Goal: Task Accomplishment & Management: Manage account settings

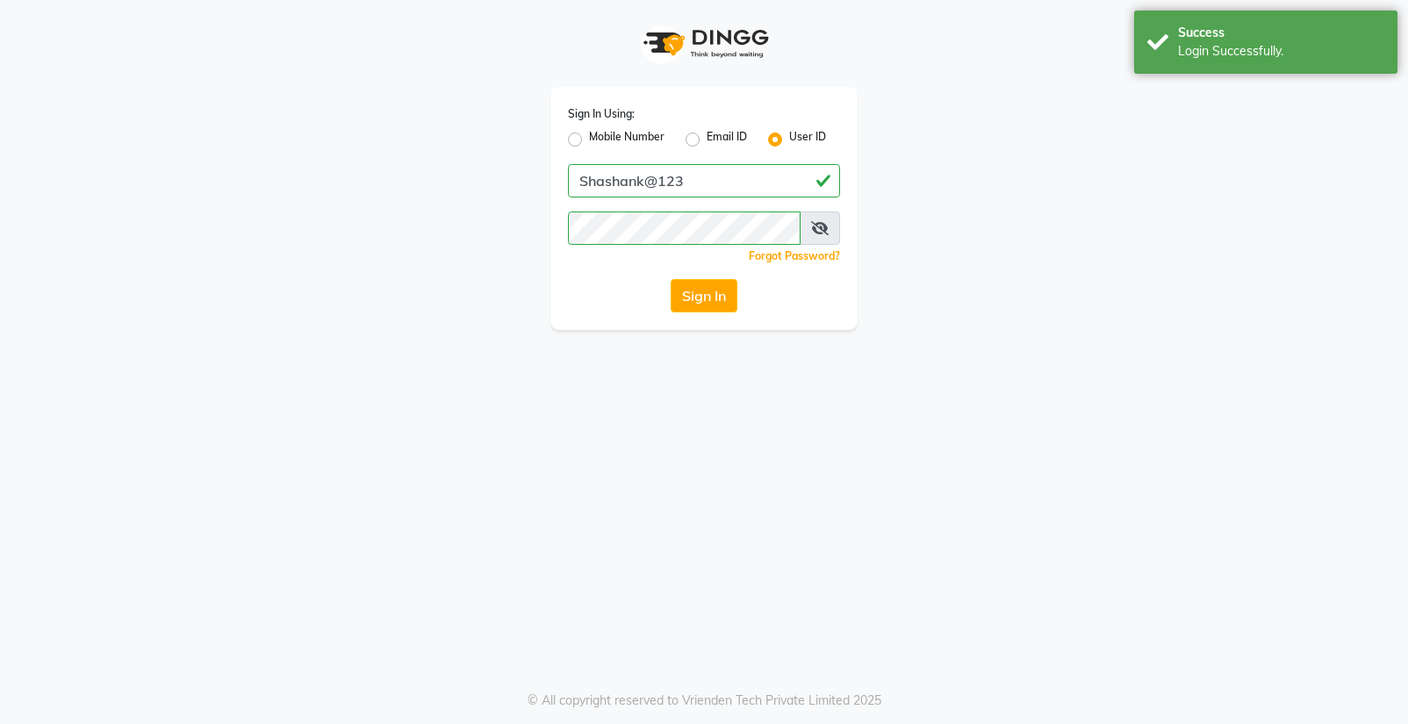
click at [719, 295] on button "Sign In" at bounding box center [704, 295] width 67 height 33
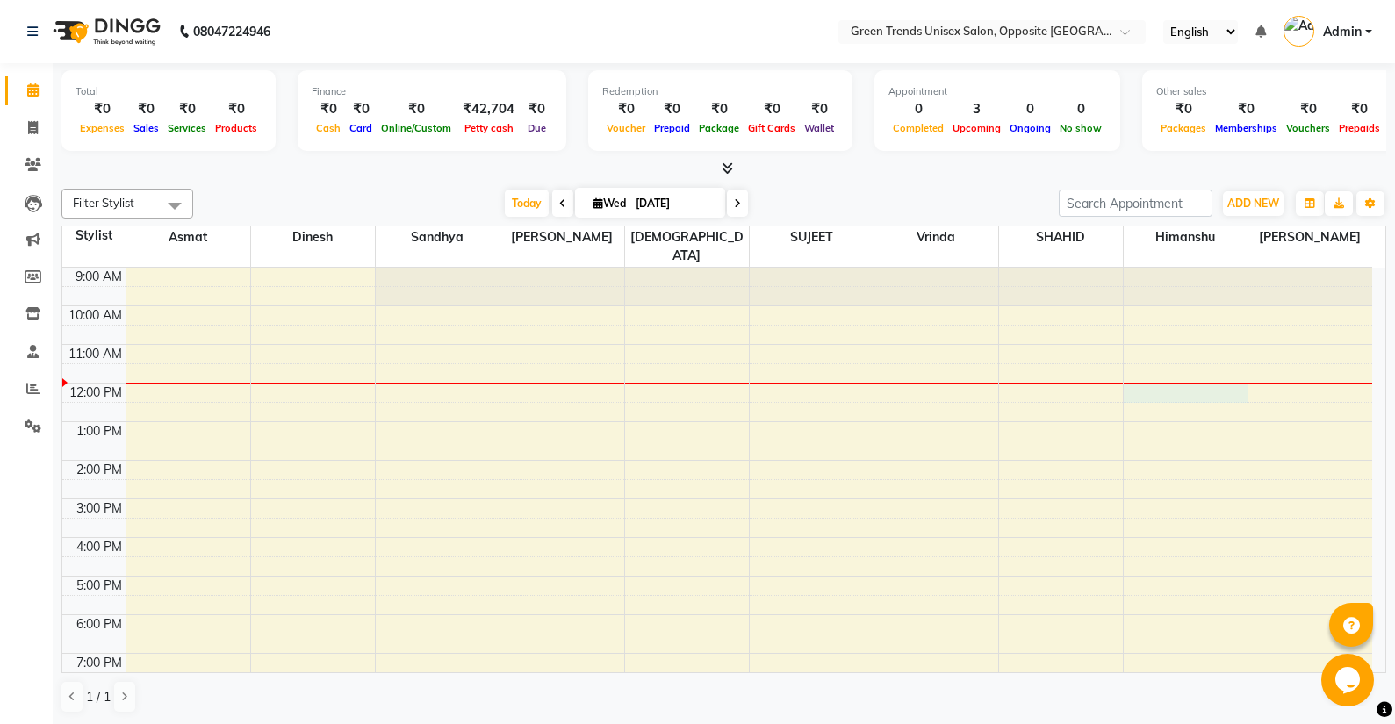
click at [1200, 375] on div "9:00 AM 10:00 AM 11:00 AM 12:00 PM 1:00 PM 2:00 PM 3:00 PM 4:00 PM 5:00 PM 6:00…" at bounding box center [717, 518] width 1310 height 501
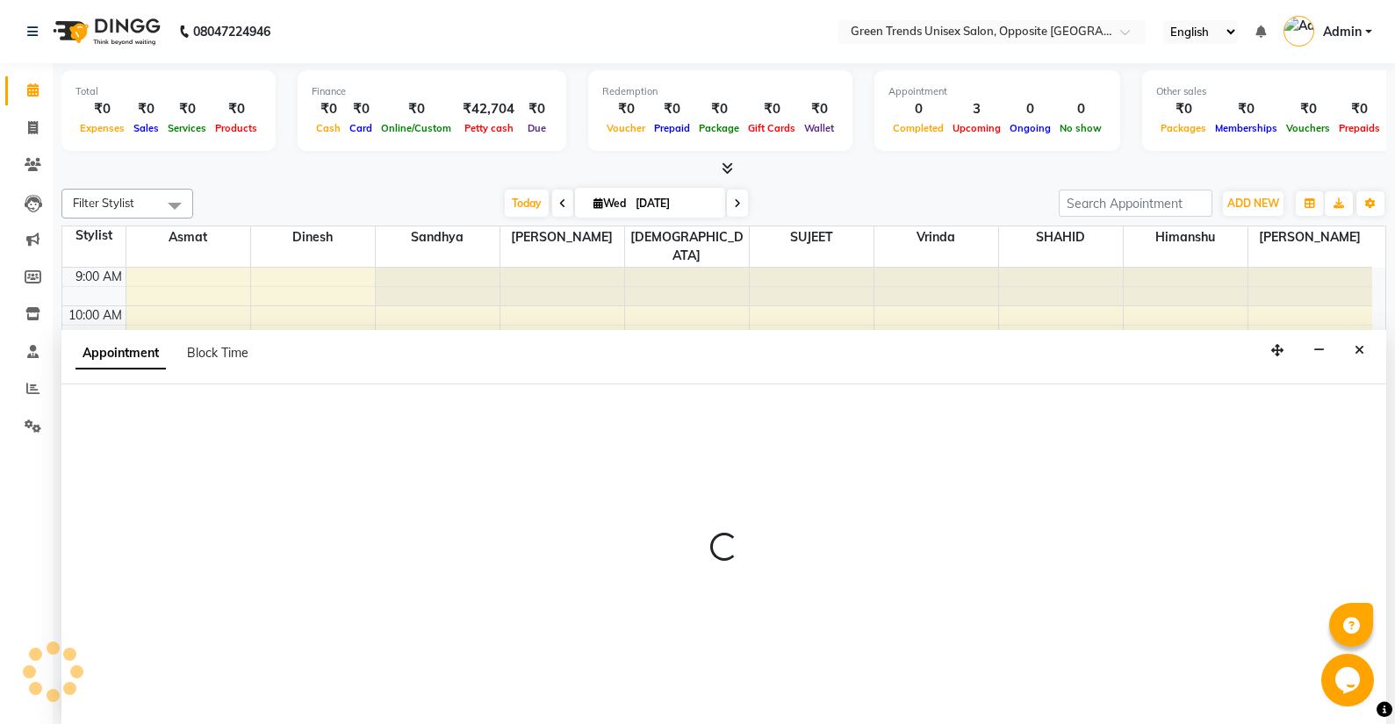
scroll to position [1, 0]
select select "82136"
select select "720"
select select "tentative"
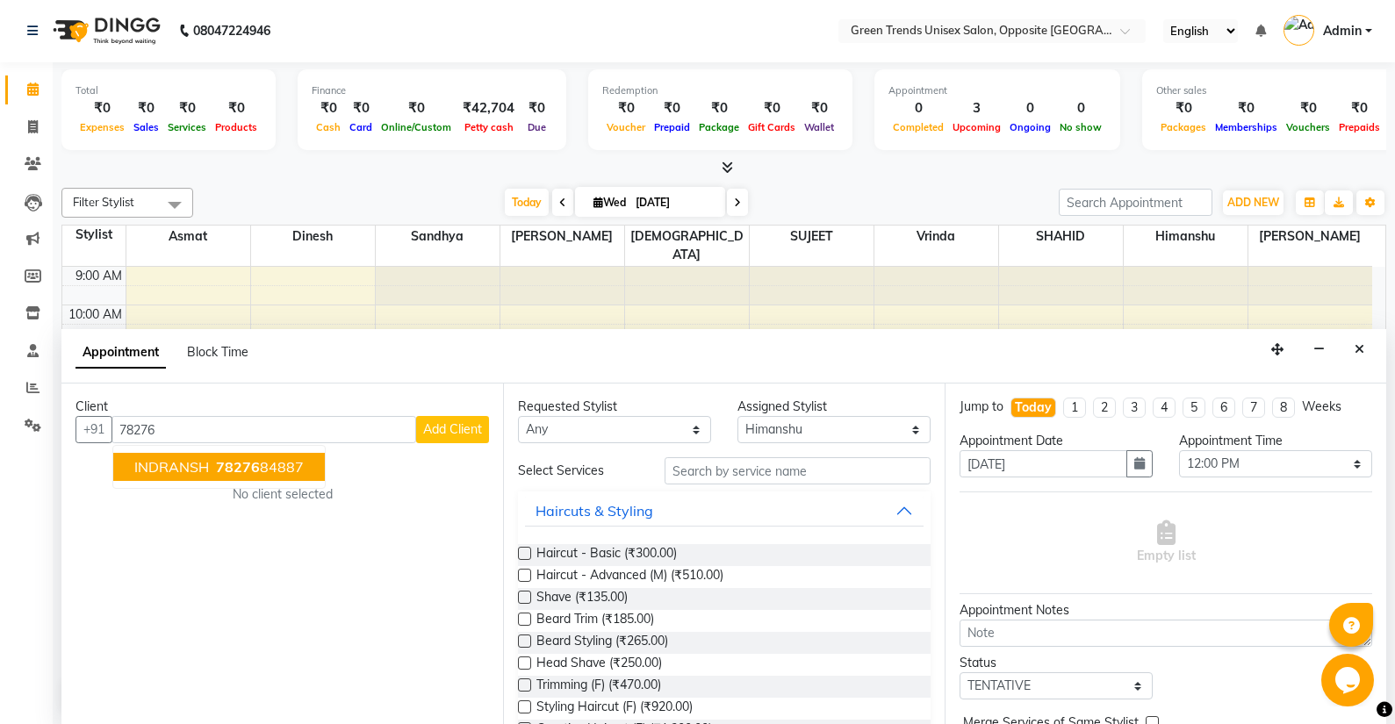
click at [209, 472] on button "INDRANSH 78276 84887" at bounding box center [219, 467] width 212 height 28
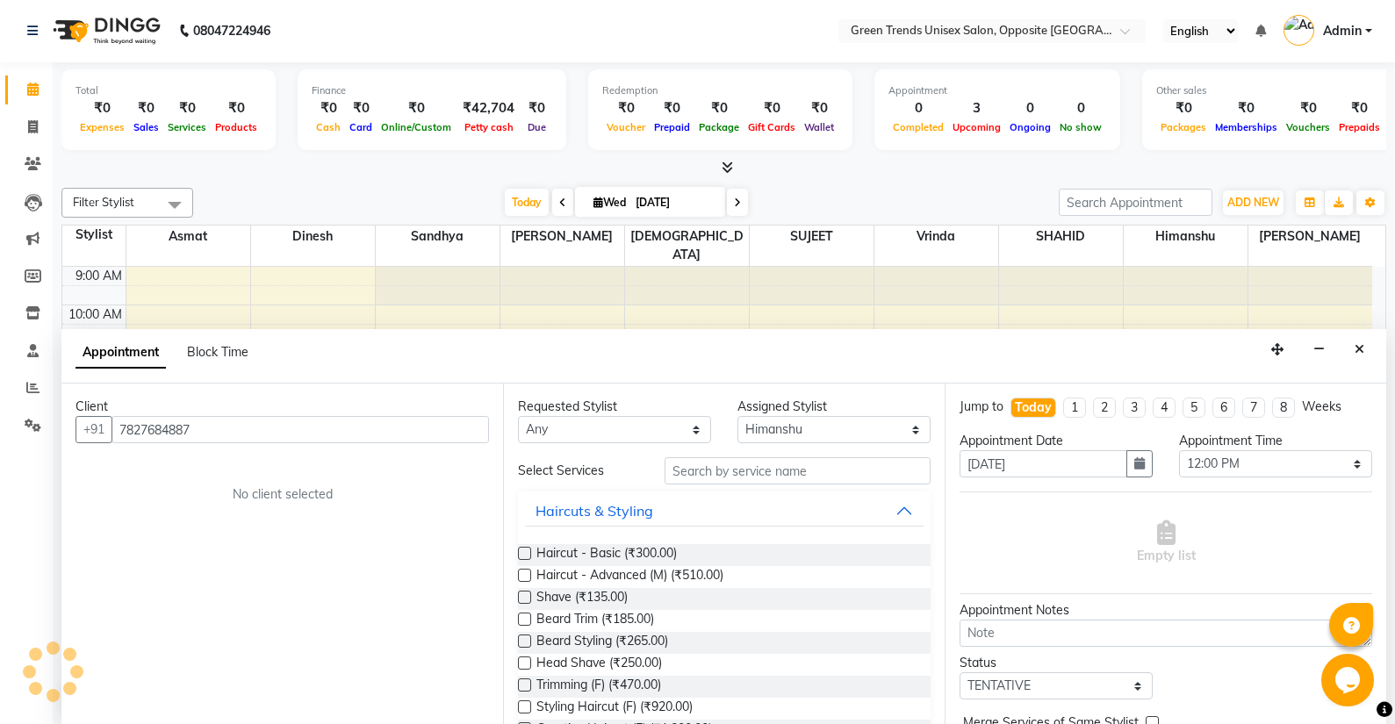
type input "7827684887"
click at [530, 554] on label at bounding box center [524, 553] width 13 height 13
click at [529, 554] on input "checkbox" at bounding box center [523, 555] width 11 height 11
click at [521, 552] on label at bounding box center [524, 553] width 13 height 13
click at [521, 552] on input "checkbox" at bounding box center [523, 555] width 11 height 11
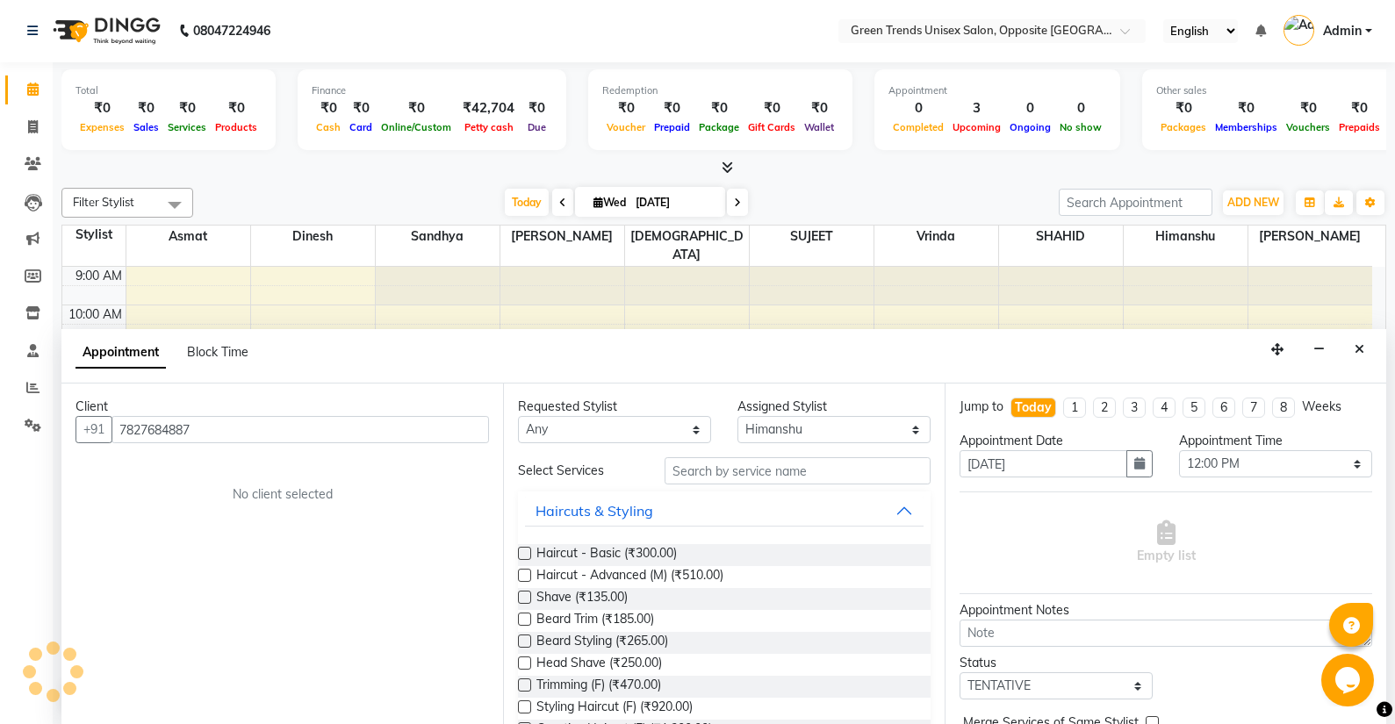
click at [522, 551] on label at bounding box center [524, 553] width 13 height 13
click at [522, 551] on input "checkbox" at bounding box center [523, 555] width 11 height 11
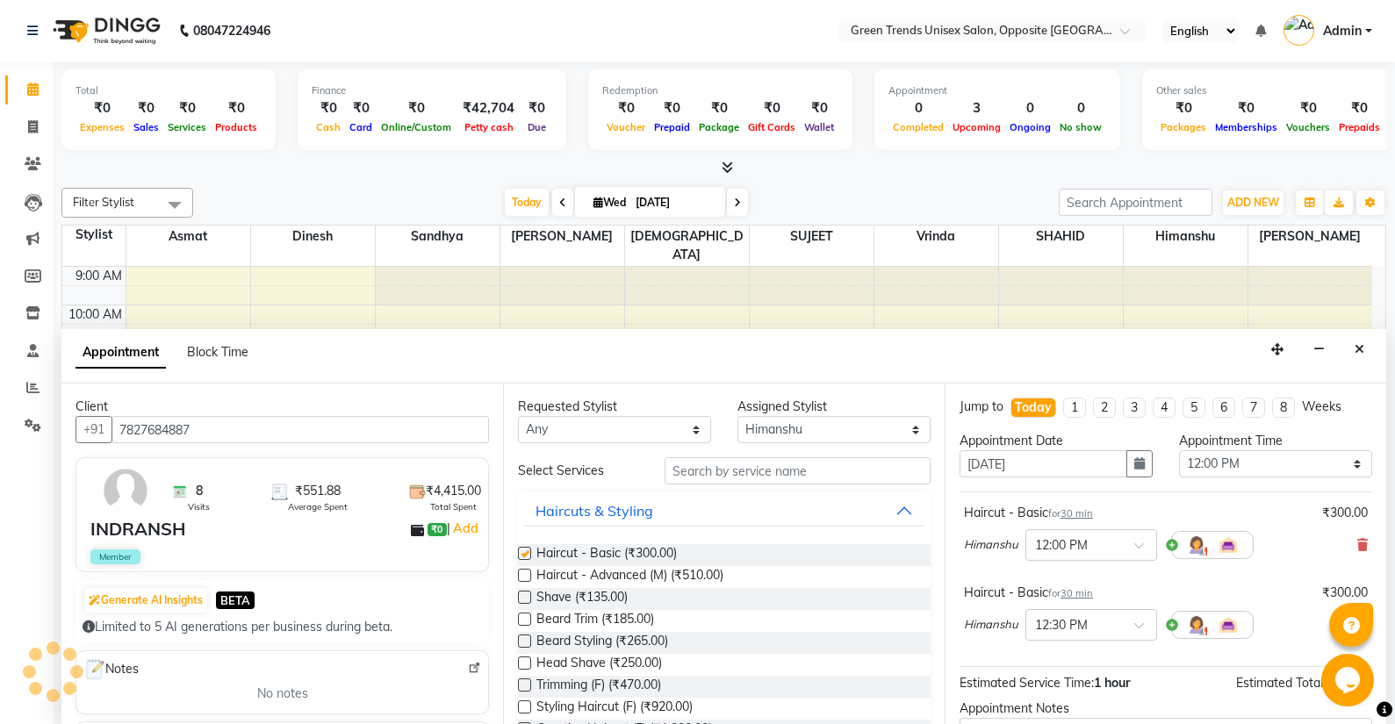
checkbox input "false"
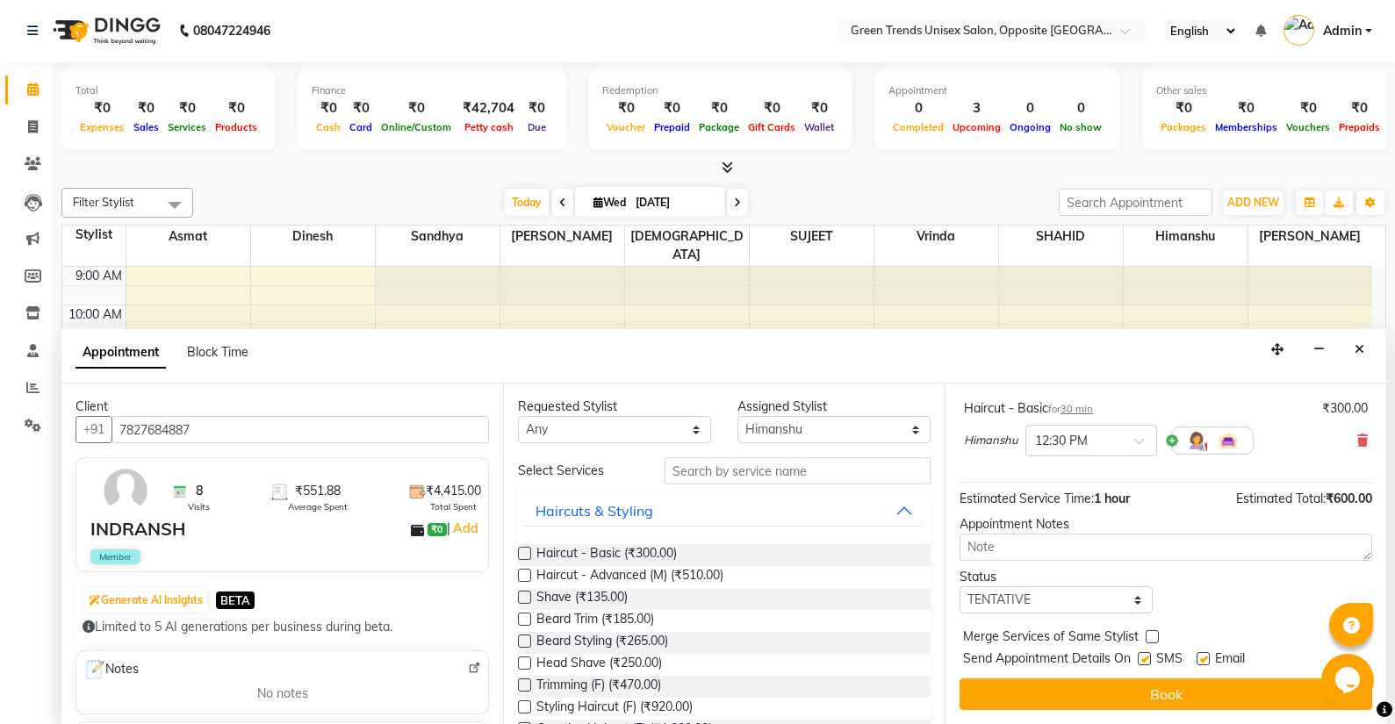
click at [1372, 630] on div at bounding box center [1351, 625] width 44 height 44
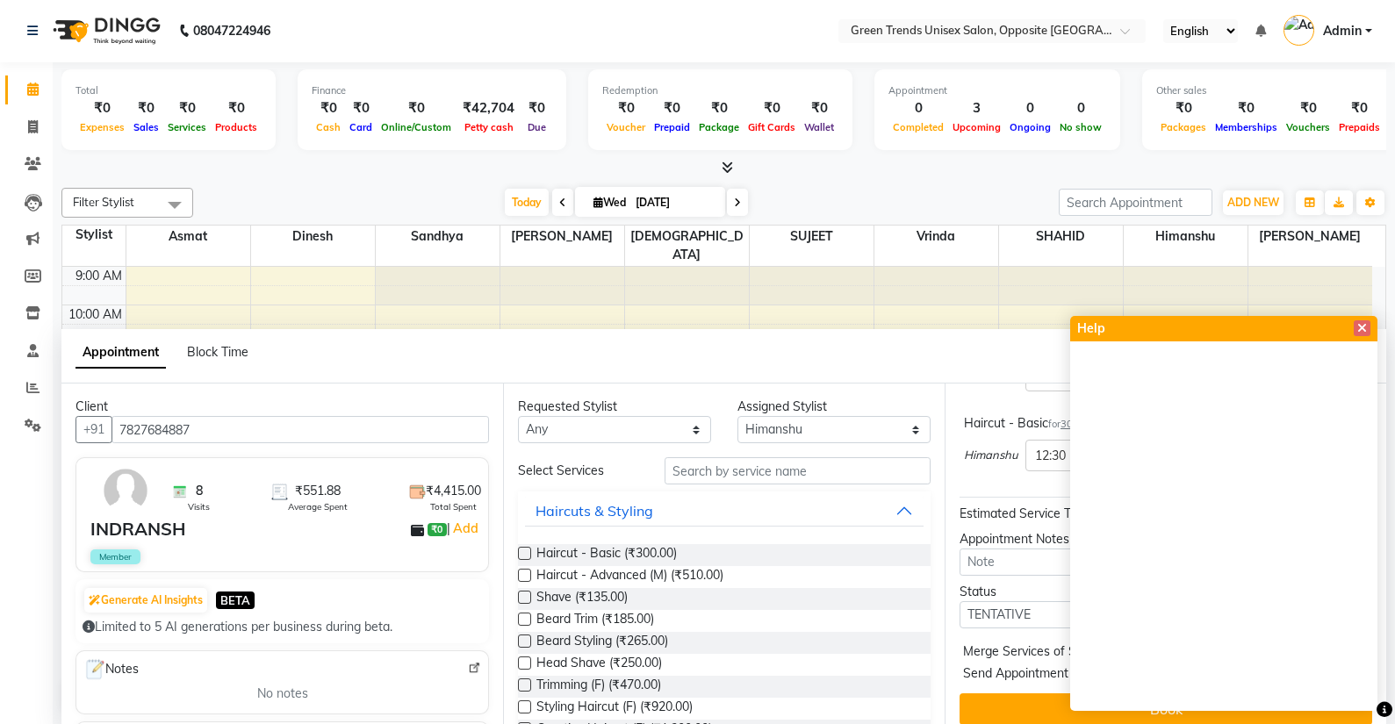
scroll to position [5, 0]
click at [1367, 328] on span at bounding box center [1362, 323] width 17 height 16
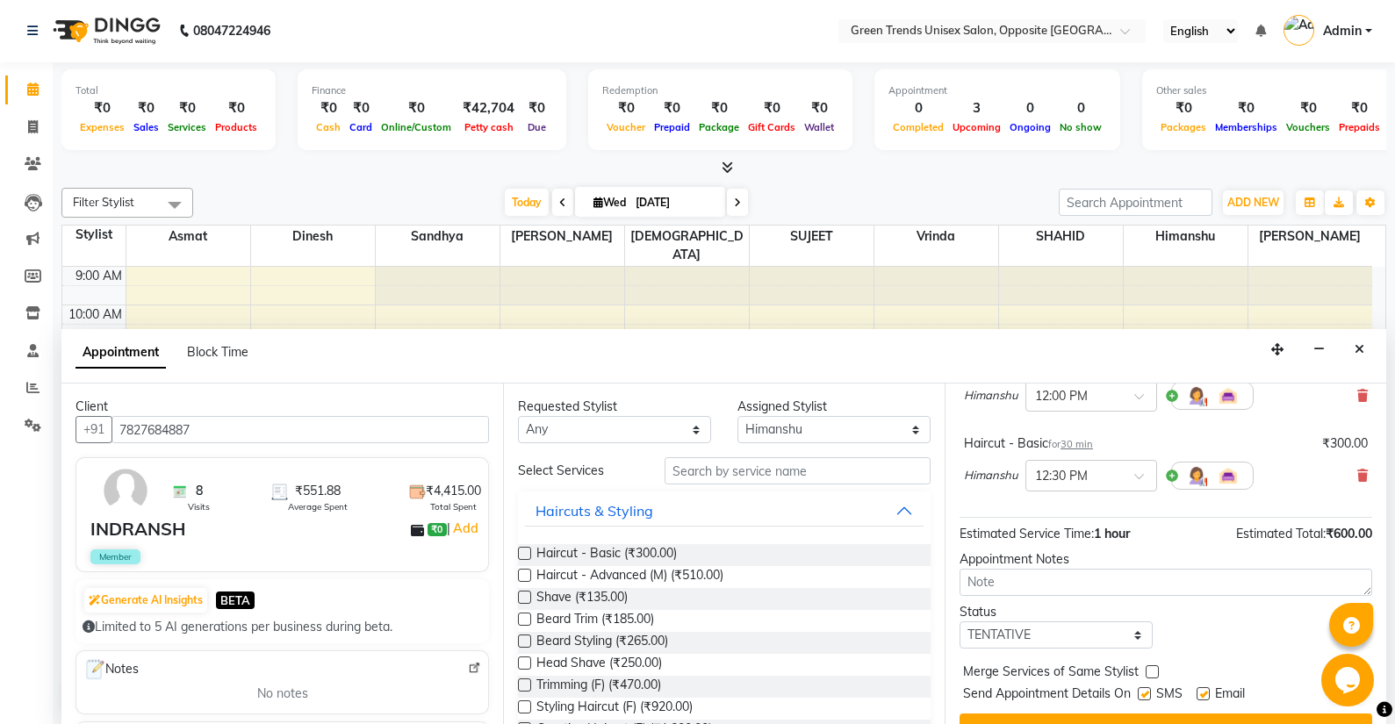
scroll to position [0, 0]
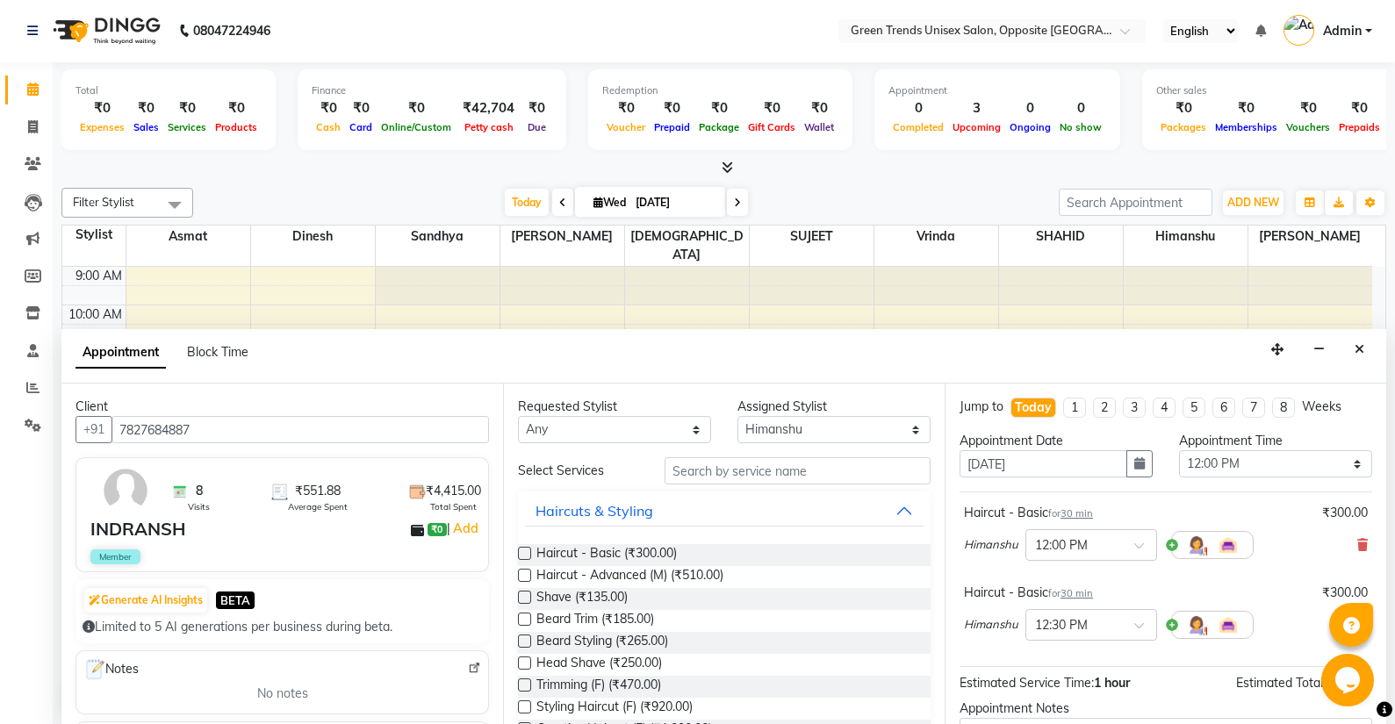
click at [1388, 644] on div "Total ₹0 Expenses ₹0 Sales ₹0 Services ₹0 Products Finance ₹0 Cash ₹0 Card ₹0 O…" at bounding box center [724, 393] width 1342 height 662
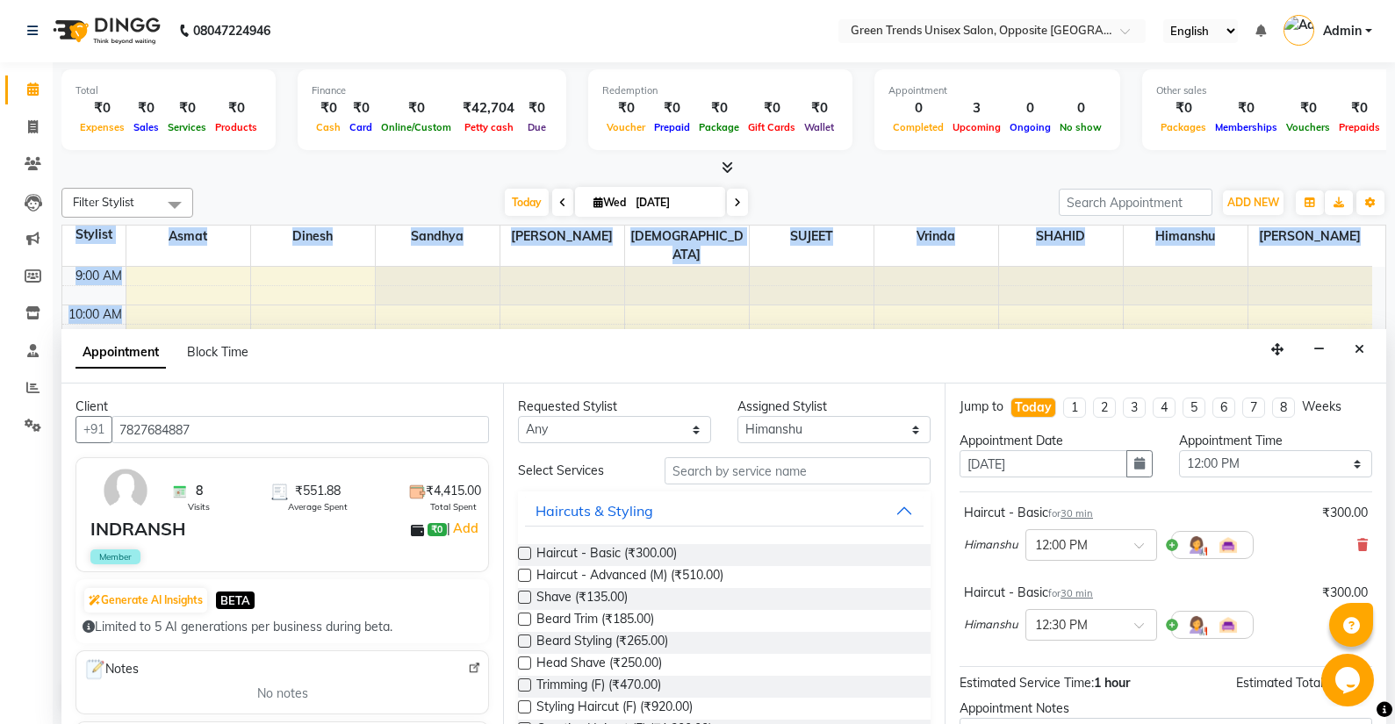
scroll to position [184, 0]
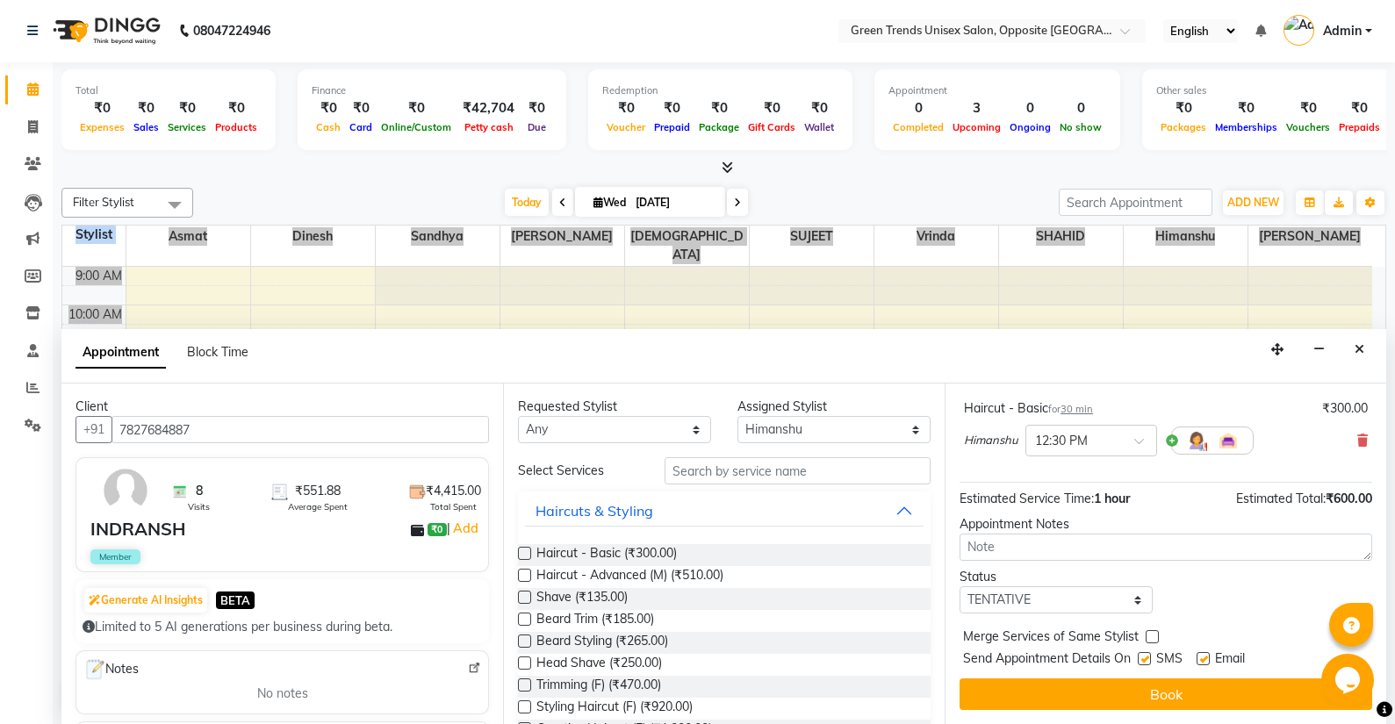
click at [1367, 657] on div "Opens Chat This icon Opens the chat window." at bounding box center [1349, 680] width 56 height 53
click at [1366, 654] on html "Opens Chat This icon Opens the chat window." at bounding box center [1349, 680] width 56 height 53
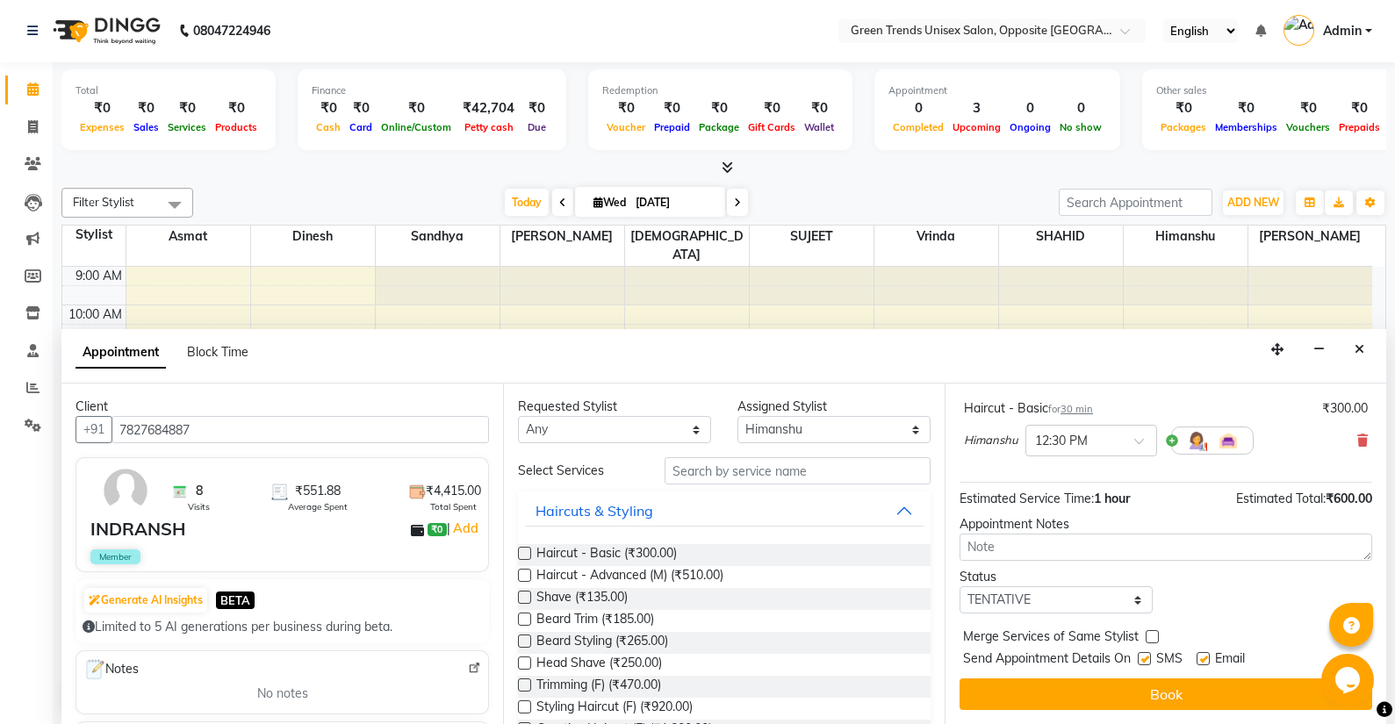
click at [1257, 625] on div "Jump to Today 1 2 3 4 5 6 7 8 Weeks Appointment Date 03-09-2025 Appointment Tim…" at bounding box center [1166, 554] width 442 height 341
click at [1256, 625] on div "Jump to Today 1 2 3 4 5 6 7 8 Weeks Appointment Date 03-09-2025 Appointment Tim…" at bounding box center [1166, 554] width 442 height 341
click at [1326, 643] on div "Merge Services of Same Stylist" at bounding box center [1166, 639] width 413 height 22
click at [1238, 565] on div "Jump to Today 1 2 3 4 5 6 7 8 Weeks Appointment Date 03-09-2025 Appointment Tim…" at bounding box center [1166, 554] width 442 height 341
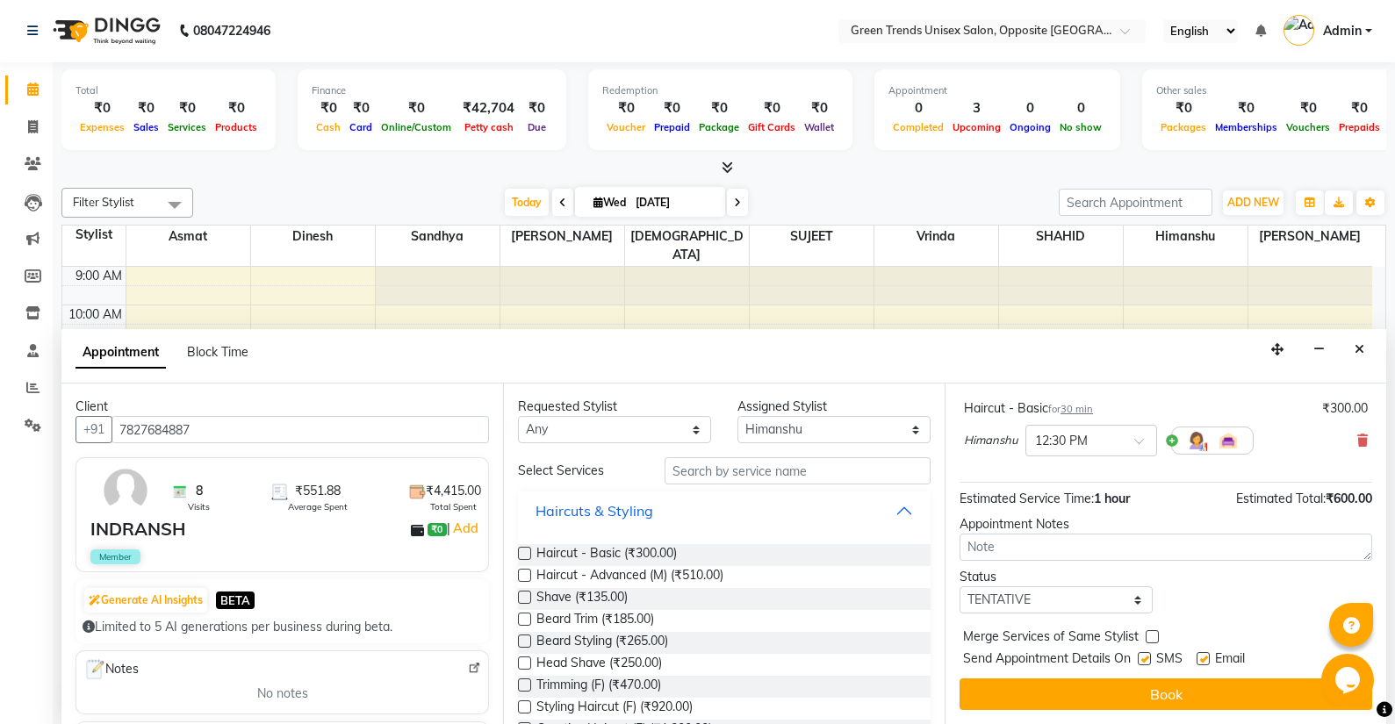
drag, startPoint x: 758, startPoint y: 521, endPoint x: 712, endPoint y: 450, distance: 85.0
click at [758, 521] on button "Haircuts & Styling" at bounding box center [724, 511] width 399 height 32
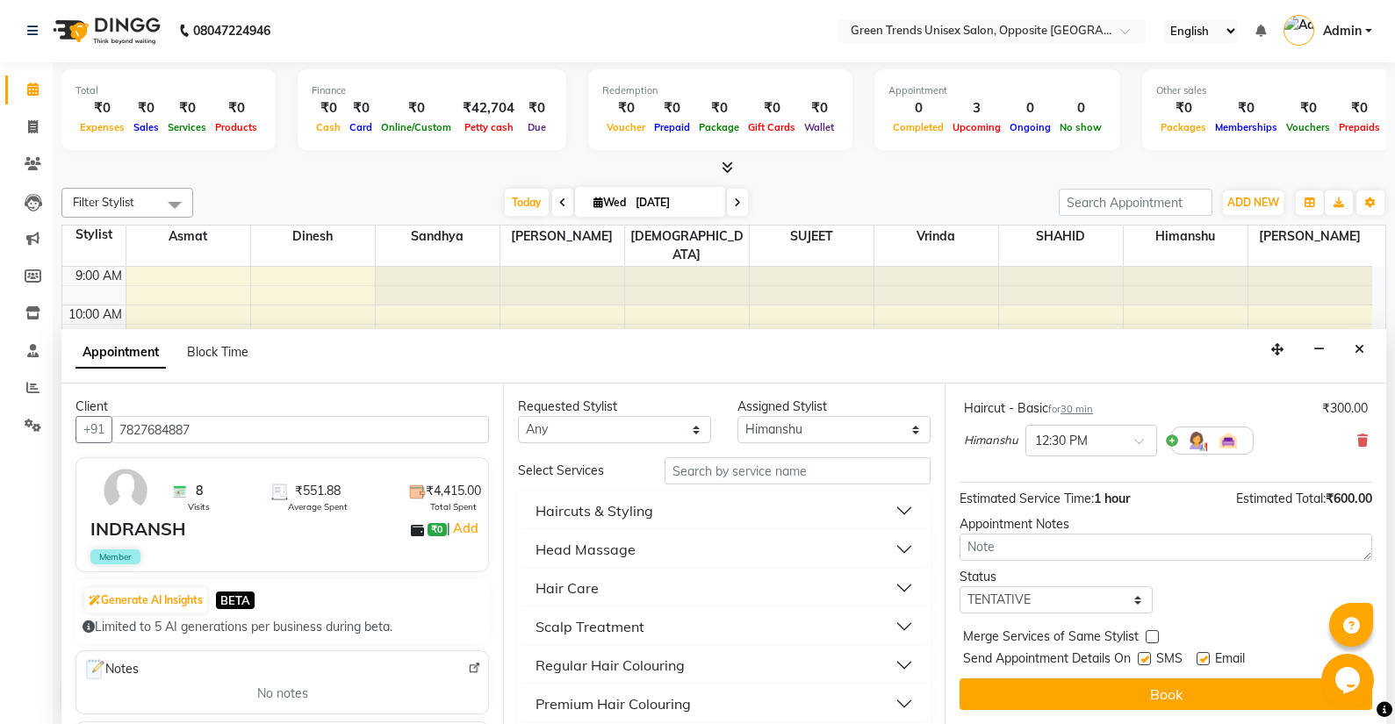
click at [693, 359] on div "Appointment Block Time" at bounding box center [723, 356] width 1325 height 54
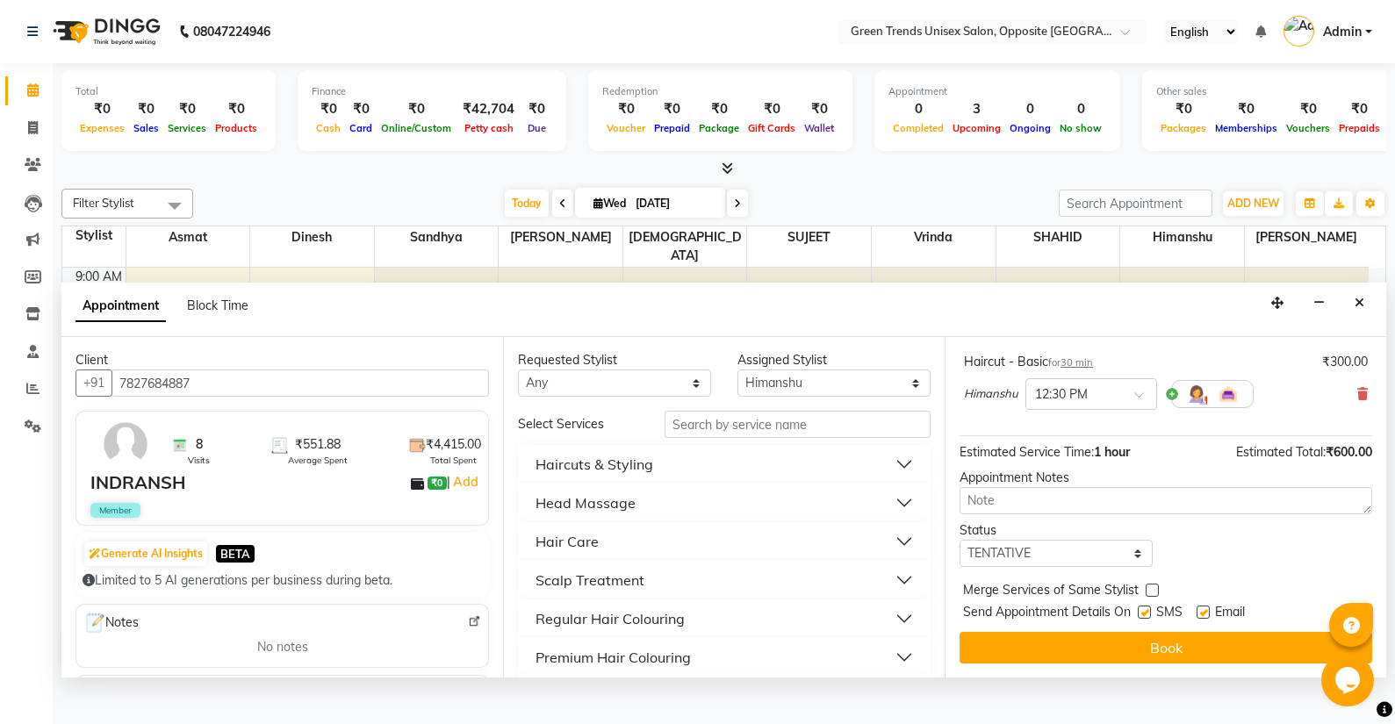
scroll to position [0, 0]
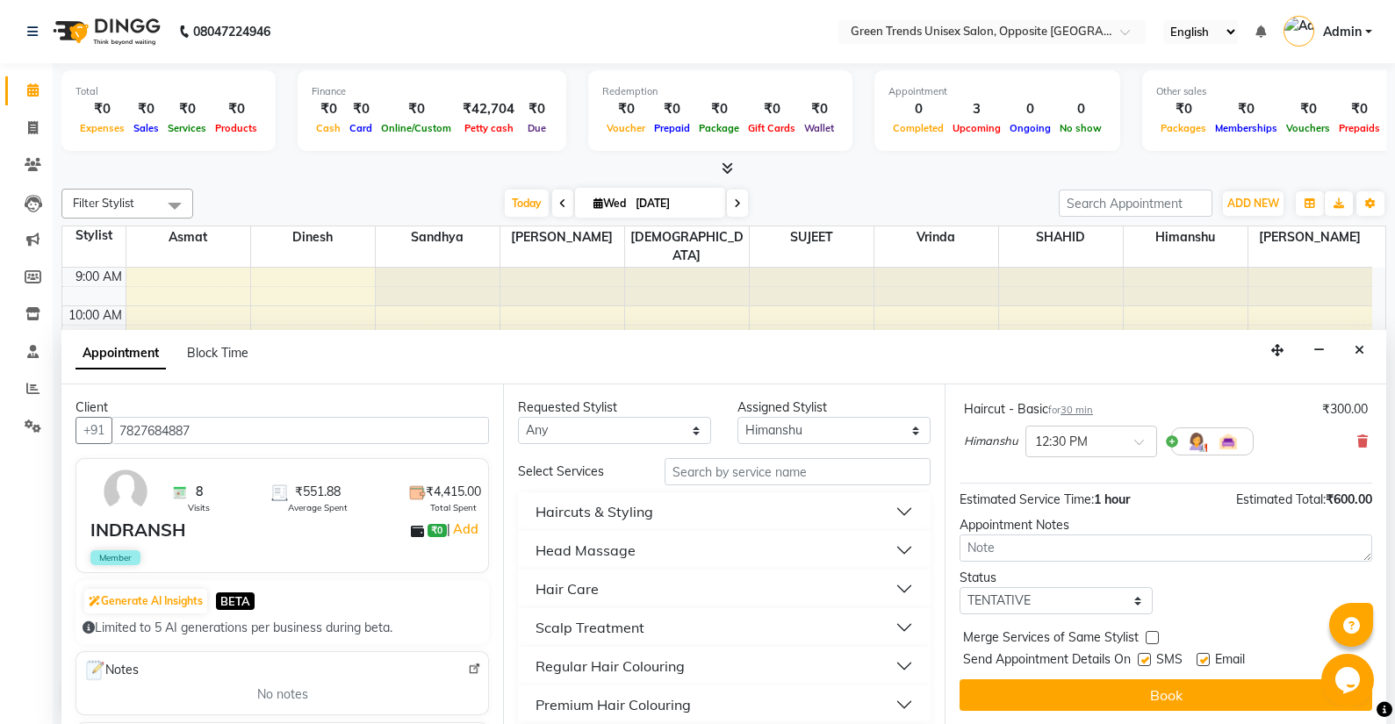
click at [1196, 609] on div "Status Select TENTATIVE CONFIRM CHECK-IN UPCOMING" at bounding box center [1165, 592] width 439 height 46
click at [1167, 598] on div "Status Select TENTATIVE CONFIRM CHECK-IN UPCOMING" at bounding box center [1165, 591] width 439 height 46
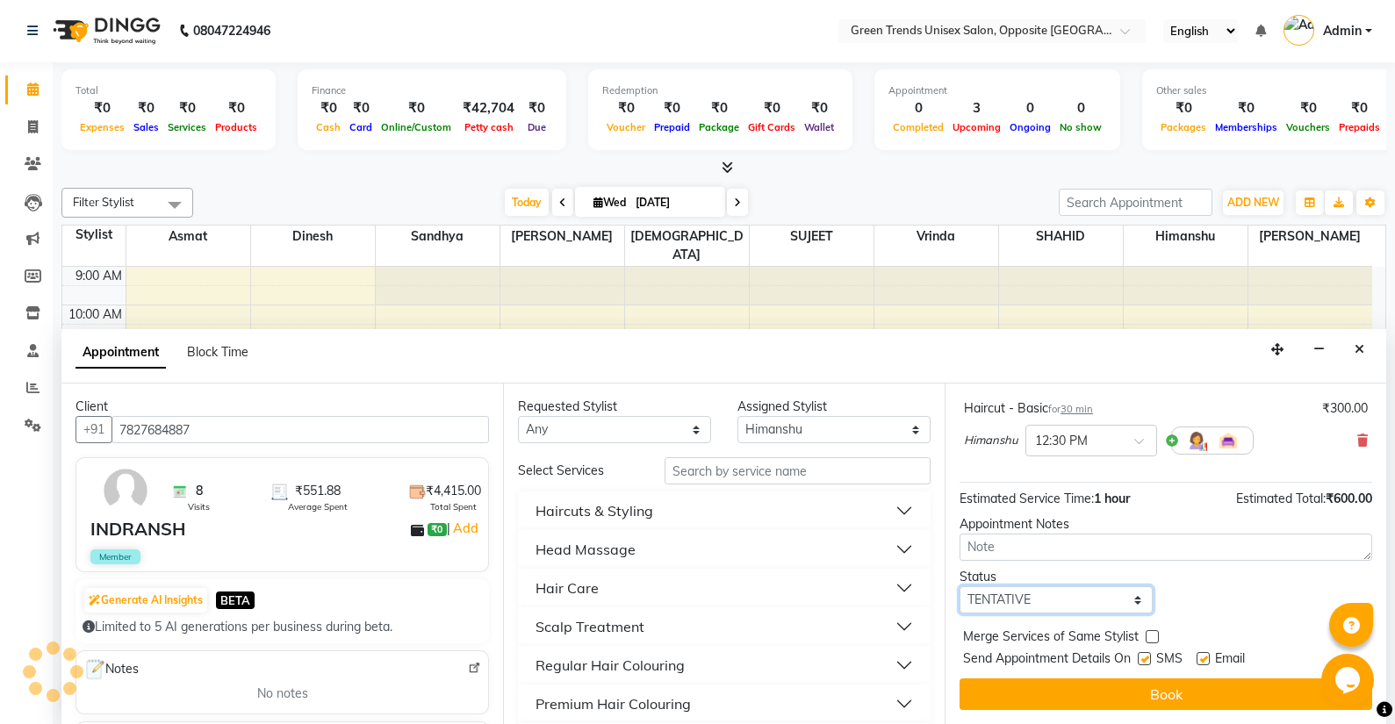
drag, startPoint x: 1167, startPoint y: 597, endPoint x: 1112, endPoint y: 593, distance: 54.5
click at [1112, 593] on select "Select TENTATIVE CONFIRM CHECK-IN UPCOMING" at bounding box center [1056, 599] width 193 height 27
click at [1176, 581] on div "Status Select TENTATIVE CONFIRM CHECK-IN UPCOMING" at bounding box center [1165, 591] width 439 height 46
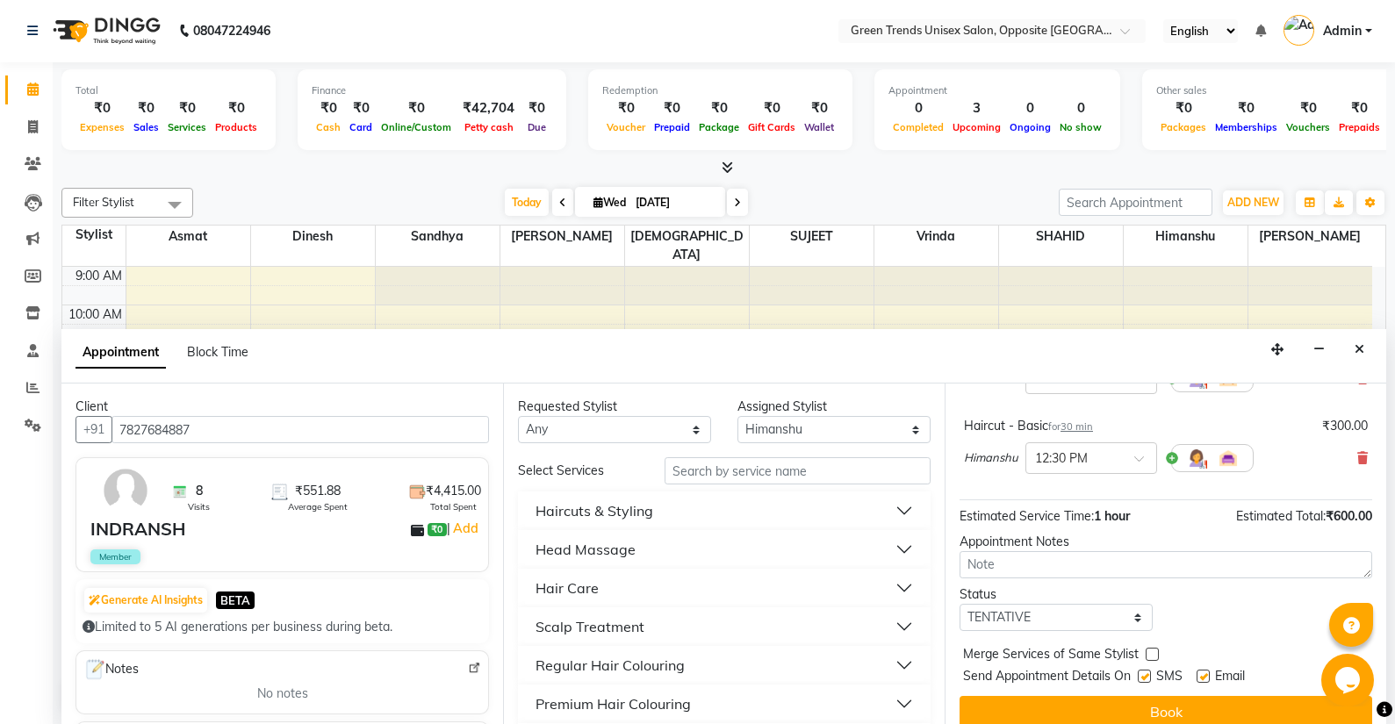
scroll to position [184, 0]
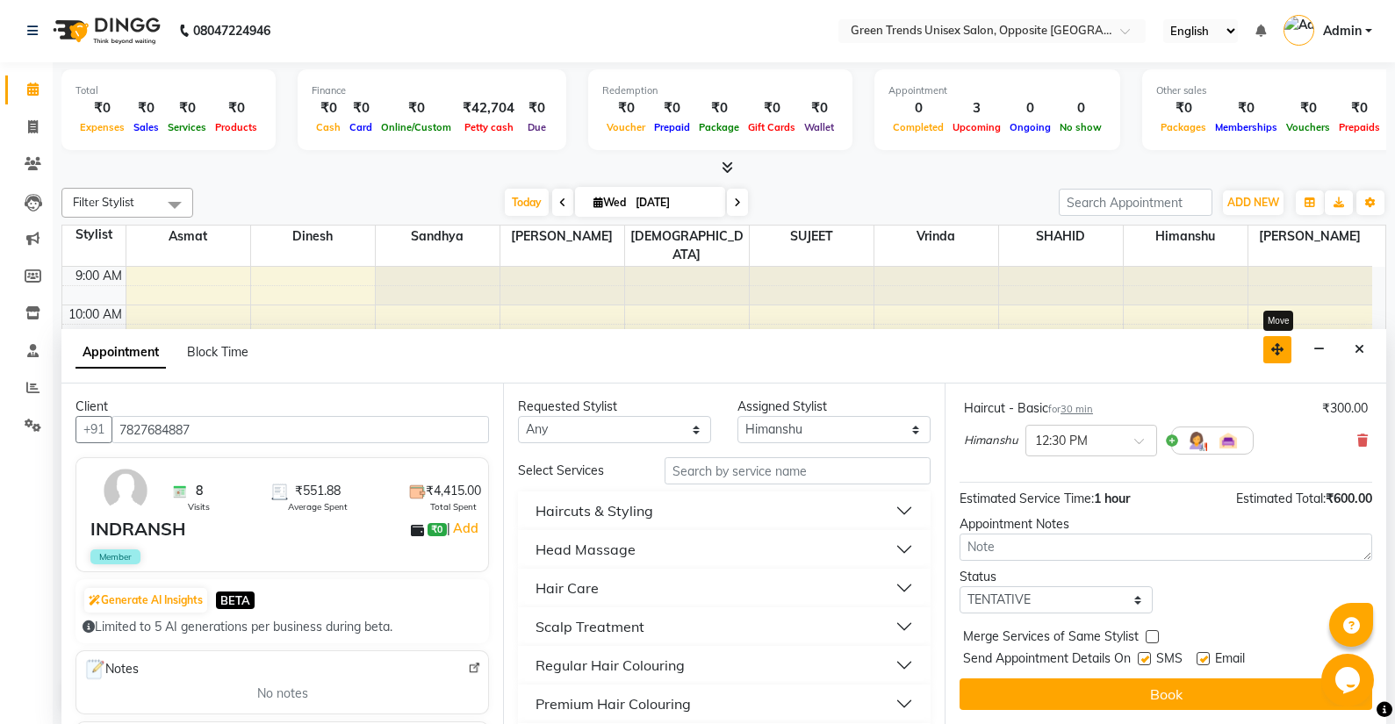
click at [1283, 356] on button "button" at bounding box center [1277, 349] width 28 height 27
click at [1283, 355] on button "button" at bounding box center [1277, 349] width 28 height 27
drag, startPoint x: 1188, startPoint y: 596, endPoint x: 1180, endPoint y: 580, distance: 17.7
click at [1180, 580] on div "Status Select TENTATIVE CONFIRM CHECK-IN UPCOMING" at bounding box center [1165, 591] width 439 height 46
click at [1148, 568] on div "Status Select TENTATIVE CONFIRM CHECK-IN UPCOMING" at bounding box center [1055, 591] width 219 height 46
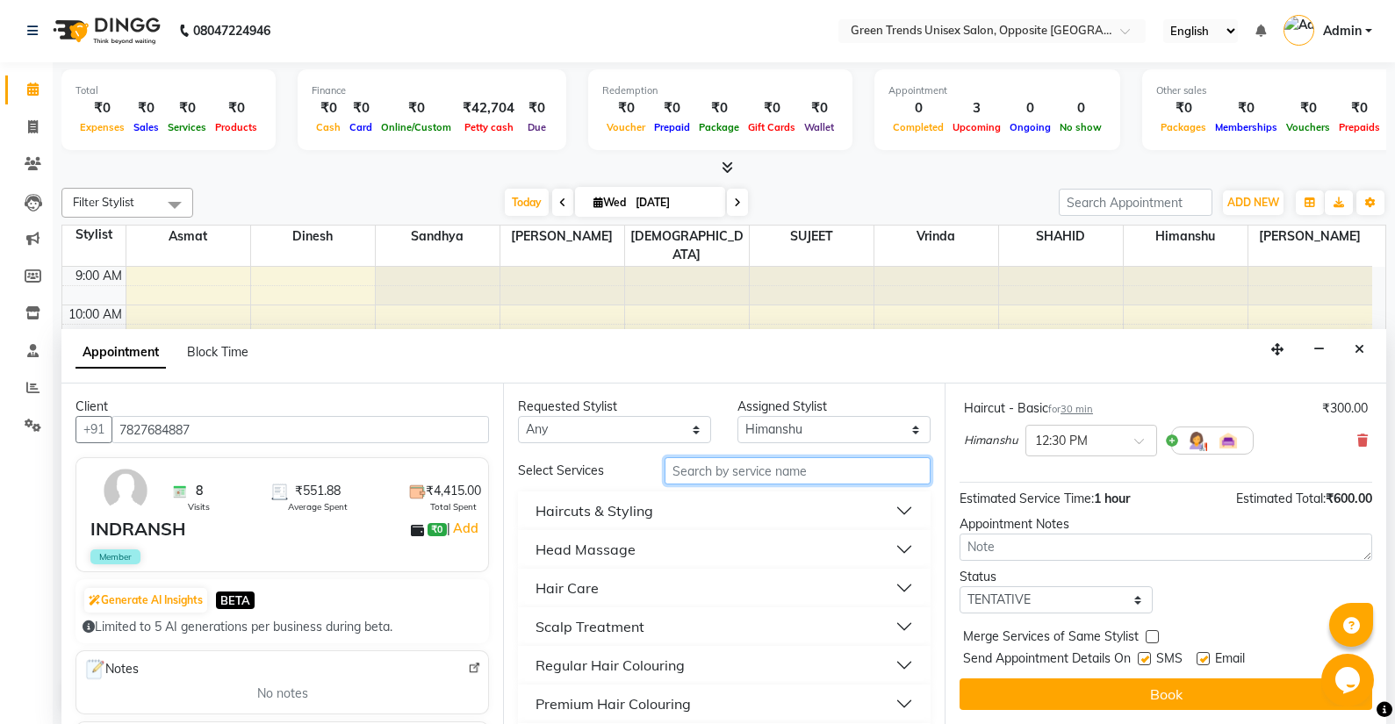
click at [699, 473] on input "text" at bounding box center [798, 470] width 266 height 27
click at [635, 521] on button "Haircuts & Styling" at bounding box center [724, 511] width 399 height 32
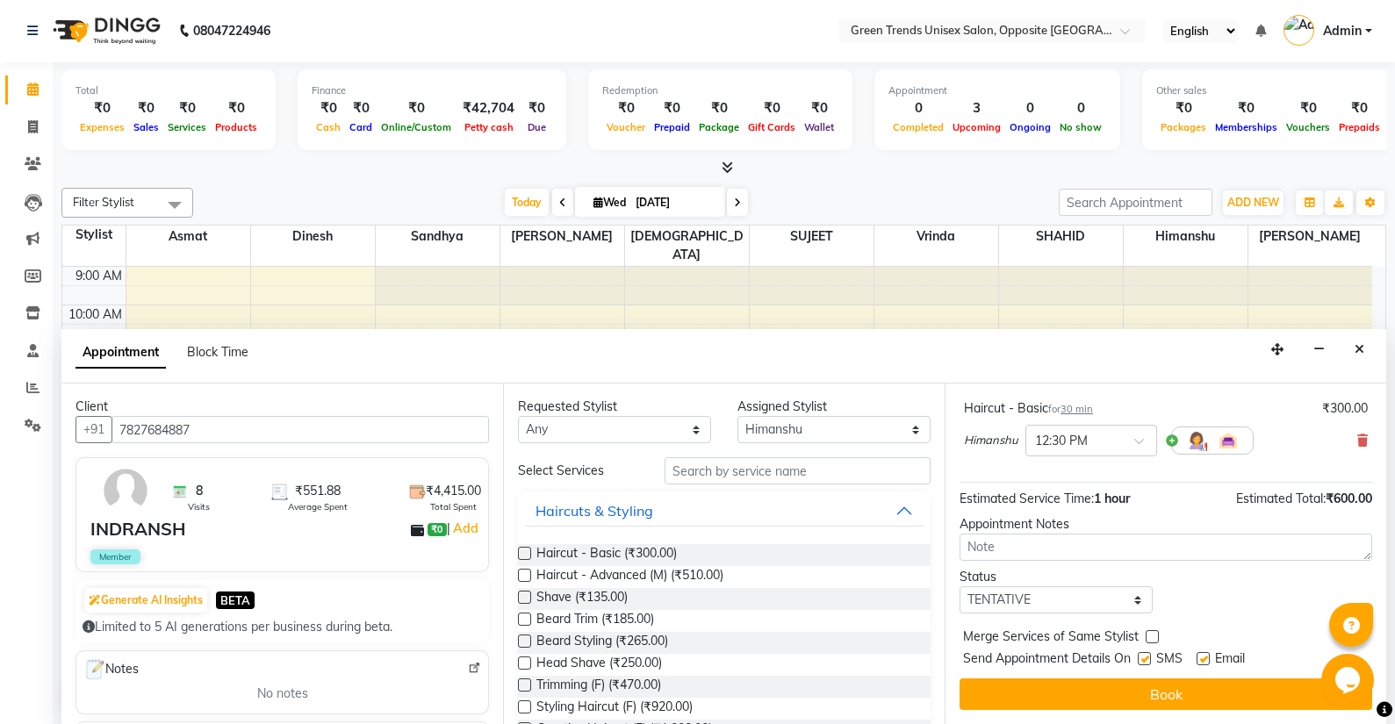
click at [528, 553] on label at bounding box center [524, 553] width 13 height 13
click at [528, 553] on input "checkbox" at bounding box center [523, 555] width 11 height 11
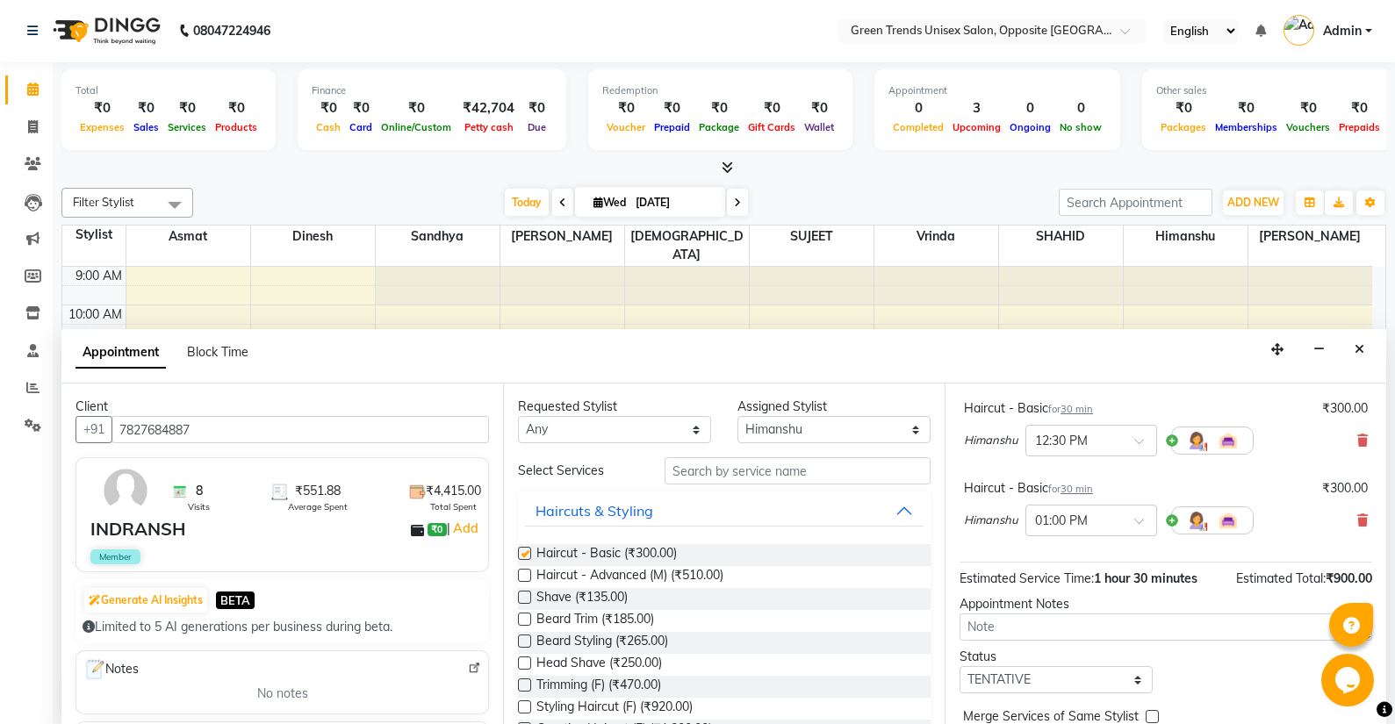
click at [528, 553] on label at bounding box center [524, 553] width 13 height 13
click at [528, 553] on input "checkbox" at bounding box center [523, 555] width 11 height 11
checkbox input "false"
click at [1357, 440] on icon at bounding box center [1362, 441] width 11 height 12
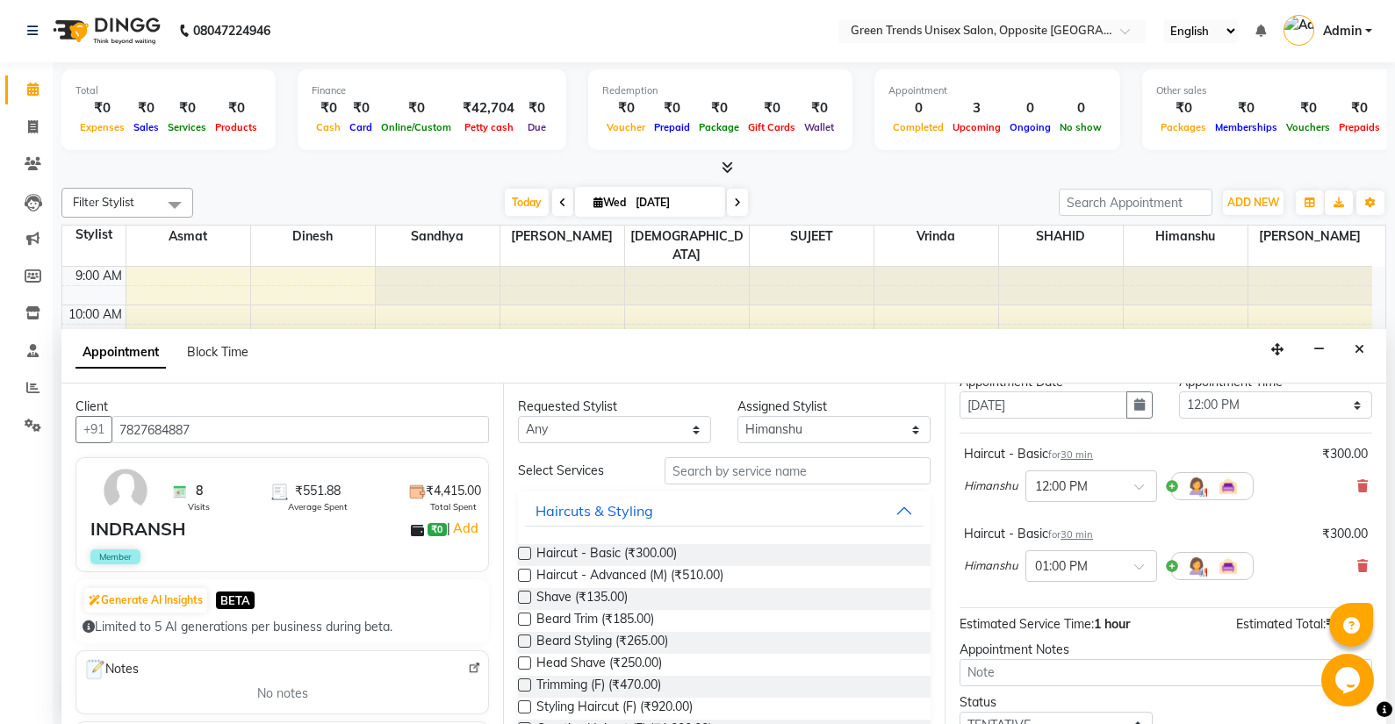
scroll to position [0, 0]
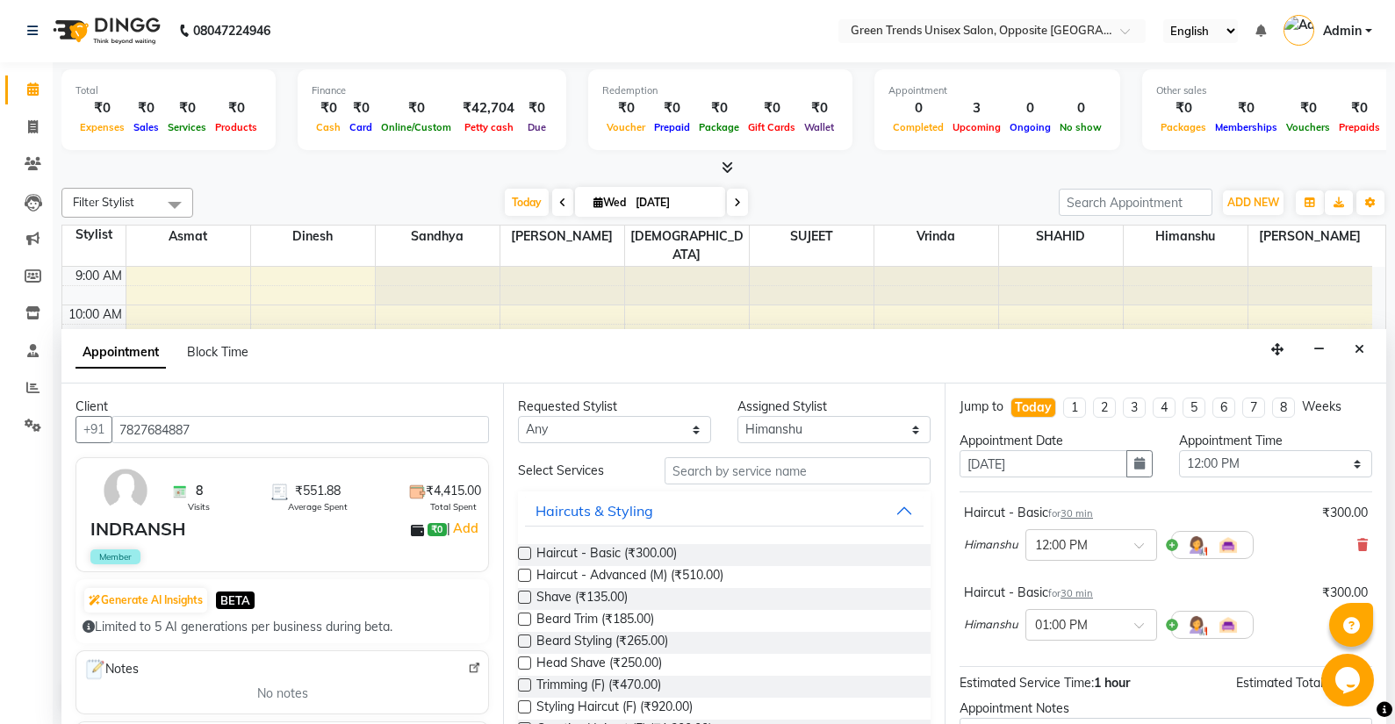
click at [1386, 457] on div "Total ₹0 Expenses ₹0 Sales ₹0 Services ₹0 Products Finance ₹0 Cash ₹0 Card ₹0 O…" at bounding box center [724, 393] width 1342 height 662
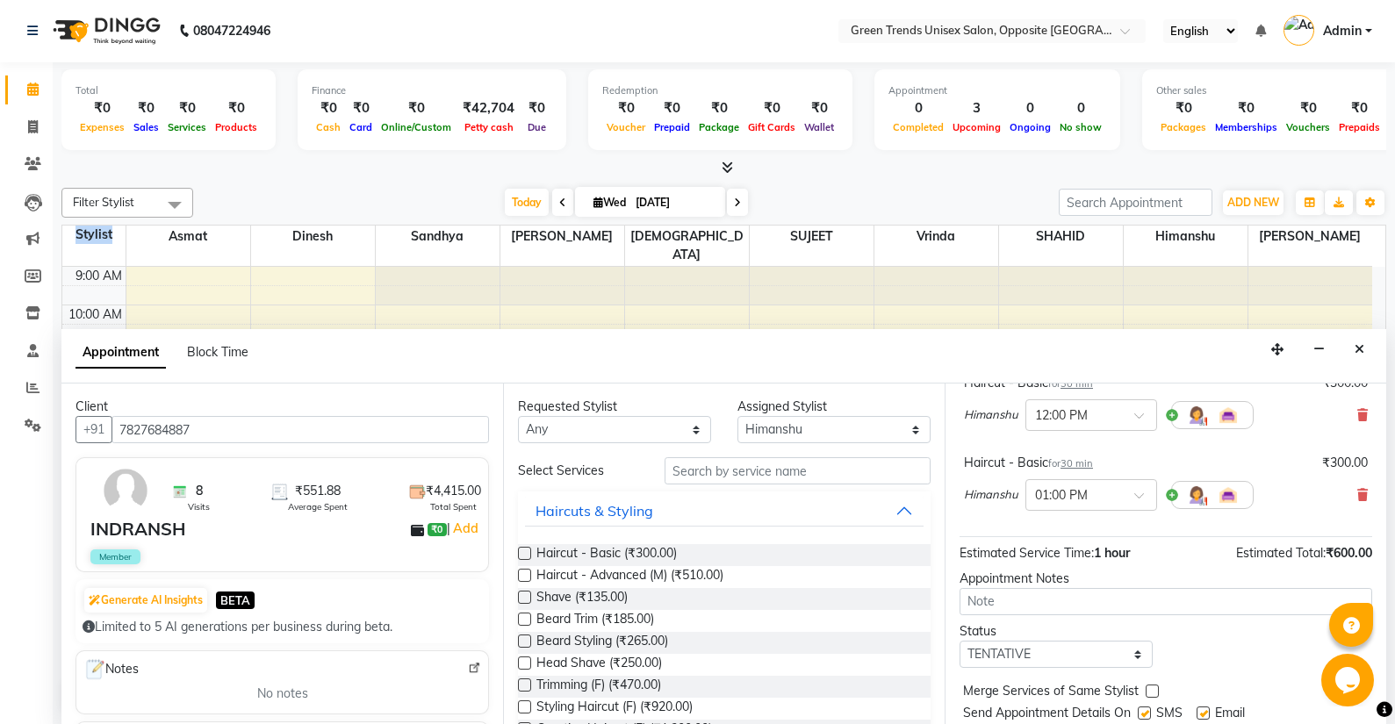
scroll to position [184, 0]
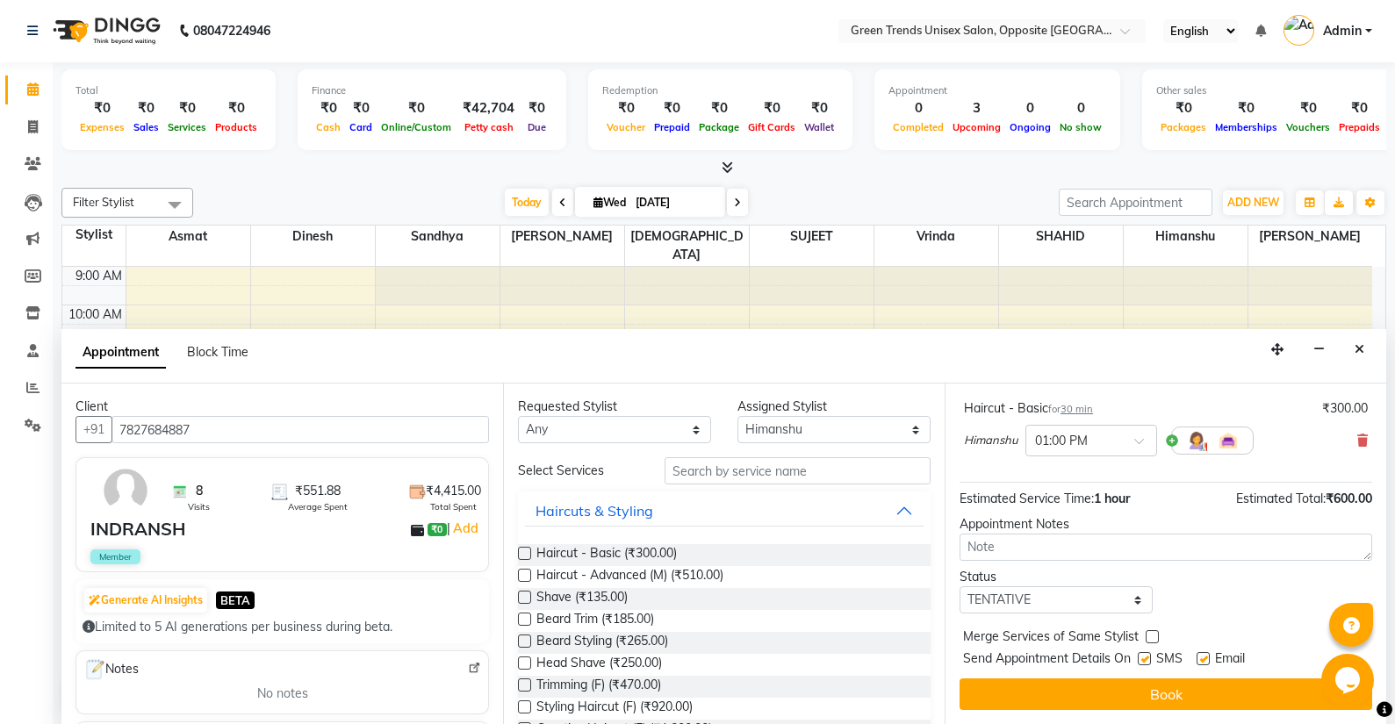
click at [1210, 602] on div "Status Select TENTATIVE CONFIRM CHECK-IN UPCOMING" at bounding box center [1165, 591] width 439 height 46
click at [1350, 354] on button "Close" at bounding box center [1359, 349] width 25 height 27
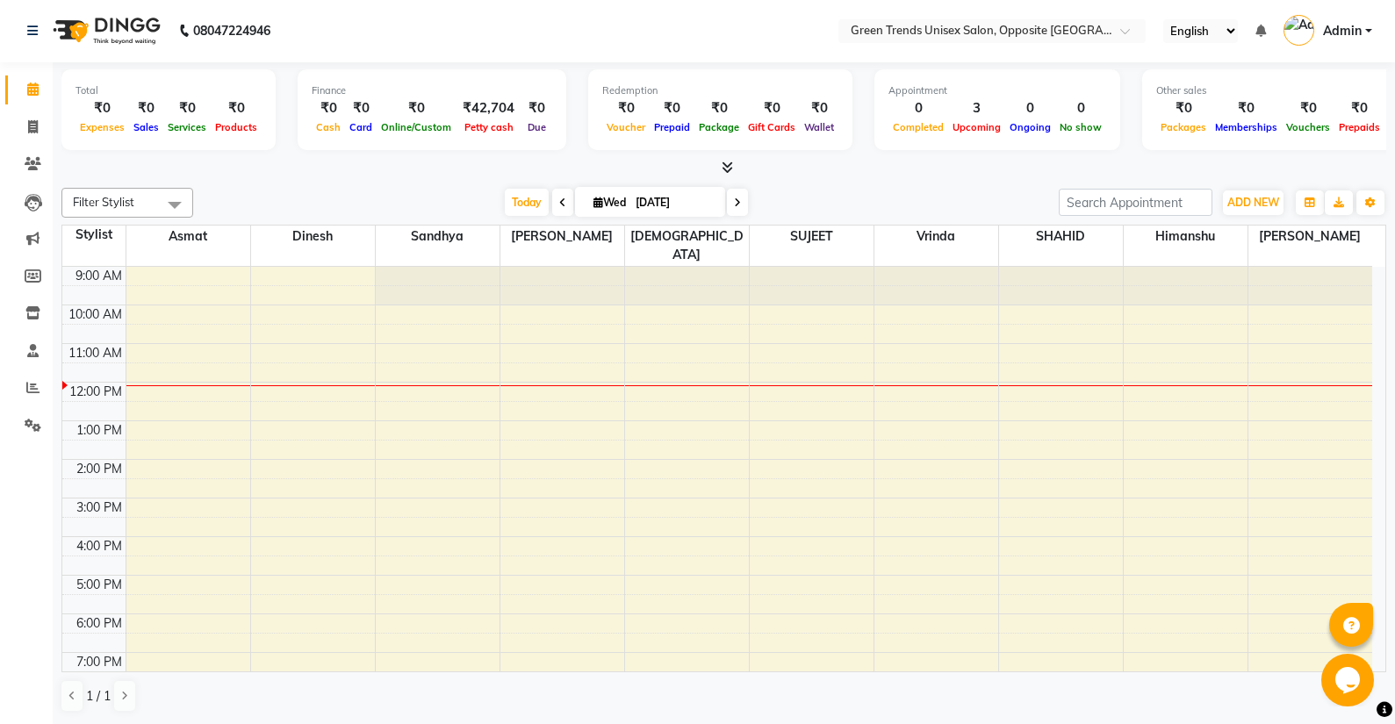
click at [1377, 241] on div "Stylist Asmat Dinesh Sandhya Raj Shilpakar Vaishnavi SUJEET Vrinda SHAHID Himan…" at bounding box center [723, 246] width 1323 height 41
click at [1126, 369] on div "9:00 AM 10:00 AM 11:00 AM 12:00 PM 1:00 PM 2:00 PM 3:00 PM 4:00 PM 5:00 PM 6:00…" at bounding box center [717, 517] width 1310 height 501
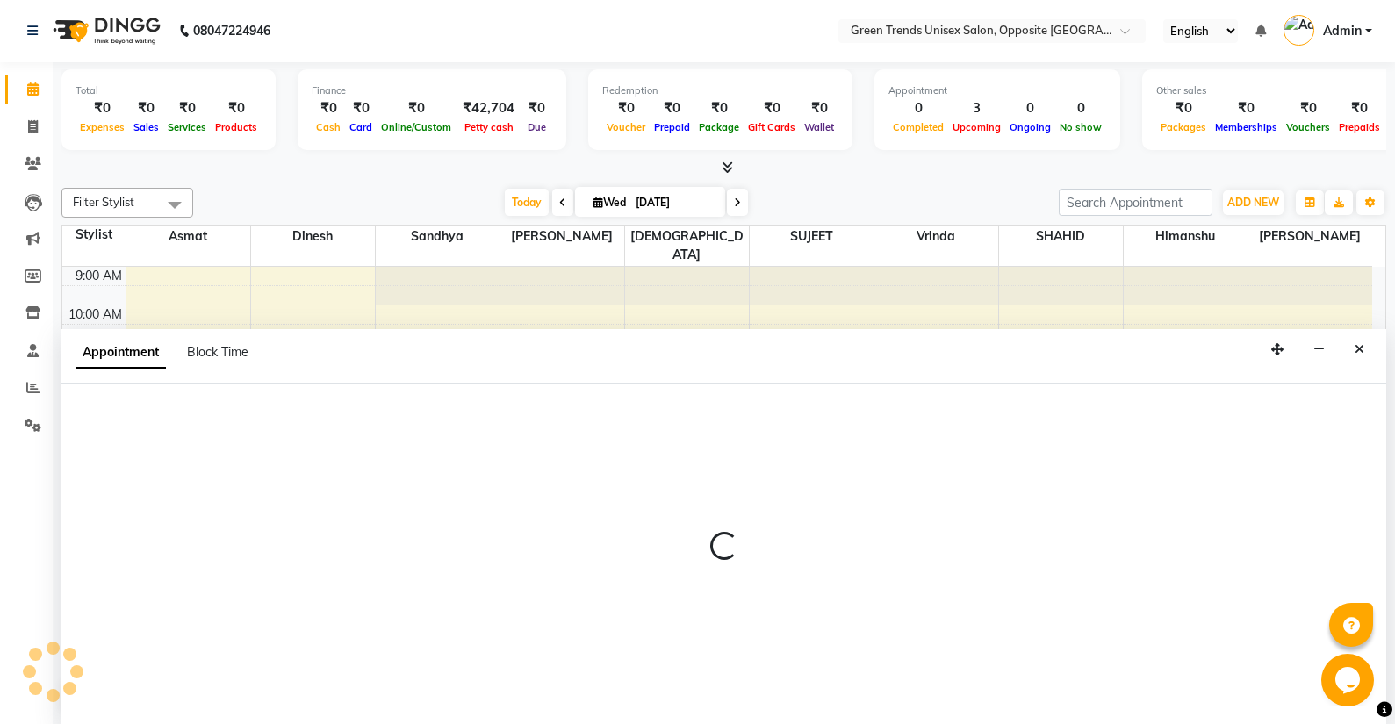
select select "82136"
select select "tentative"
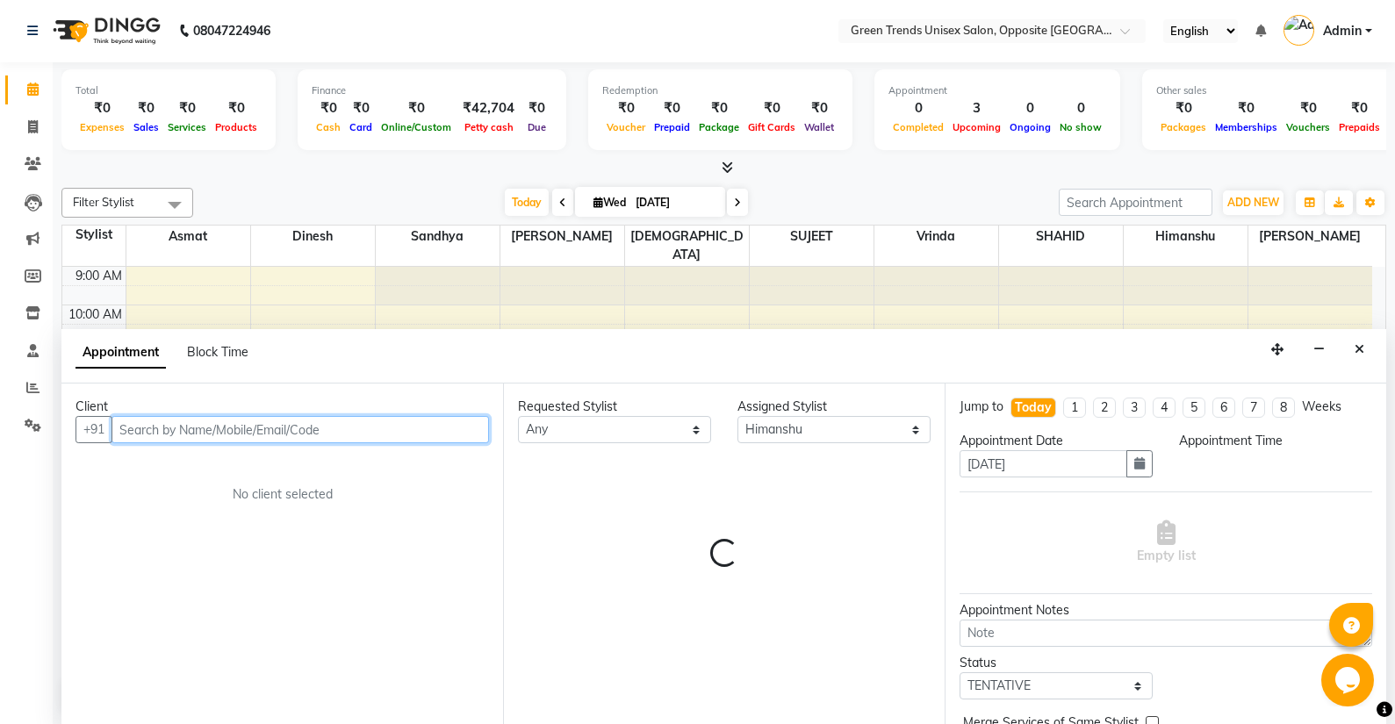
select select "720"
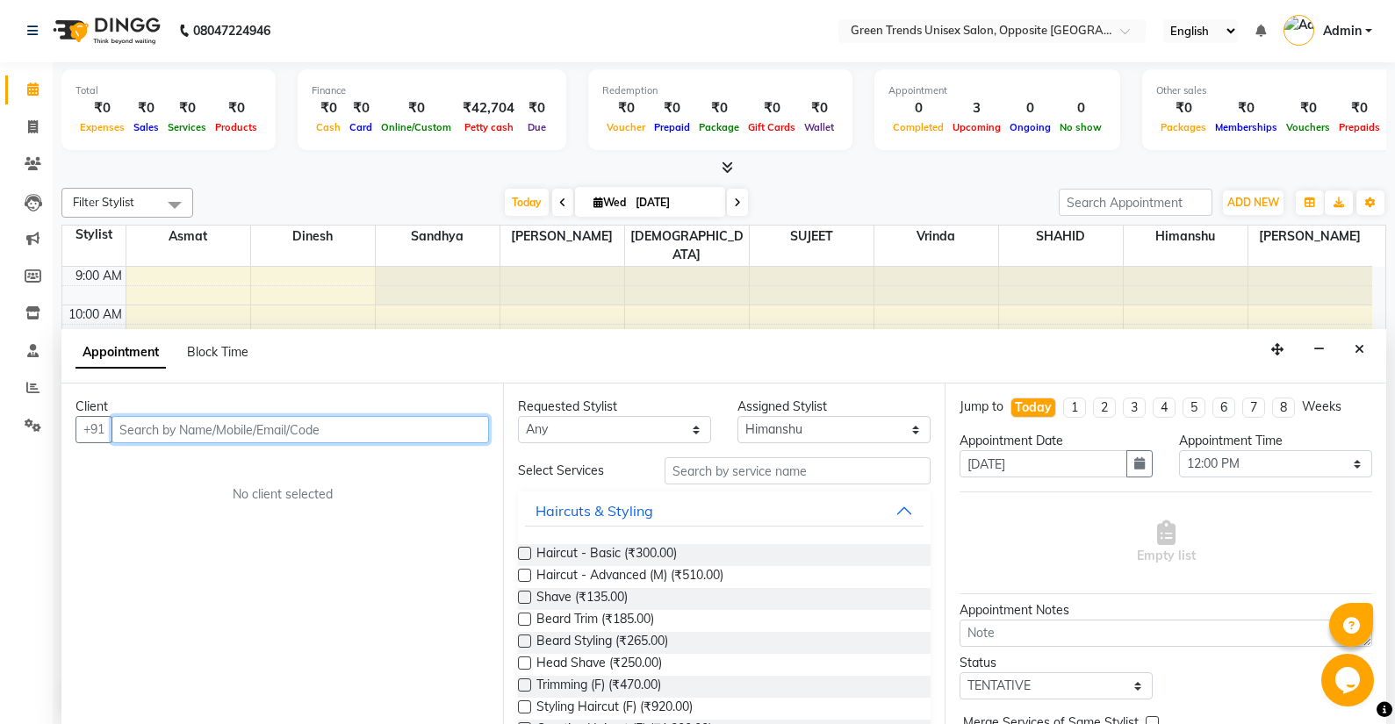
click at [182, 437] on input "text" at bounding box center [299, 429] width 377 height 27
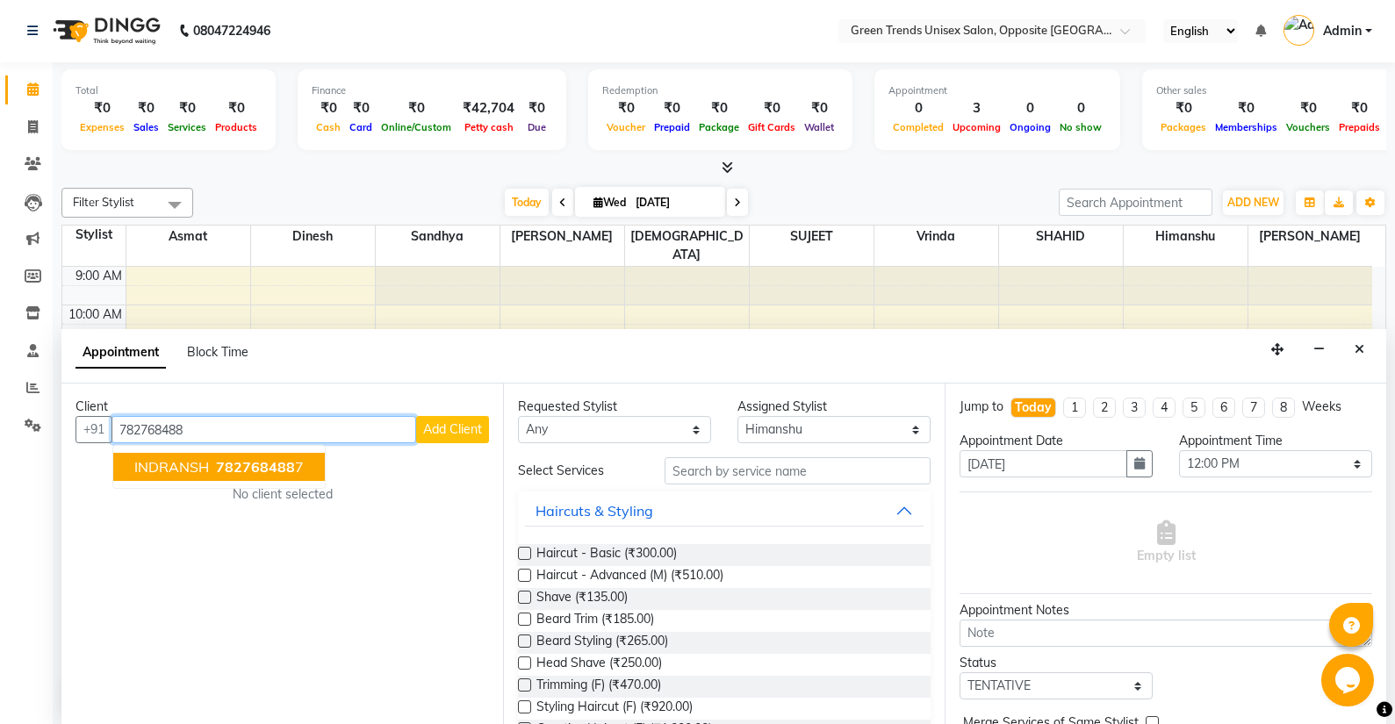
click at [219, 472] on span "782768488" at bounding box center [255, 467] width 79 height 18
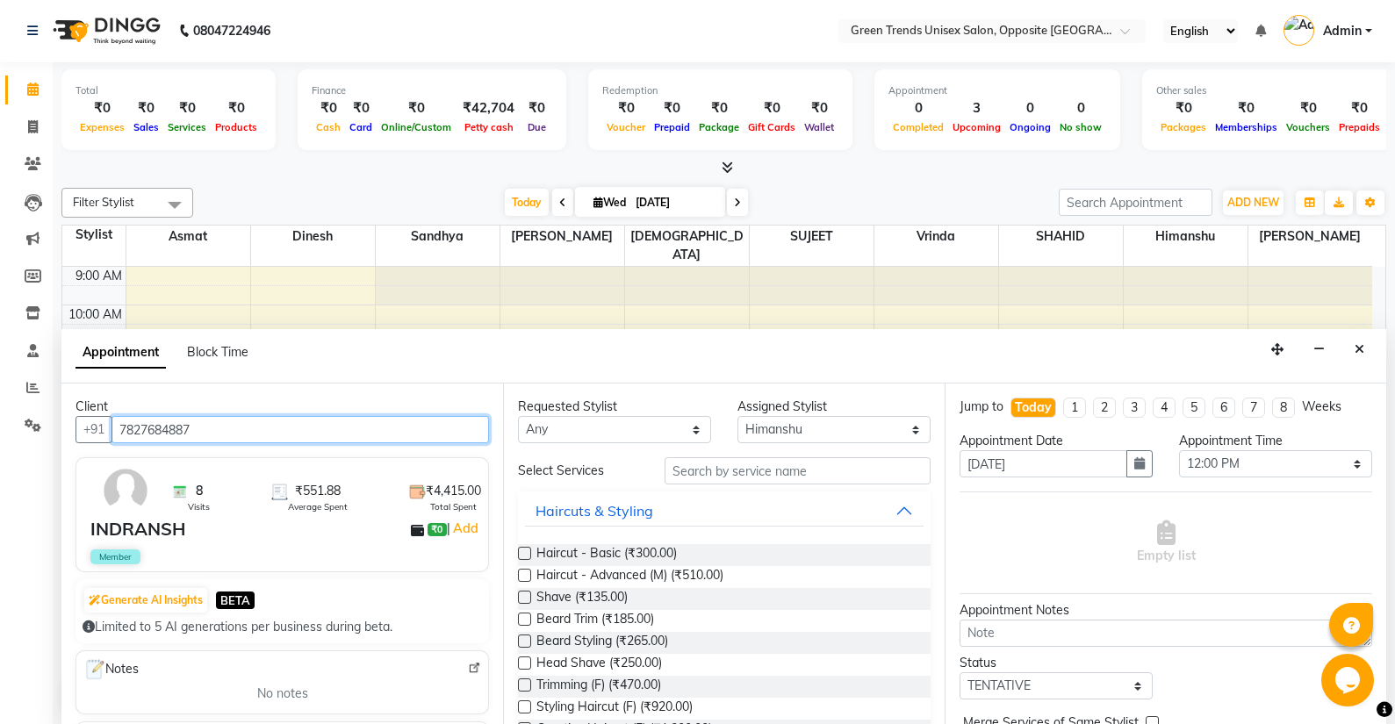
type input "7827684887"
click at [1334, 622] on div at bounding box center [1351, 625] width 44 height 44
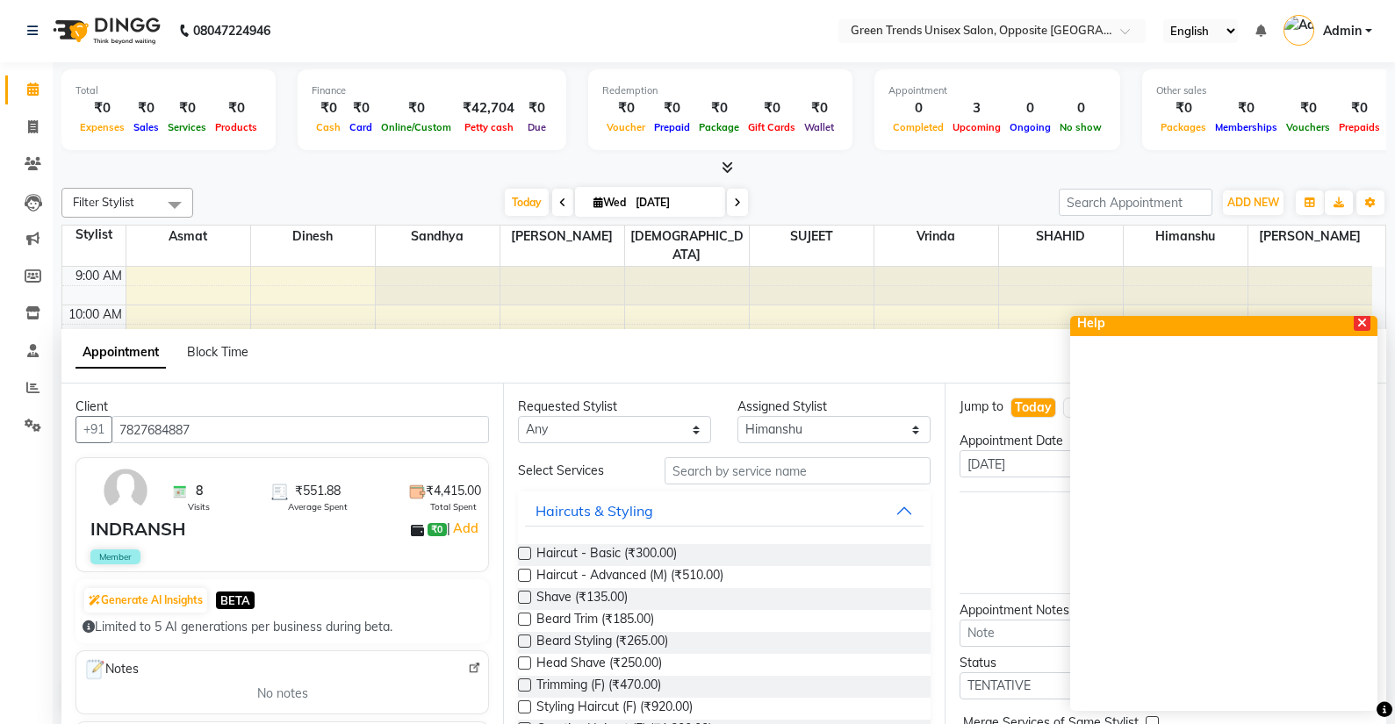
click at [1367, 322] on span at bounding box center [1362, 323] width 17 height 16
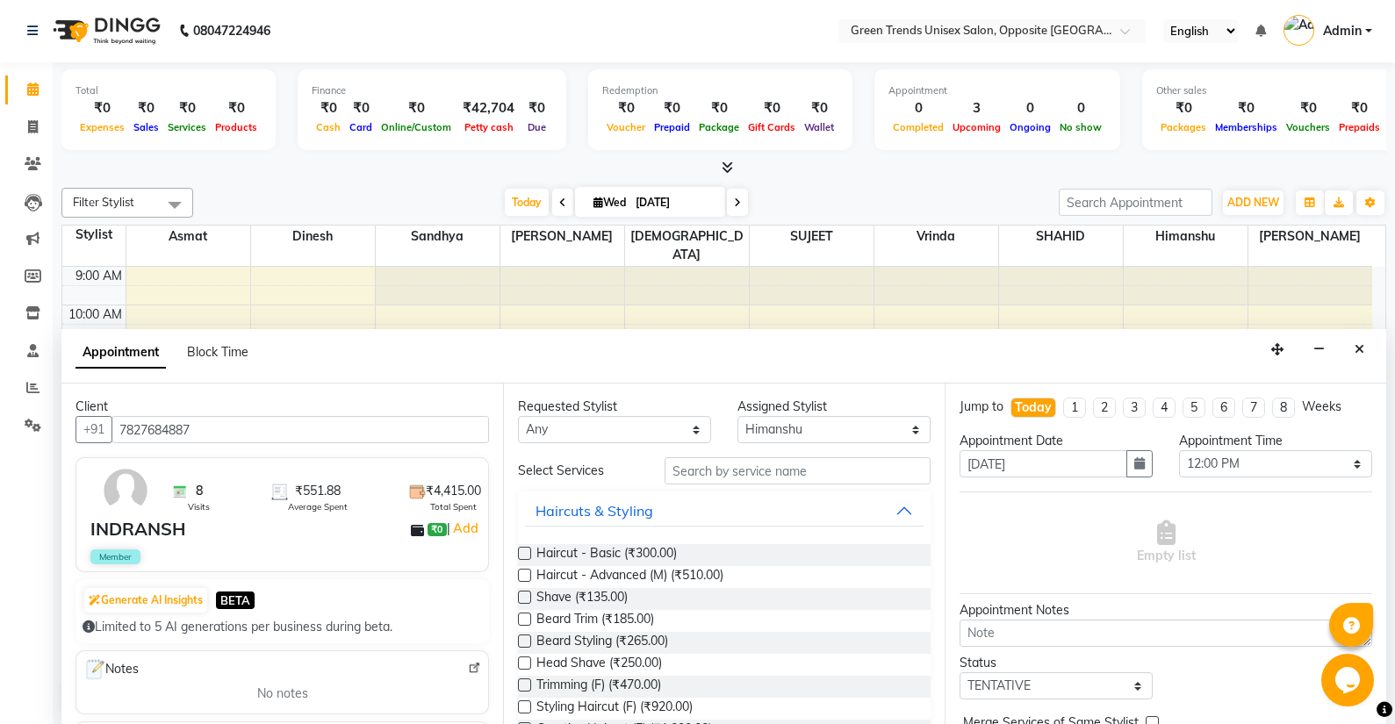
click at [1269, 582] on div "Empty list" at bounding box center [1166, 543] width 413 height 87
drag, startPoint x: 1302, startPoint y: 579, endPoint x: 1269, endPoint y: 659, distance: 87.4
click at [1280, 649] on div "Jump to Today 1 2 3 4 5 6 7 8 Weeks Appointment Date 03-09-2025 Appointment Tim…" at bounding box center [1166, 554] width 442 height 341
click at [1245, 565] on div "Empty list" at bounding box center [1166, 543] width 413 height 87
click at [523, 553] on label at bounding box center [524, 553] width 13 height 13
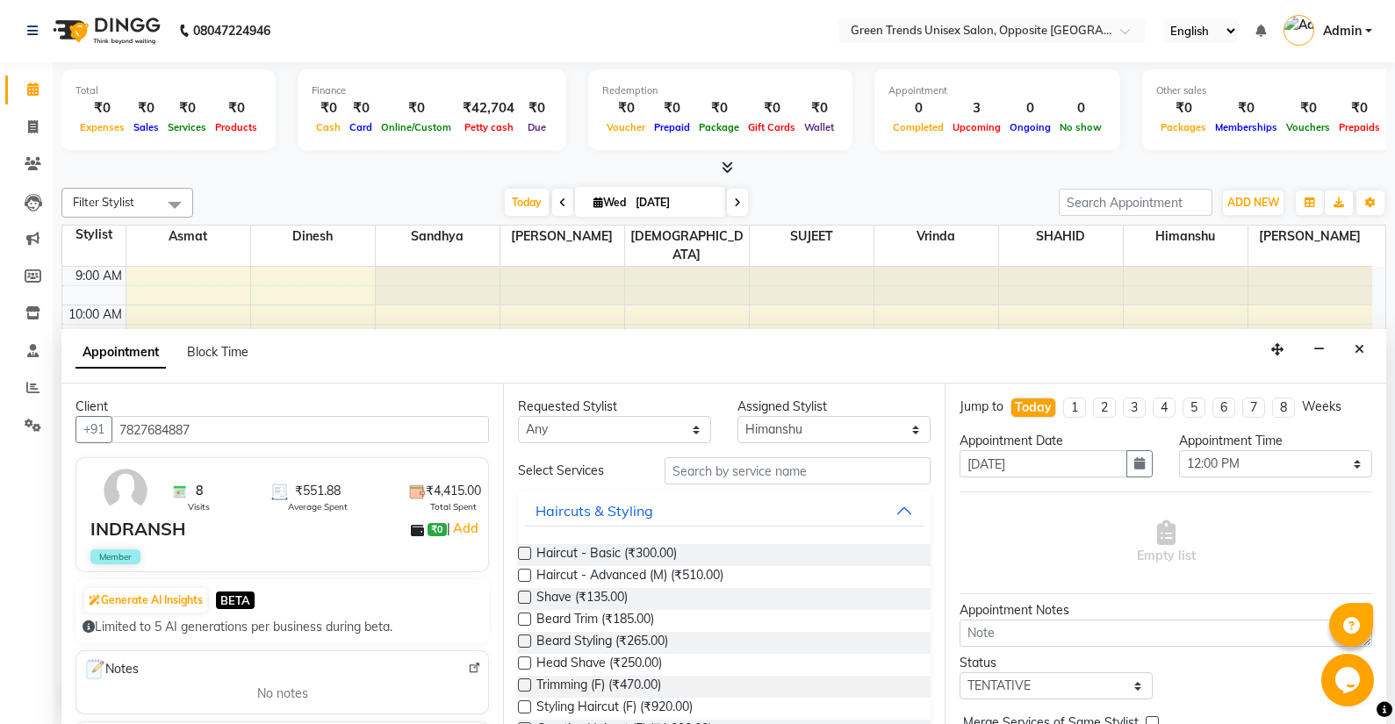
click at [523, 553] on input "checkbox" at bounding box center [523, 555] width 11 height 11
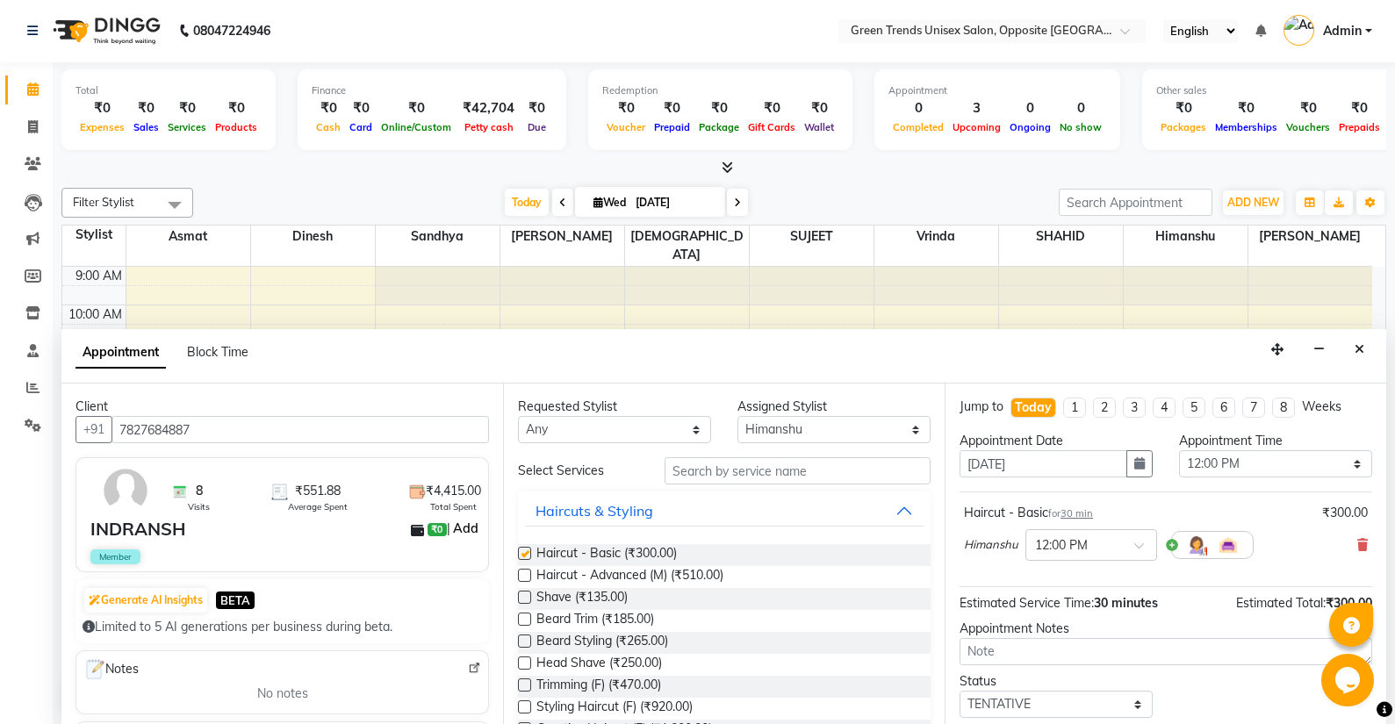
checkbox input "false"
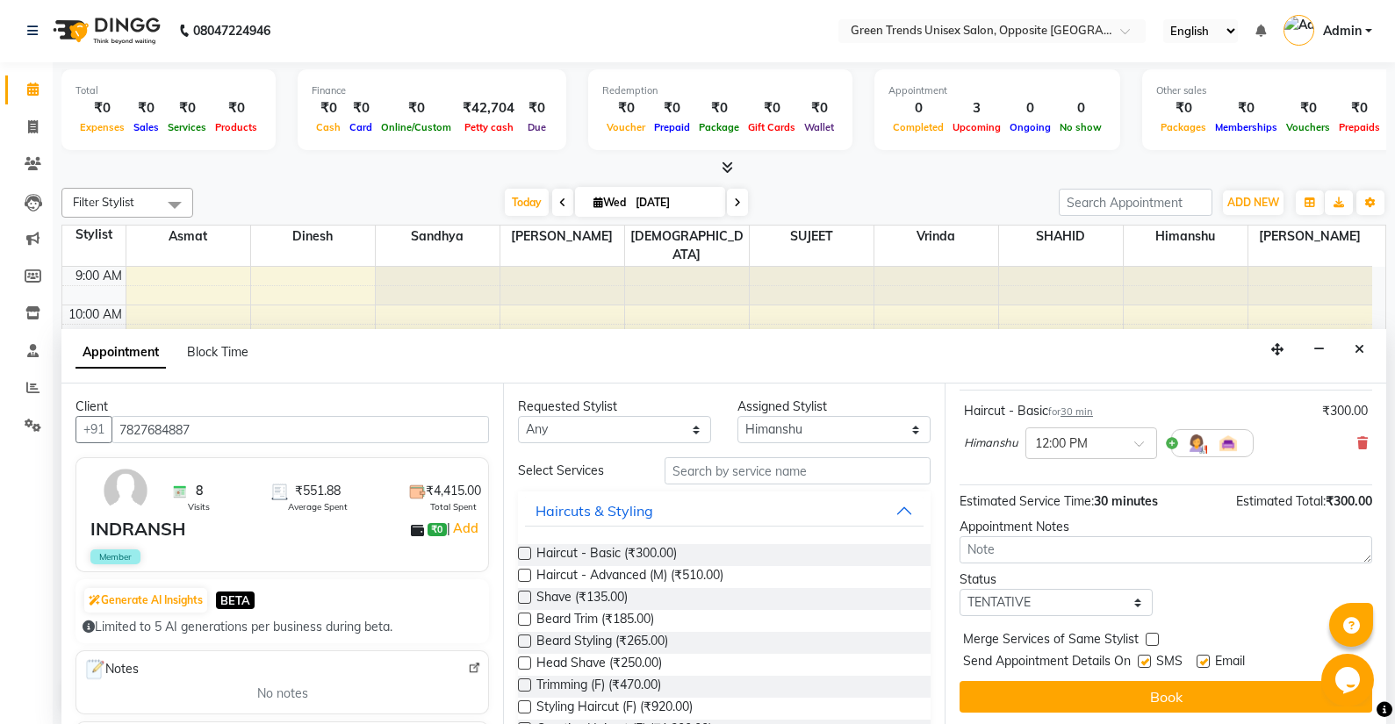
scroll to position [104, 0]
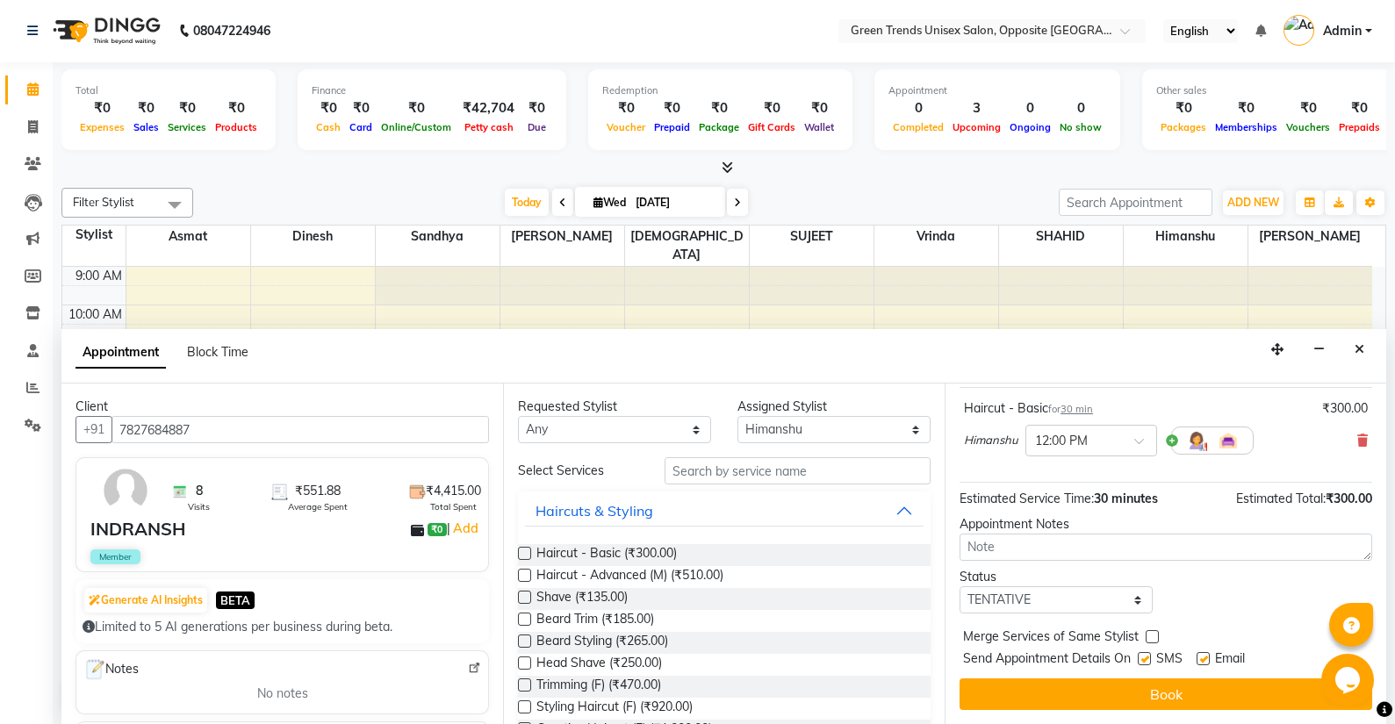
click at [1370, 588] on div "Status Select TENTATIVE CONFIRM CHECK-IN UPCOMING" at bounding box center [1165, 591] width 439 height 46
click at [1355, 602] on div "Status Select TENTATIVE CONFIRM CHECK-IN UPCOMING" at bounding box center [1165, 591] width 439 height 46
drag, startPoint x: 1269, startPoint y: 628, endPoint x: 1254, endPoint y: 643, distance: 22.3
click at [1254, 643] on div "Jump to Today 1 2 3 4 5 6 7 8 Weeks Appointment Date 03-09-2025 Appointment Tim…" at bounding box center [1166, 554] width 442 height 341
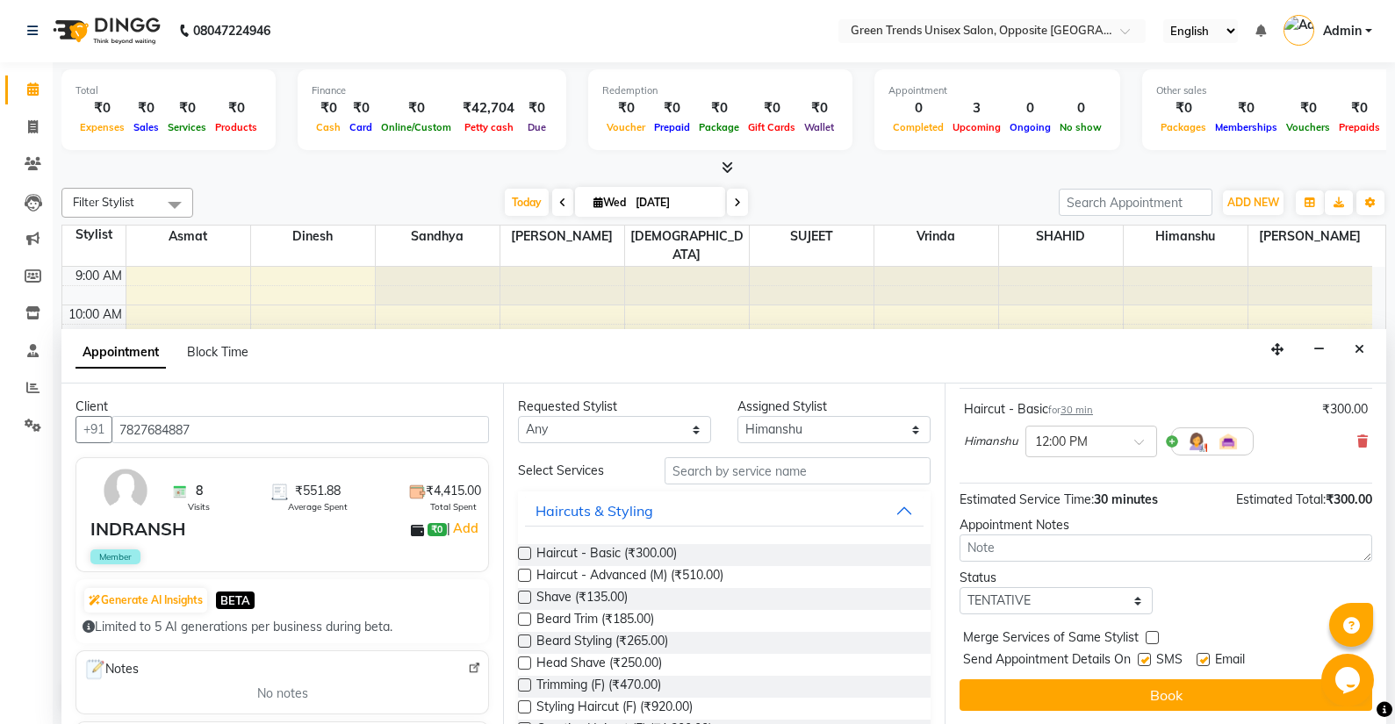
click at [1254, 643] on div "Merge Services of Same Stylist" at bounding box center [1166, 640] width 413 height 22
click at [1262, 595] on div "Status Select TENTATIVE CONFIRM CHECK-IN UPCOMING" at bounding box center [1165, 592] width 439 height 46
click at [1258, 600] on div "Status Select TENTATIVE CONFIRM CHECK-IN UPCOMING" at bounding box center [1165, 592] width 439 height 46
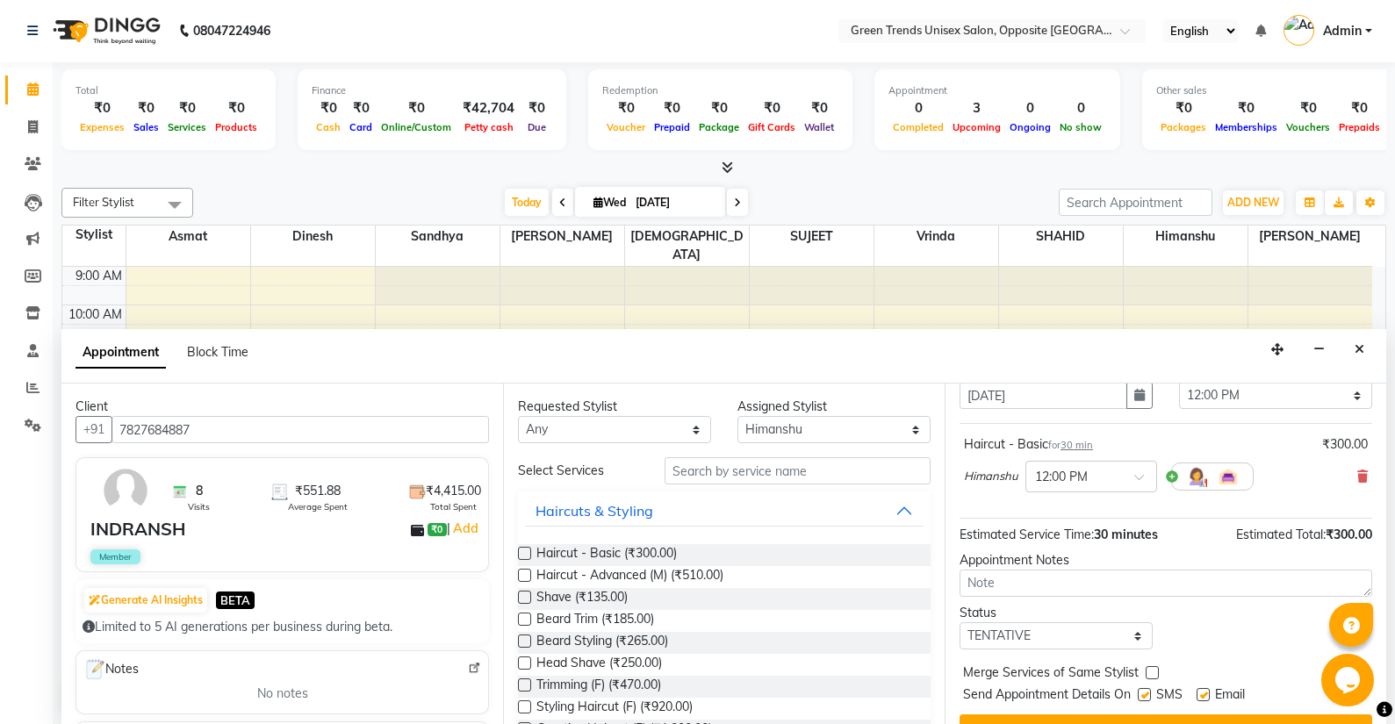
scroll to position [0, 0]
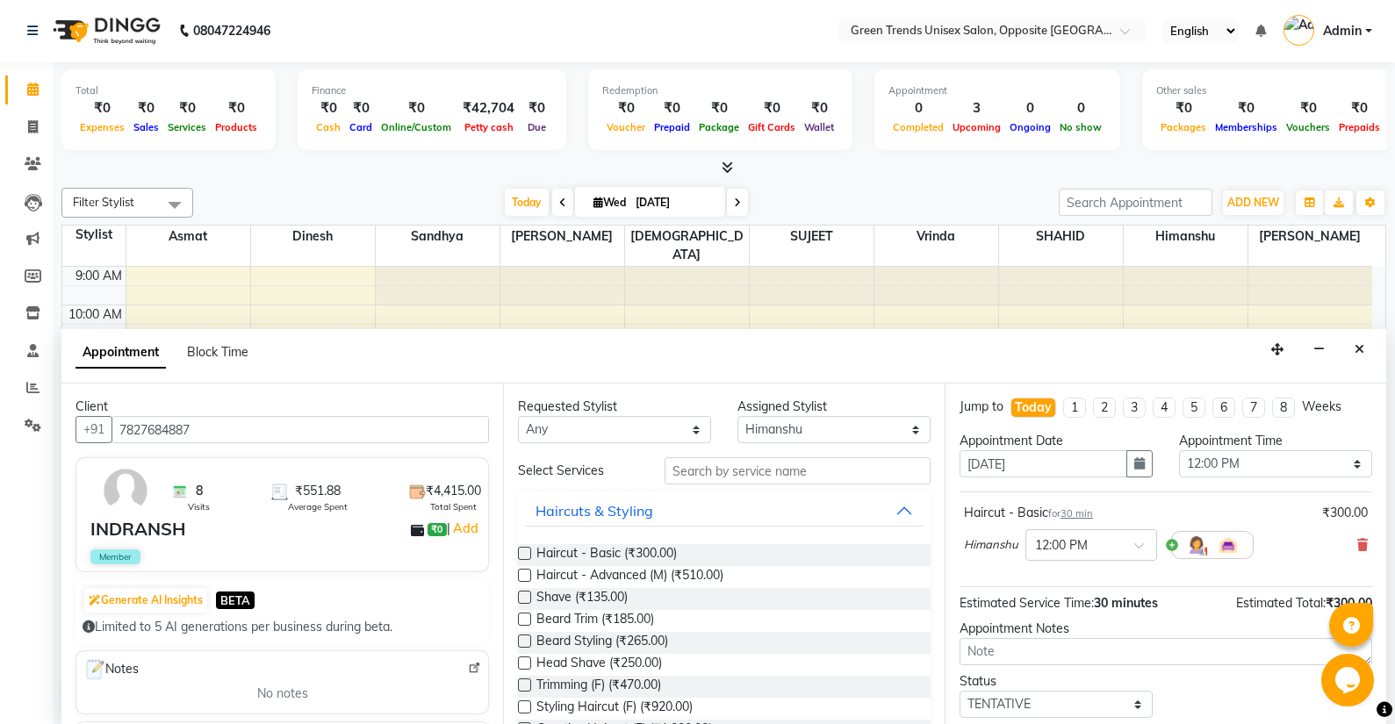
click at [1204, 497] on div "Haircut - Basic for 30 min ₹300.00 Himanshu × 12:00 PM" at bounding box center [1166, 540] width 413 height 96
click at [1175, 508] on div "Haircut - Basic for 30 min ₹300.00" at bounding box center [1166, 513] width 404 height 18
click at [1175, 509] on div "Haircut - Basic for 30 min ₹300.00" at bounding box center [1166, 514] width 404 height 18
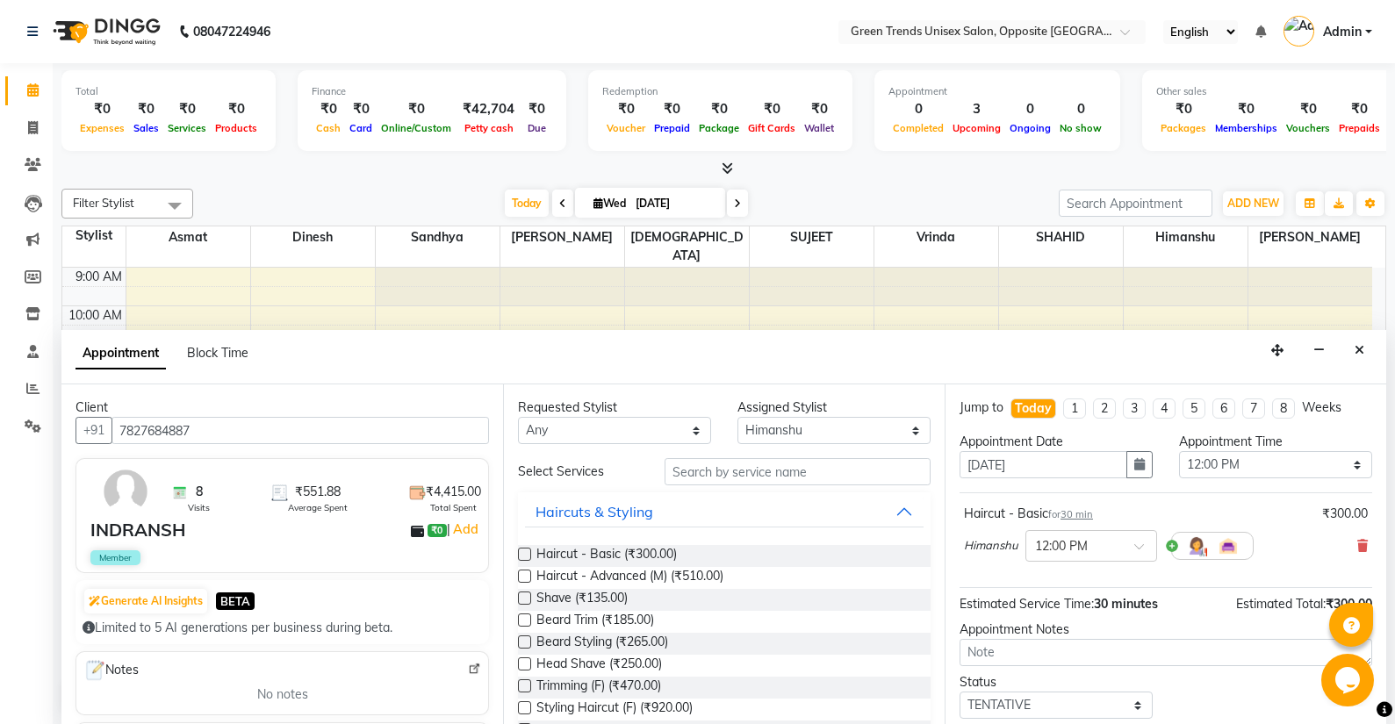
click at [1175, 509] on div "Haircut - Basic for 30 min ₹300.00" at bounding box center [1166, 514] width 404 height 18
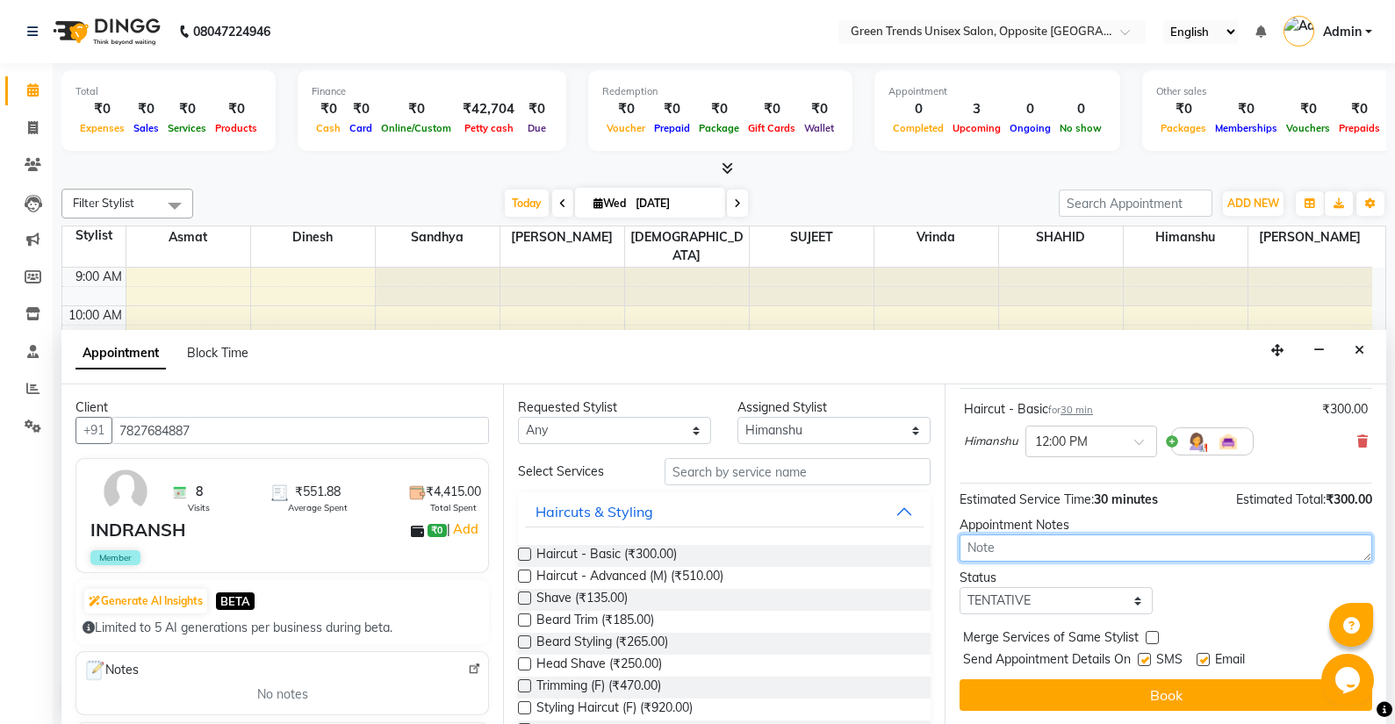
click at [1029, 557] on textarea at bounding box center [1166, 548] width 413 height 27
type textarea "hair"
click at [1312, 643] on div "Merge Services of Same Stylist" at bounding box center [1166, 640] width 413 height 22
click at [1274, 616] on div "Jump to Today 1 2 3 4 5 6 7 8 Weeks Appointment Date 03-09-2025 Appointment Tim…" at bounding box center [1166, 555] width 442 height 341
drag, startPoint x: 1274, startPoint y: 619, endPoint x: 1262, endPoint y: 637, distance: 22.2
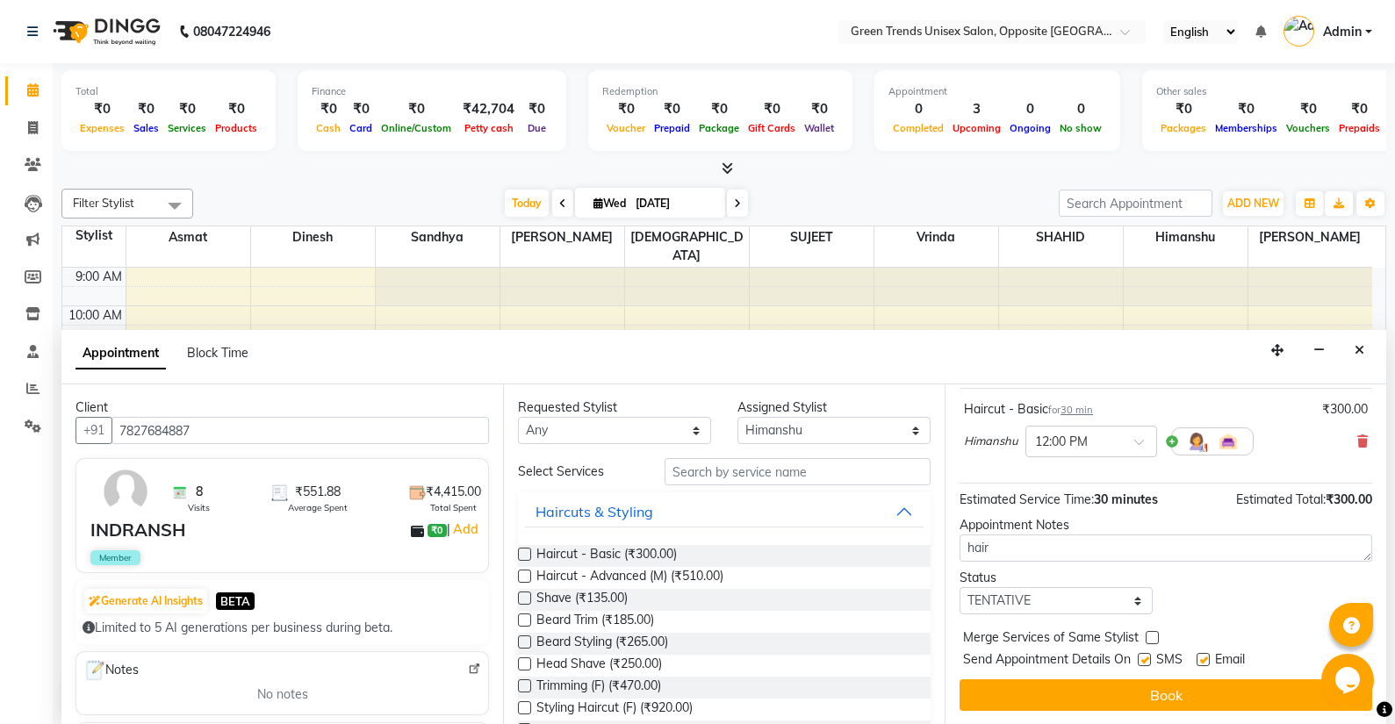
click at [1262, 637] on div "Jump to Today 1 2 3 4 5 6 7 8 Weeks Appointment Date 03-09-2025 Appointment Tim…" at bounding box center [1166, 555] width 442 height 341
drag, startPoint x: 2693, startPoint y: 1307, endPoint x: 1373, endPoint y: 656, distance: 1472.3
click at [1373, 656] on div "Opens Chat This icon Opens the chat window." at bounding box center [1349, 680] width 56 height 53
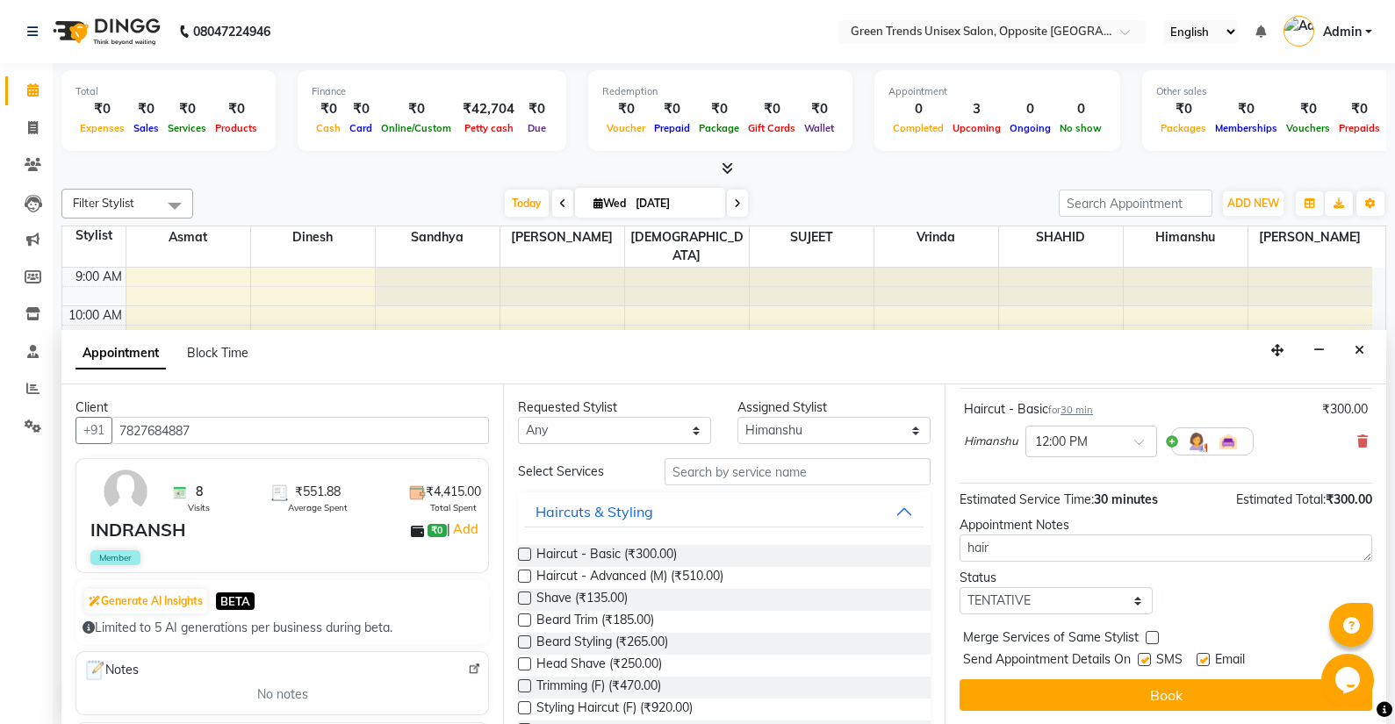
click at [1373, 656] on div "Opens Chat This icon Opens the chat window." at bounding box center [1349, 680] width 56 height 53
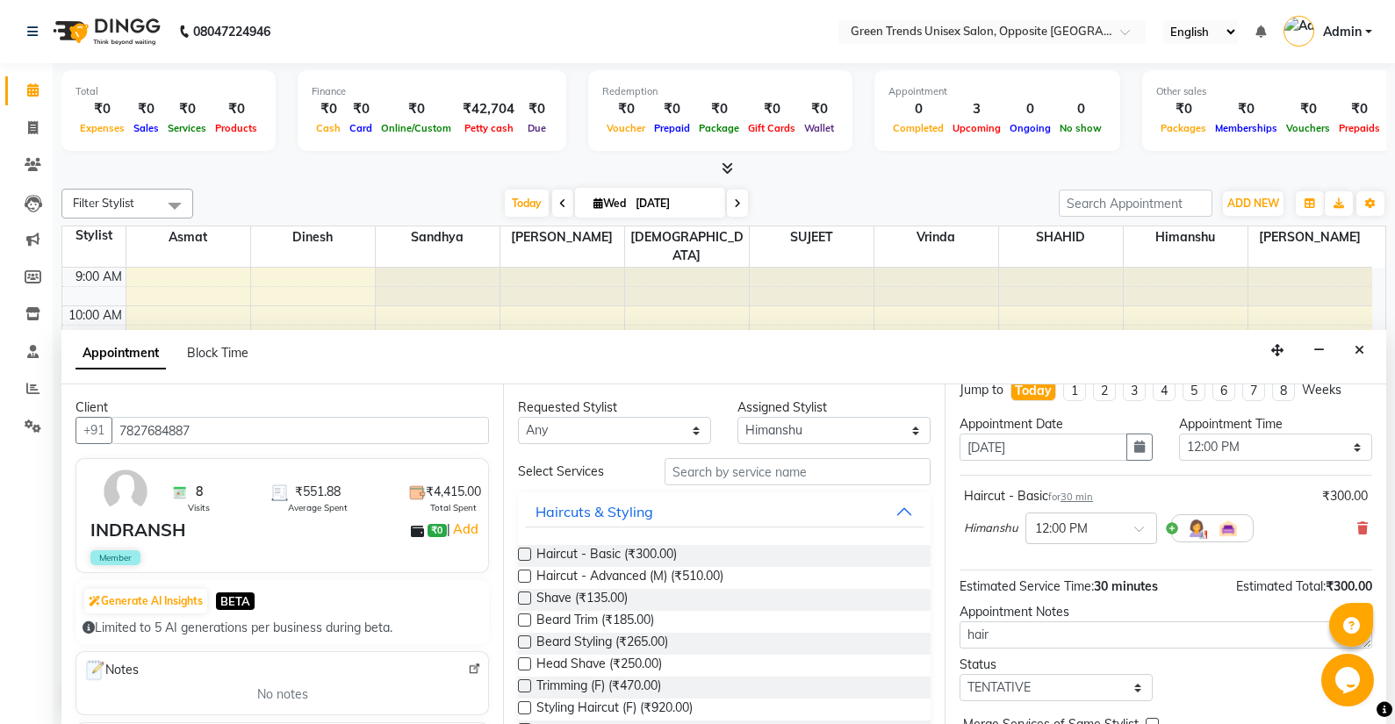
scroll to position [29, 0]
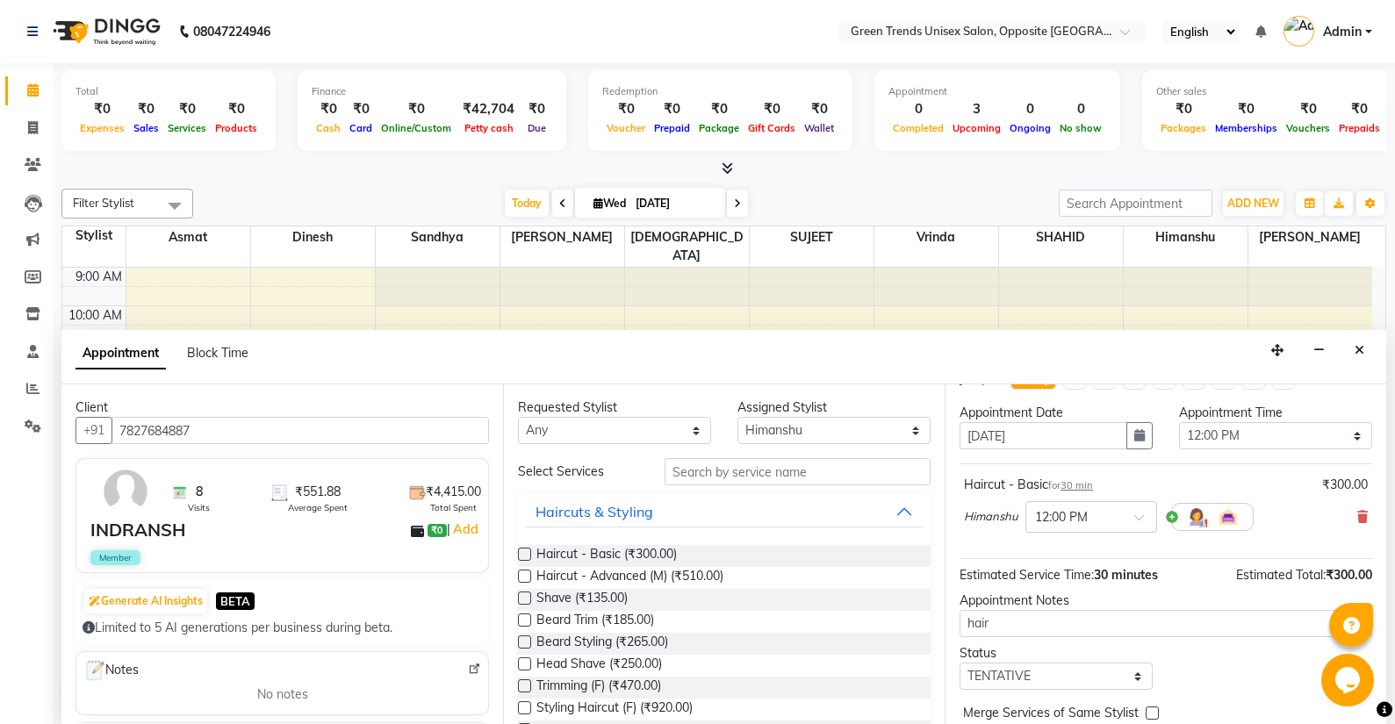
click at [1390, 650] on div "Total ₹0 Expenses ₹0 Sales ₹0 Services ₹0 Products Finance ₹0 Cash ₹0 Card ₹0 O…" at bounding box center [724, 394] width 1342 height 662
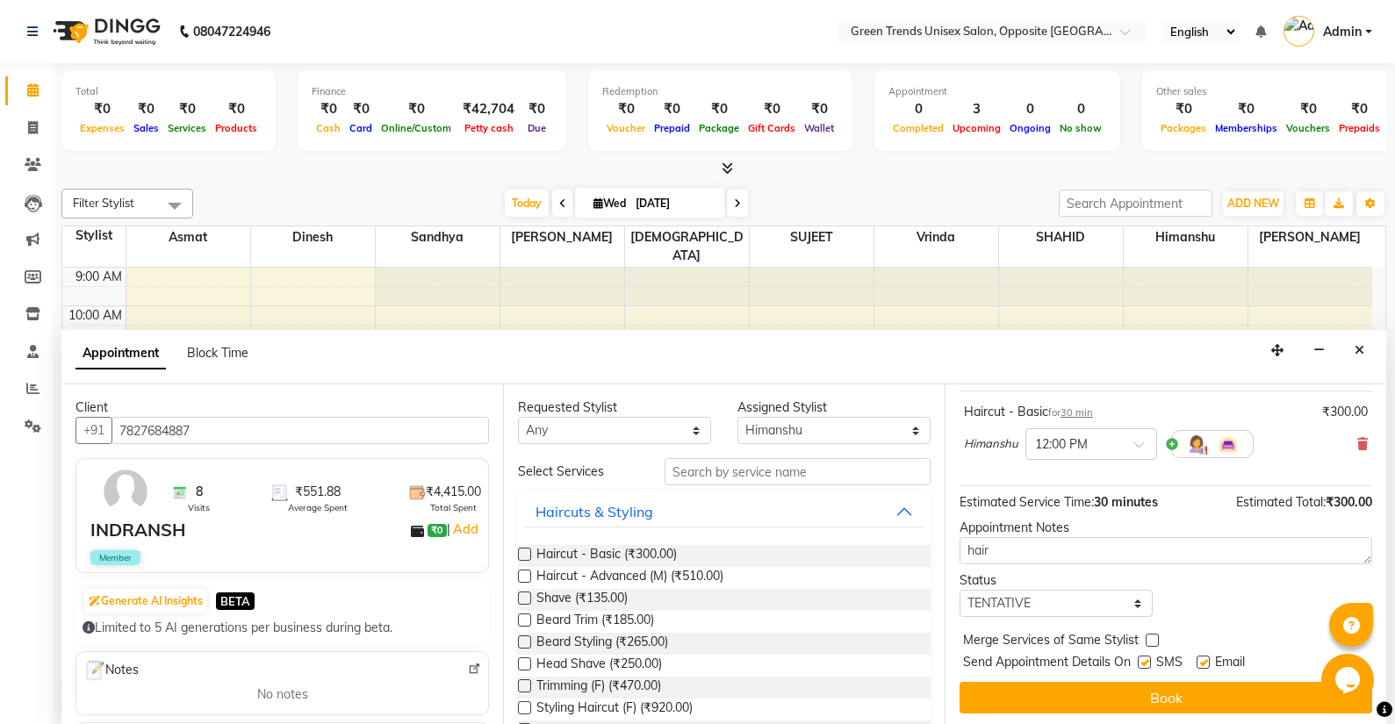
scroll to position [104, 0]
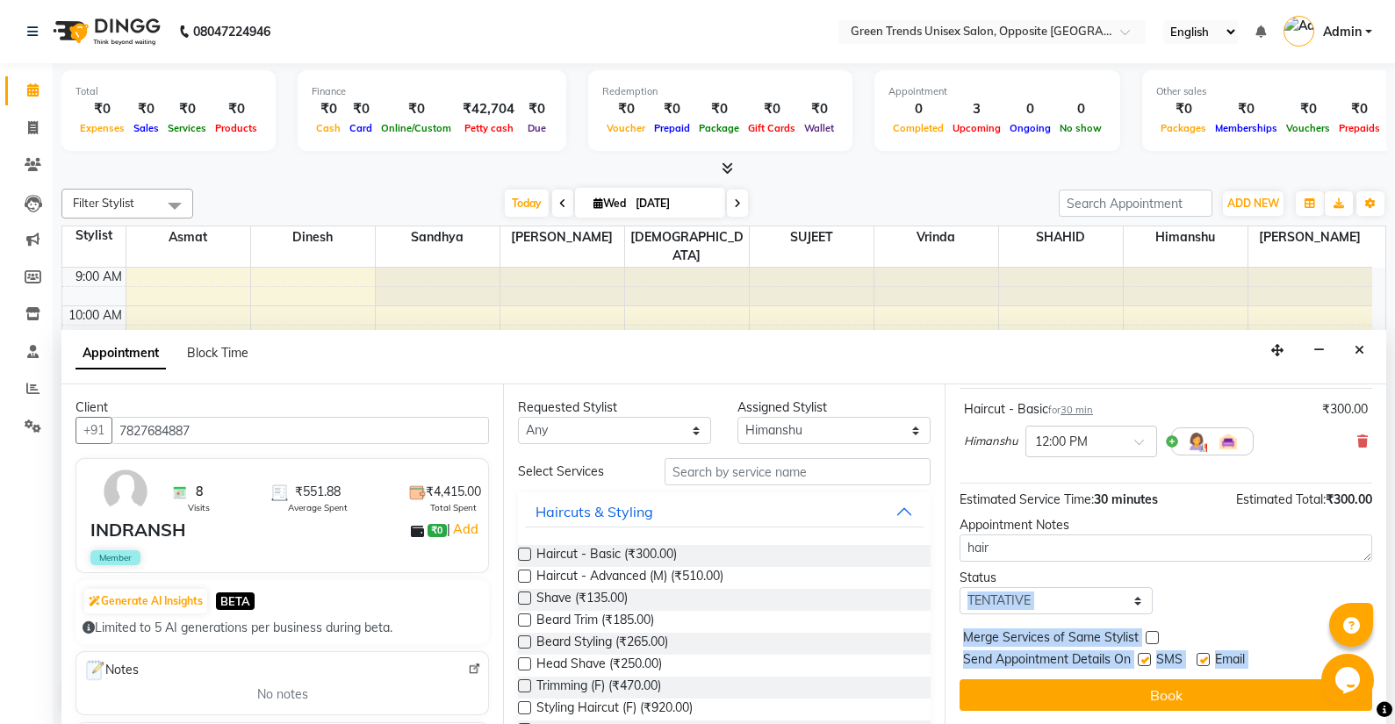
drag, startPoint x: 1372, startPoint y: 599, endPoint x: 1289, endPoint y: 626, distance: 87.7
click at [1310, 620] on div "Jump to Today 1 2 3 4 5 6 7 8 Weeks Appointment Date 03-09-2025 Appointment Tim…" at bounding box center [1166, 555] width 442 height 341
click at [1253, 607] on div "Status Select TENTATIVE CONFIRM CHECK-IN UPCOMING" at bounding box center [1165, 592] width 439 height 46
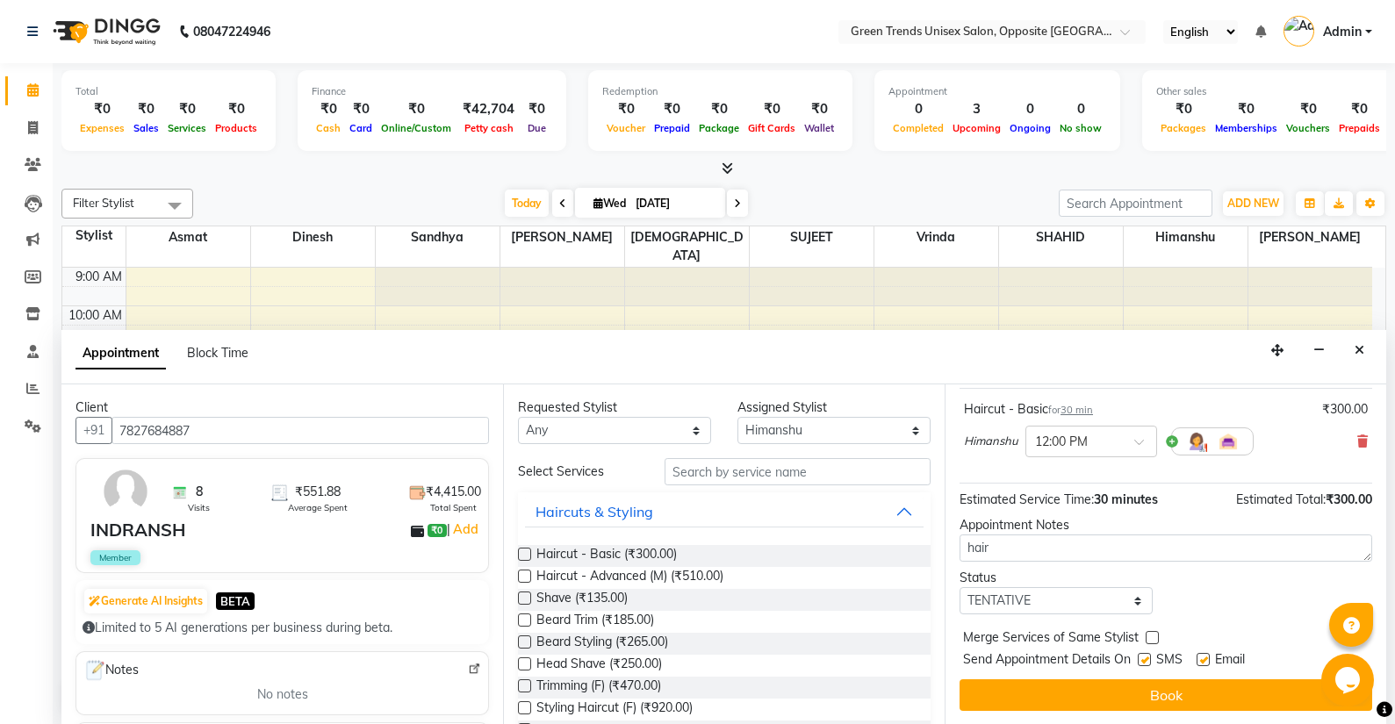
click at [1167, 577] on div "Status Select TENTATIVE CONFIRM CHECK-IN UPCOMING" at bounding box center [1165, 592] width 439 height 46
drag, startPoint x: 1377, startPoint y: 622, endPoint x: 1308, endPoint y: 631, distance: 69.2
click at [1308, 631] on div "Merge Services of Same Stylist" at bounding box center [1166, 640] width 413 height 22
click at [921, 534] on div "Requested Stylist Any Asmat Dinesh Himanshu Raj Shilpakar Sandhya SHAHID Sohail…" at bounding box center [724, 555] width 442 height 341
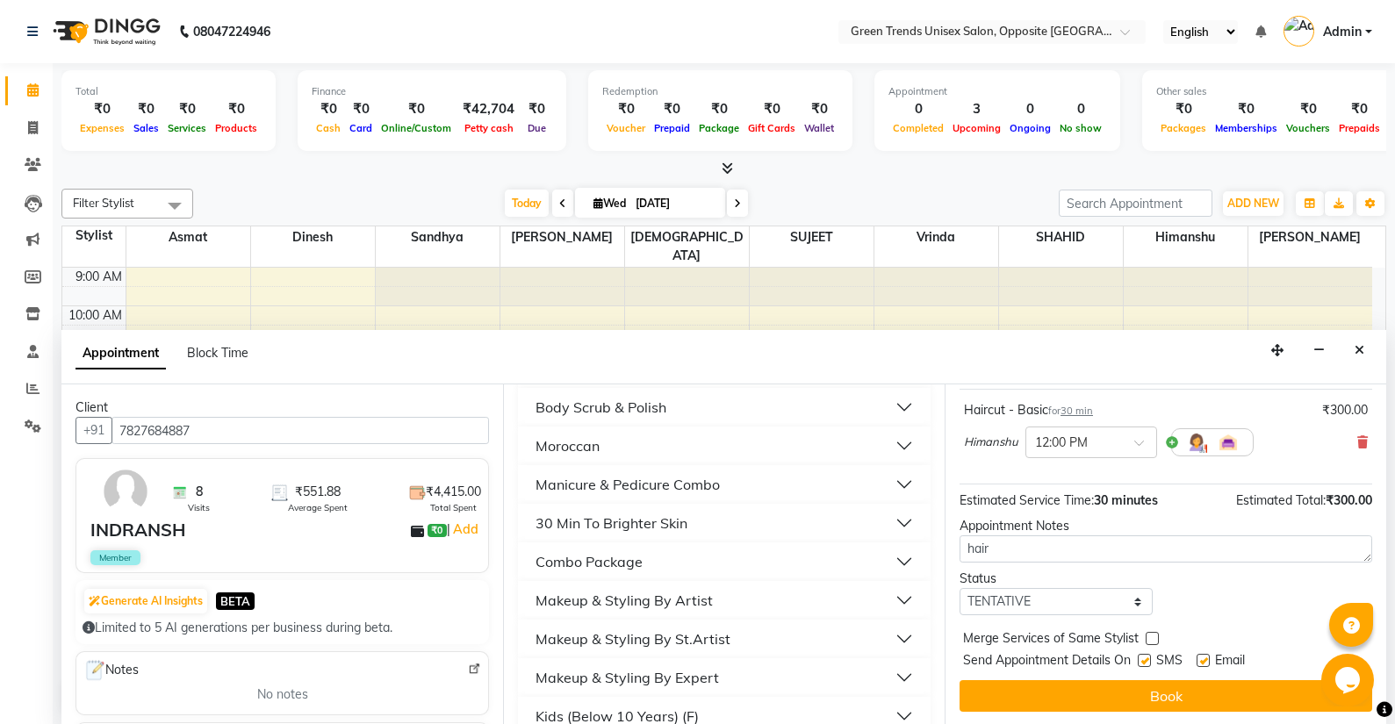
scroll to position [1190, 0]
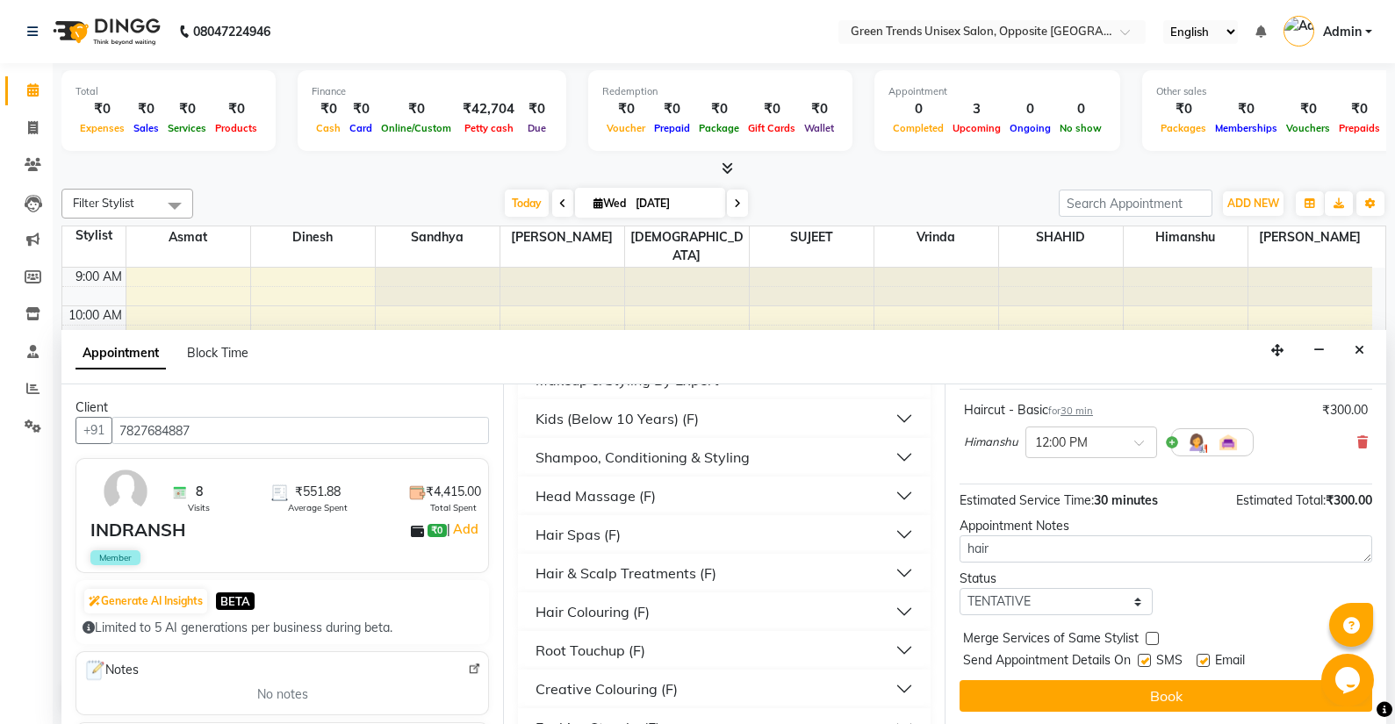
click at [861, 590] on div "Hair & Scalp Treatments (F)" at bounding box center [724, 573] width 413 height 39
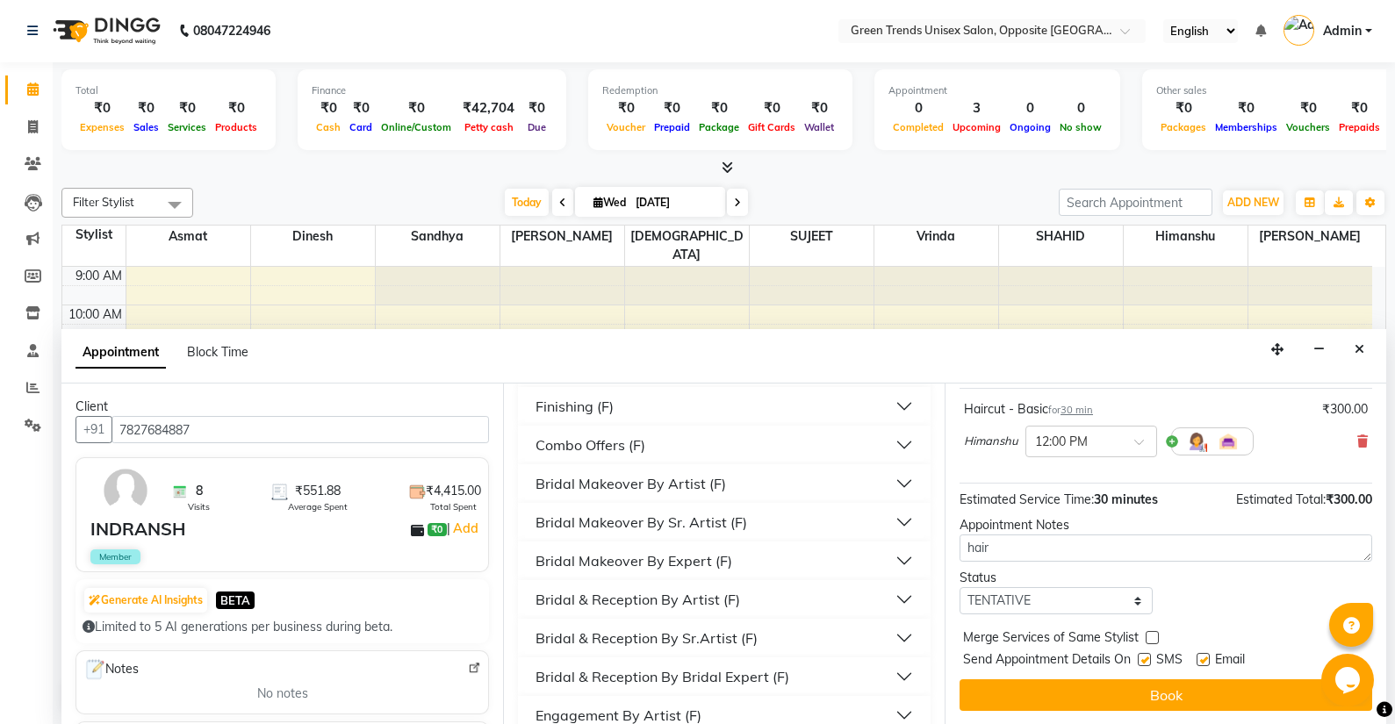
scroll to position [1936, 0]
click at [1252, 609] on div "Status Select TENTATIVE CONFIRM CHECK-IN UPCOMING" at bounding box center [1165, 592] width 439 height 46
click at [1245, 602] on div "Status Select TENTATIVE CONFIRM CHECK-IN UPCOMING" at bounding box center [1165, 592] width 439 height 46
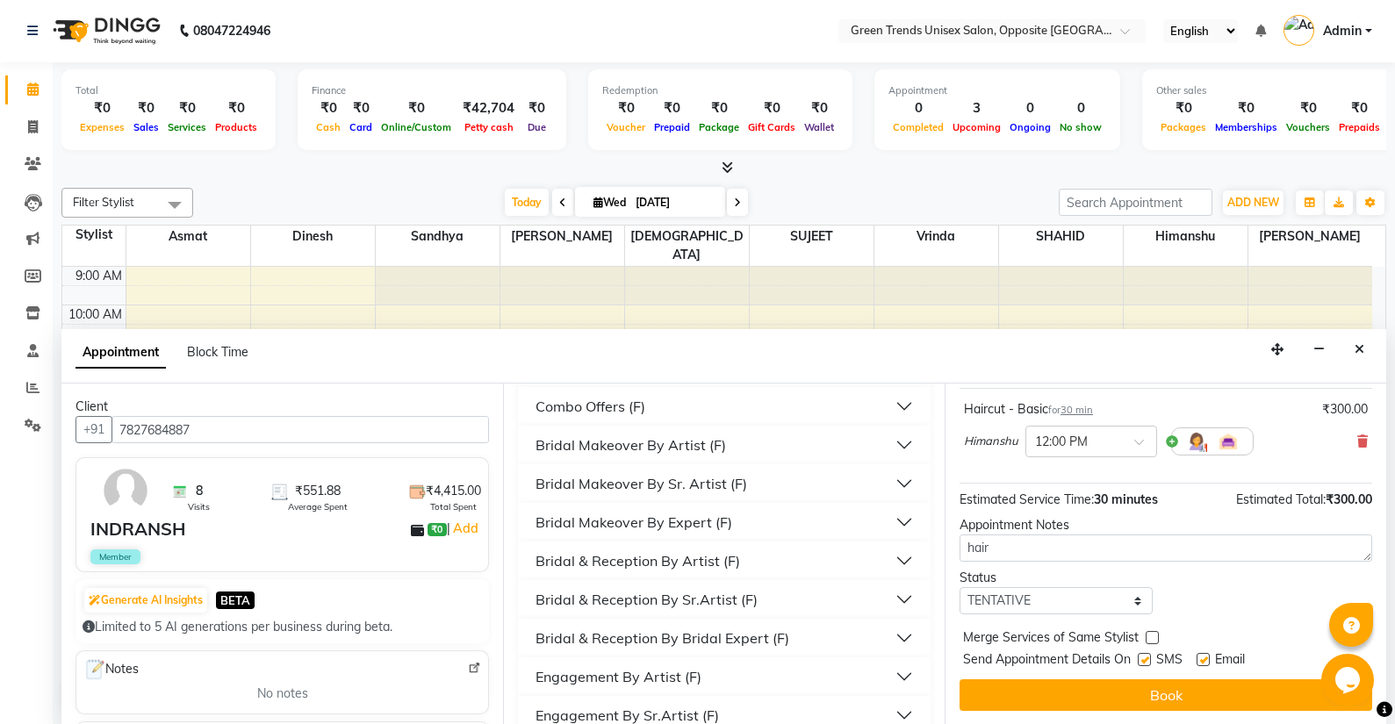
click at [1219, 598] on div "Status Select TENTATIVE CONFIRM CHECK-IN UPCOMING" at bounding box center [1165, 592] width 439 height 46
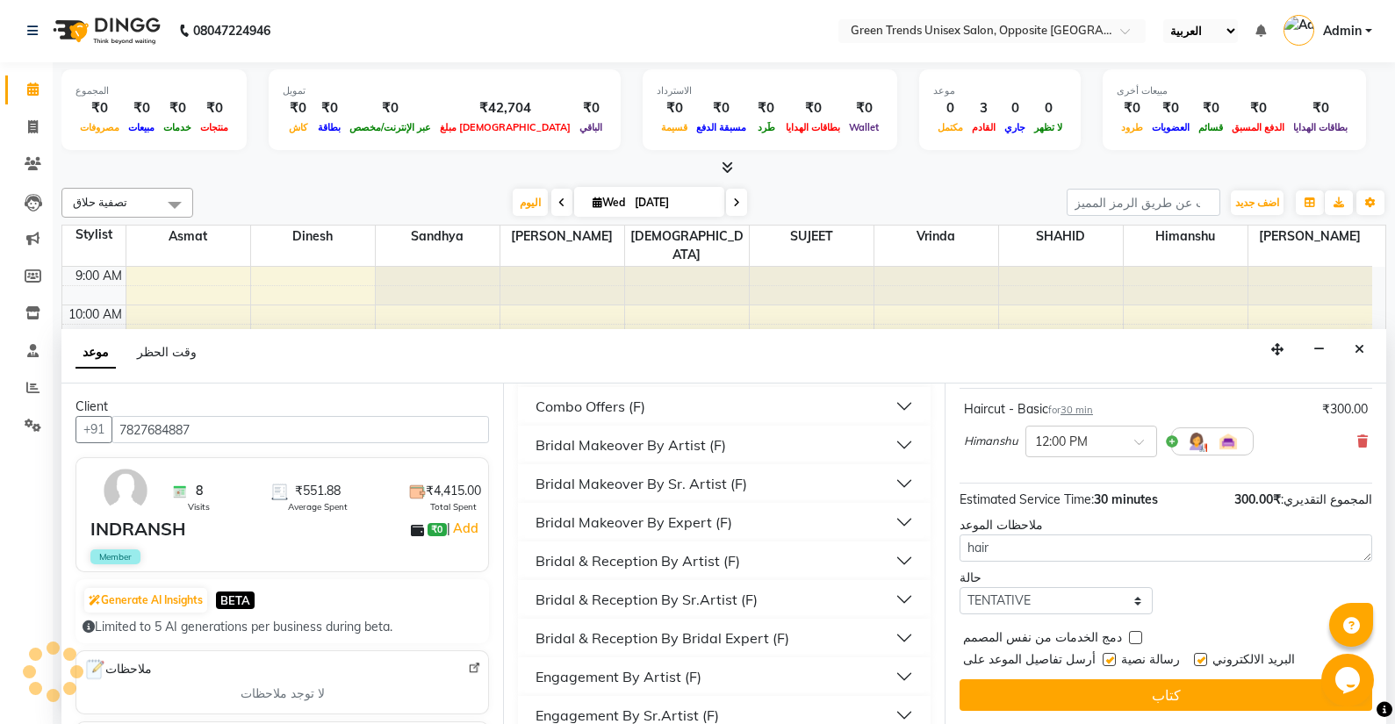
scroll to position [104, 0]
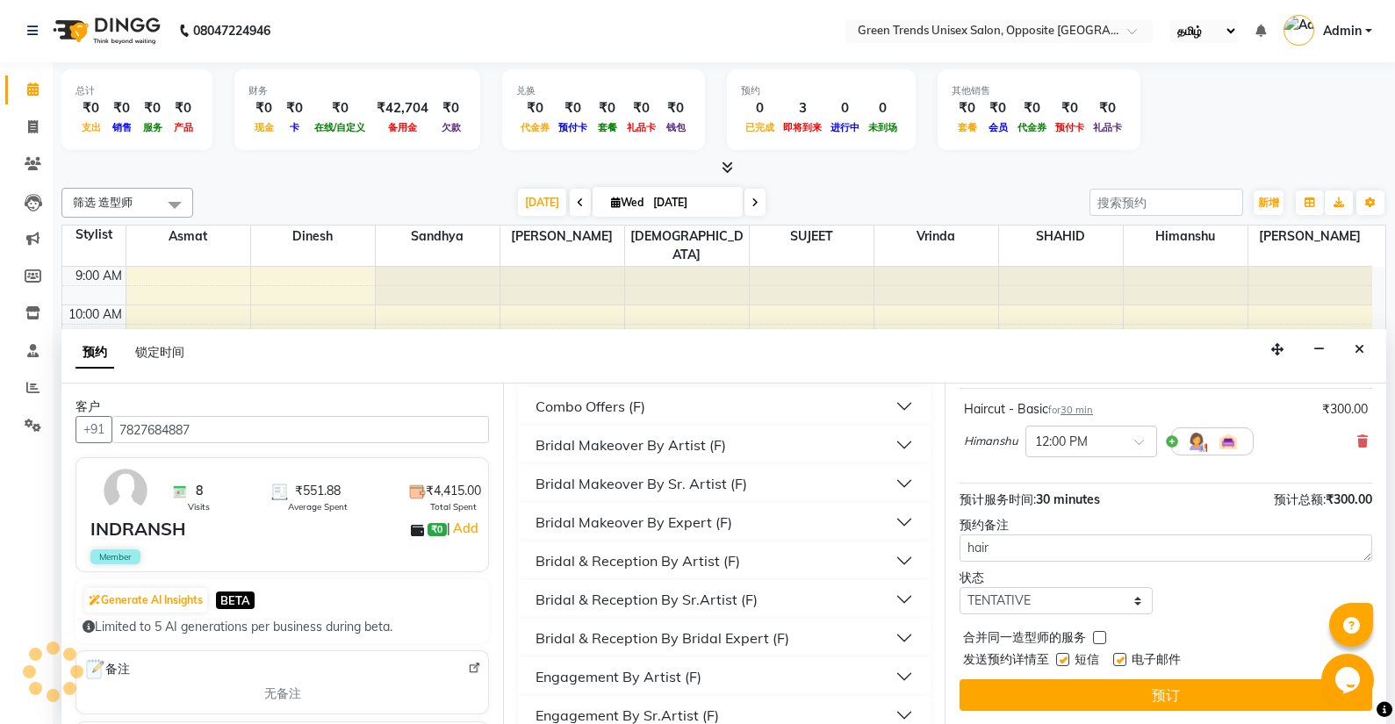
select select "zh"
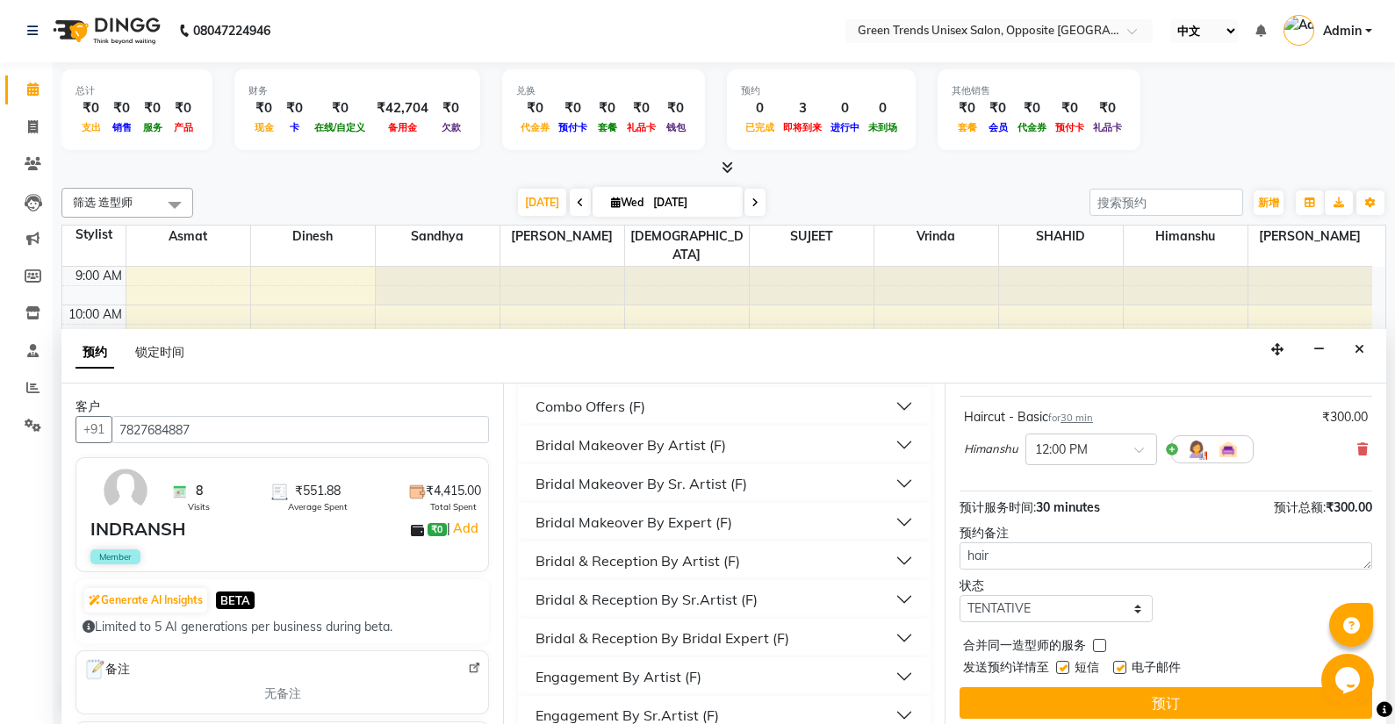
scroll to position [104, 0]
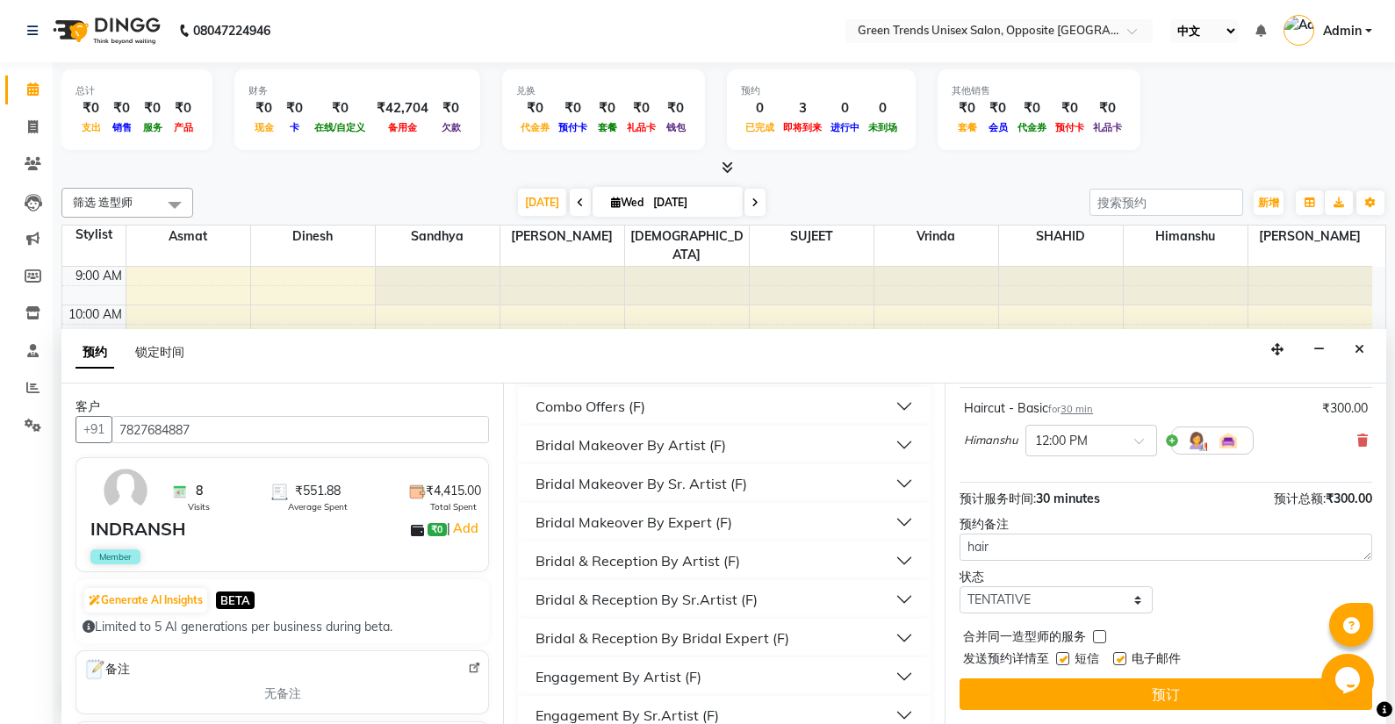
click at [1350, 656] on button "Opens Chat This icon Opens the chat window." at bounding box center [1347, 680] width 53 height 53
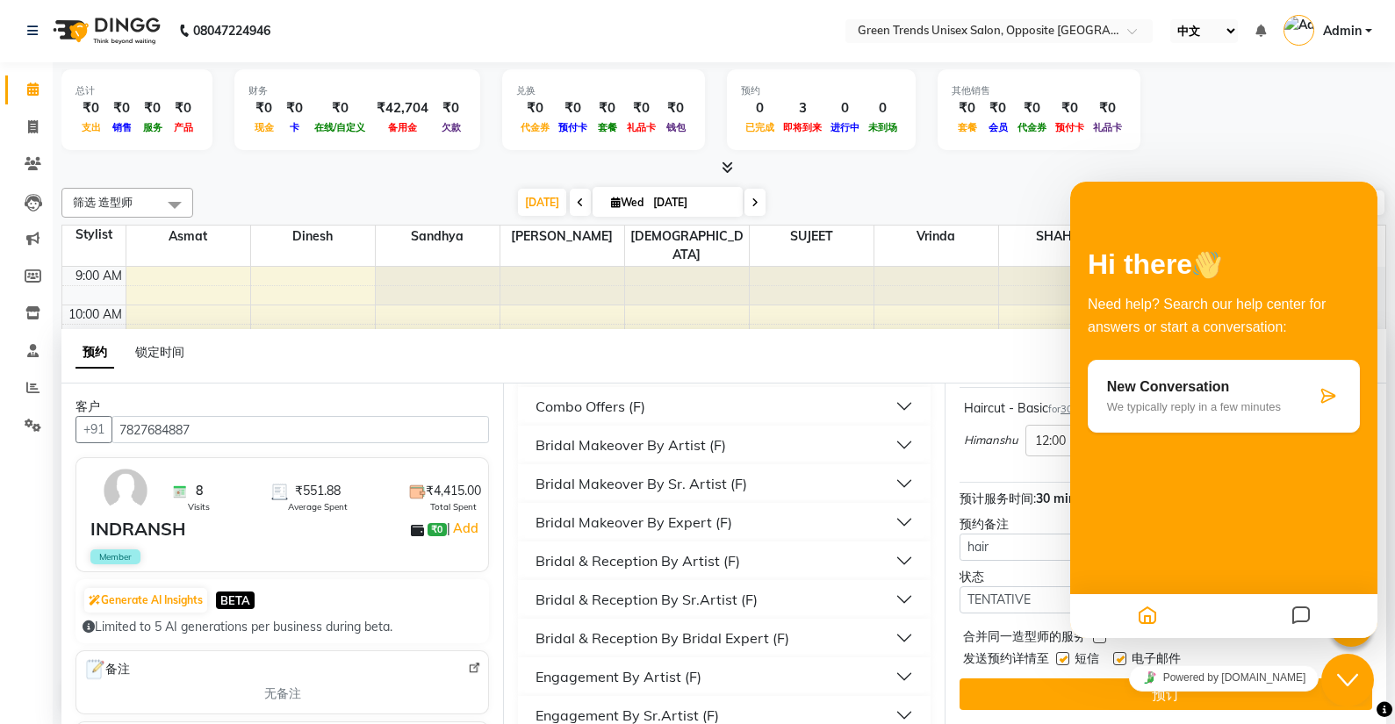
click at [1386, 653] on div "总计 ₹0 支出 ₹0 销售 ₹0 服务 ₹0 产品 财务 ₹0 现金 ₹0 卡 ₹0 在线/自定义 ₹42,704 备用金 ₹0 欠款 兑换 ₹0 代金券 …" at bounding box center [724, 393] width 1342 height 662
click at [1168, 597] on div at bounding box center [1223, 616] width 307 height 44
click at [1161, 572] on div "Hi there Need help? Search our help center for answers or start a conversation:…" at bounding box center [1223, 410] width 307 height 457
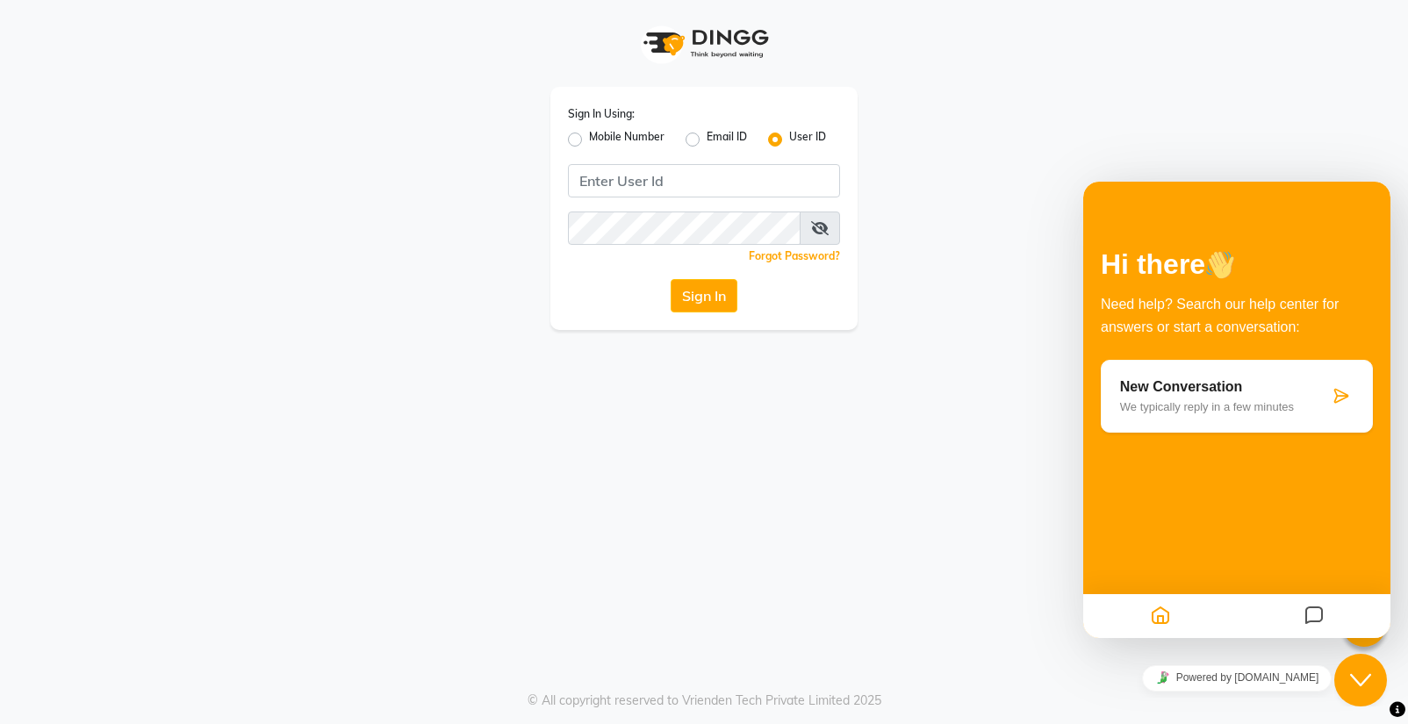
type input "Shashank@123"
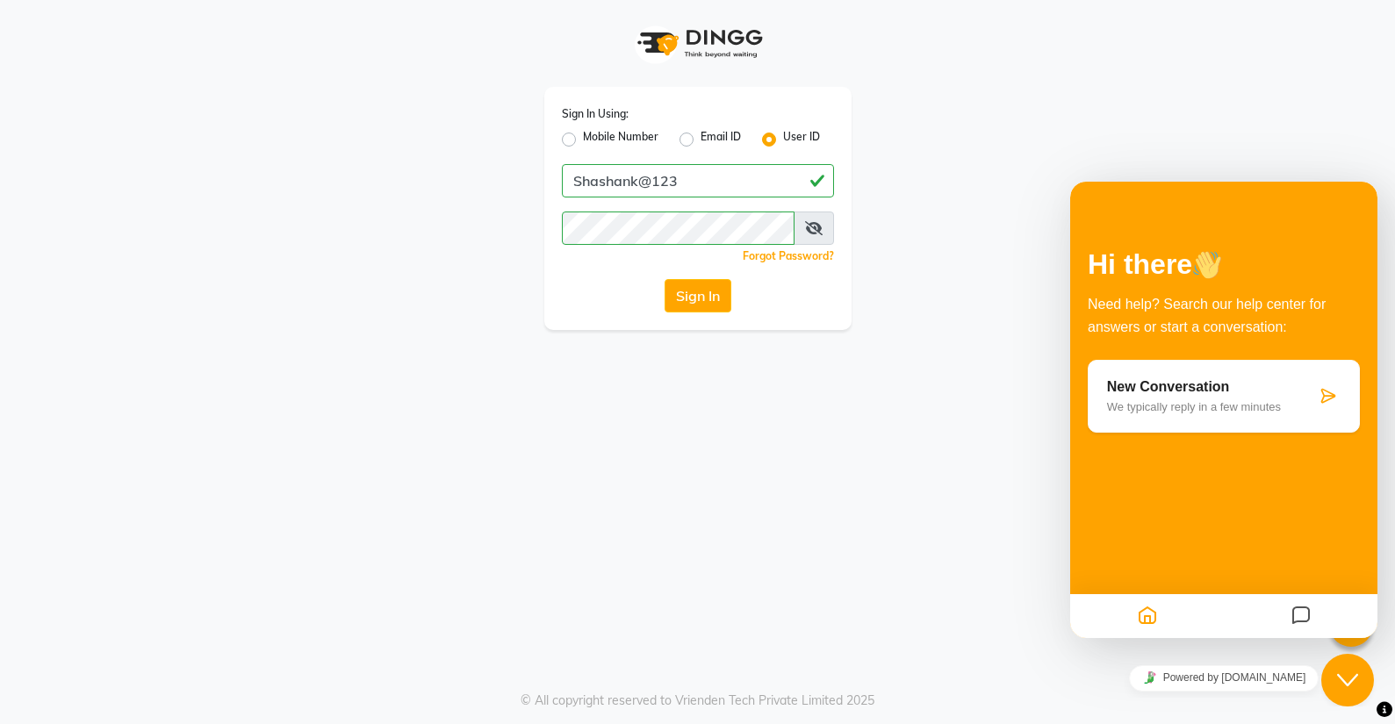
select select "zh"
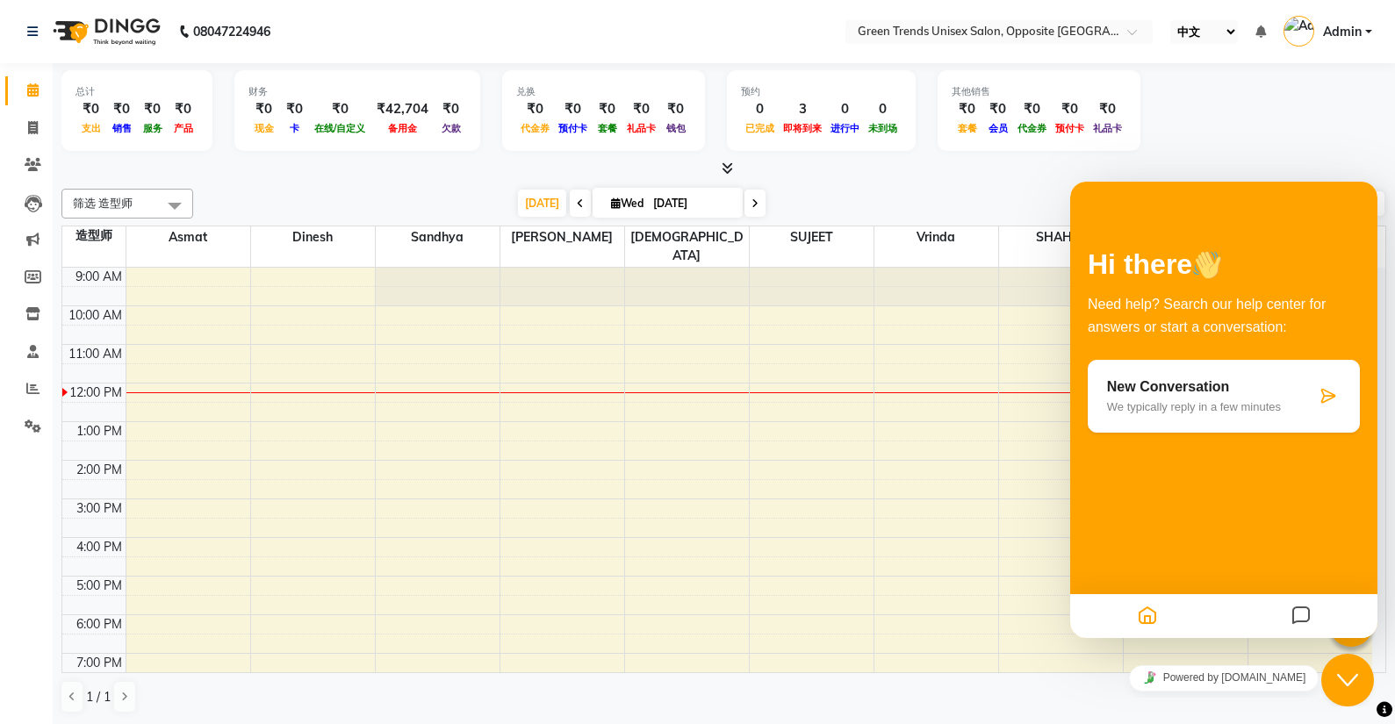
click at [697, 268] on div at bounding box center [687, 287] width 124 height 39
click at [900, 517] on div "9:00 AM 10:00 AM 11:00 AM 12:00 PM 1:00 PM 2:00 PM 3:00 PM 4:00 PM 5:00 PM 6:00…" at bounding box center [717, 518] width 1310 height 501
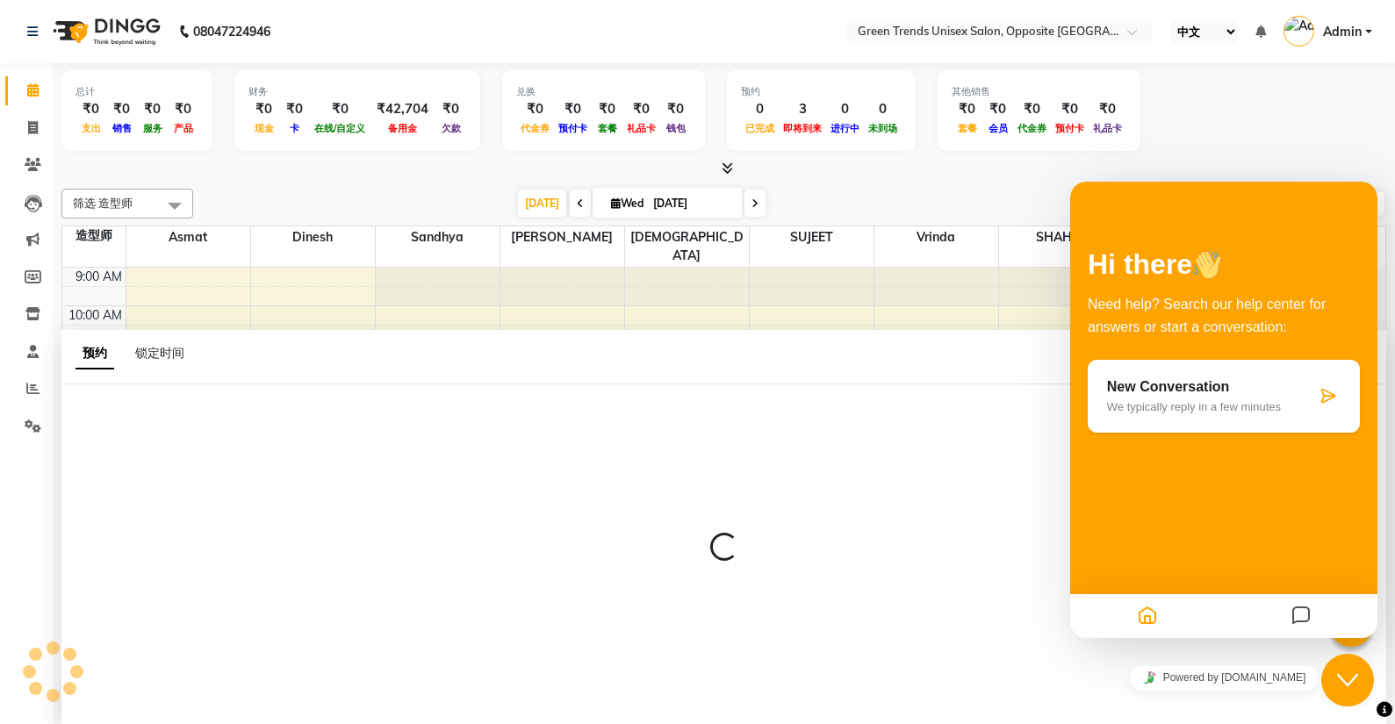
scroll to position [1, 0]
select select "77089"
select select "930"
select select "tentative"
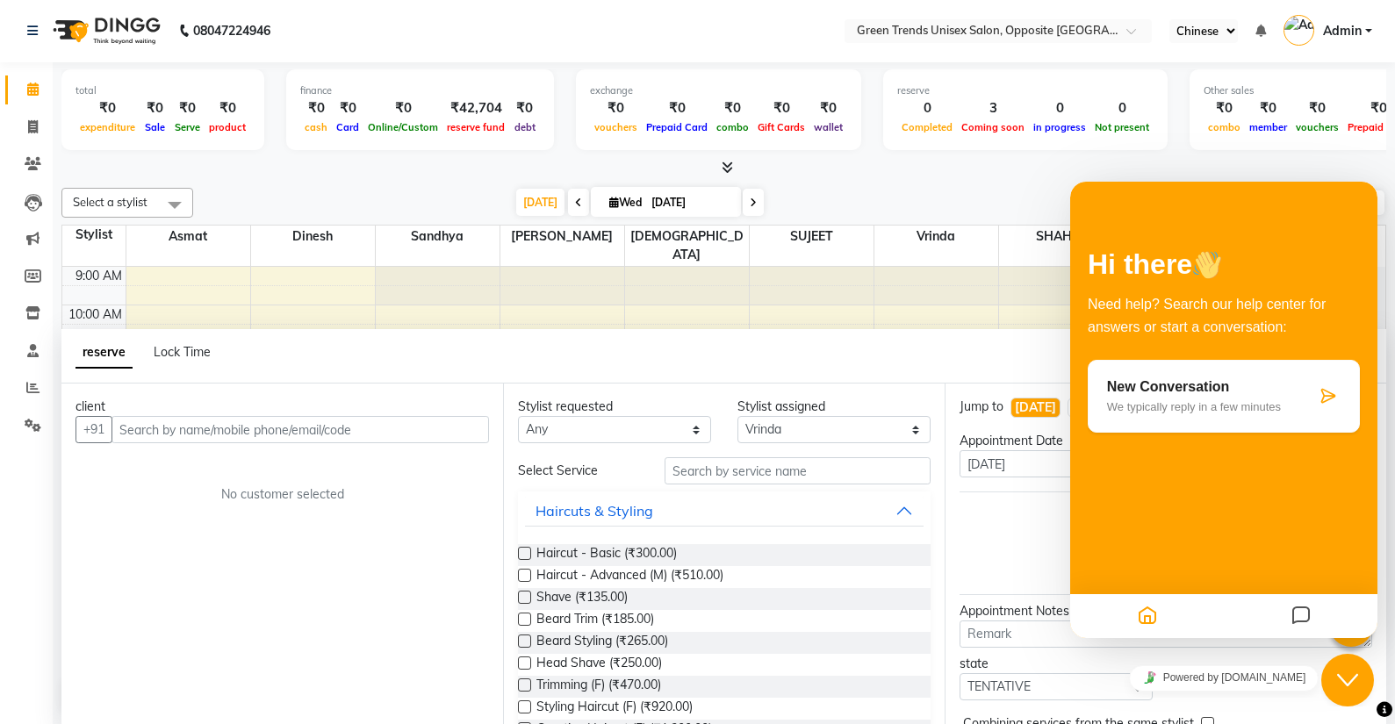
drag, startPoint x: 999, startPoint y: 540, endPoint x: -3, endPoint y: 562, distance: 1001.9
click at [0, 562] on html "08047224946 Select Location × Green Trends Unisex Salon, Opposite Khazana Marke…" at bounding box center [697, 361] width 1395 height 724
click at [405, 437] on input "text" at bounding box center [299, 429] width 377 height 27
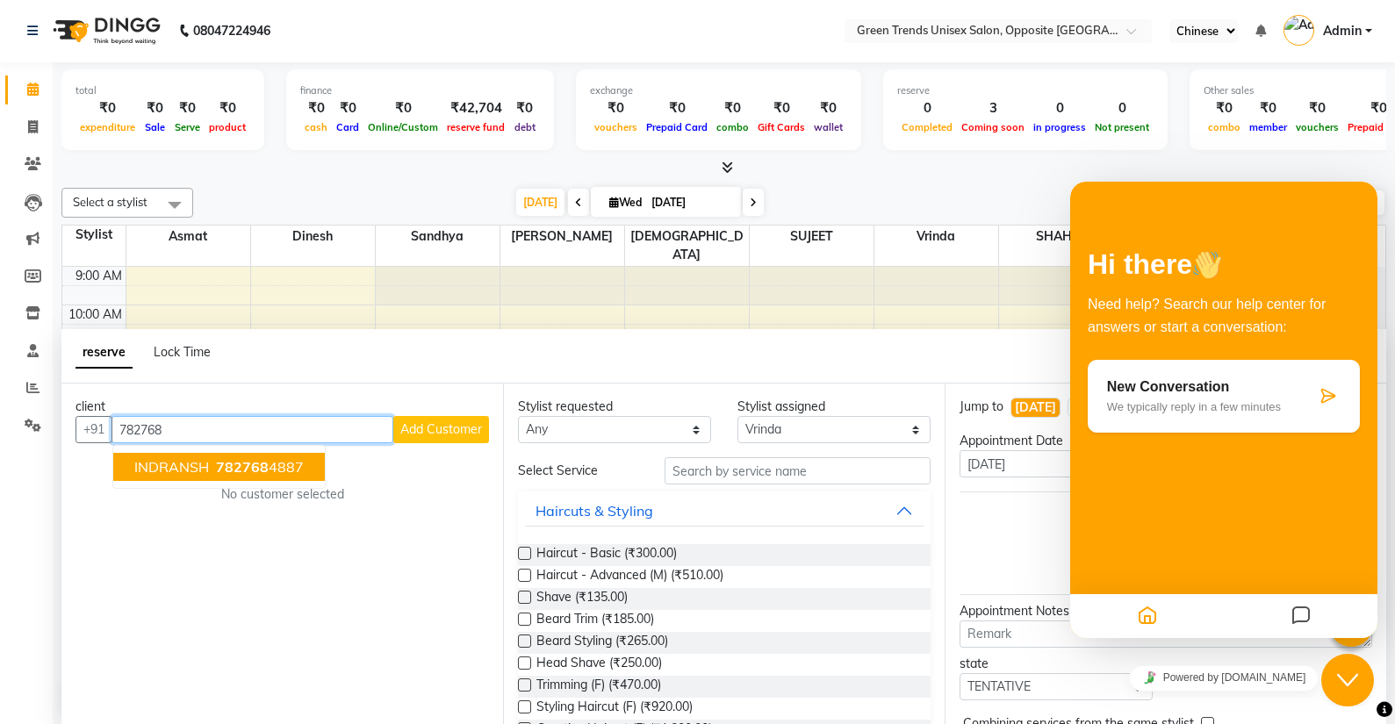
click at [175, 465] on font "INDRANSH" at bounding box center [171, 467] width 75 height 18
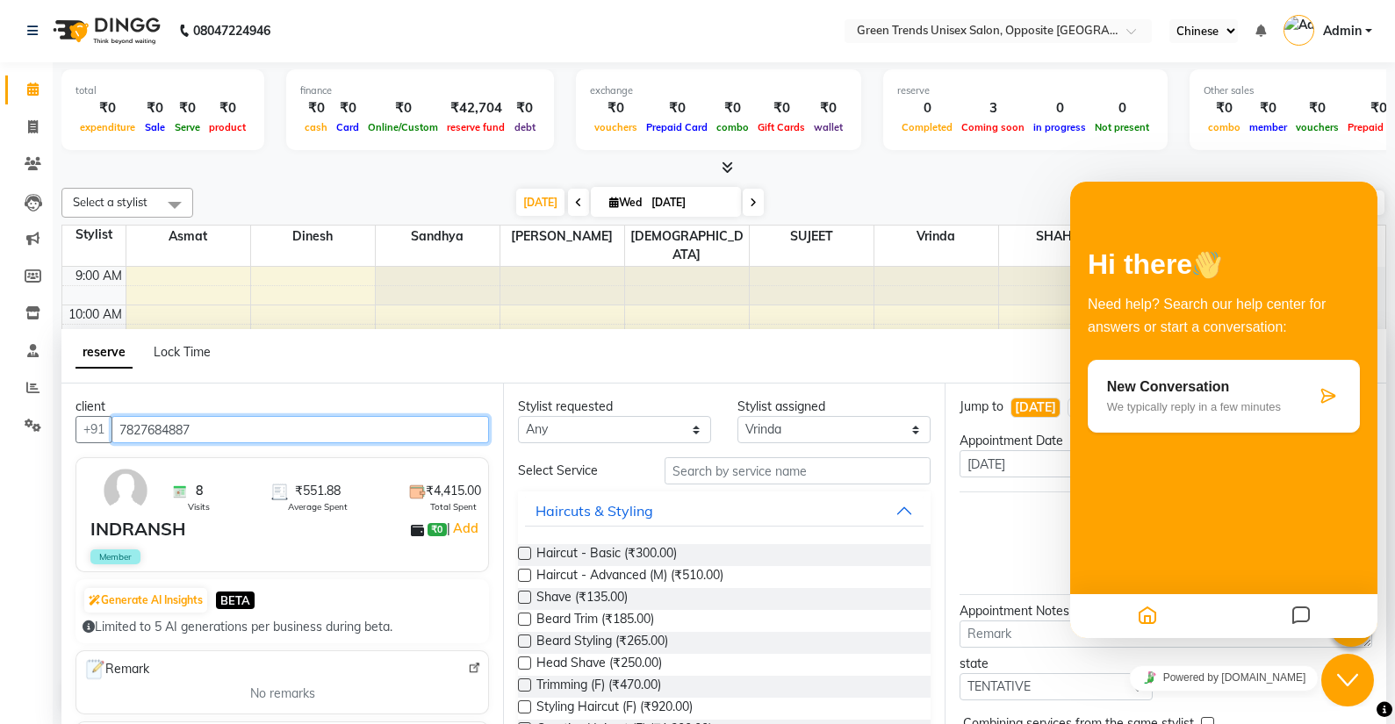
type input "7827684887"
click at [1131, 216] on div "Hi there Need help? Search our help center for answers or start a conversation:…" at bounding box center [1223, 410] width 307 height 457
drag, startPoint x: 71, startPoint y: 32, endPoint x: 1041, endPoint y: 163, distance: 979.0
click at [1041, 163] on div at bounding box center [723, 168] width 1325 height 18
click at [759, 356] on div "reserve Lock Time" at bounding box center [723, 356] width 1325 height 54
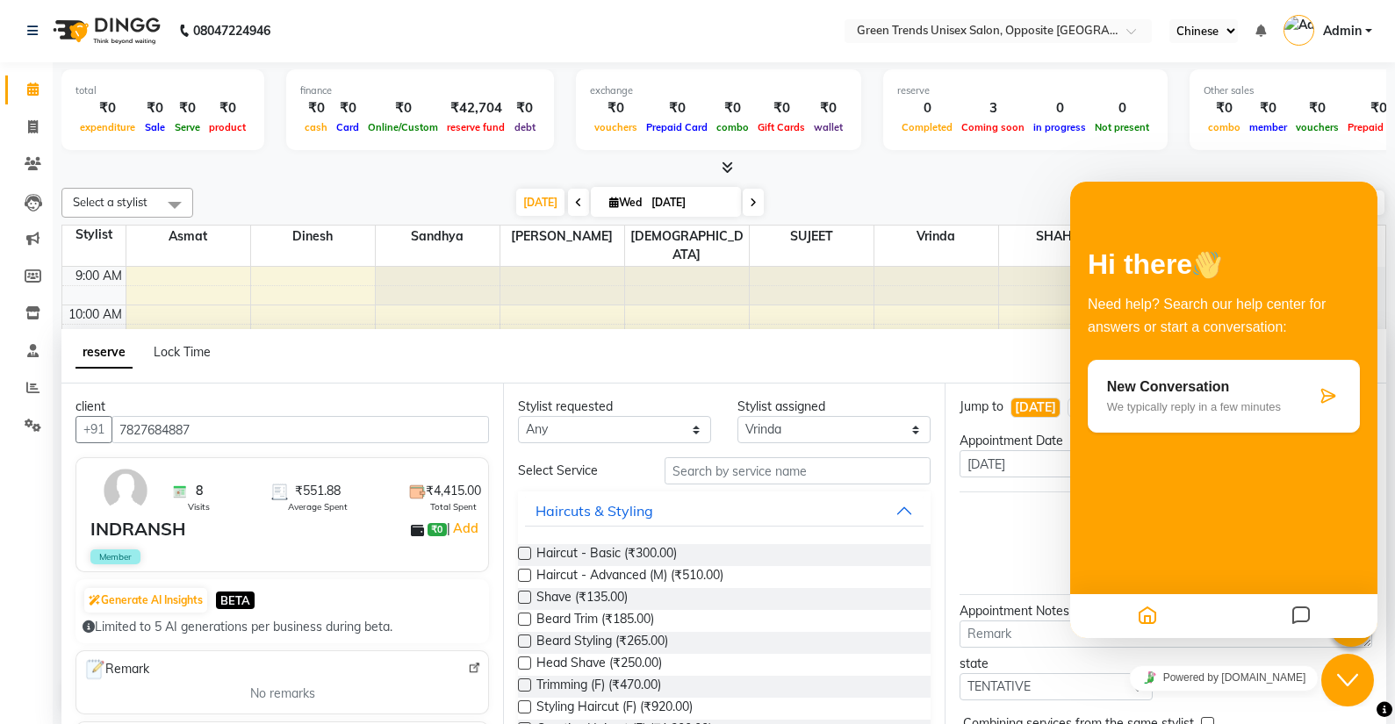
click at [1120, 488] on div "Hi there Need help? Search our help center for answers or start a conversation:…" at bounding box center [1223, 378] width 307 height 288
click at [927, 531] on div "Stylist requested Any Asmat Dinesh Himanshu Raj Shilpakar Sandhya SHAHID Sohail…" at bounding box center [724, 554] width 442 height 341
click at [1071, 528] on div "Hi there Need help? Search our help center for answers or start a conversation:…" at bounding box center [1223, 410] width 307 height 457
click at [1149, 564] on div "Hi there Need help? Search our help center for answers or start a conversation:…" at bounding box center [1223, 410] width 307 height 457
click at [507, 352] on div "reserve Lock Time" at bounding box center [723, 356] width 1325 height 54
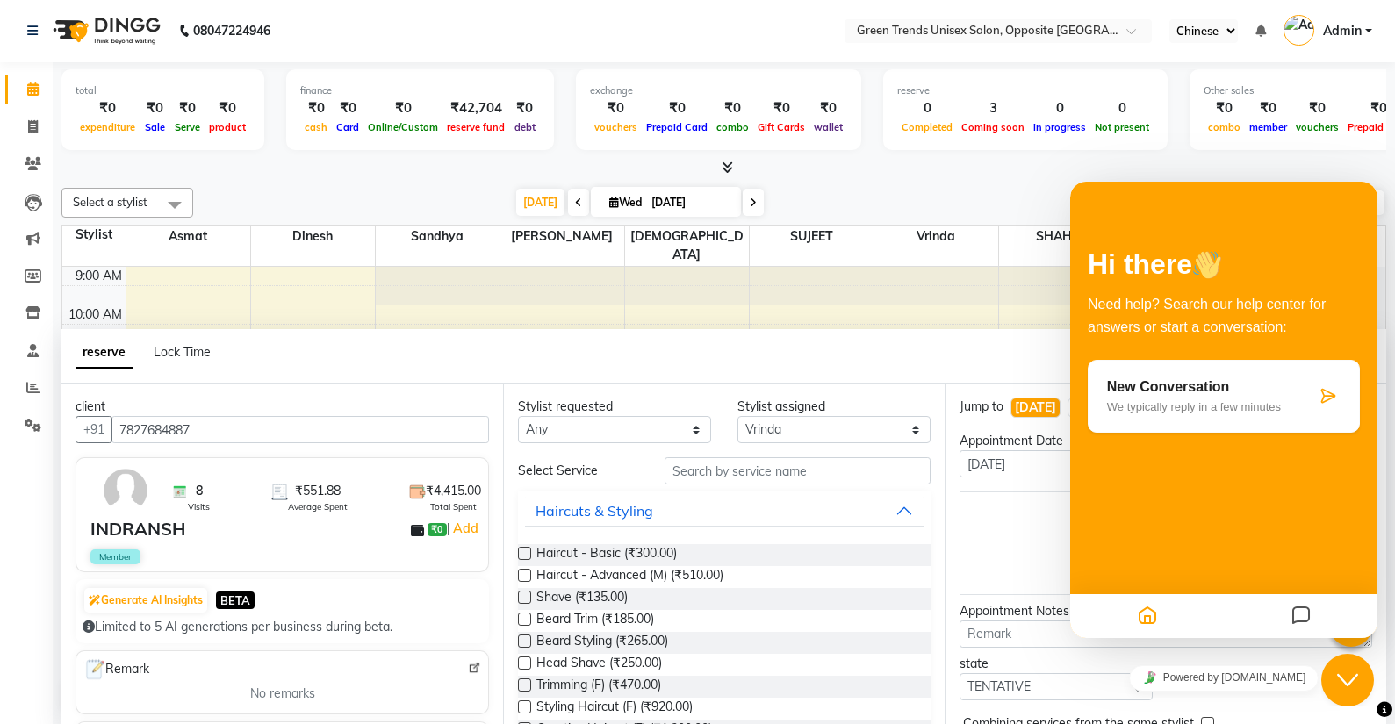
click at [524, 551] on label at bounding box center [524, 553] width 13 height 13
click at [524, 551] on input "checkbox" at bounding box center [523, 555] width 11 height 11
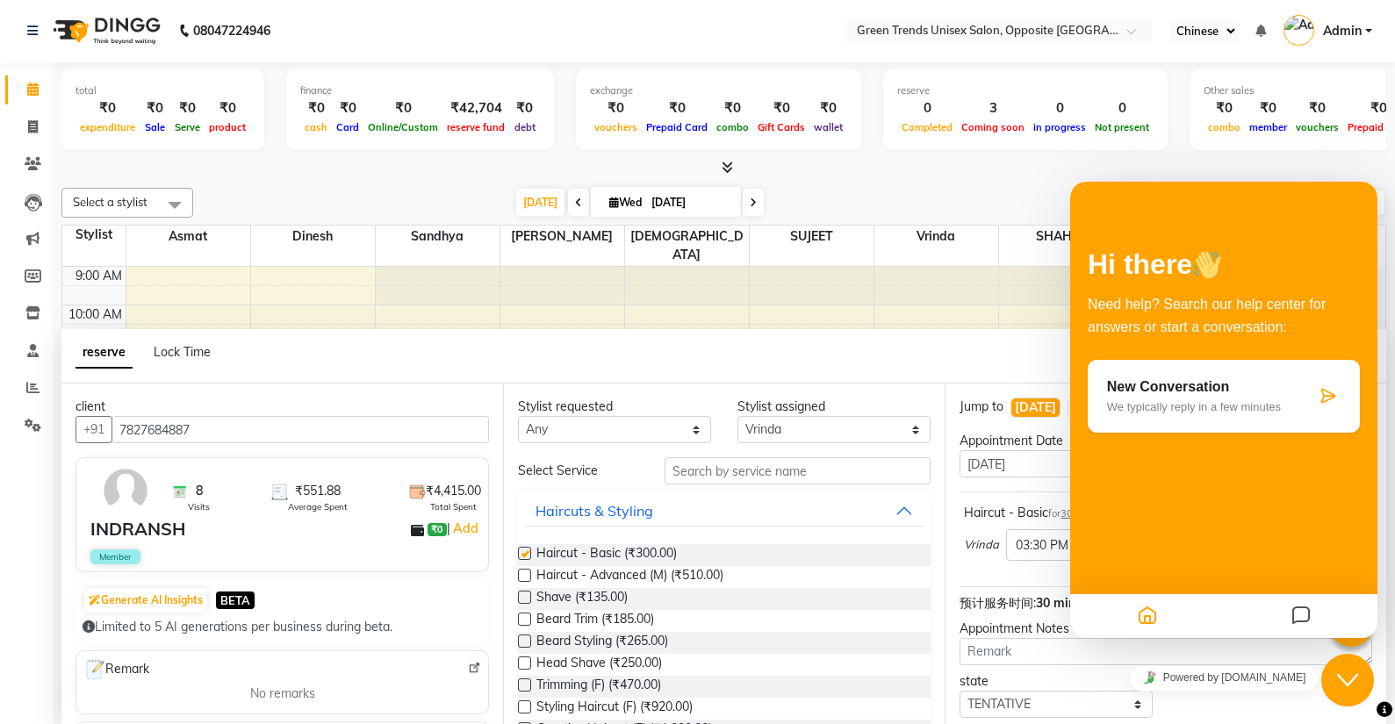
click at [524, 551] on label at bounding box center [524, 553] width 13 height 13
click at [524, 551] on input "checkbox" at bounding box center [523, 555] width 11 height 11
checkbox input "false"
click at [787, 572] on div "Haircut - Advanced (M) (₹510.00)" at bounding box center [724, 577] width 413 height 22
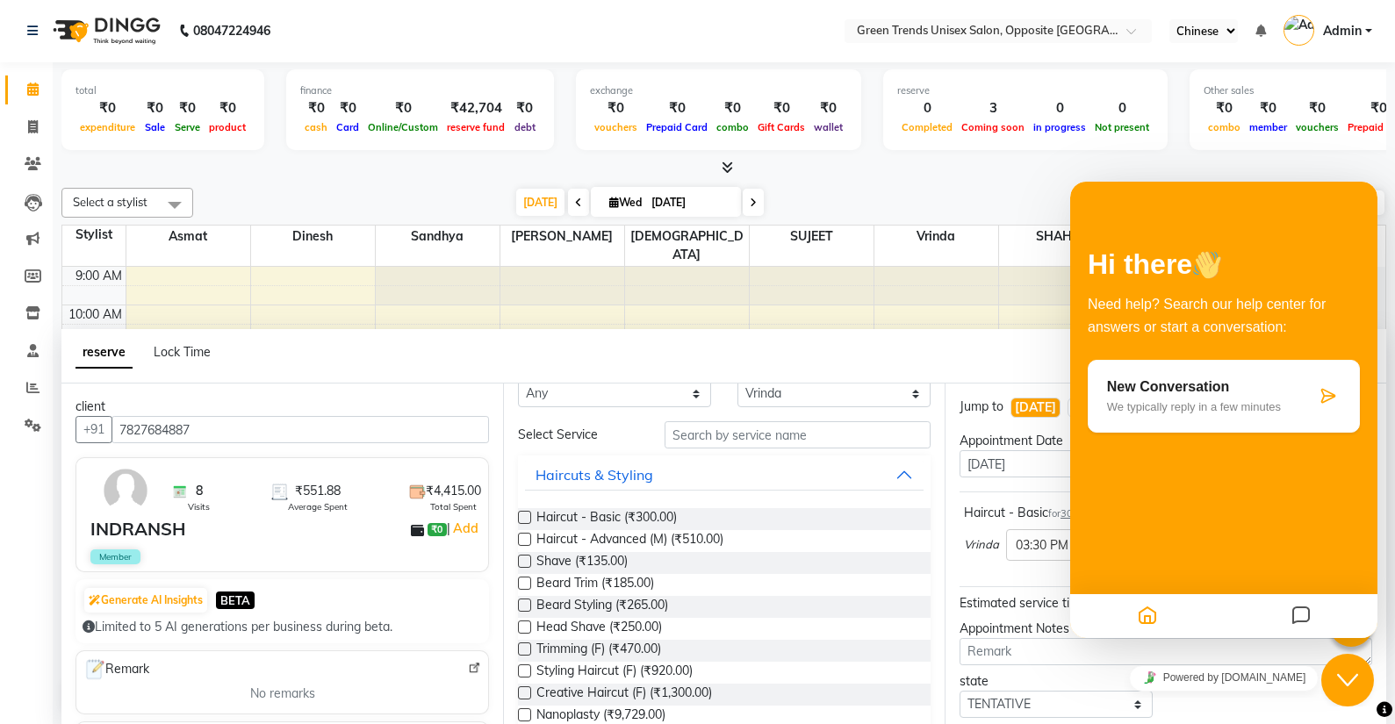
scroll to position [82, 0]
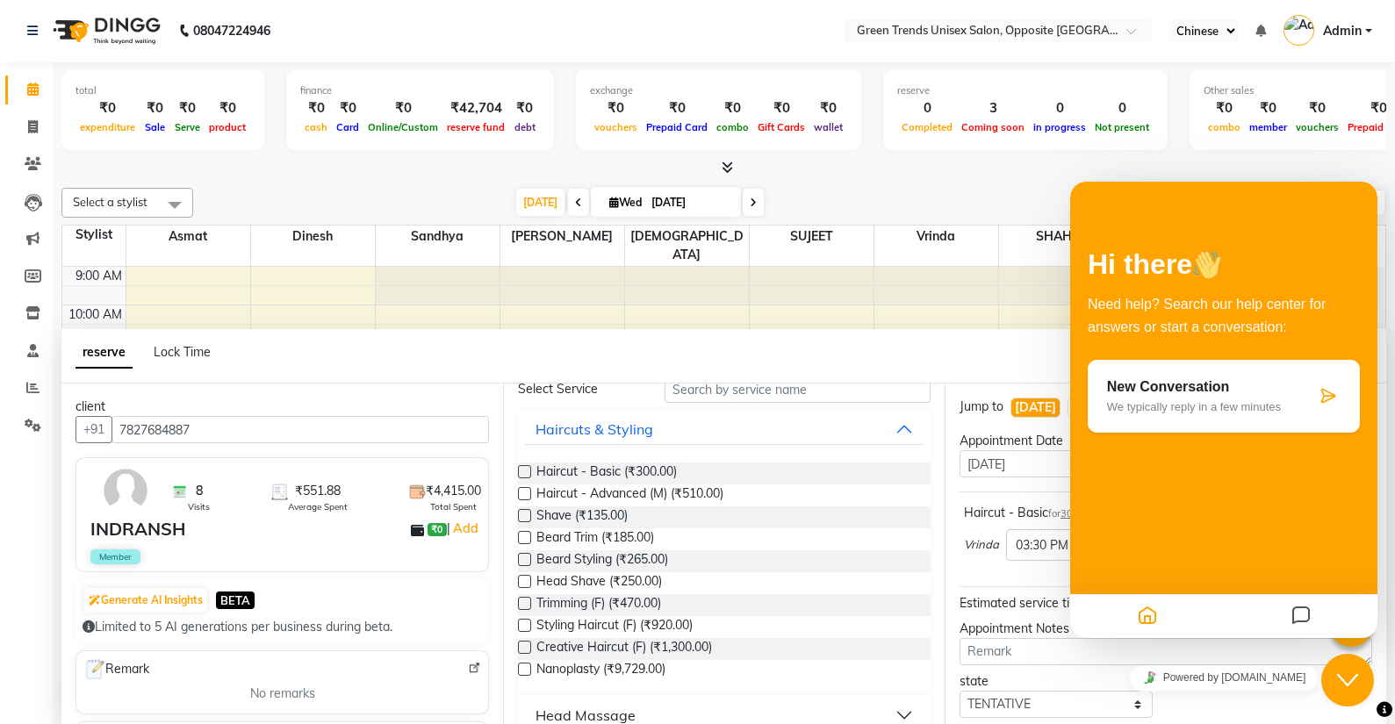
click at [1053, 570] on div "Haircut - Basic for 30 min ₹300.00 Vrinda × 03:30 PM" at bounding box center [1166, 536] width 413 height 73
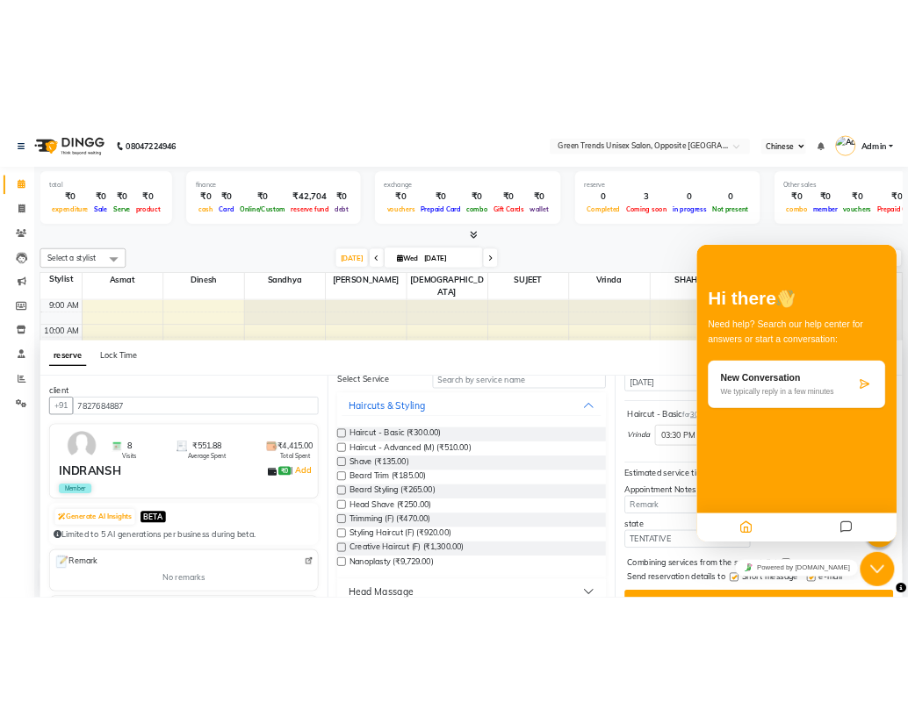
scroll to position [107, 0]
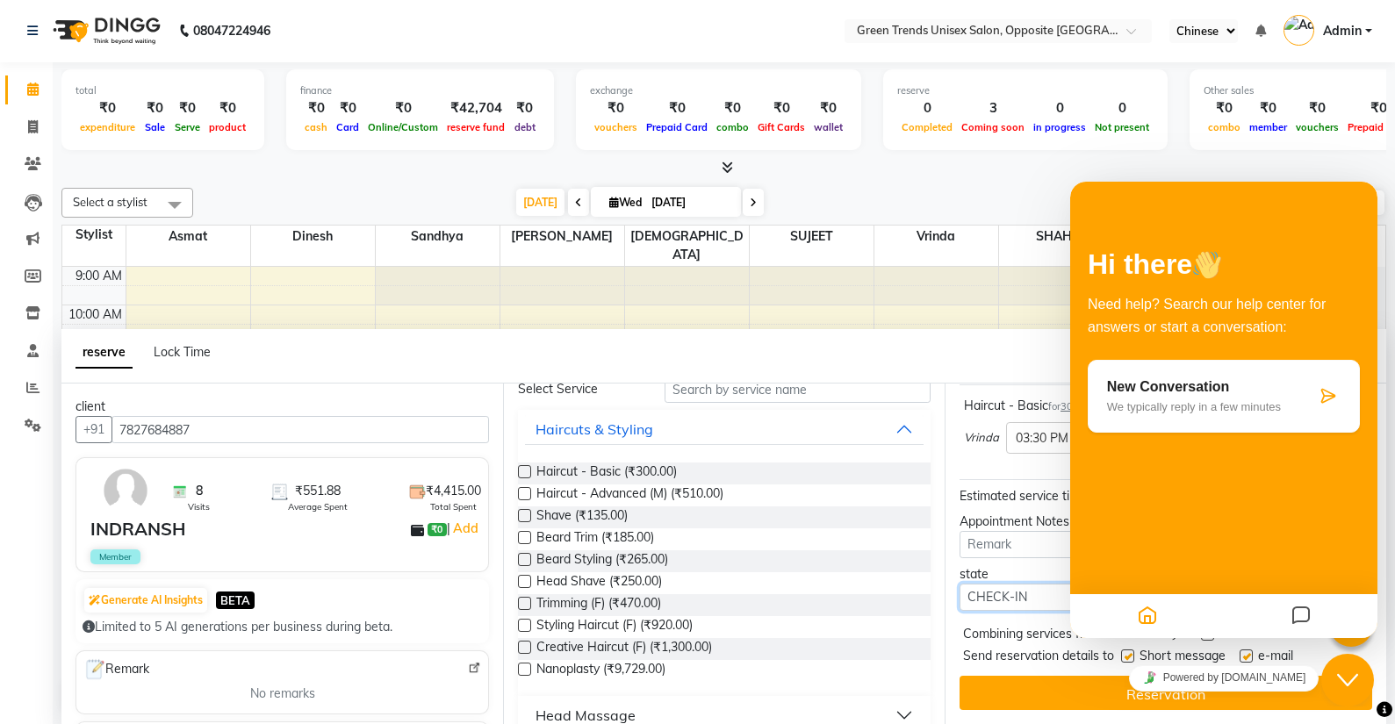
select select "upcoming"
click at [1243, 466] on div "Hi there Need help? Search our help center for answers or start a conversation:…" at bounding box center [1223, 378] width 307 height 288
click at [1334, 404] on icon at bounding box center [1328, 396] width 18 height 18
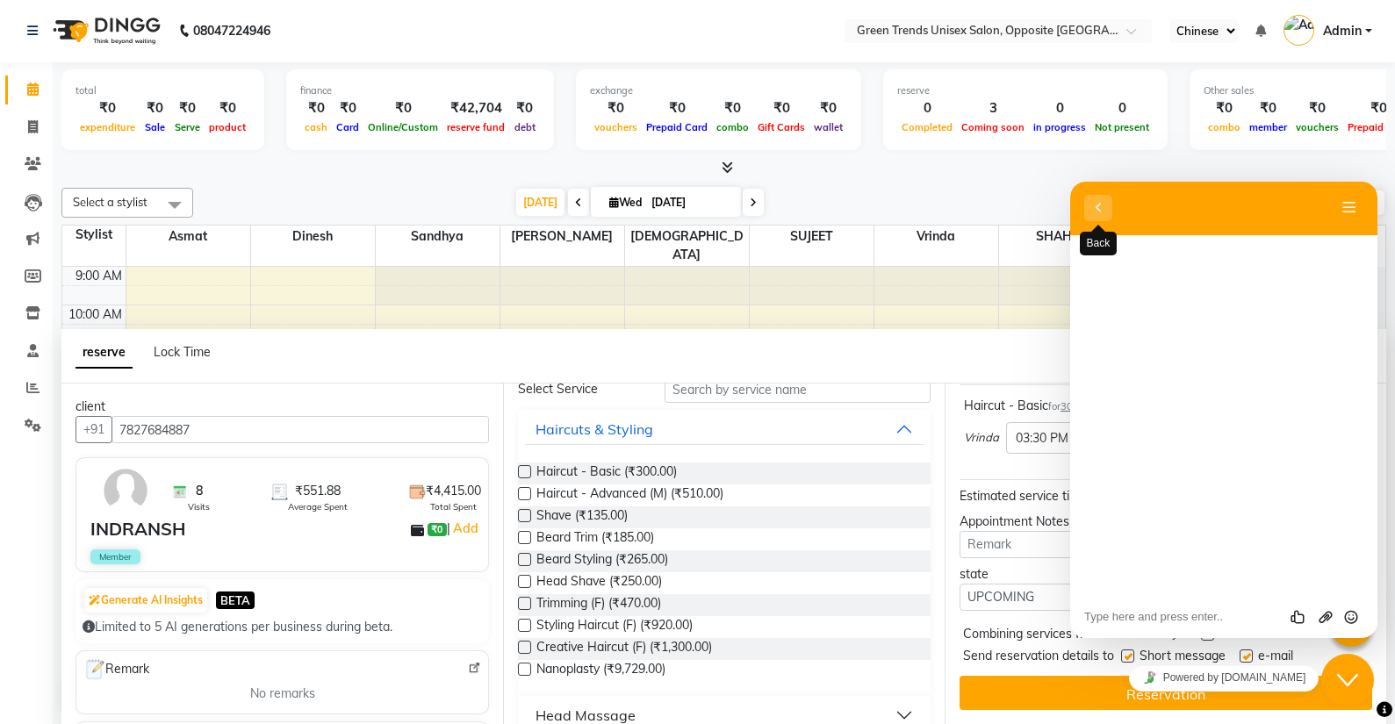
click at [1095, 216] on button "Back" at bounding box center [1098, 208] width 28 height 26
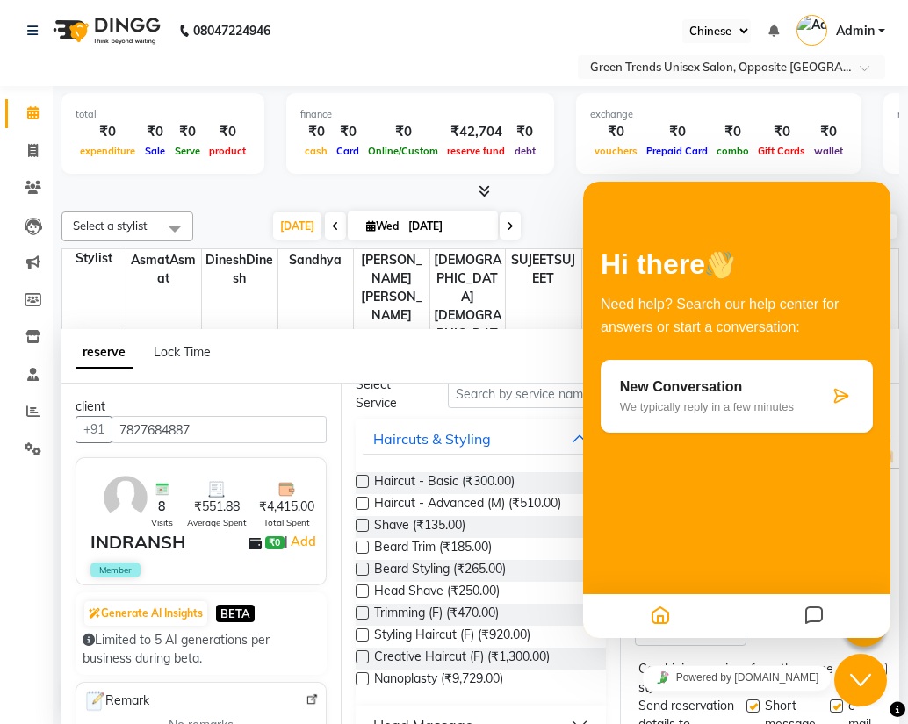
scroll to position [124, 0]
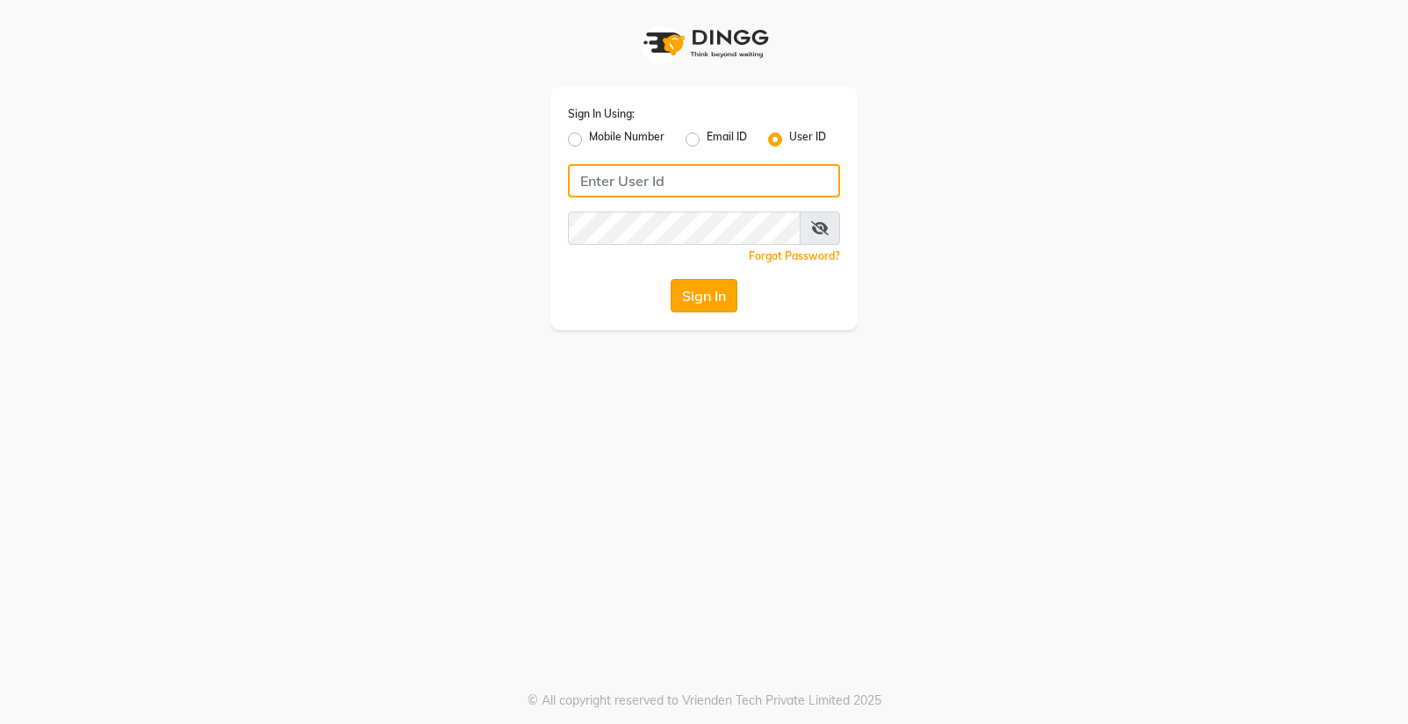
type input "Shashank@123"
click at [701, 292] on button "Sign In" at bounding box center [704, 295] width 67 height 33
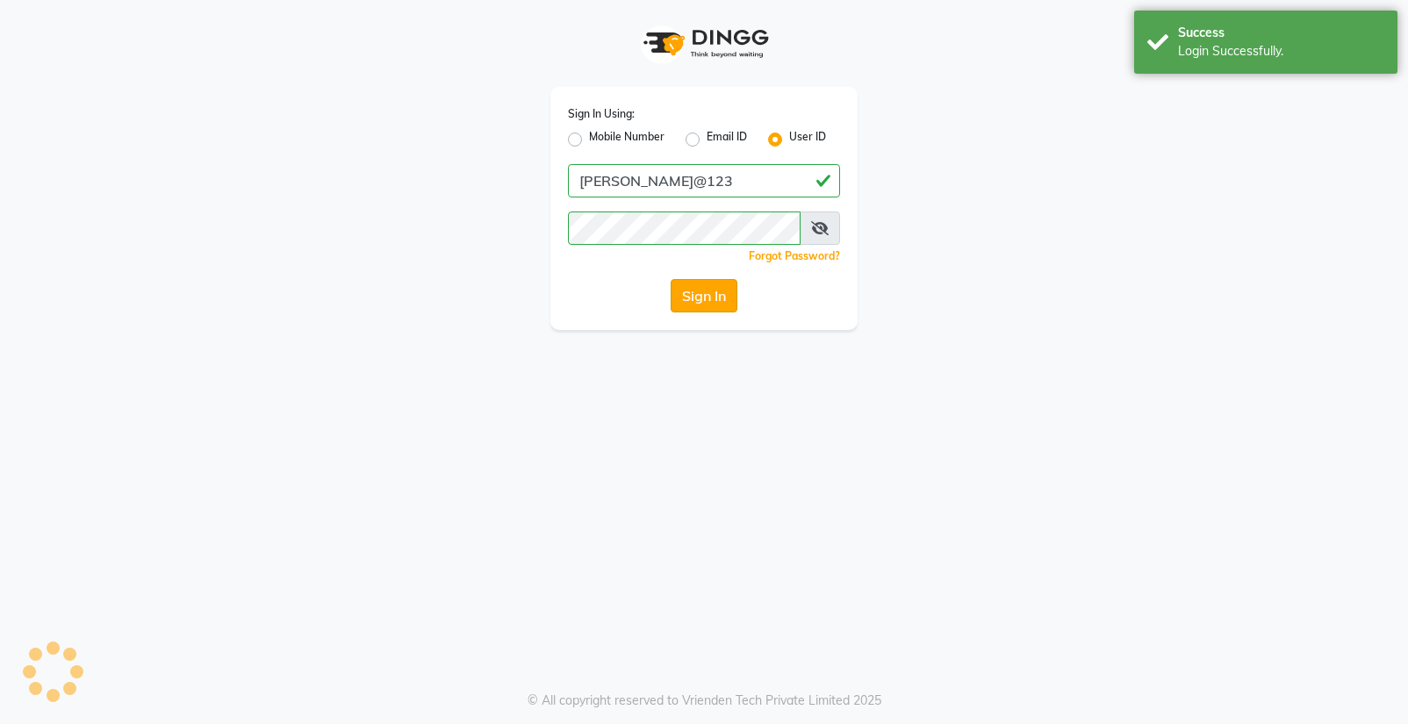
click at [701, 292] on button "Sign In" at bounding box center [704, 295] width 67 height 33
click at [701, 292] on div "Sign In" at bounding box center [704, 295] width 272 height 33
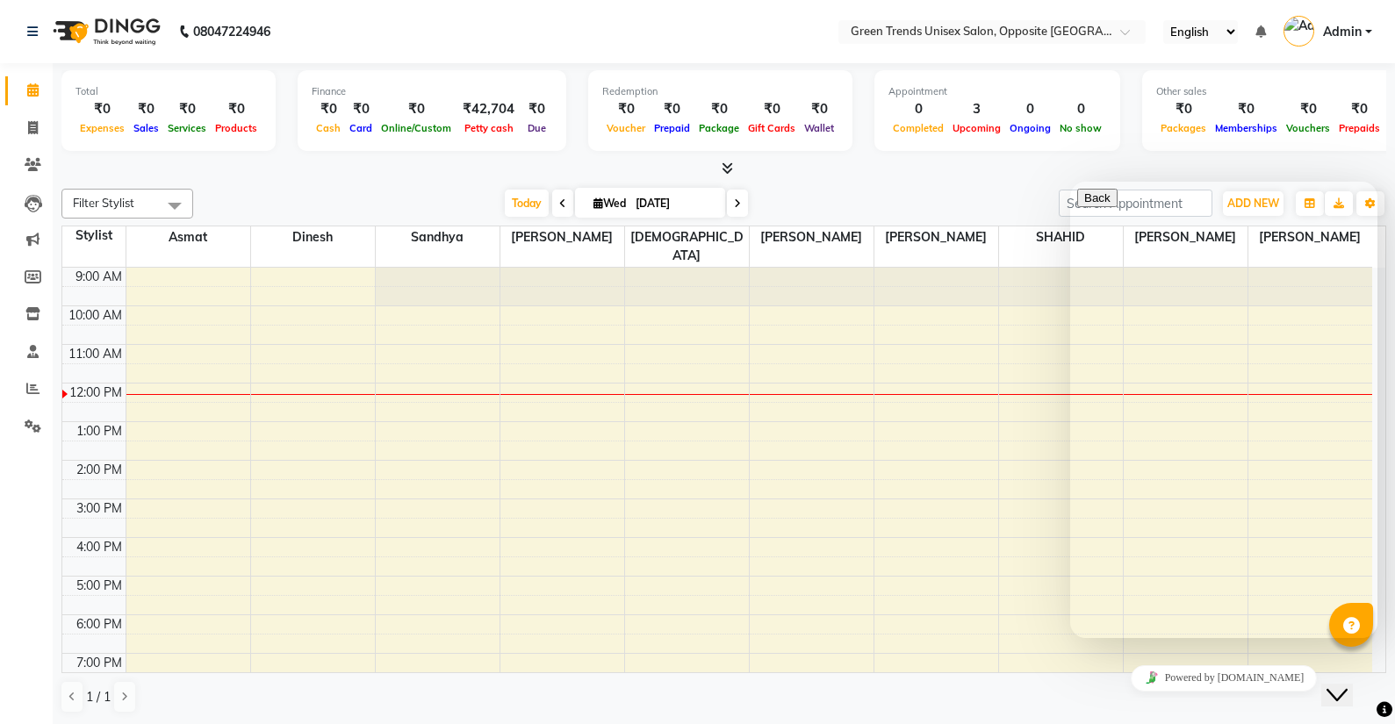
click at [1005, 565] on div "9:00 AM 10:00 AM 11:00 AM 12:00 PM 1:00 PM 2:00 PM 3:00 PM 4:00 PM 5:00 PM 6:00…" at bounding box center [717, 518] width 1310 height 501
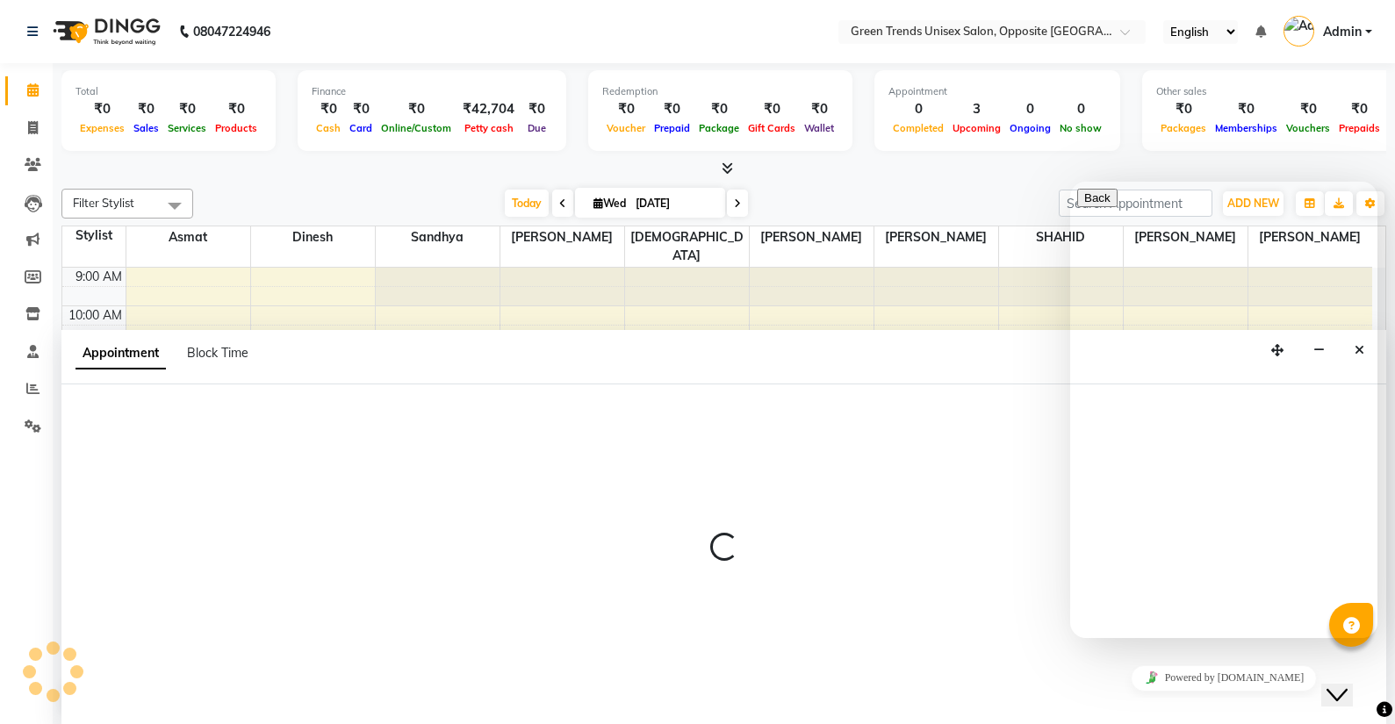
select select "81234"
select select "1020"
select select "tentative"
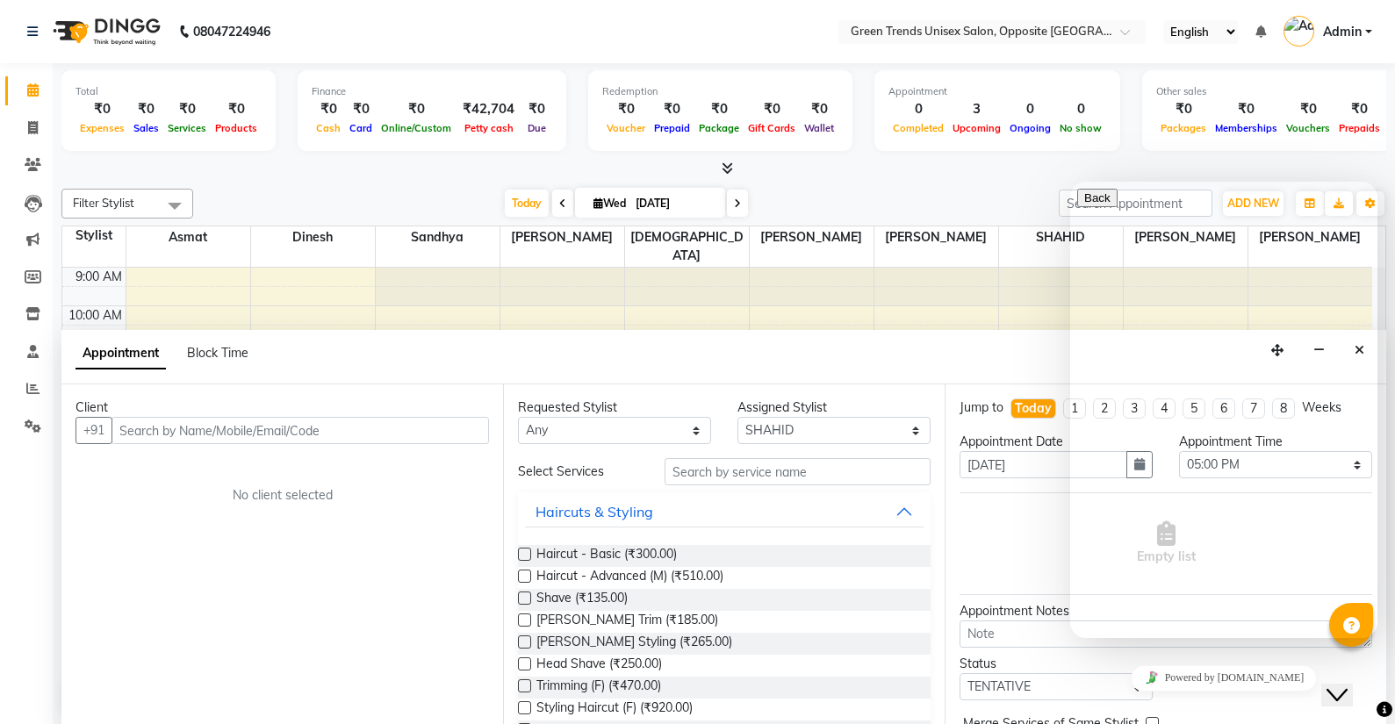
scroll to position [1, 0]
click at [1006, 579] on div "Empty list" at bounding box center [1166, 543] width 413 height 87
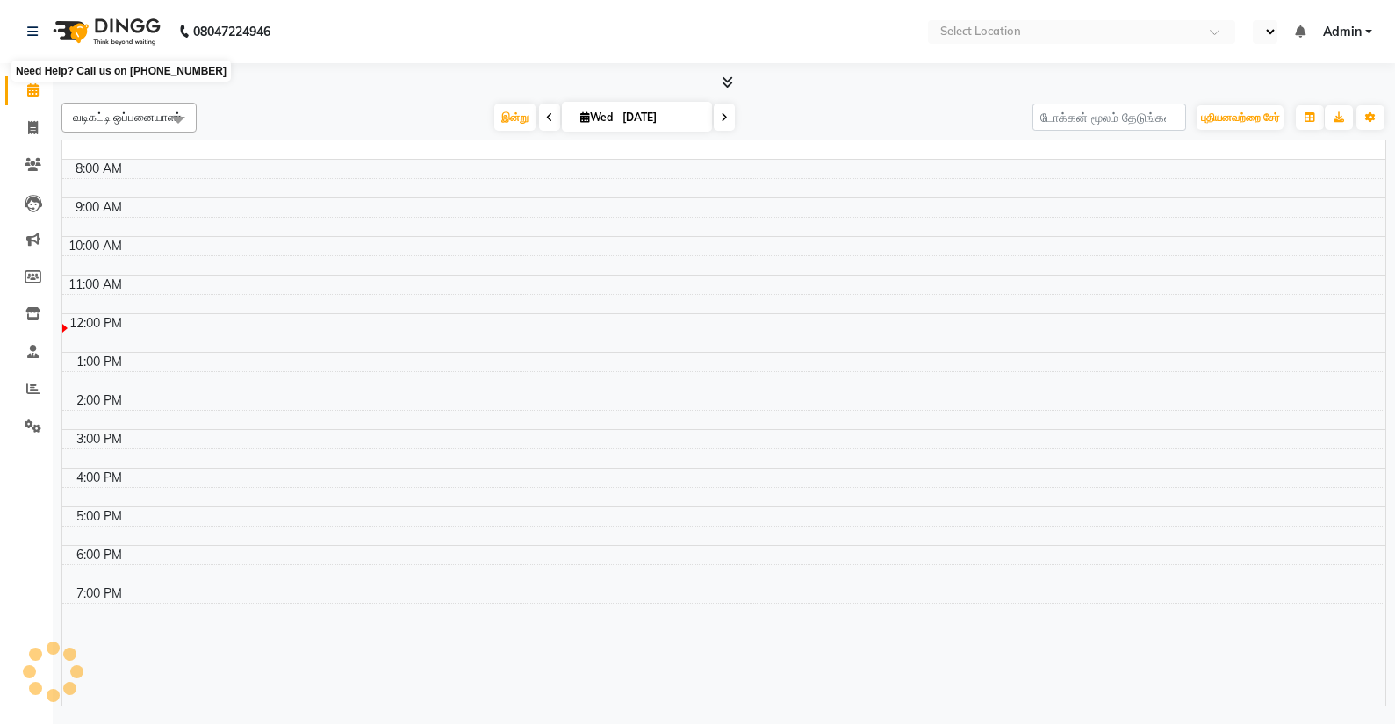
select select "ta"
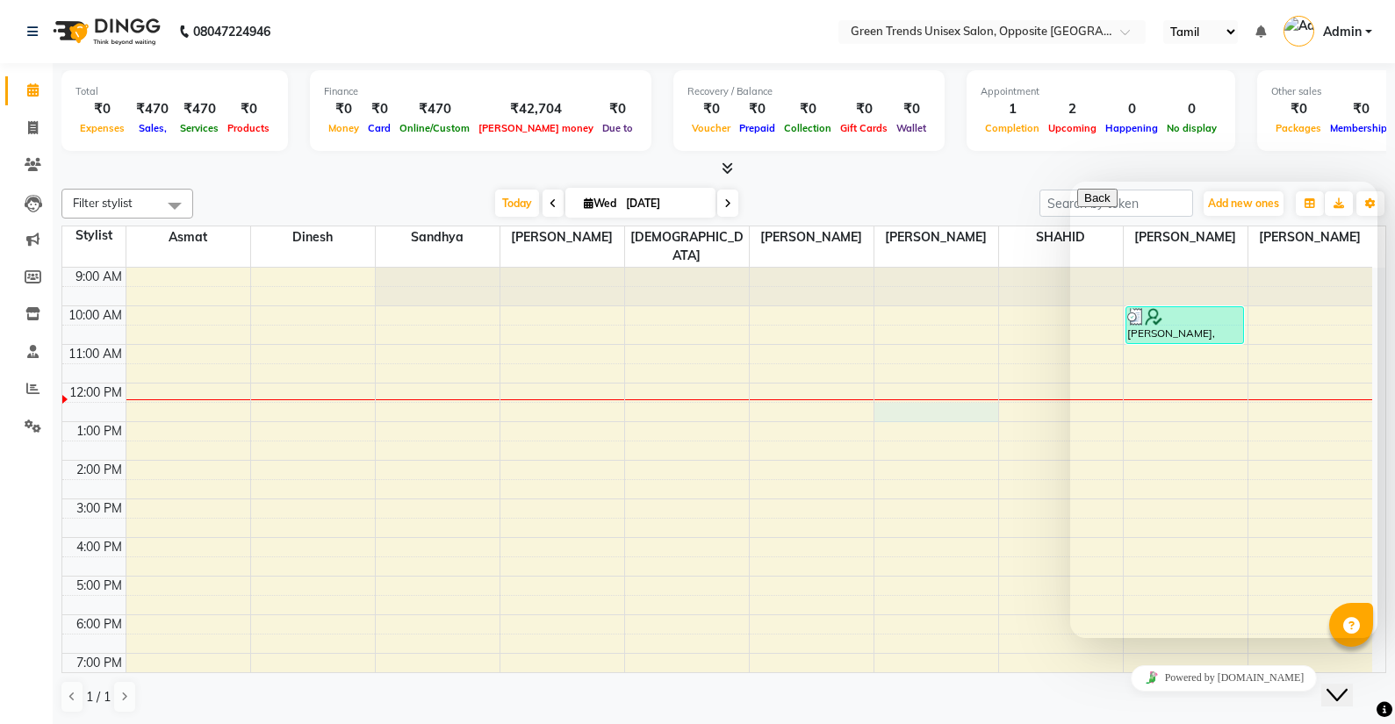
click at [978, 394] on div "9:00 AM 10:00 AM 11:00 AM 12:00 PM 1:00 PM 2:00 PM 3:00 PM 4:00 PM 5:00 PM 6:00…" at bounding box center [717, 518] width 1310 height 501
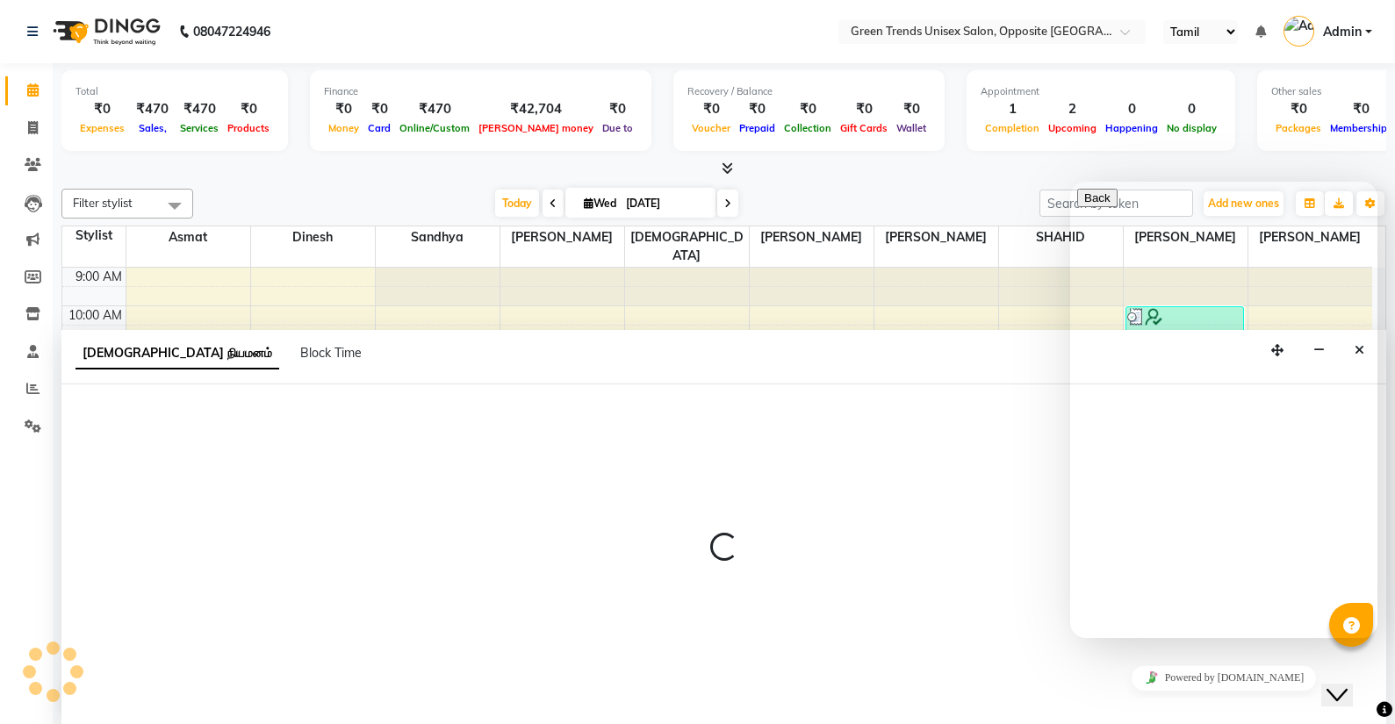
scroll to position [1, 0]
select select "77089"
select select "tentative"
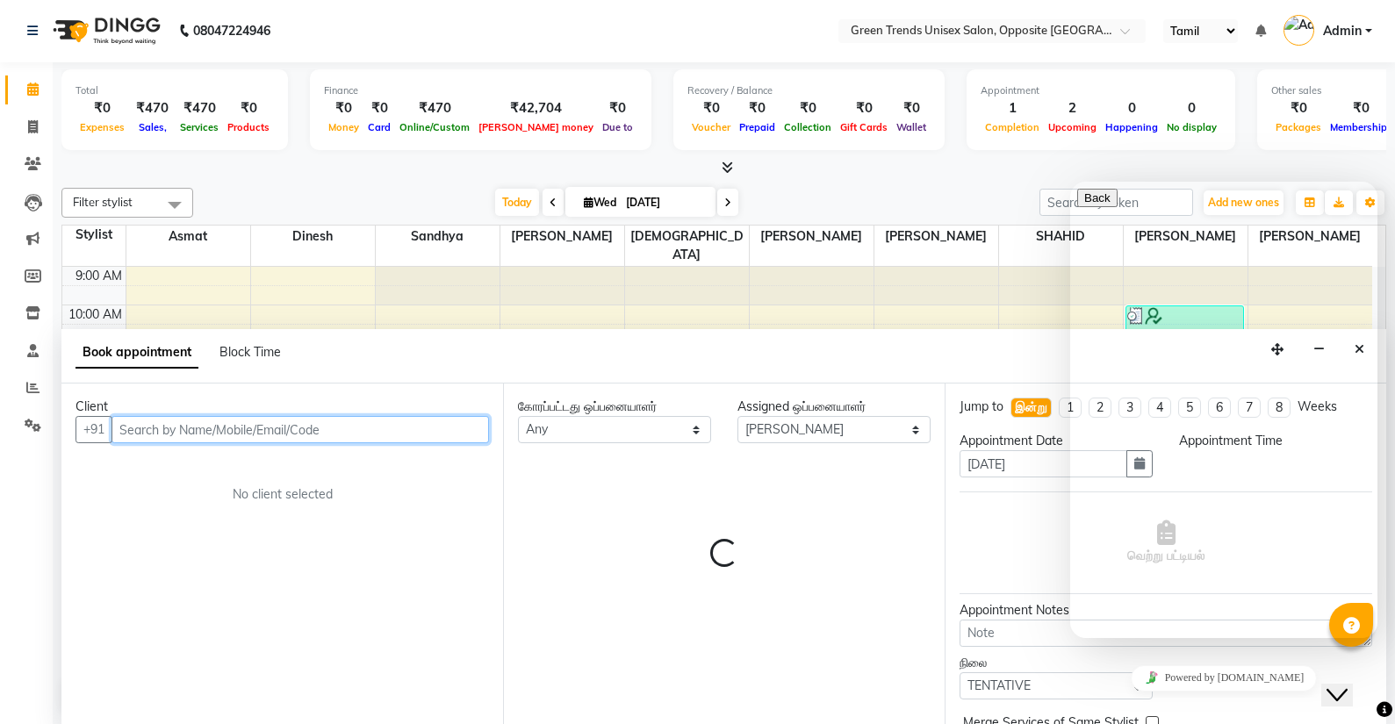
select select "750"
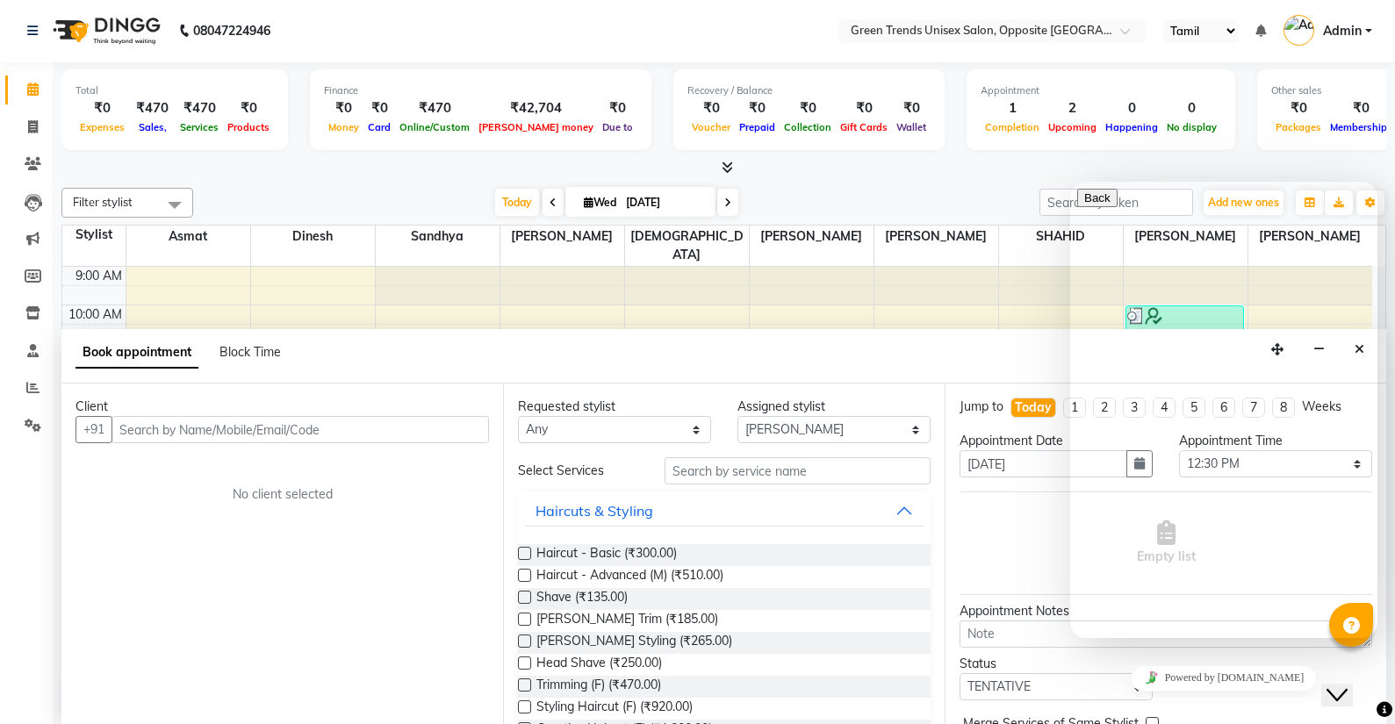
click at [1241, 654] on div "Jump to Today 1 2 3 4 5 6 7 8 Weeks Appointment Date 03-09-2025 Appointment Tim…" at bounding box center [1166, 554] width 442 height 341
click at [1046, 564] on div "Empty list" at bounding box center [1166, 544] width 413 height 88
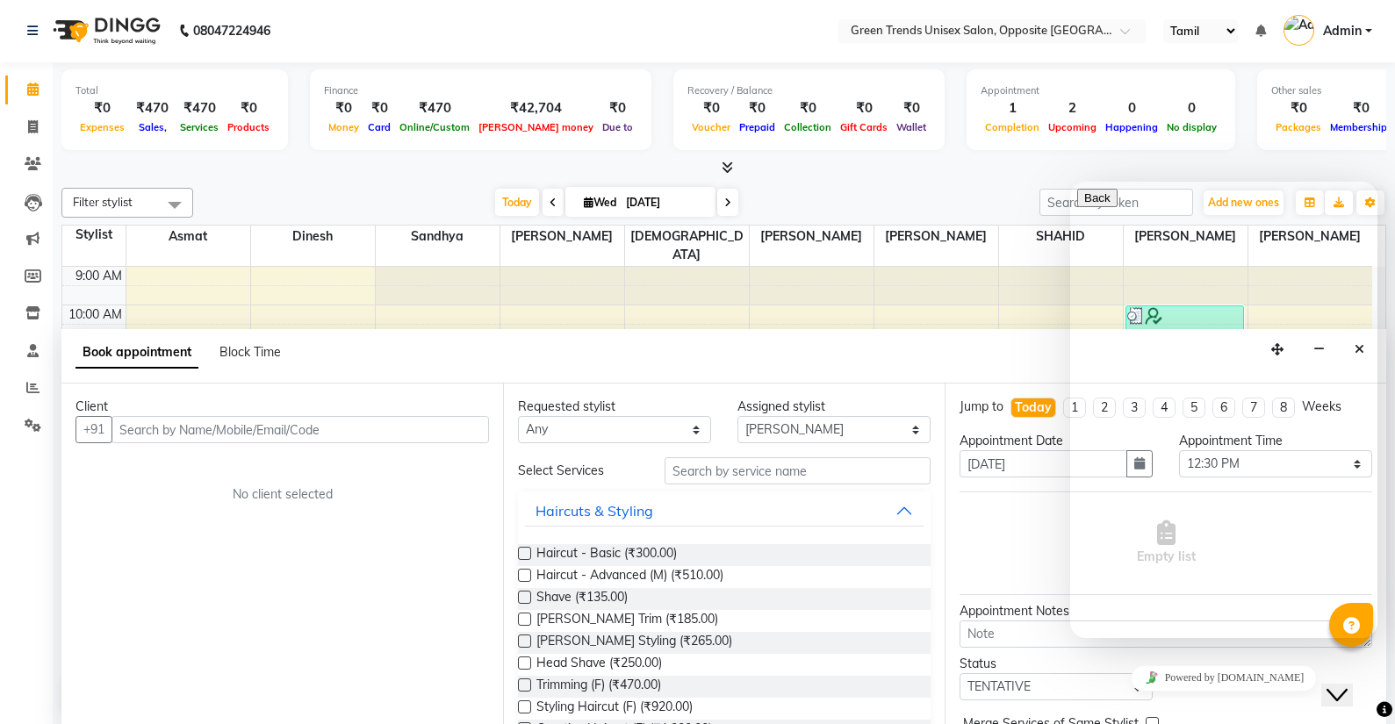
click at [1262, 701] on div "Rate this chat Upload File Insert emoji" at bounding box center [1223, 728] width 293 height 54
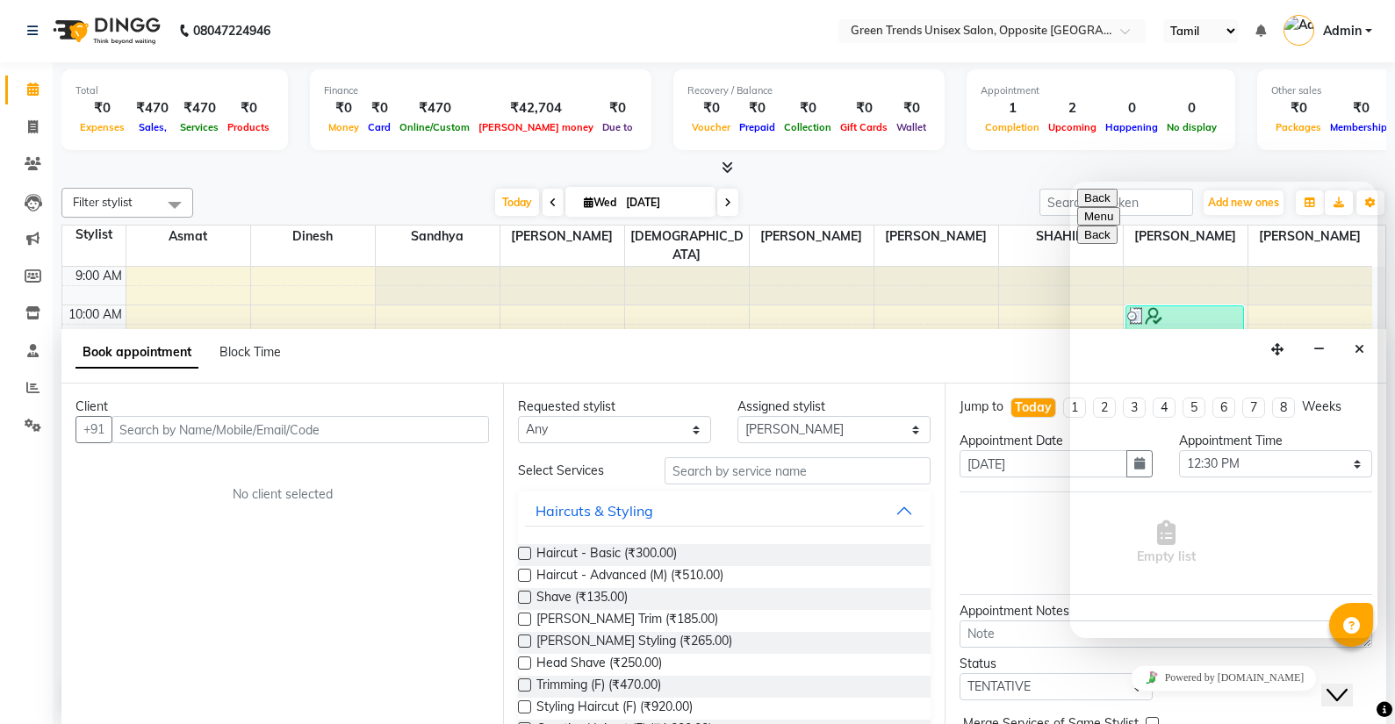
click at [1216, 701] on div "Hi there Need help? Search our help center for answers or start a conversation:…" at bounding box center [1223, 701] width 293 height 0
click at [1113, 218] on span "Menu" at bounding box center [1113, 216] width 0 height 13
click at [931, 361] on div "Book appointment Block Time" at bounding box center [723, 356] width 1325 height 54
drag, startPoint x: 1222, startPoint y: 540, endPoint x: 1170, endPoint y: 593, distance: 73.9
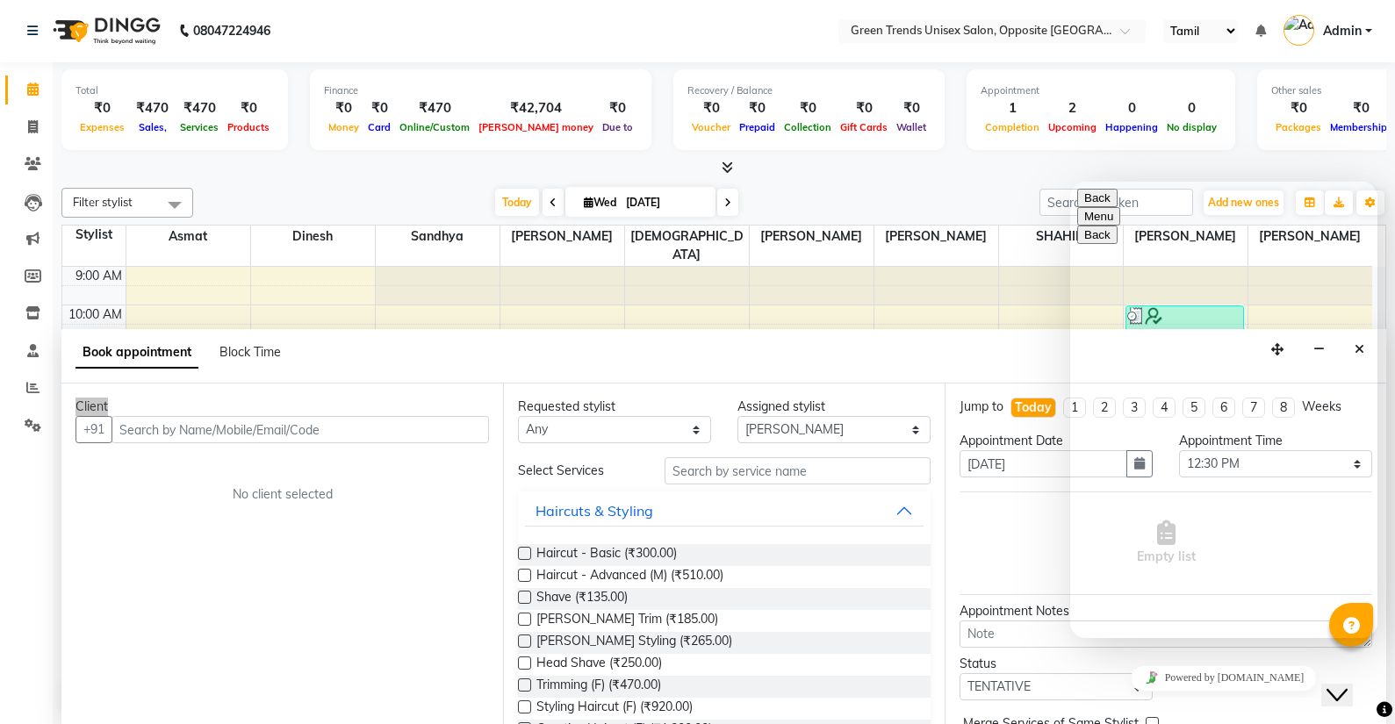
click at [1197, 701] on div "Hi there Need help? Search our help center for answers or start a conversation:…" at bounding box center [1223, 701] width 293 height 0
drag, startPoint x: 1278, startPoint y: 507, endPoint x: 1190, endPoint y: 516, distance: 88.2
click at [1190, 701] on div "Hi there Need help? Search our help center for answers or start a conversation:…" at bounding box center [1223, 701] width 293 height 0
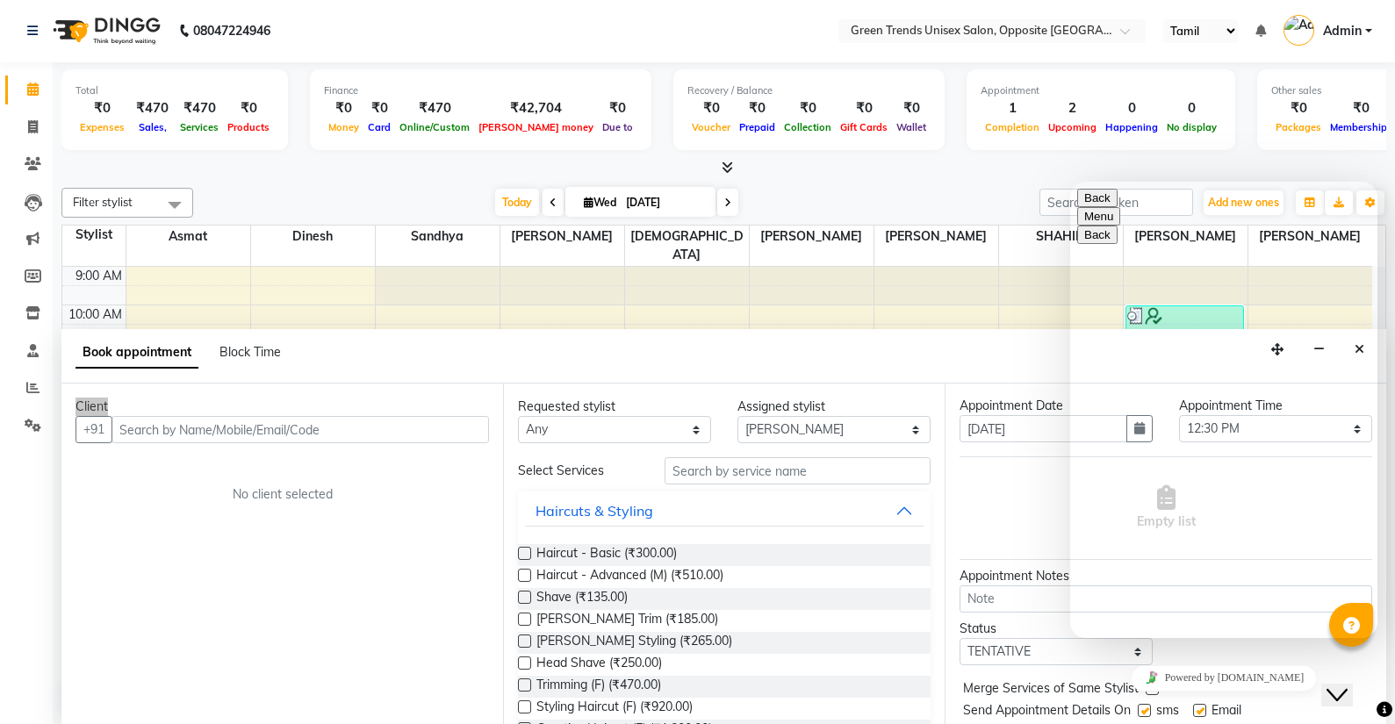
scroll to position [40, 0]
drag, startPoint x: 1379, startPoint y: 627, endPoint x: 300, endPoint y: 451, distance: 1093.1
click at [1182, 701] on div "Hi there Need help? Search our help center for answers or start a conversation:…" at bounding box center [1223, 701] width 293 height 0
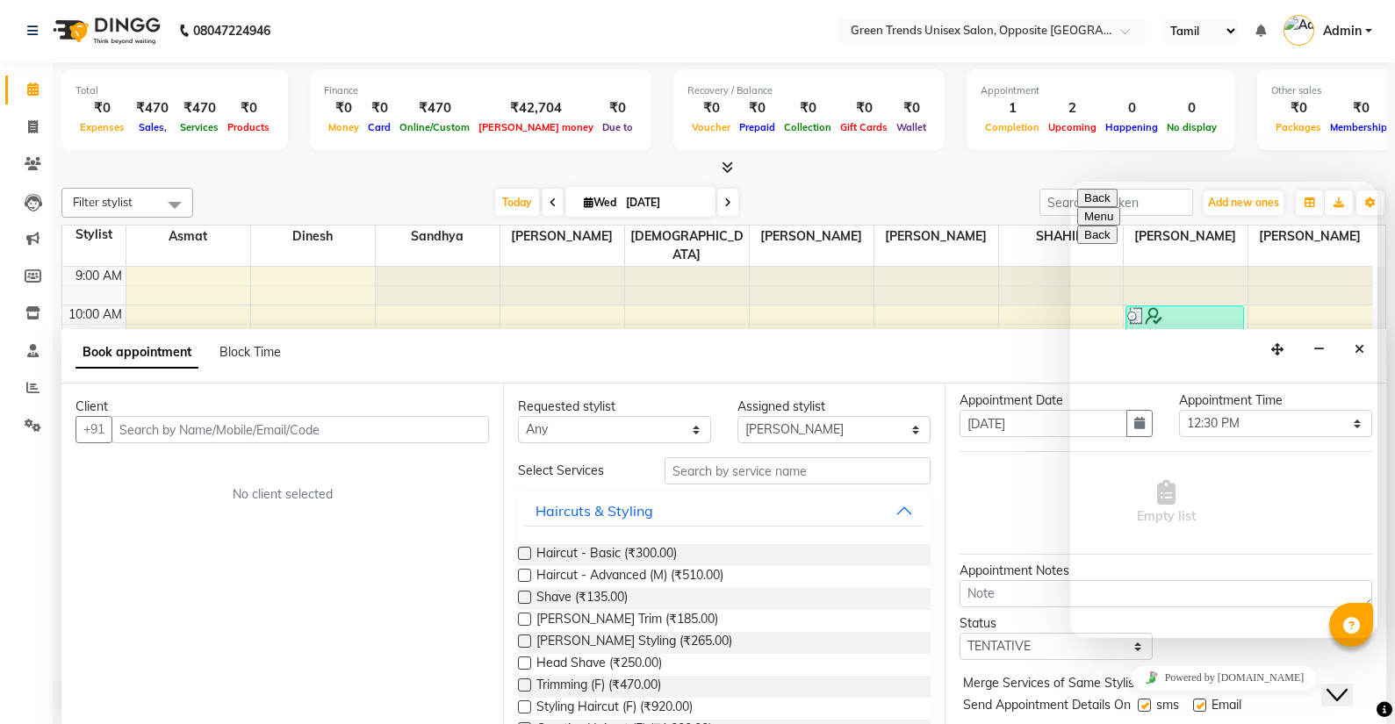
click at [1050, 499] on div "Empty list" at bounding box center [1166, 503] width 413 height 88
click at [1353, 684] on button "Close Chat This icon closes the chat window." at bounding box center [1337, 695] width 32 height 23
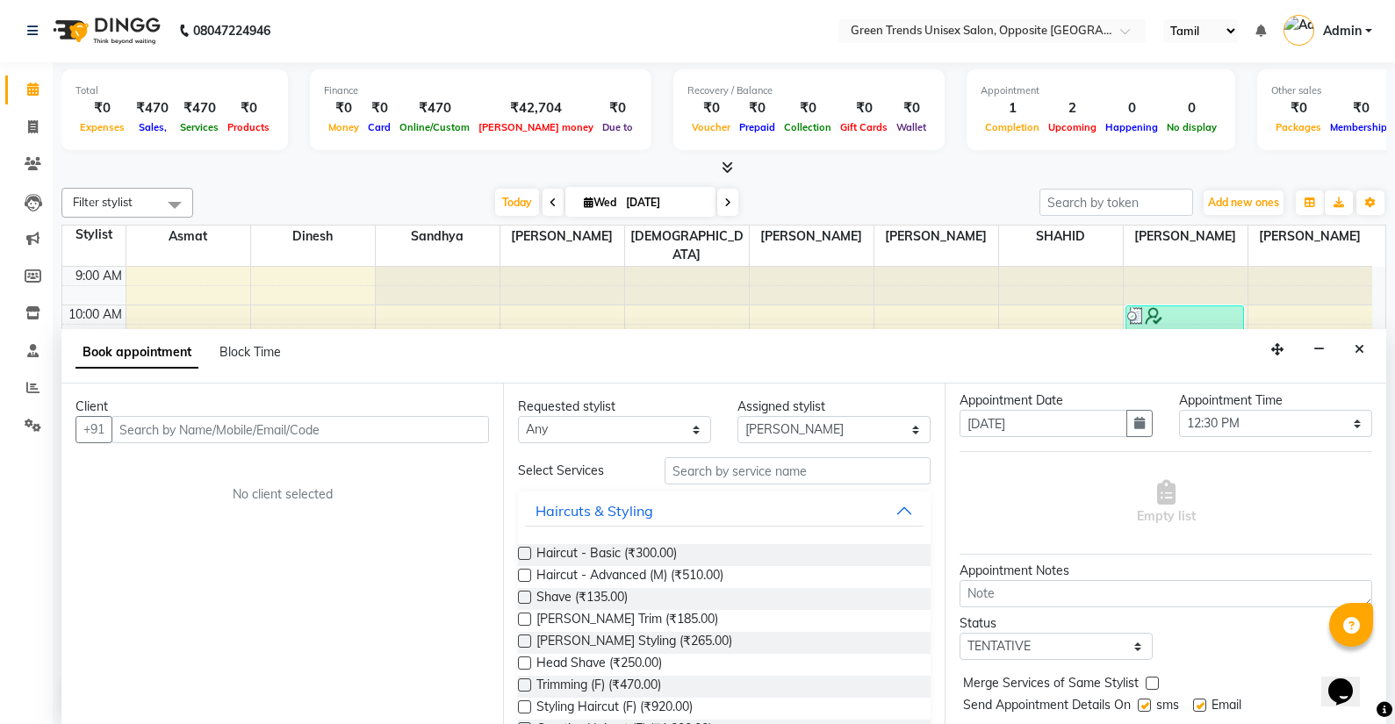
click at [1273, 644] on div "Status Select TENTATIVE CONFIRM CHECK-IN UPCOMING" at bounding box center [1165, 638] width 439 height 46
click at [1370, 631] on div at bounding box center [1351, 625] width 44 height 44
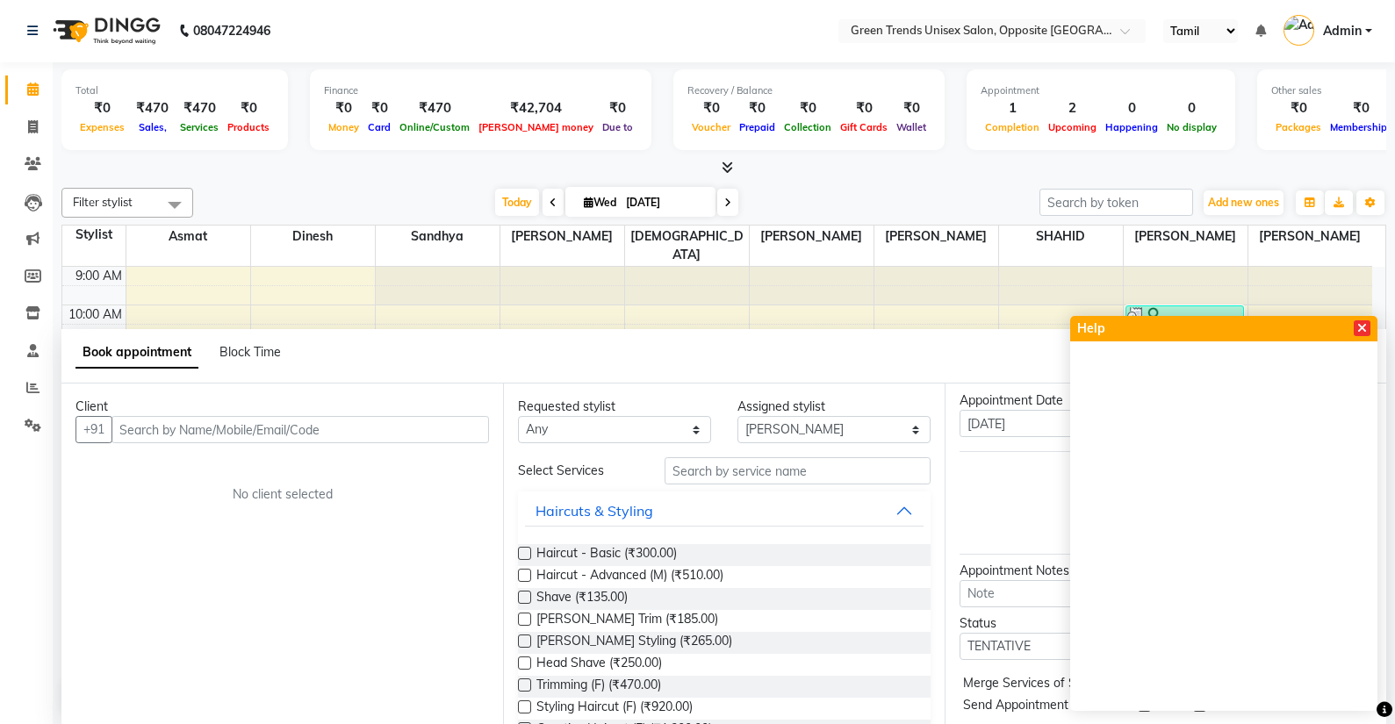
click at [1360, 320] on span at bounding box center [1362, 328] width 17 height 16
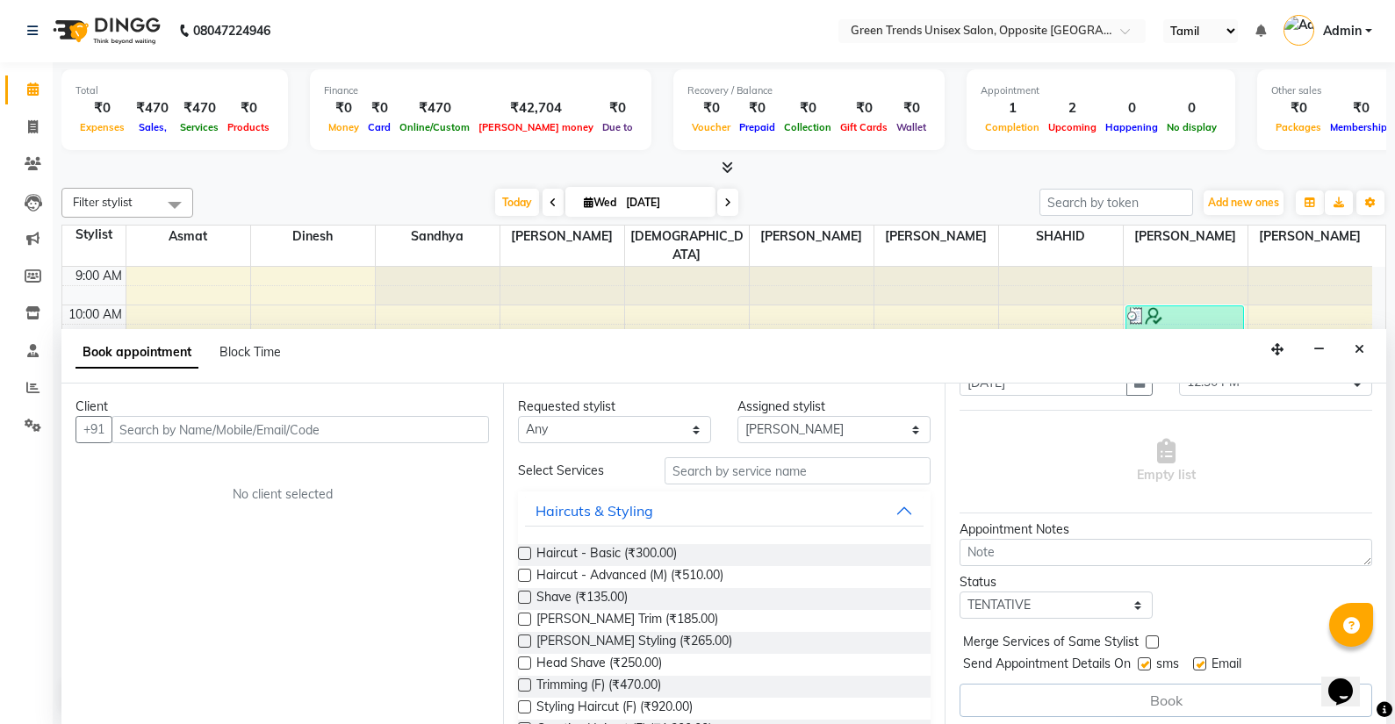
scroll to position [89, 0]
drag, startPoint x: 1268, startPoint y: 620, endPoint x: 1235, endPoint y: 640, distance: 38.2
click at [1235, 640] on div "Jump to Today 1 2 3 4 5 6 7 8 Weeks Appointment Date 03-09-2025 Appointment Tim…" at bounding box center [1166, 554] width 442 height 341
click at [1338, 480] on div "Empty list" at bounding box center [1166, 455] width 413 height 88
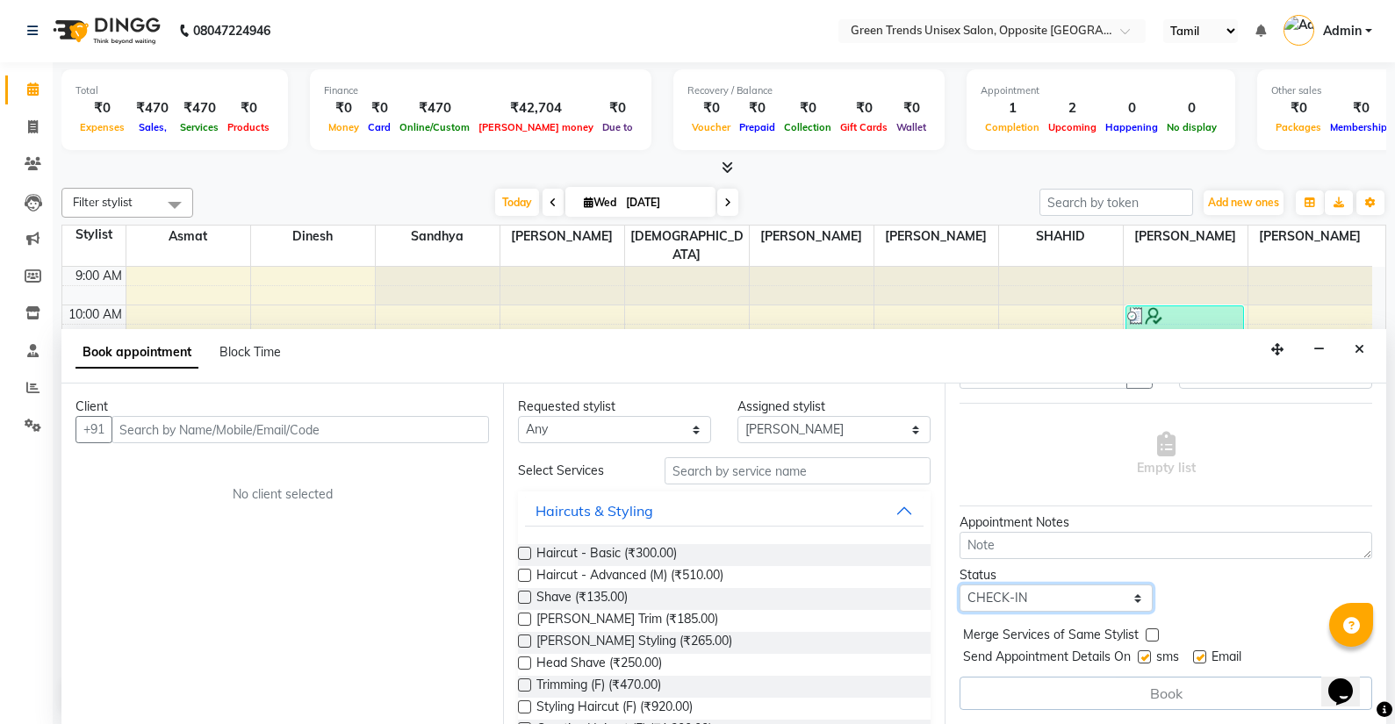
select select "upcoming"
click at [1359, 346] on icon "Close" at bounding box center [1360, 349] width 10 height 12
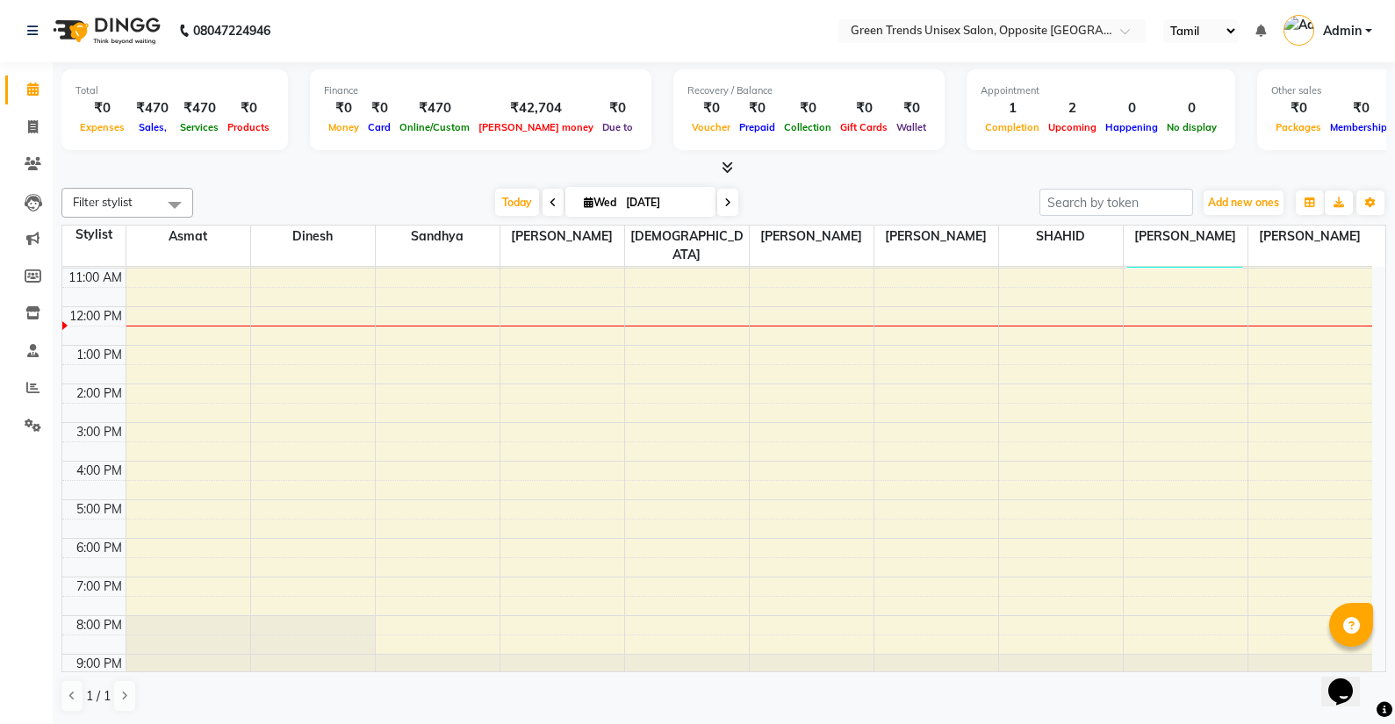
scroll to position [0, 0]
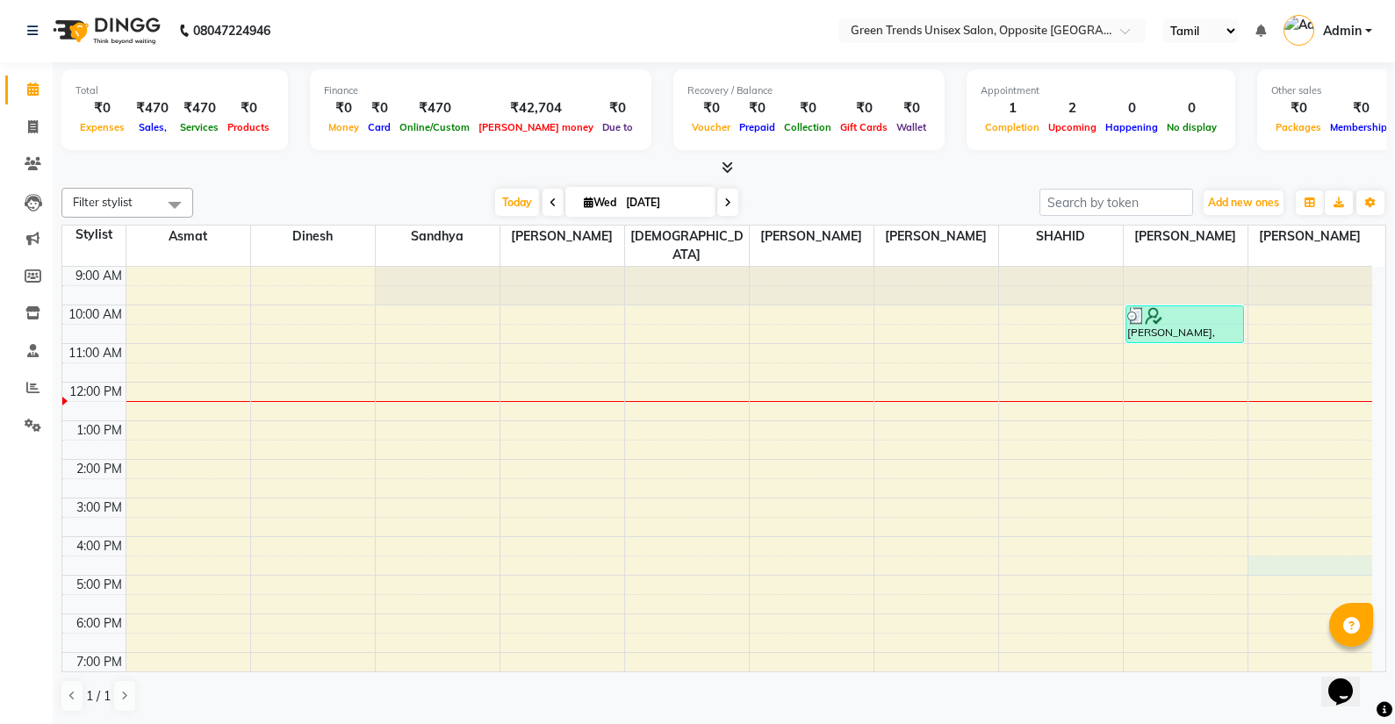
click at [1302, 556] on div "9:00 AM 10:00 AM 11:00 AM 12:00 PM 1:00 PM 2:00 PM 3:00 PM 4:00 PM 5:00 PM 6:00…" at bounding box center [717, 517] width 1310 height 501
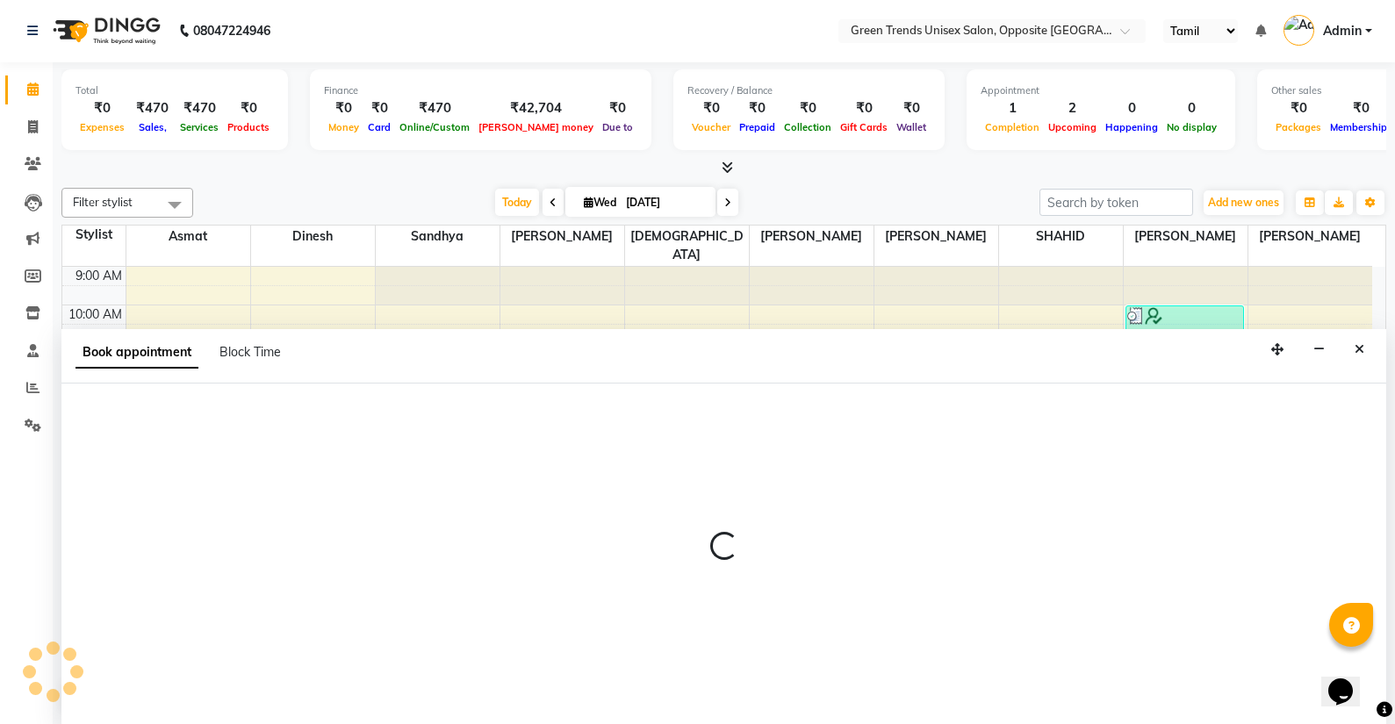
select select "89786"
select select "990"
select select "tentative"
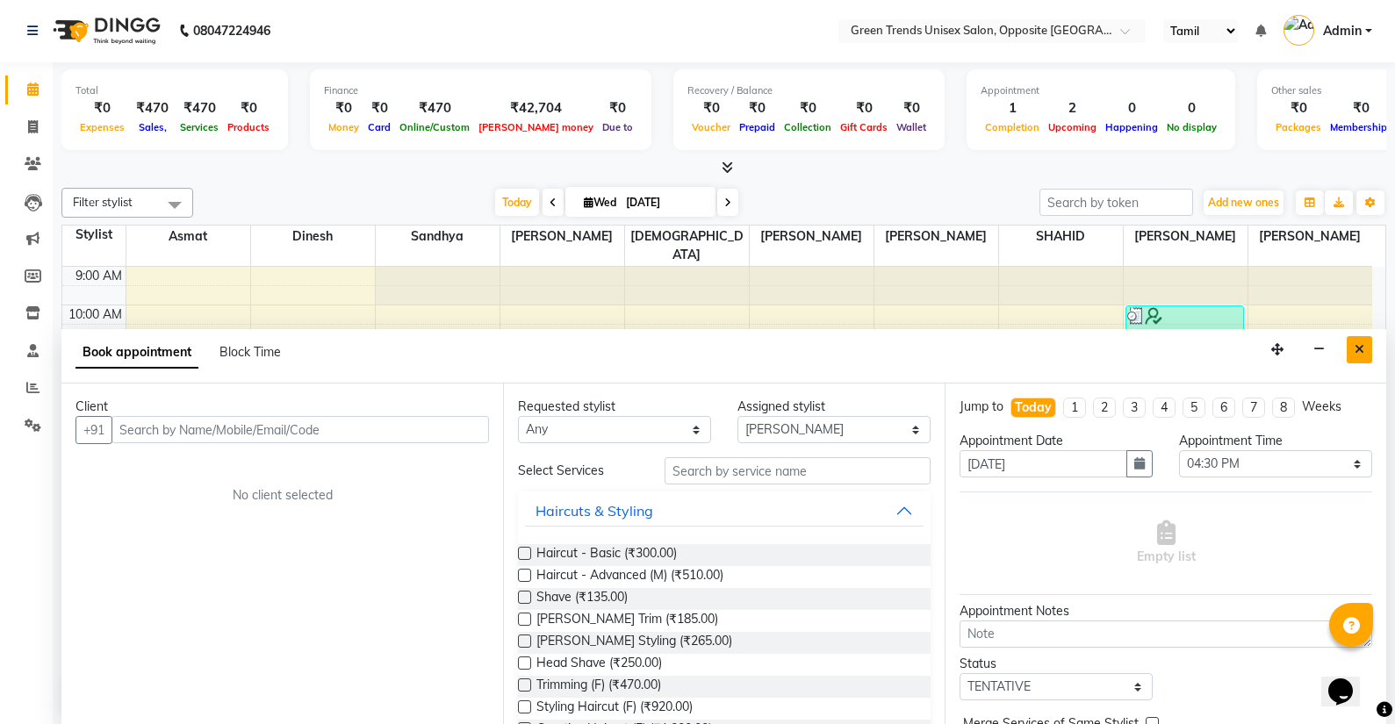
click at [1359, 354] on icon "Close" at bounding box center [1360, 349] width 10 height 12
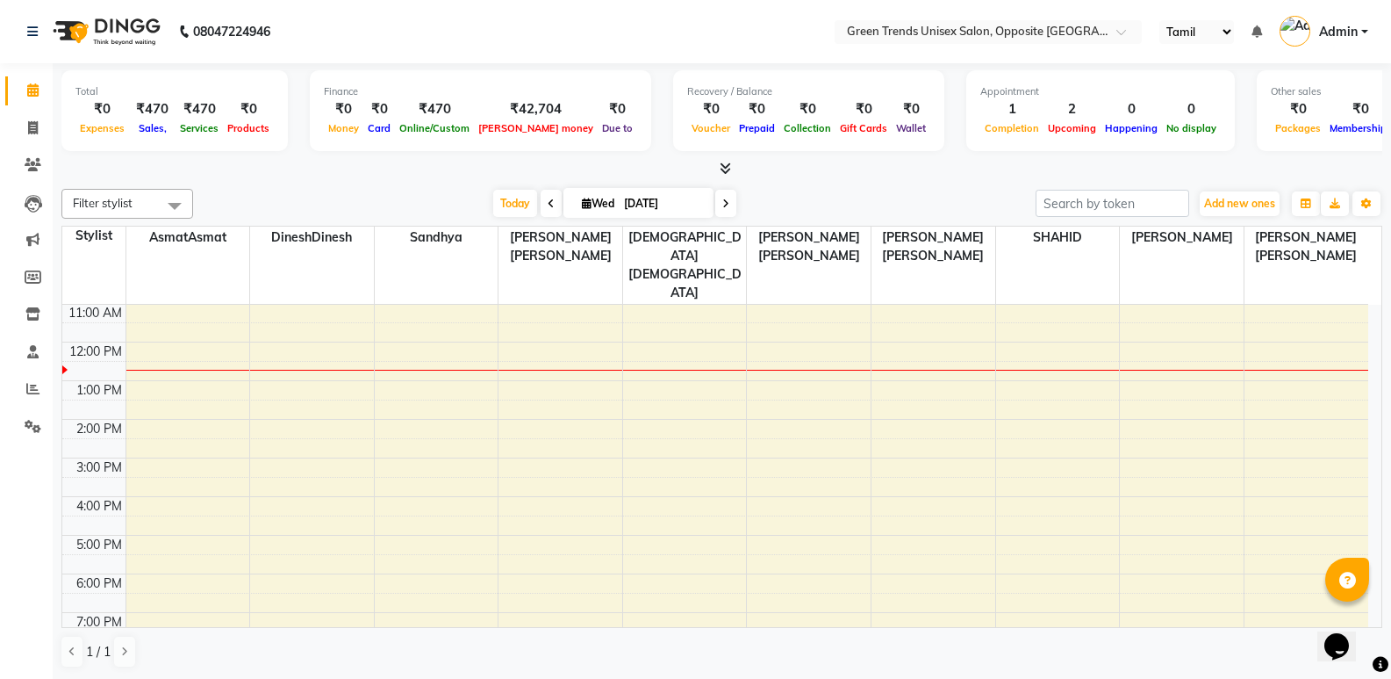
scroll to position [142, 0]
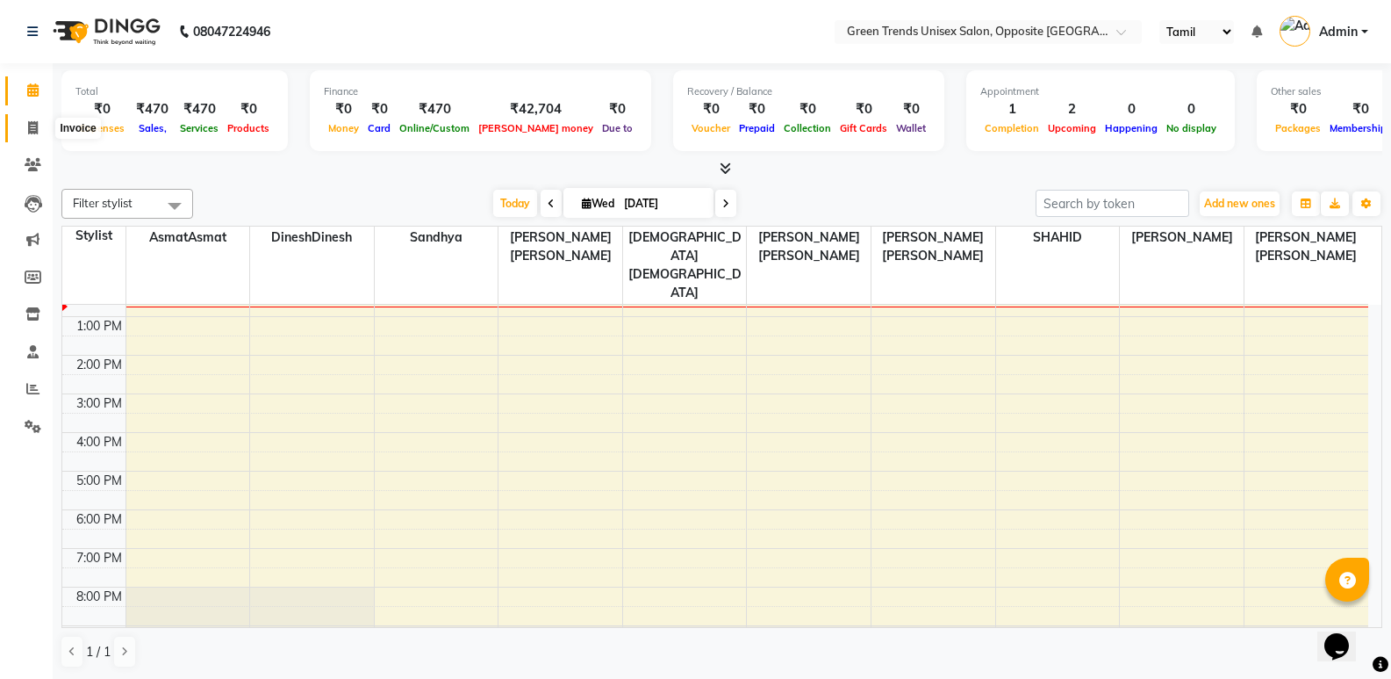
click at [44, 126] on span at bounding box center [33, 129] width 31 height 20
select select "5225"
select select "service"
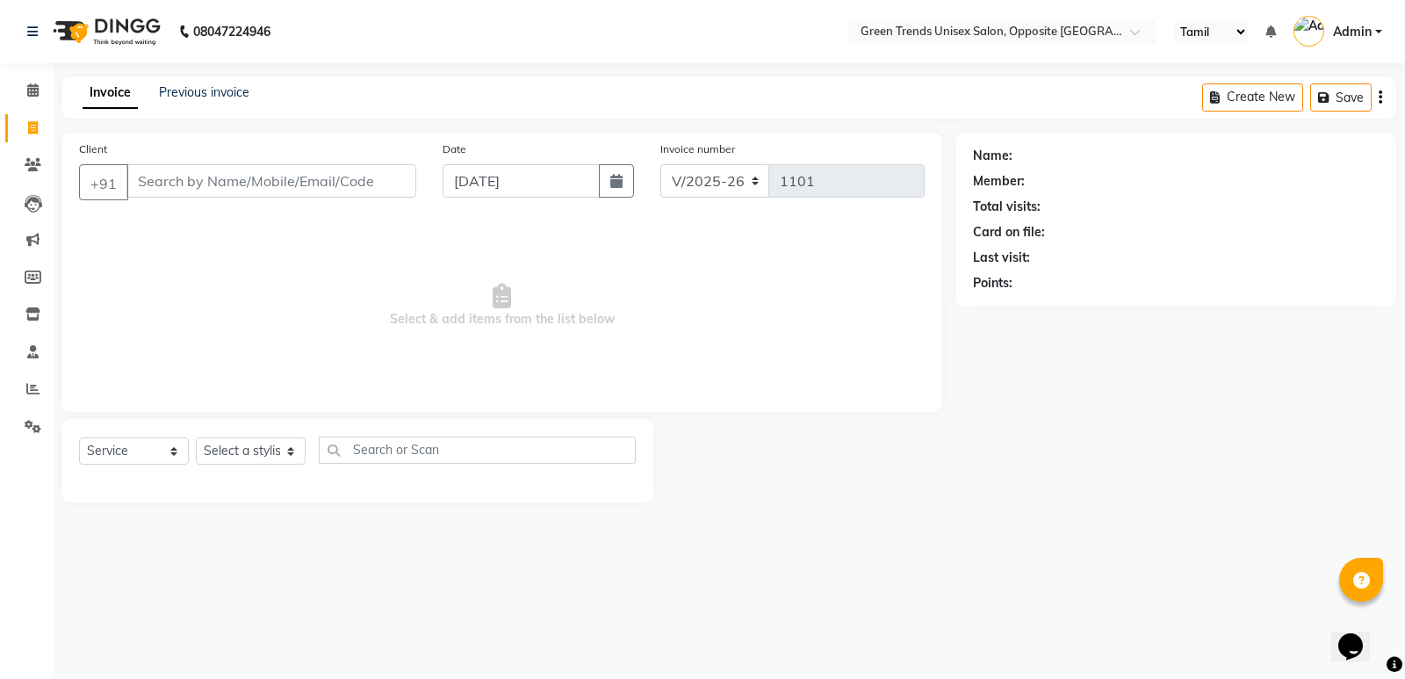
click at [343, 181] on input "Client" at bounding box center [271, 180] width 290 height 33
click at [403, 192] on input "Client" at bounding box center [271, 180] width 290 height 33
click at [228, 193] on input "Client" at bounding box center [271, 180] width 290 height 33
click at [290, 453] on select "Select a stylist Asmat Dinesh Himanshu Raj Shilpakar Sandhya SHAHID Sohail SUJE…" at bounding box center [251, 450] width 110 height 27
click at [348, 454] on input "text" at bounding box center [477, 449] width 317 height 27
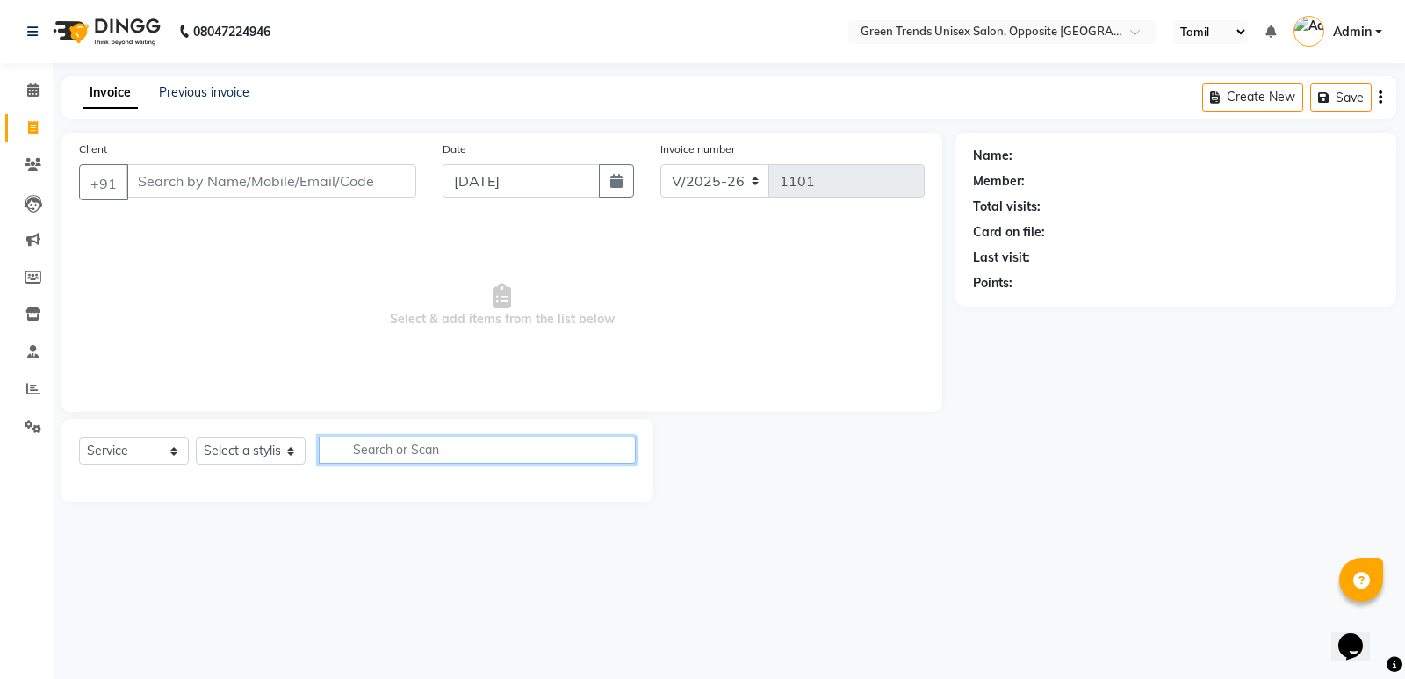
click at [348, 454] on input "text" at bounding box center [477, 449] width 317 height 27
click at [84, 151] on font "Client" at bounding box center [93, 148] width 28 height 13
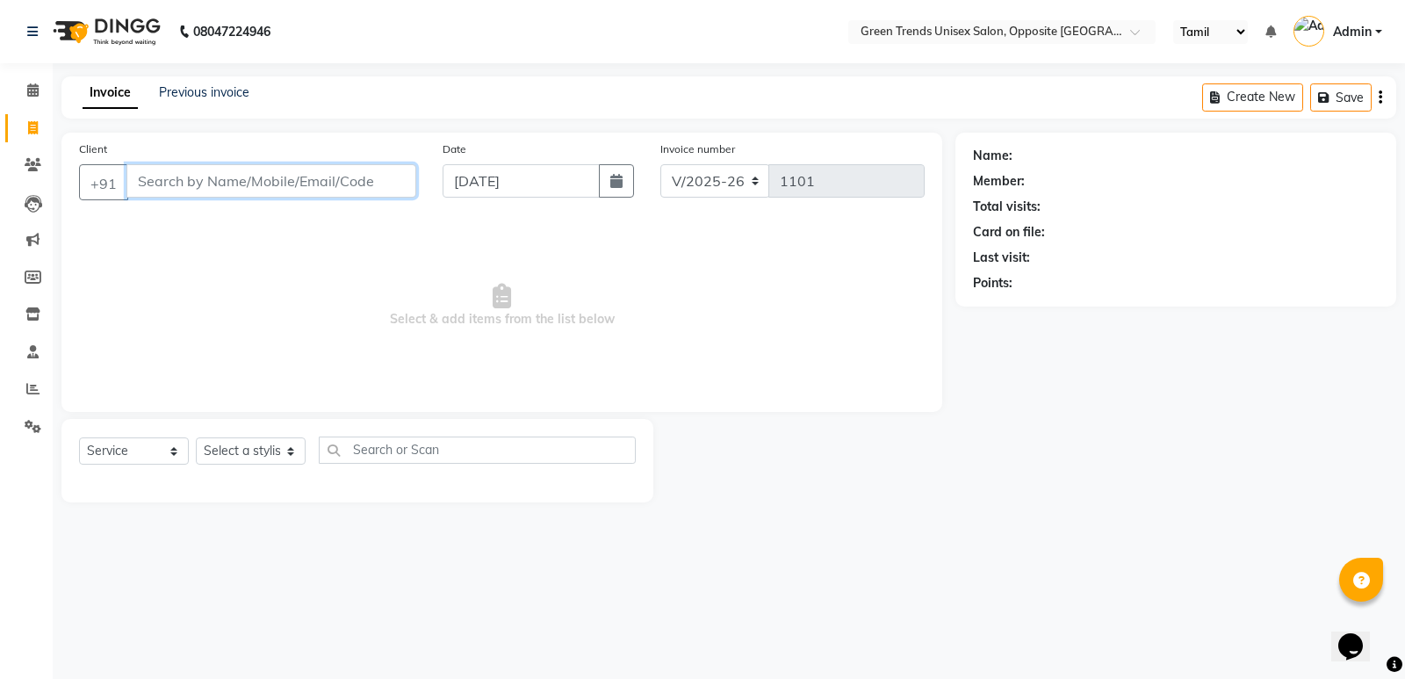
click at [126, 164] on input "Client" at bounding box center [271, 180] width 290 height 33
click at [271, 183] on input "Client" at bounding box center [271, 180] width 290 height 33
click at [603, 186] on button "button" at bounding box center [616, 180] width 35 height 33
select select "9"
select select "2025"
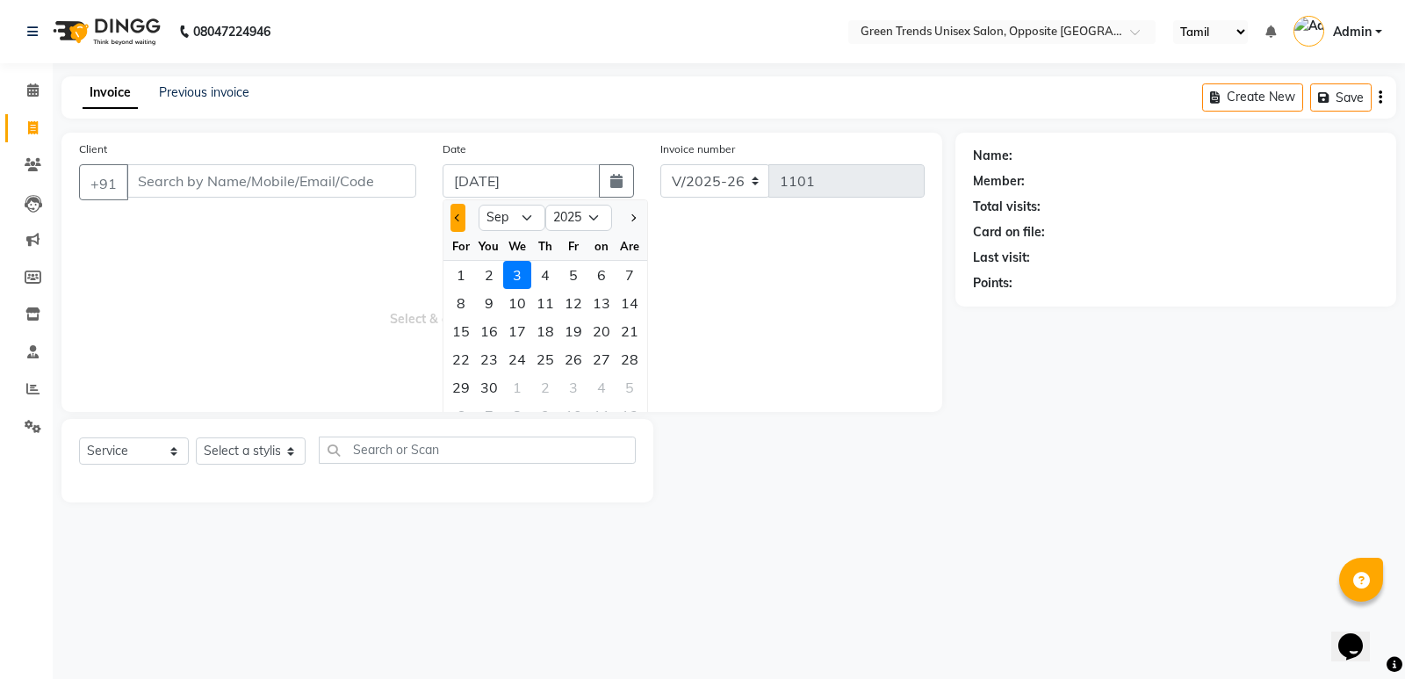
click at [459, 221] on button "Previous month" at bounding box center [457, 218] width 15 height 28
click at [449, 219] on div at bounding box center [460, 218] width 35 height 28
click at [463, 215] on button "Previous month" at bounding box center [457, 218] width 15 height 28
click at [463, 214] on button "Previous month" at bounding box center [457, 218] width 15 height 28
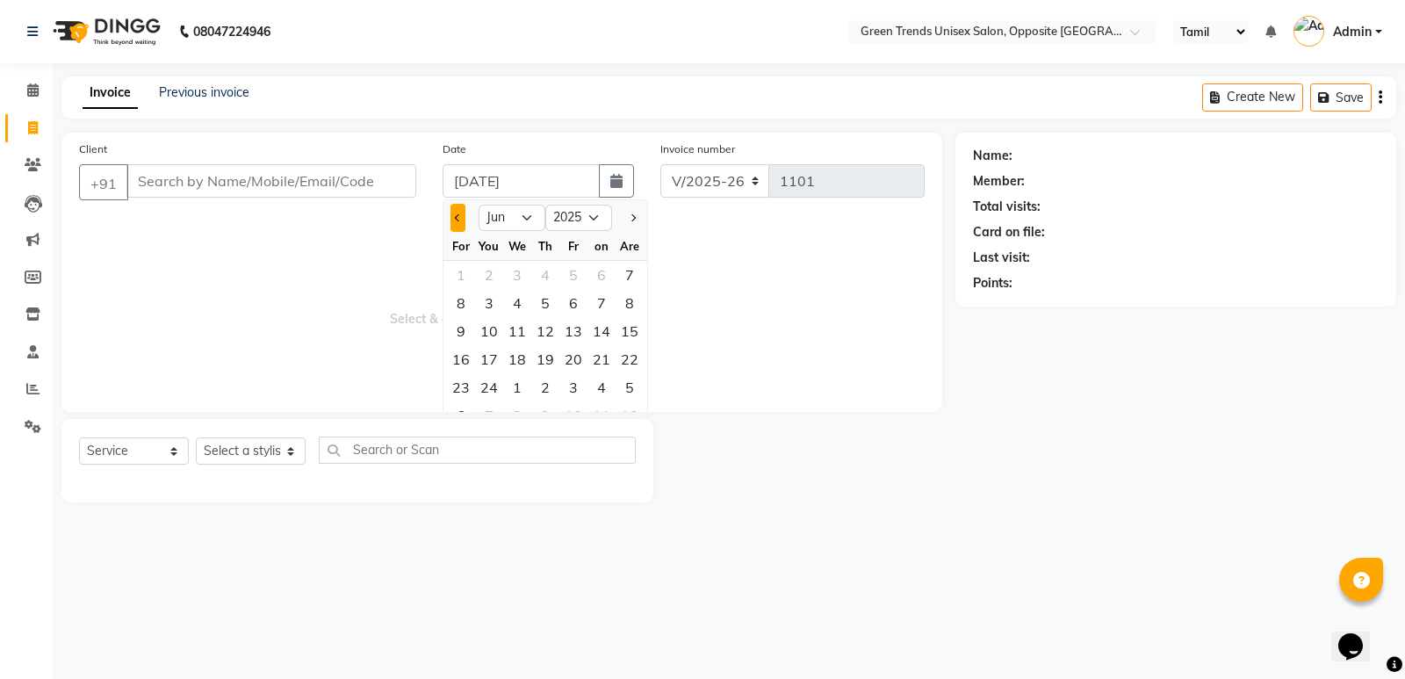
click at [463, 214] on button "Previous month" at bounding box center [457, 218] width 15 height 28
select select "5"
click at [544, 266] on font "4" at bounding box center [545, 275] width 9 height 18
type input "01-05-2025"
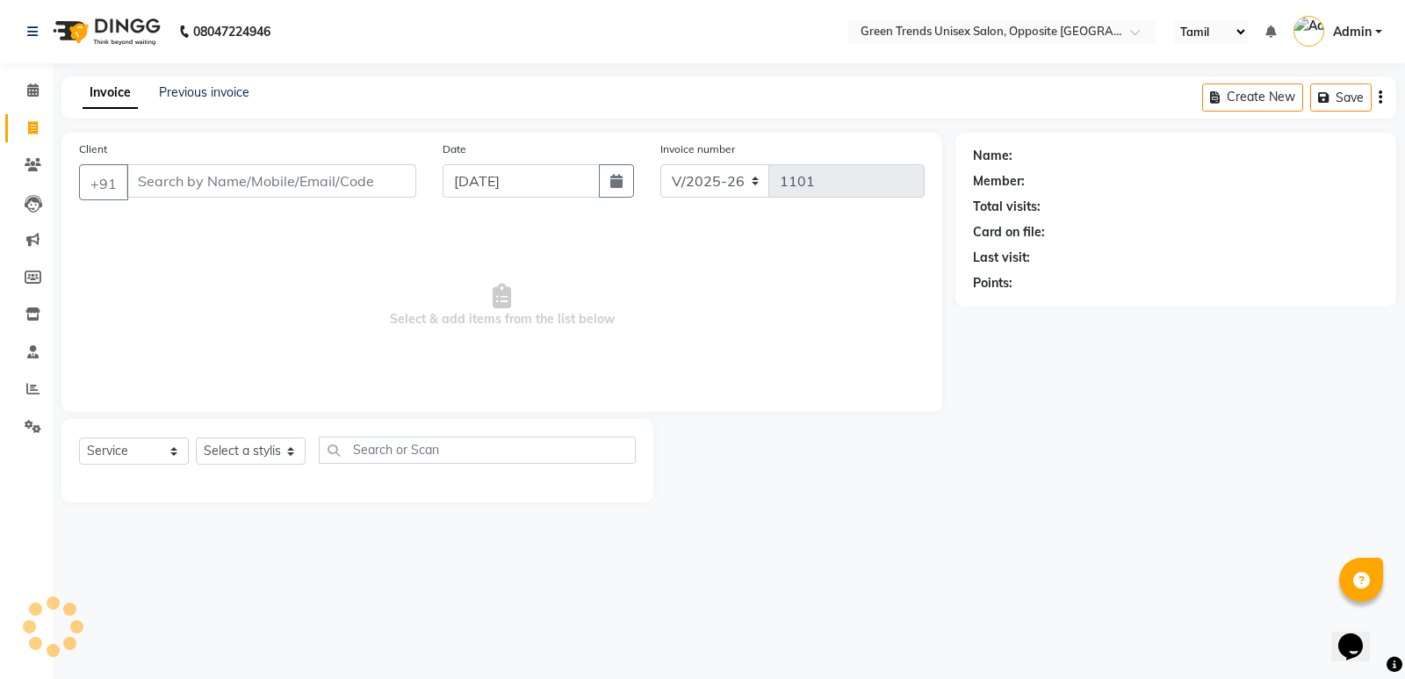
click at [544, 265] on span "Select & add items from the list below" at bounding box center [501, 307] width 845 height 176
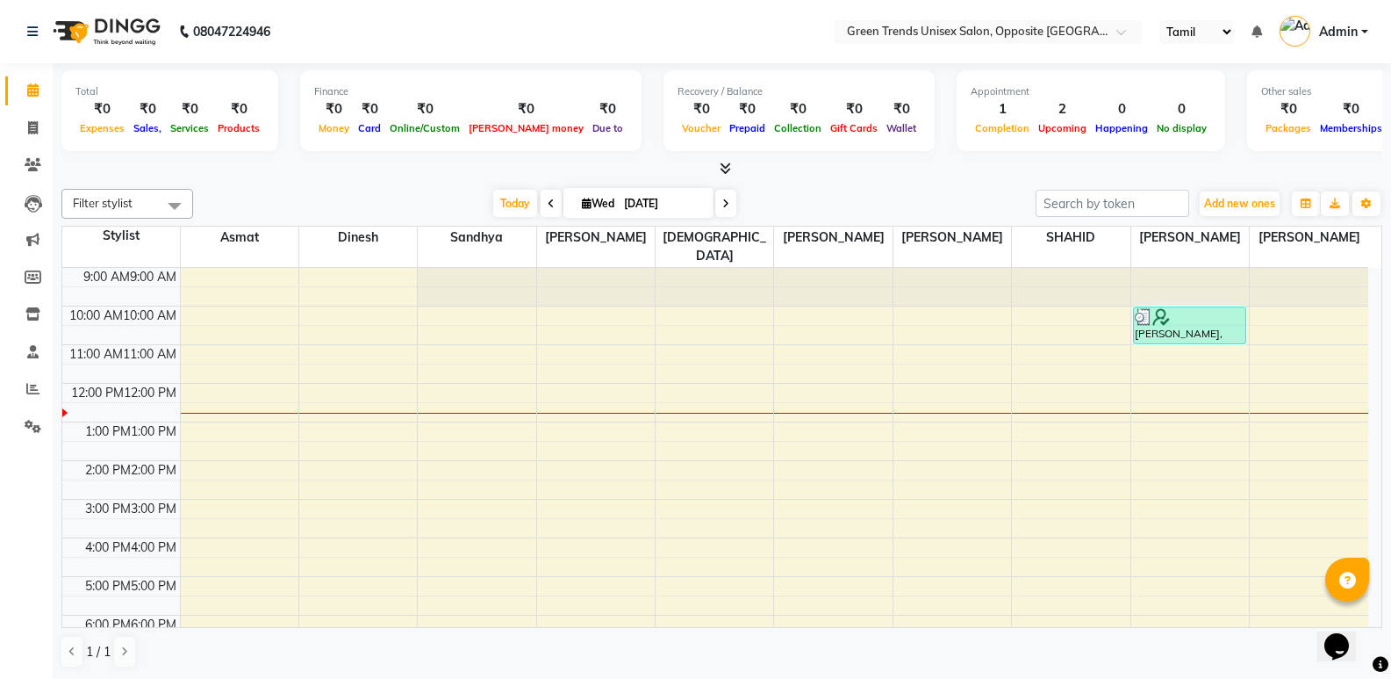
click at [493, 413] on div "9:00 AM 9:00 AM 10:00 AM 10:00 AM 11:00 AM 11:00 AM 12:00 PM 12:00 PM 1:00 PM 1…" at bounding box center [715, 518] width 1306 height 501
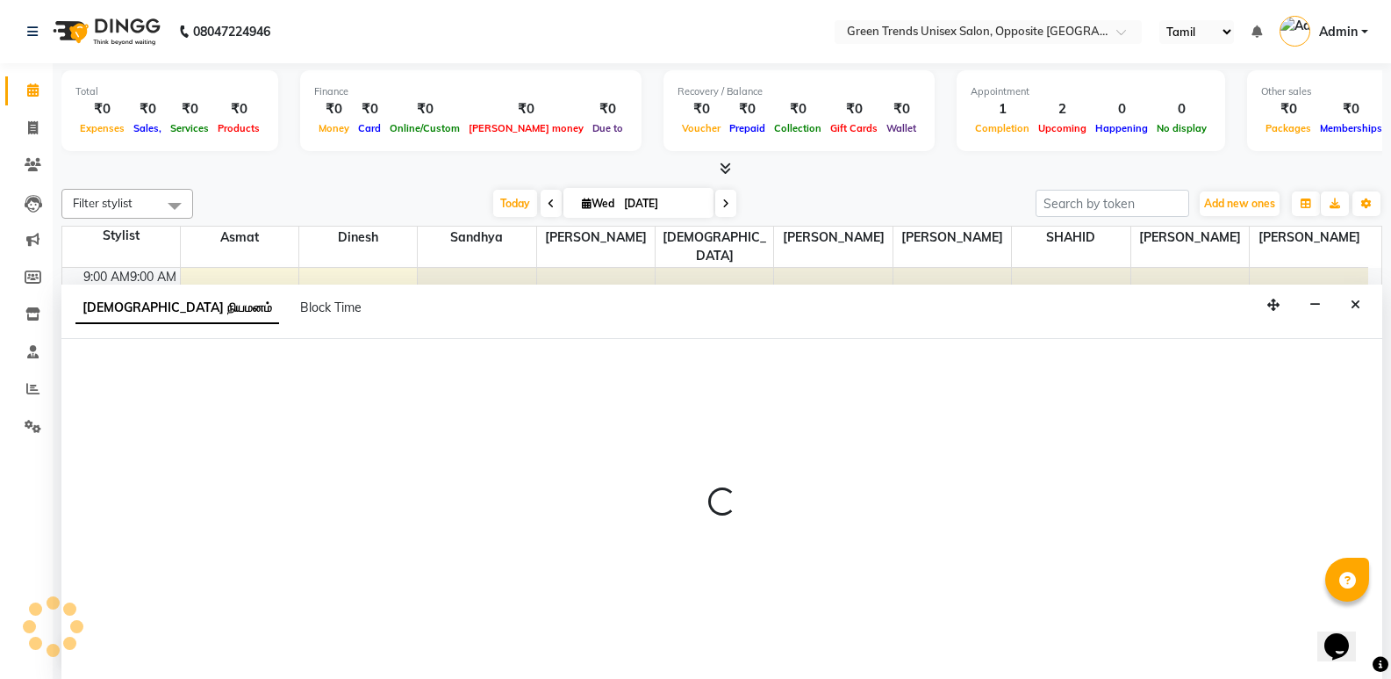
scroll to position [1, 0]
select select "35063"
select select "780"
select select "tentative"
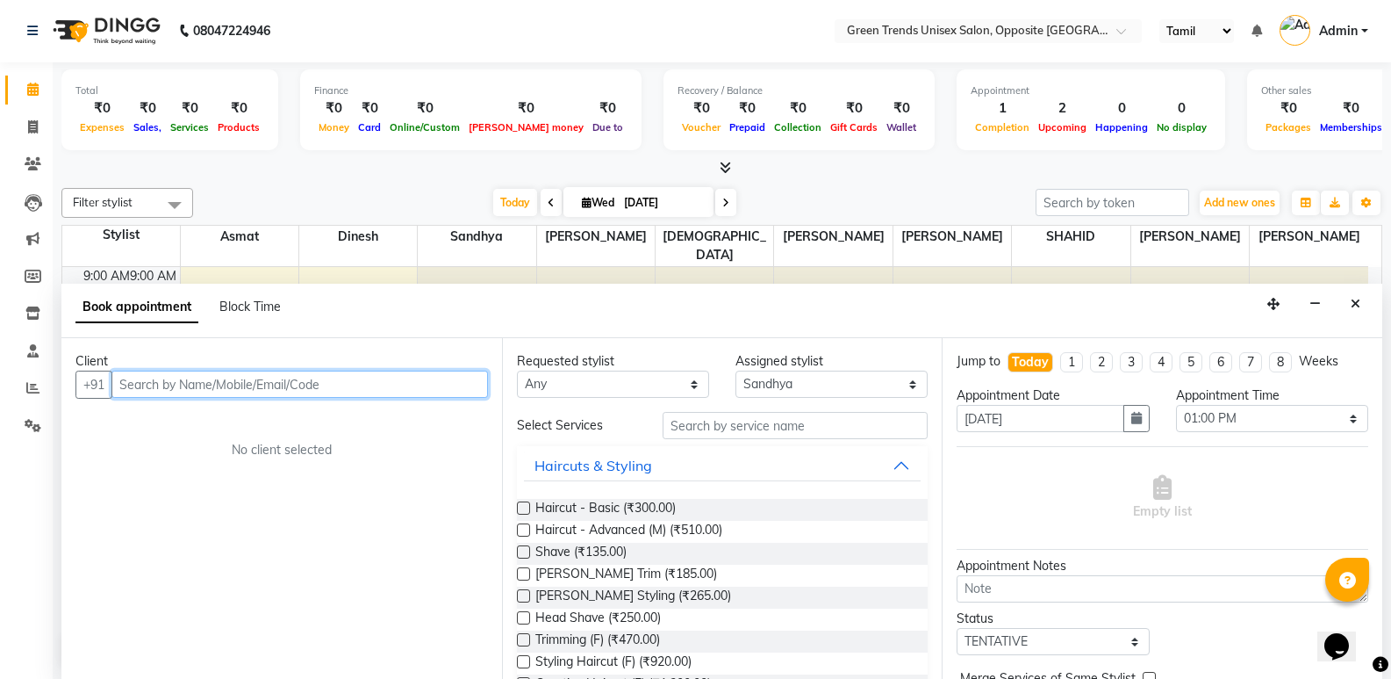
click at [480, 374] on input "text" at bounding box center [299, 383] width 377 height 27
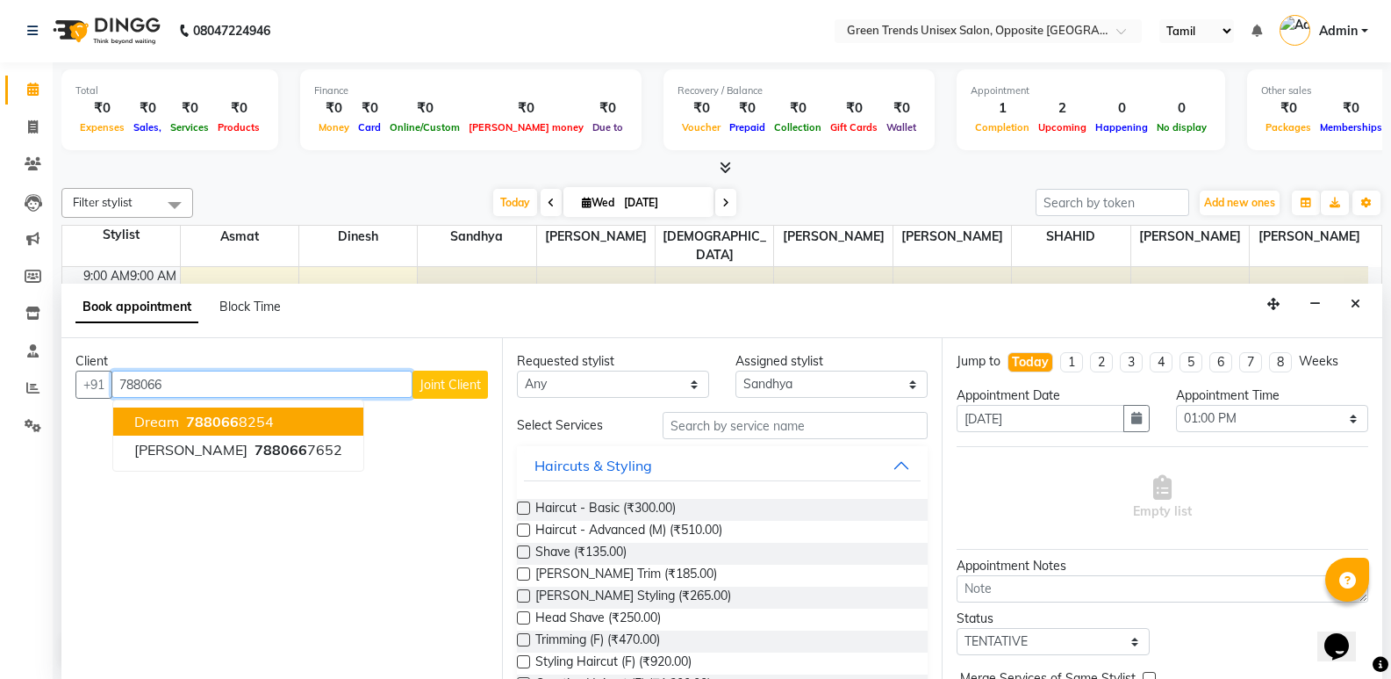
click at [273, 422] on button "Dream 788066 8254" at bounding box center [238, 421] width 250 height 28
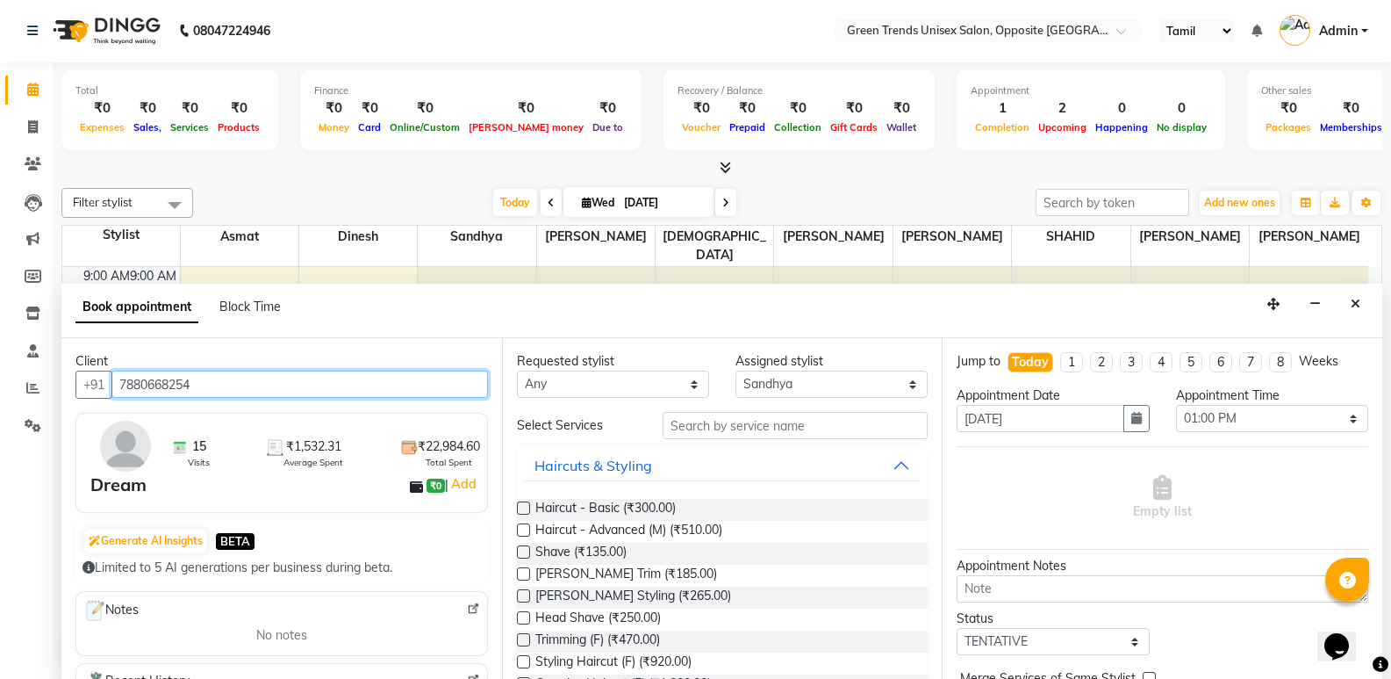
type input "7880668254"
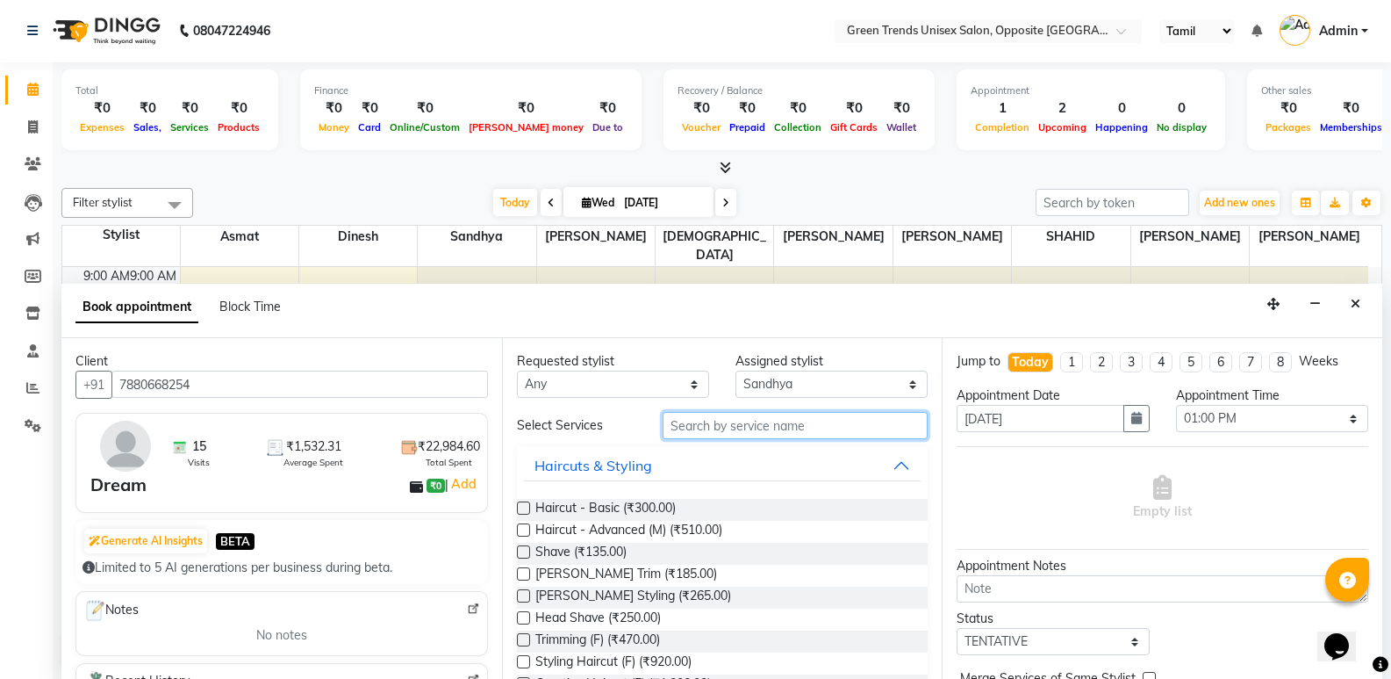
click at [720, 430] on input "text" at bounding box center [795, 425] width 265 height 27
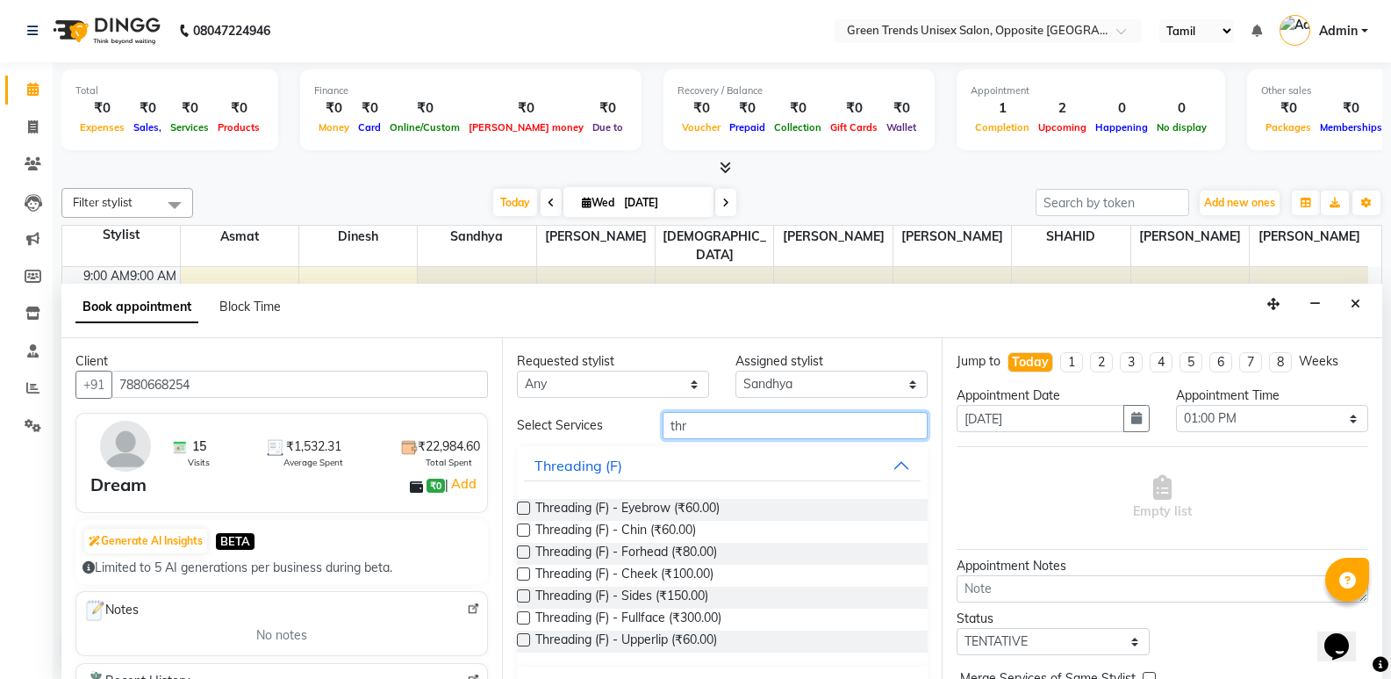
type input "thr"
click at [762, 509] on div "Threading (F) - Eyebrow (₹60.00)" at bounding box center [723, 510] width 412 height 22
click at [527, 508] on label at bounding box center [523, 507] width 13 height 13
click at [527, 508] on input "checkbox" at bounding box center [522, 509] width 11 height 11
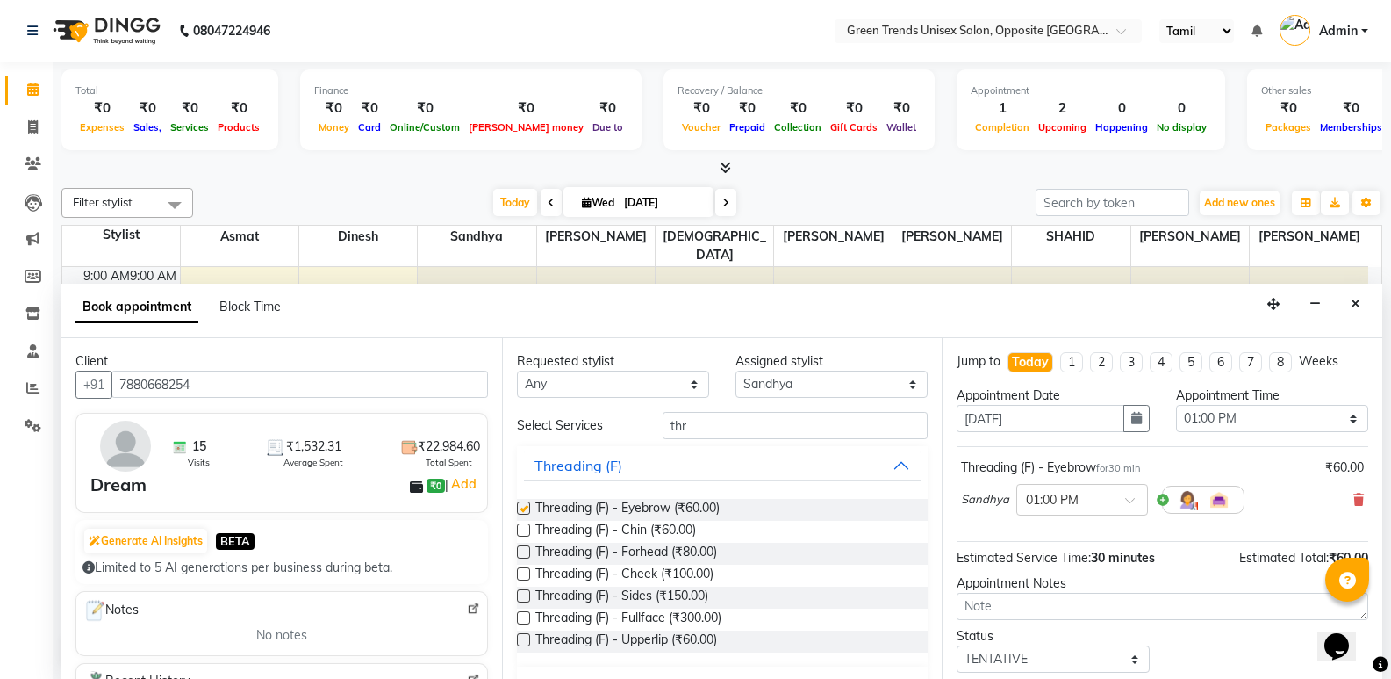
checkbox input "false"
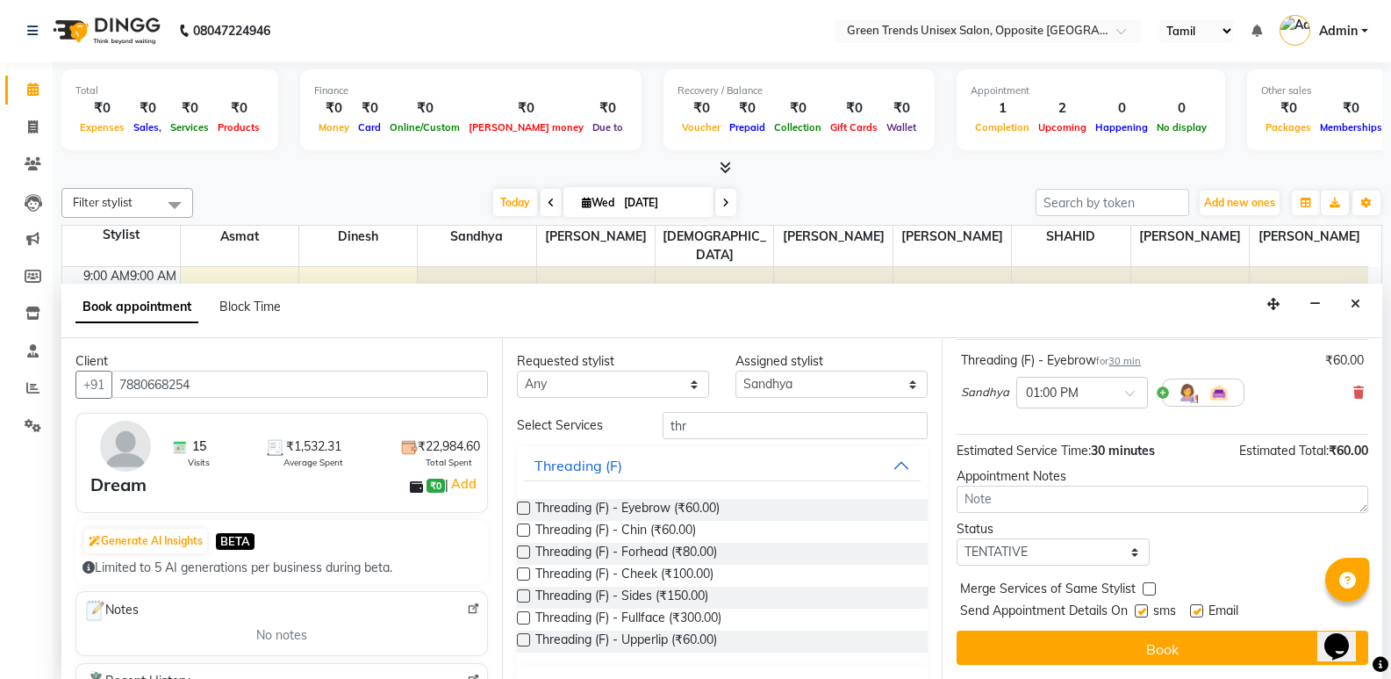
click at [1183, 648] on button "Book" at bounding box center [1163, 647] width 412 height 34
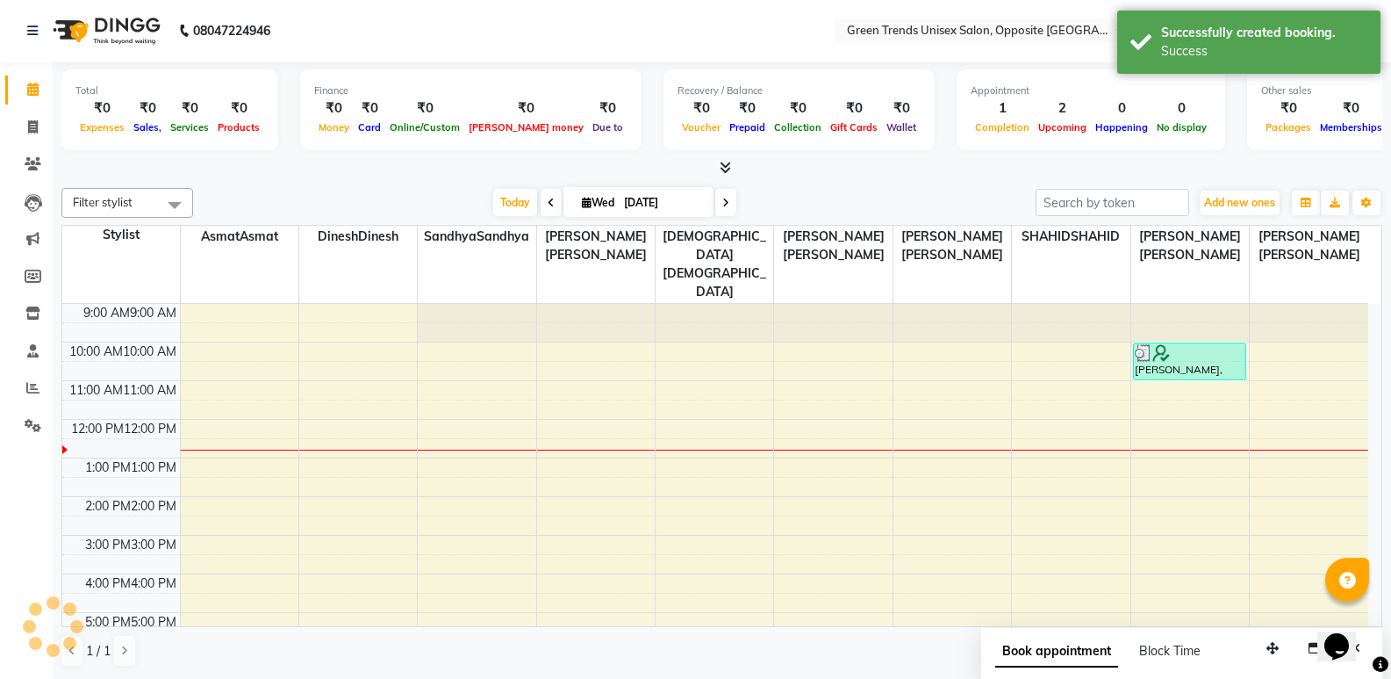
scroll to position [0, 0]
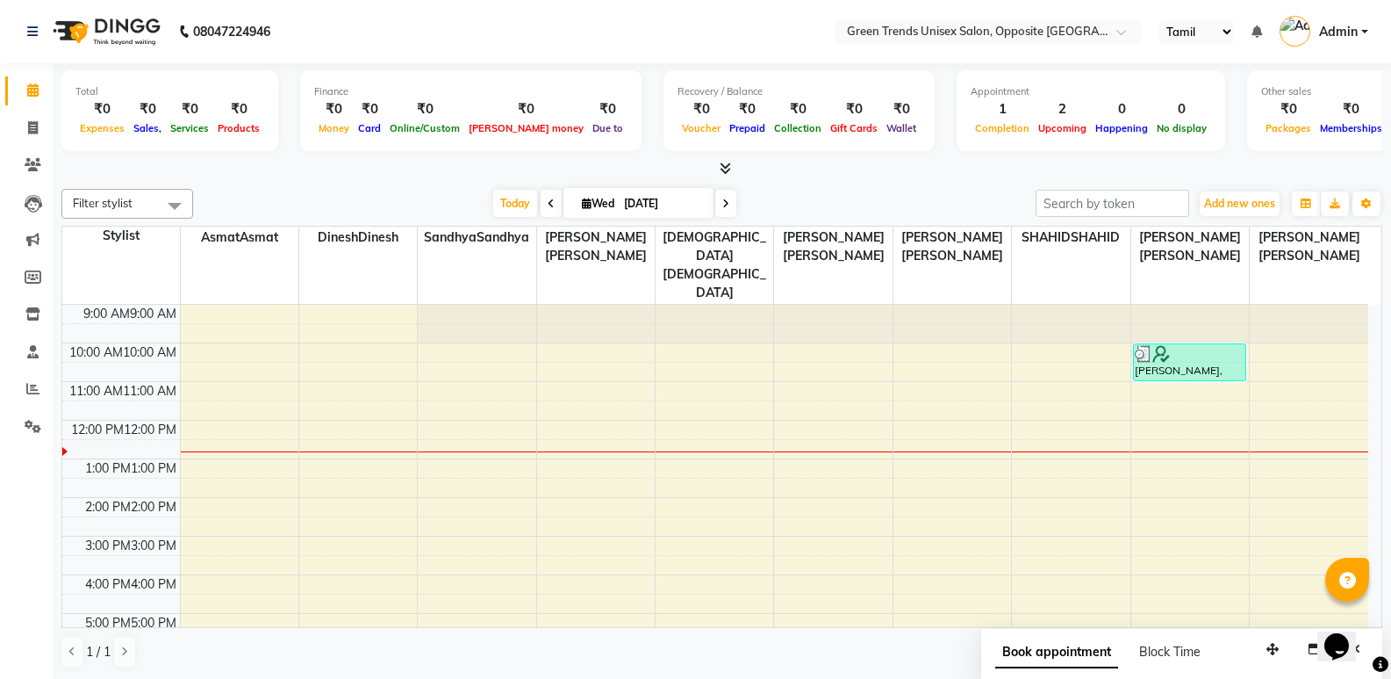
click at [629, 370] on div "9:00 AM 9:00 AM 10:00 AM 10:00 AM 11:00 AM 11:00 AM 12:00 PM 12:00 PM 1:00 PM 1…" at bounding box center [715, 555] width 1306 height 501
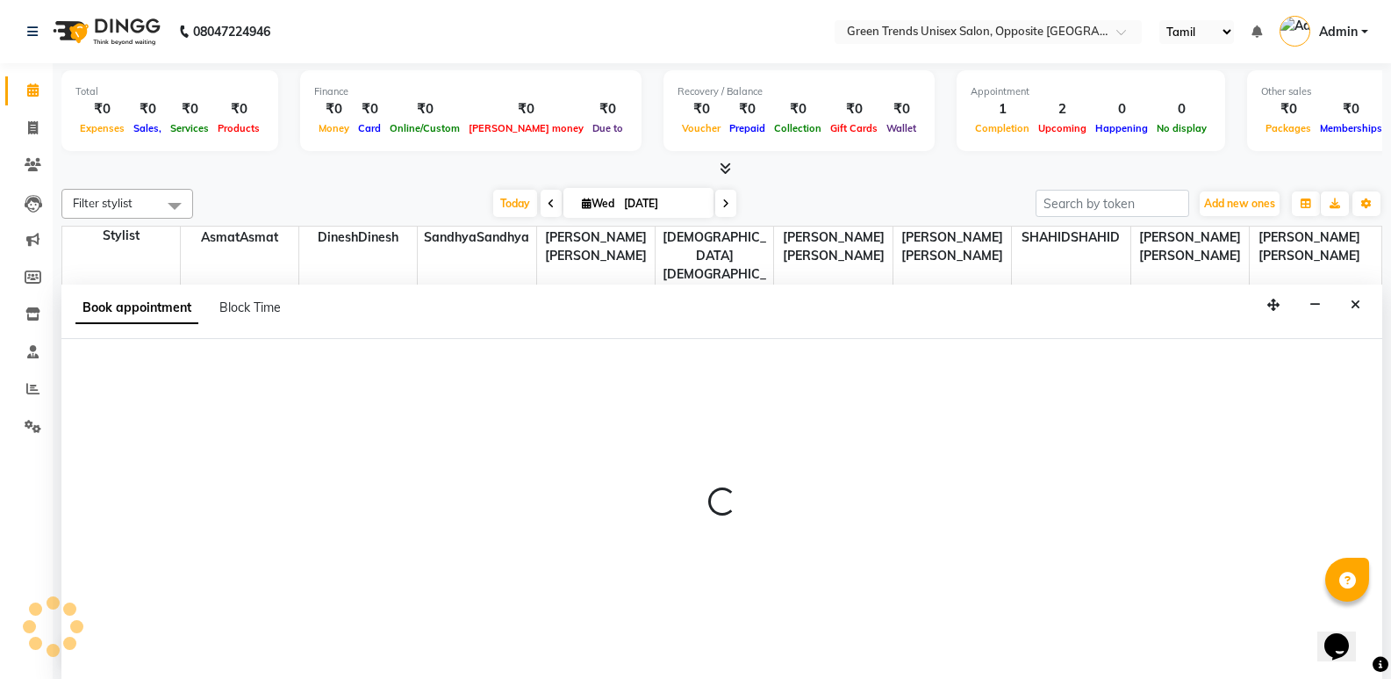
scroll to position [1, 0]
select select "57999"
select select "tentative"
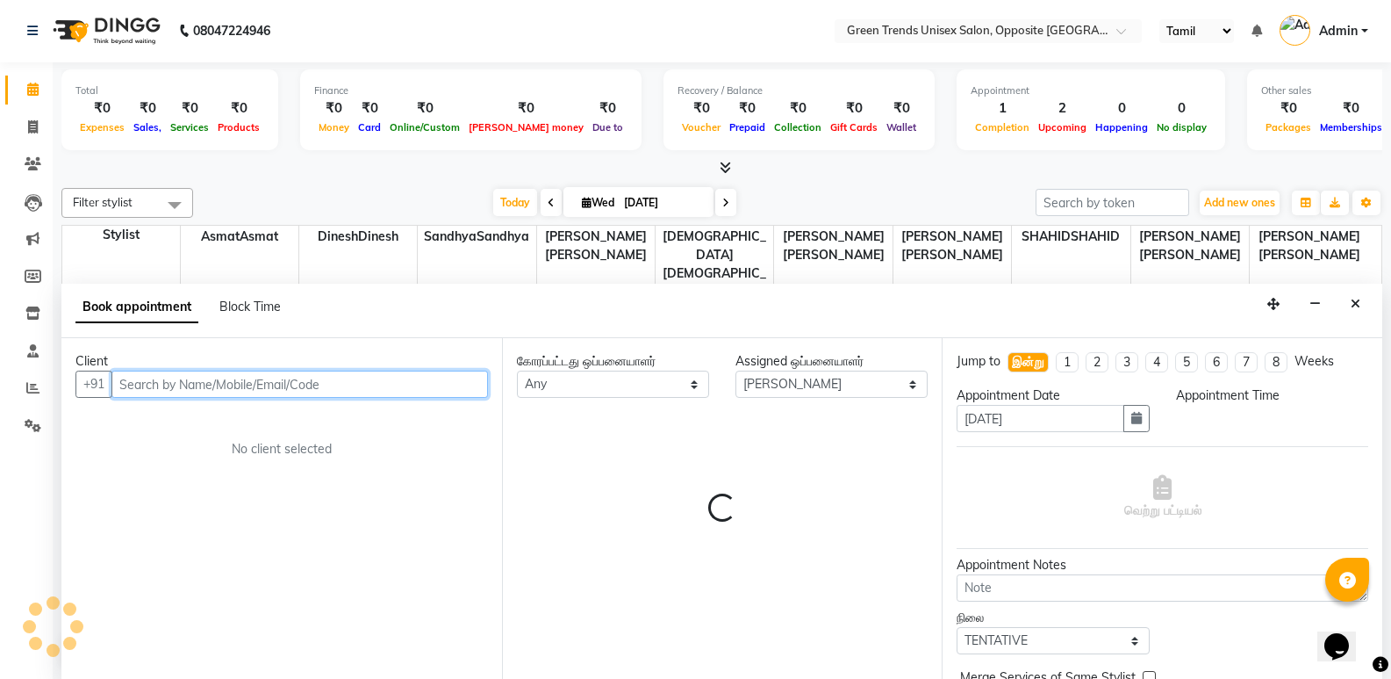
select select "690"
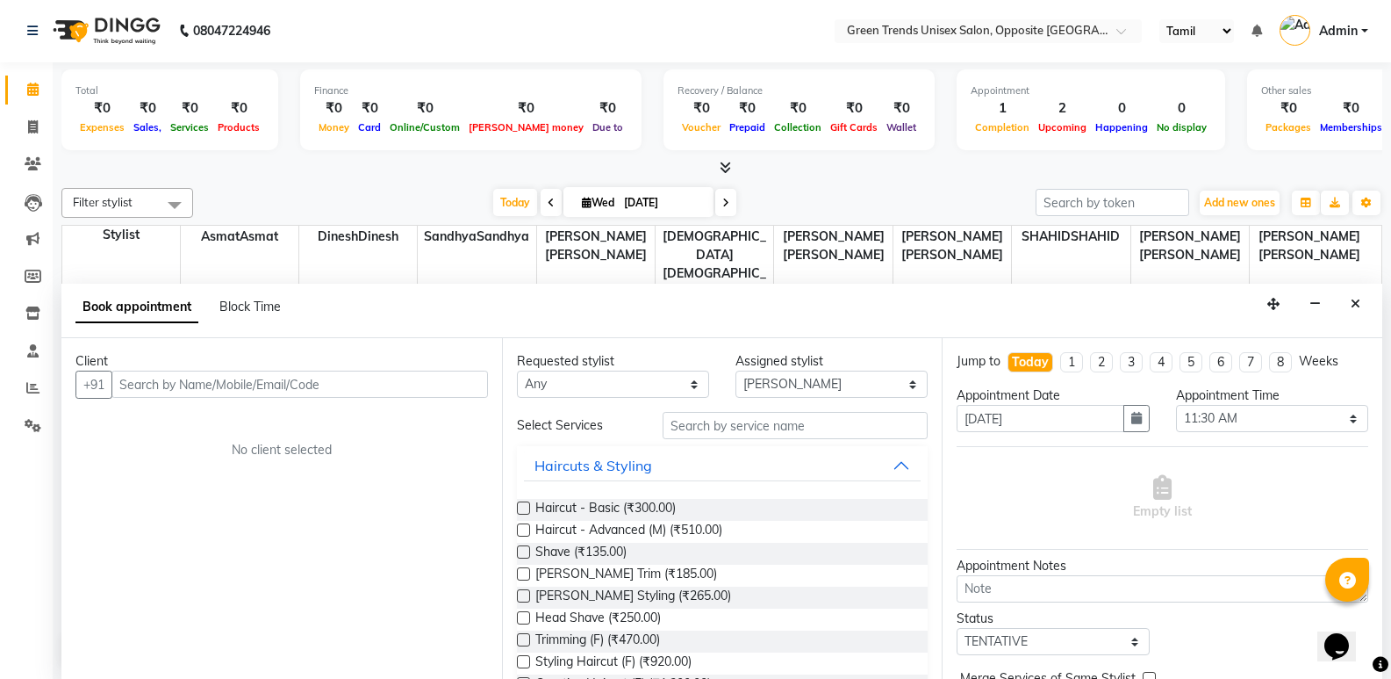
click at [1349, 299] on button "Close" at bounding box center [1355, 304] width 25 height 27
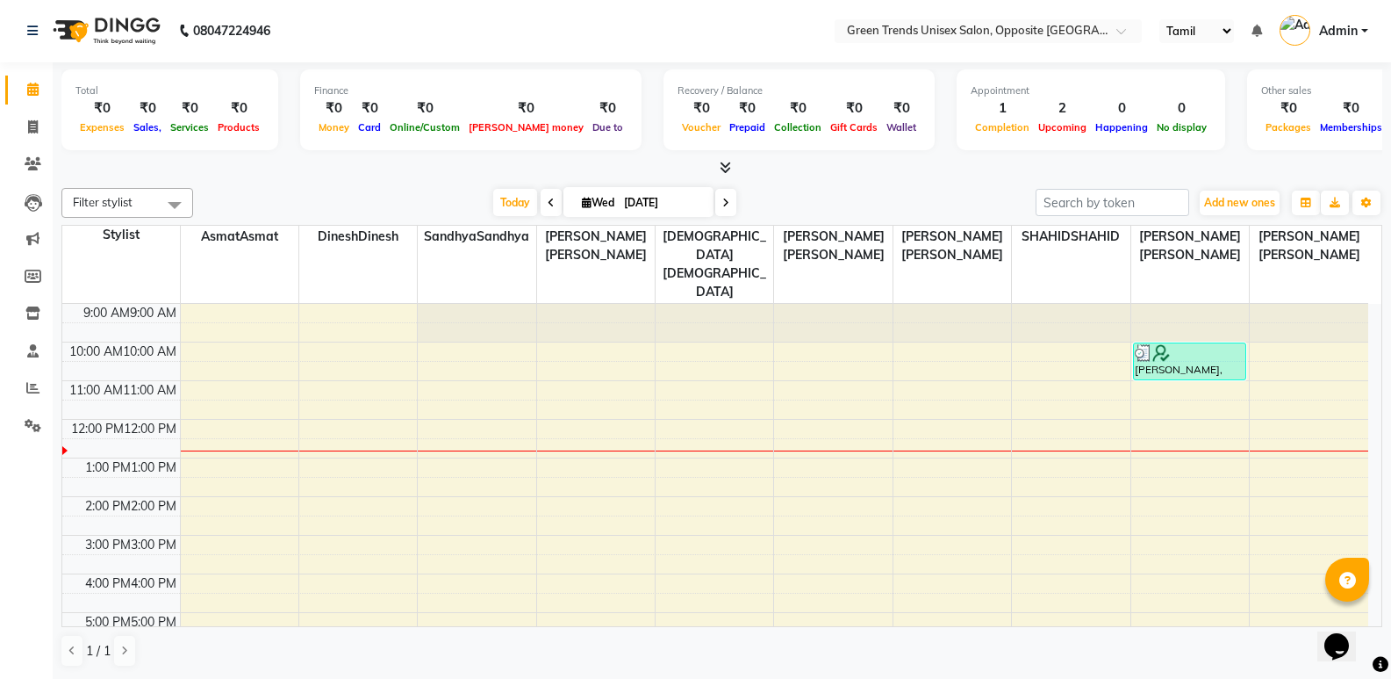
click at [751, 493] on div "9:00 AM 9:00 AM 10:00 AM 10:00 AM 11:00 AM 11:00 AM 12:00 PM 12:00 PM 1:00 PM 1…" at bounding box center [715, 554] width 1306 height 501
select select "63178"
select select "tentative"
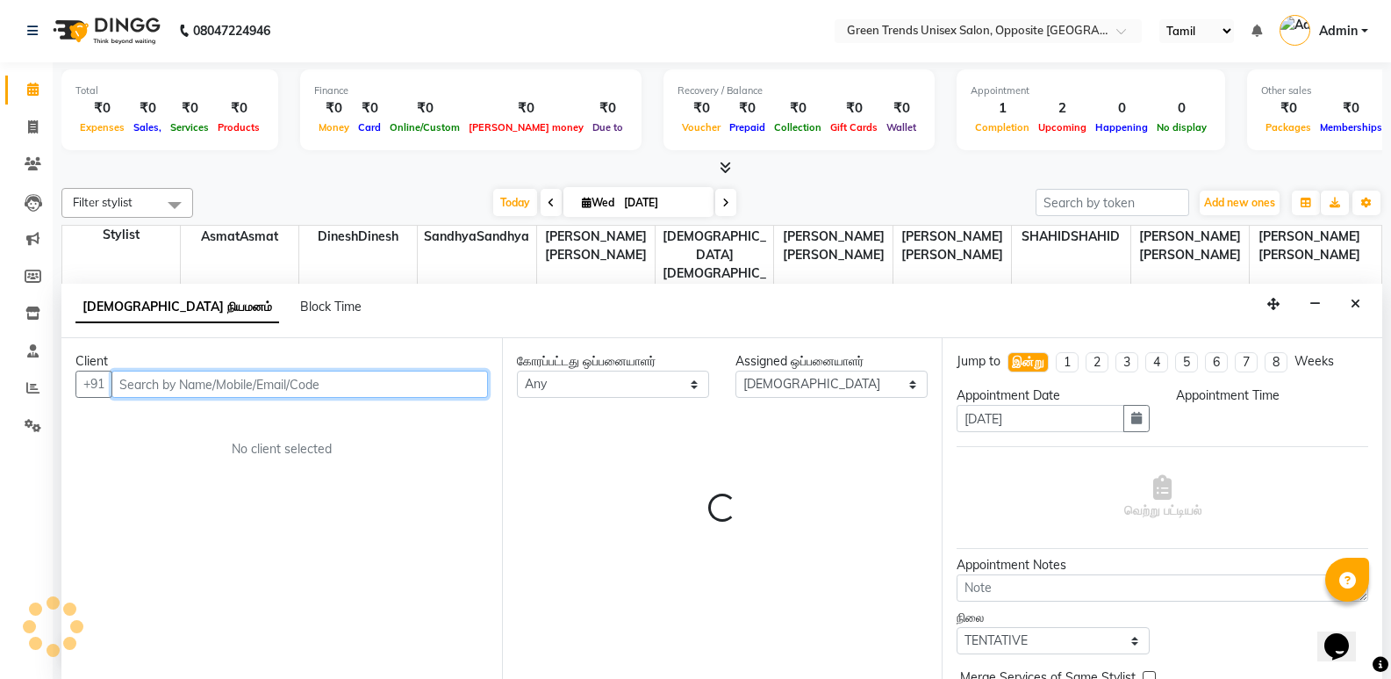
select select "870"
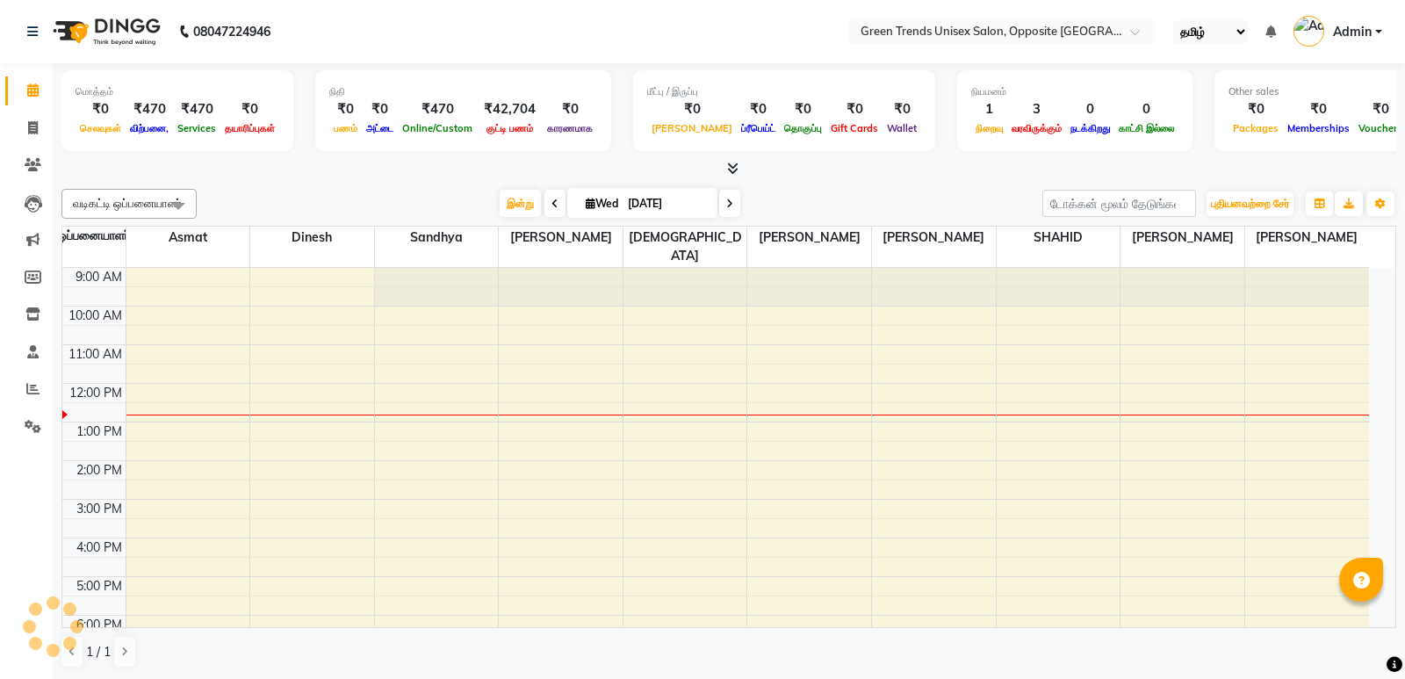
select select "ta"
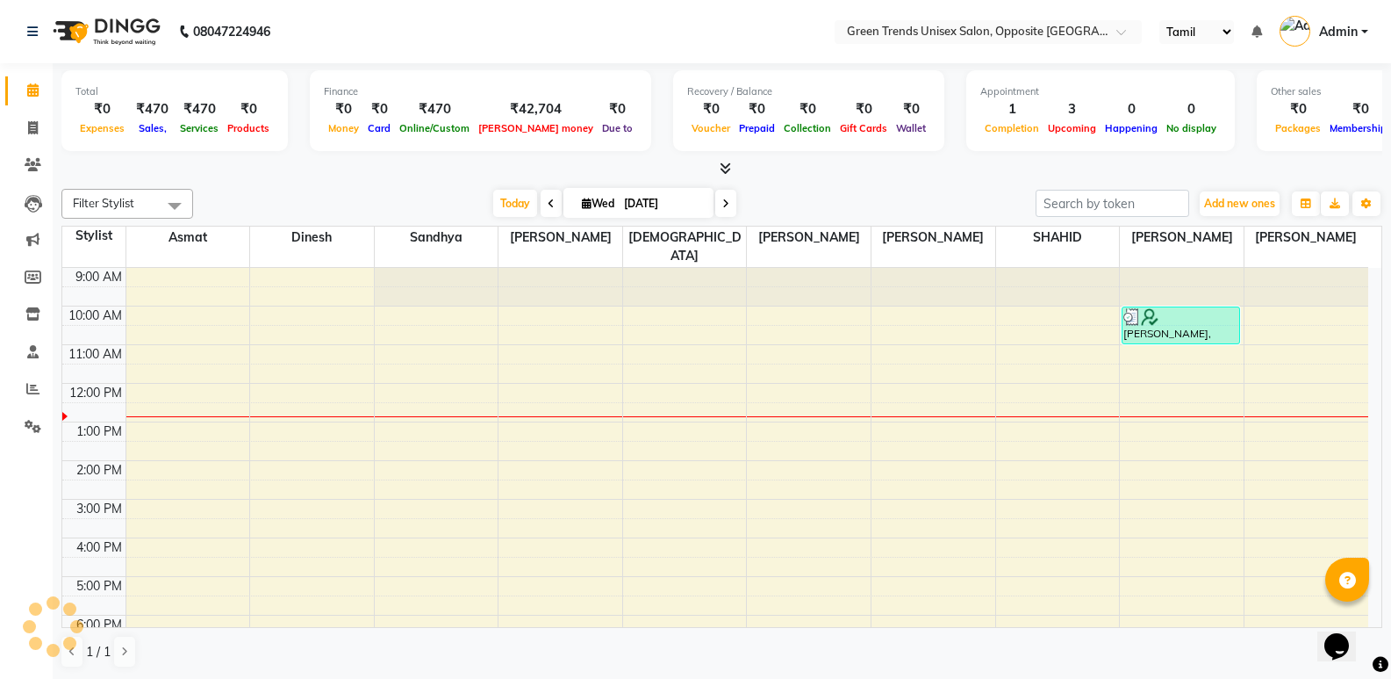
click at [599, 564] on div "9:00 AM 10:00 AM 11:00 AM 12:00 PM 1:00 PM 2:00 PM 3:00 PM 4:00 PM 5:00 PM 6:00…" at bounding box center [715, 518] width 1306 height 501
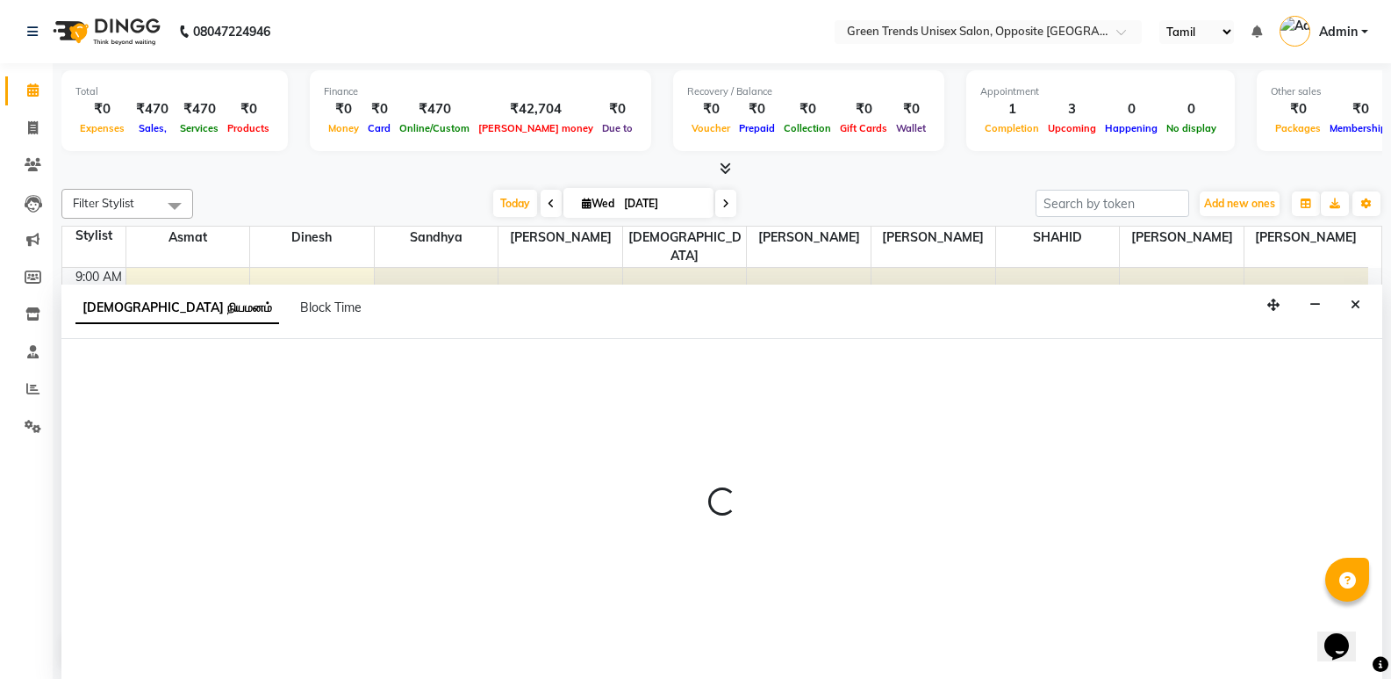
scroll to position [1, 0]
select select "57999"
select select "tentative"
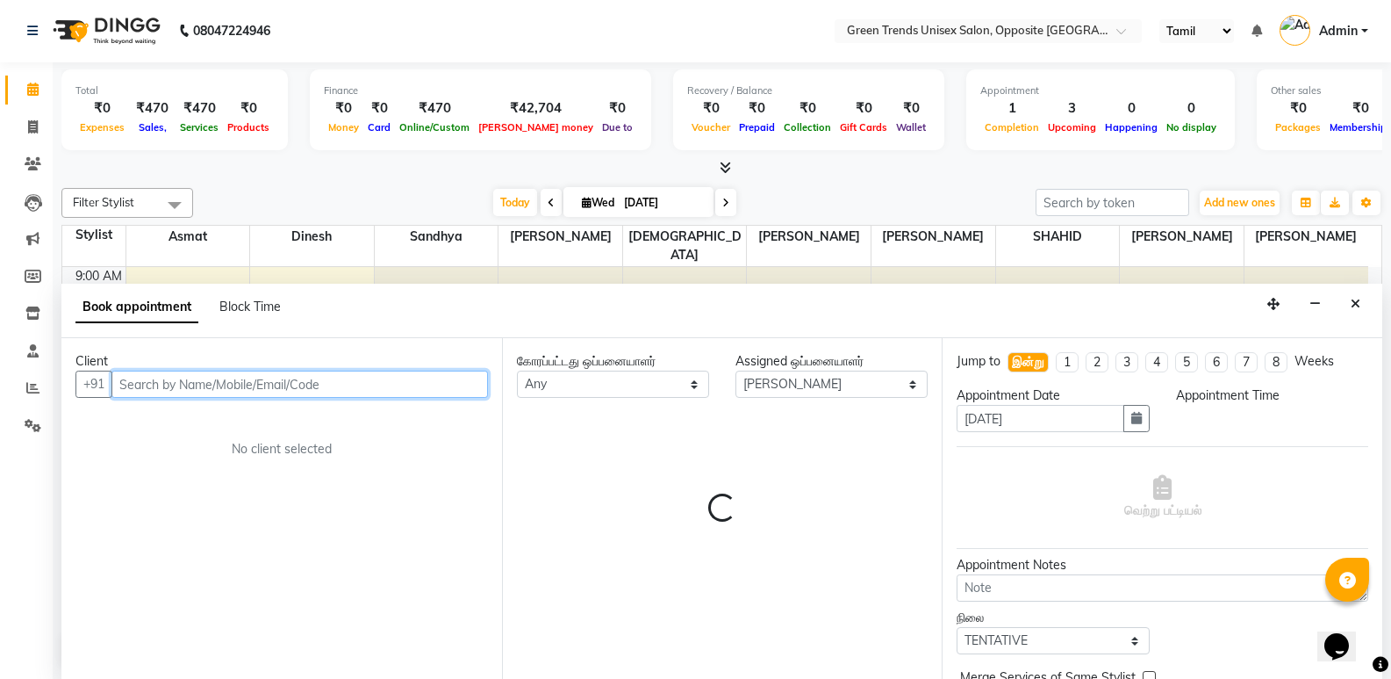
select select "1020"
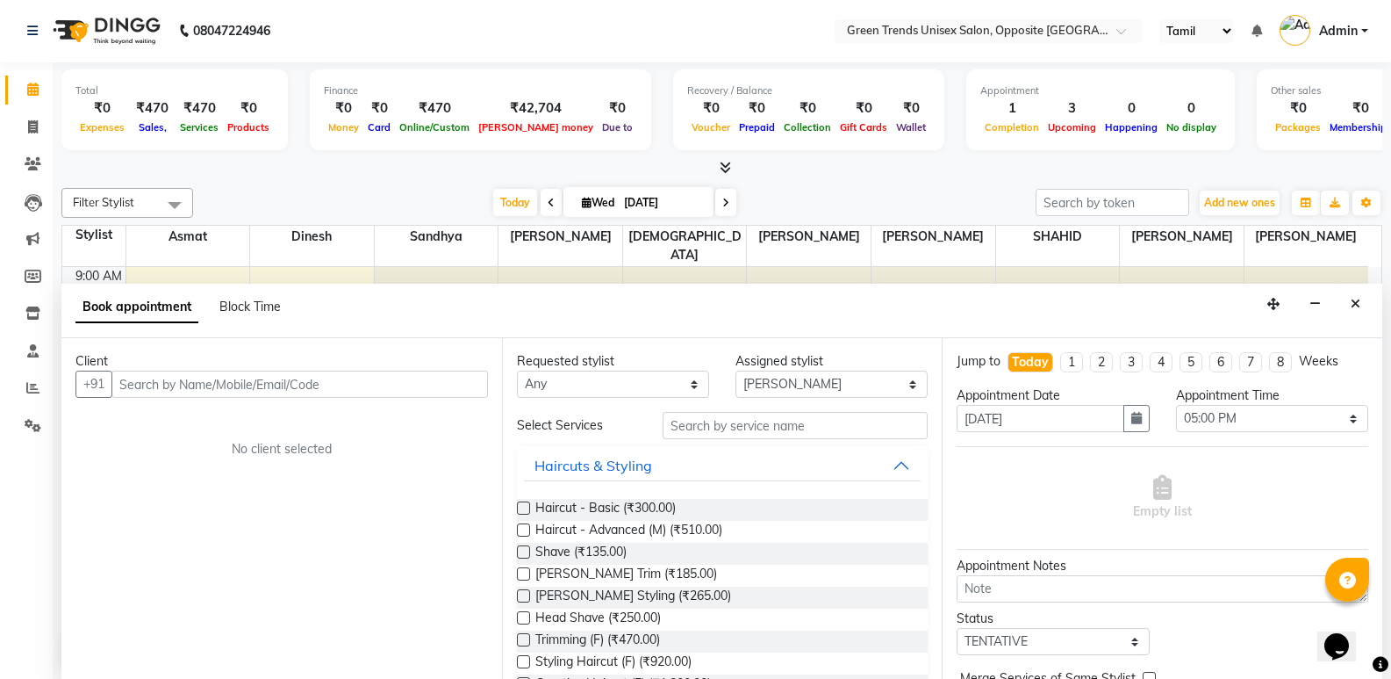
click at [1352, 298] on icon "Close" at bounding box center [1356, 304] width 10 height 12
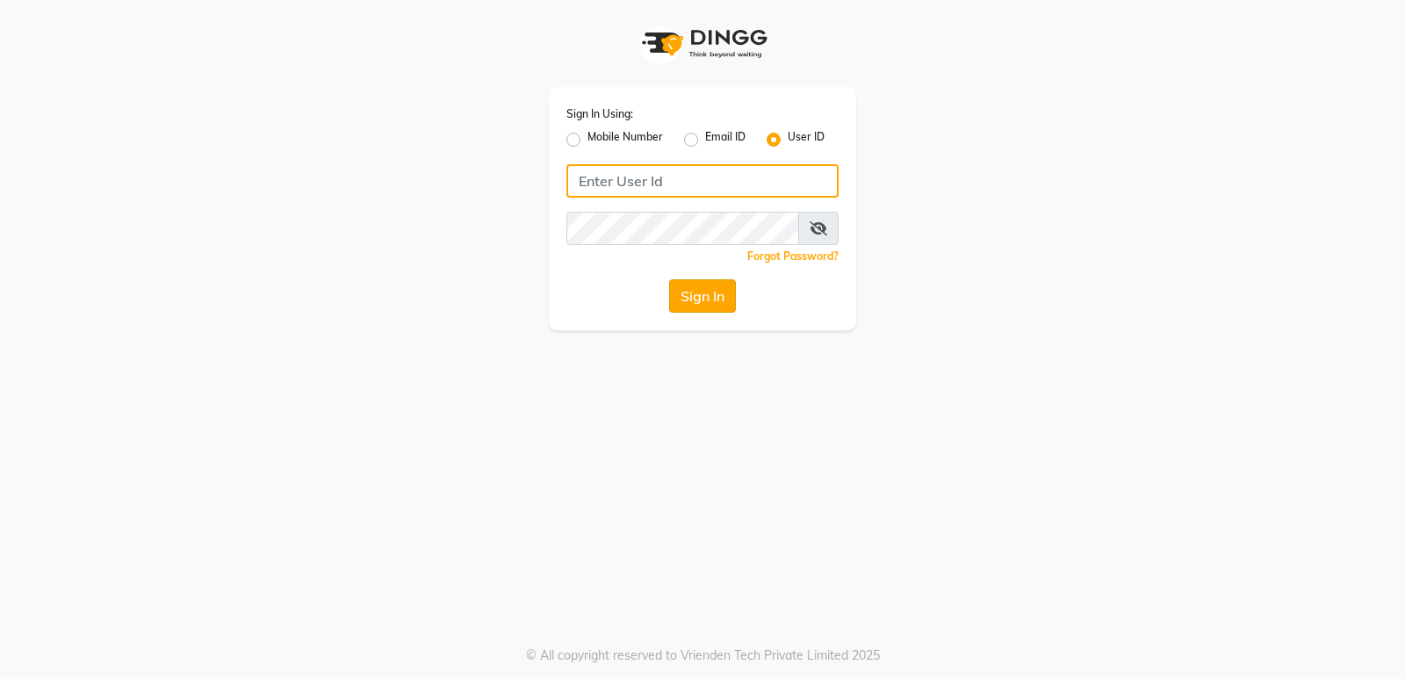
type input "Shashank@123"
click at [710, 304] on button "Sign In" at bounding box center [702, 295] width 67 height 33
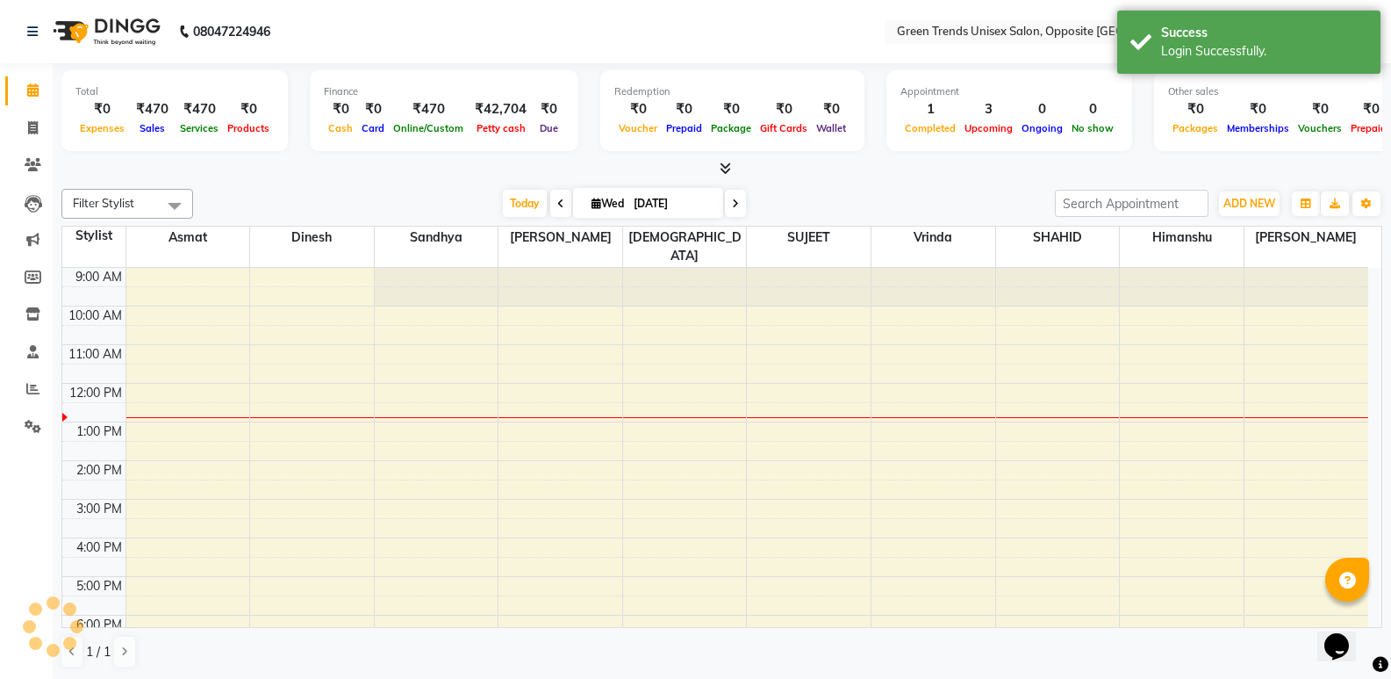
select select "en"
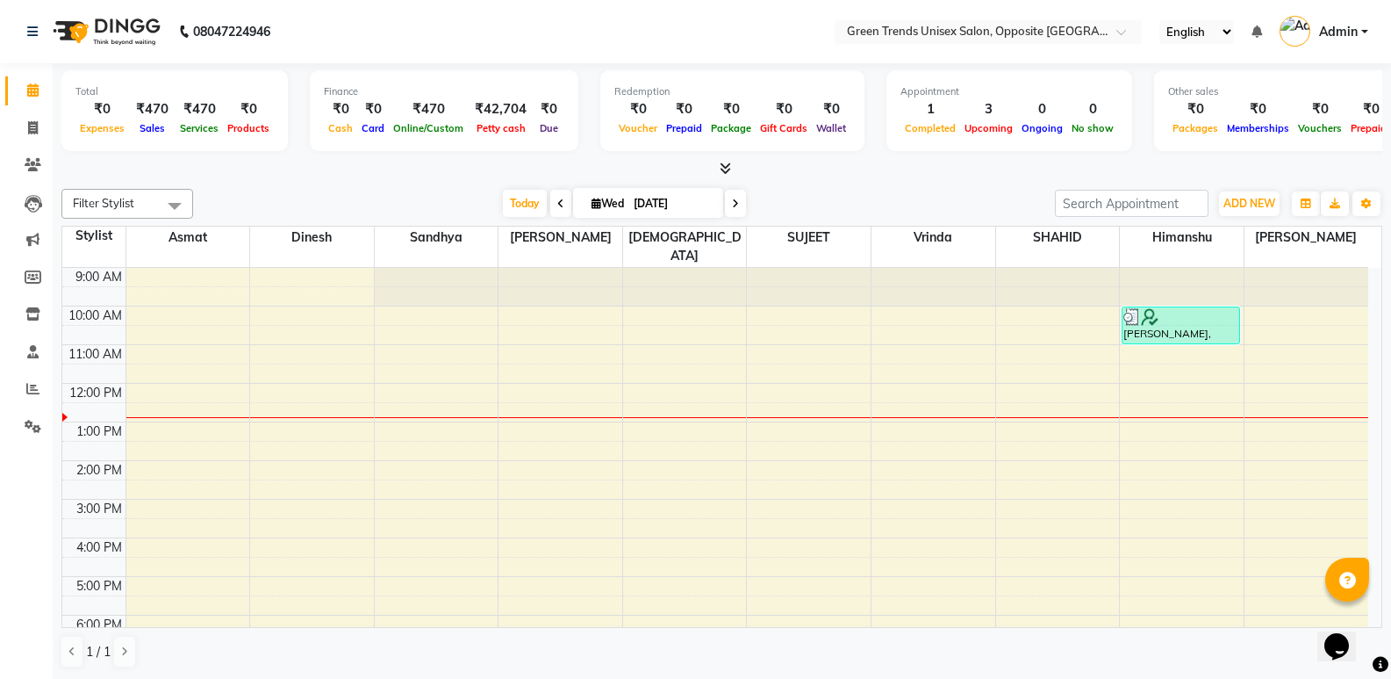
click at [452, 415] on div "9:00 AM 10:00 AM 11:00 AM 12:00 PM 1:00 PM 2:00 PM 3:00 PM 4:00 PM 5:00 PM 6:00…" at bounding box center [715, 518] width 1306 height 501
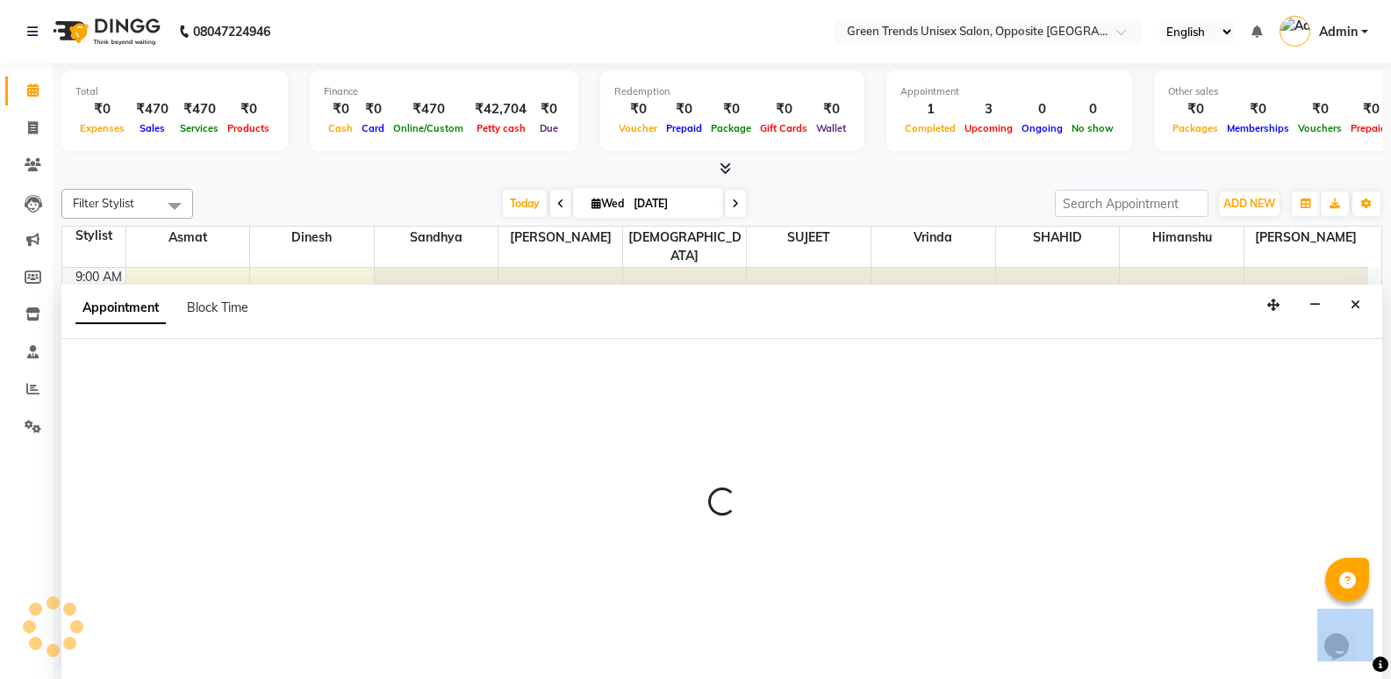
scroll to position [1, 0]
select select "35063"
select select "780"
select select "tentative"
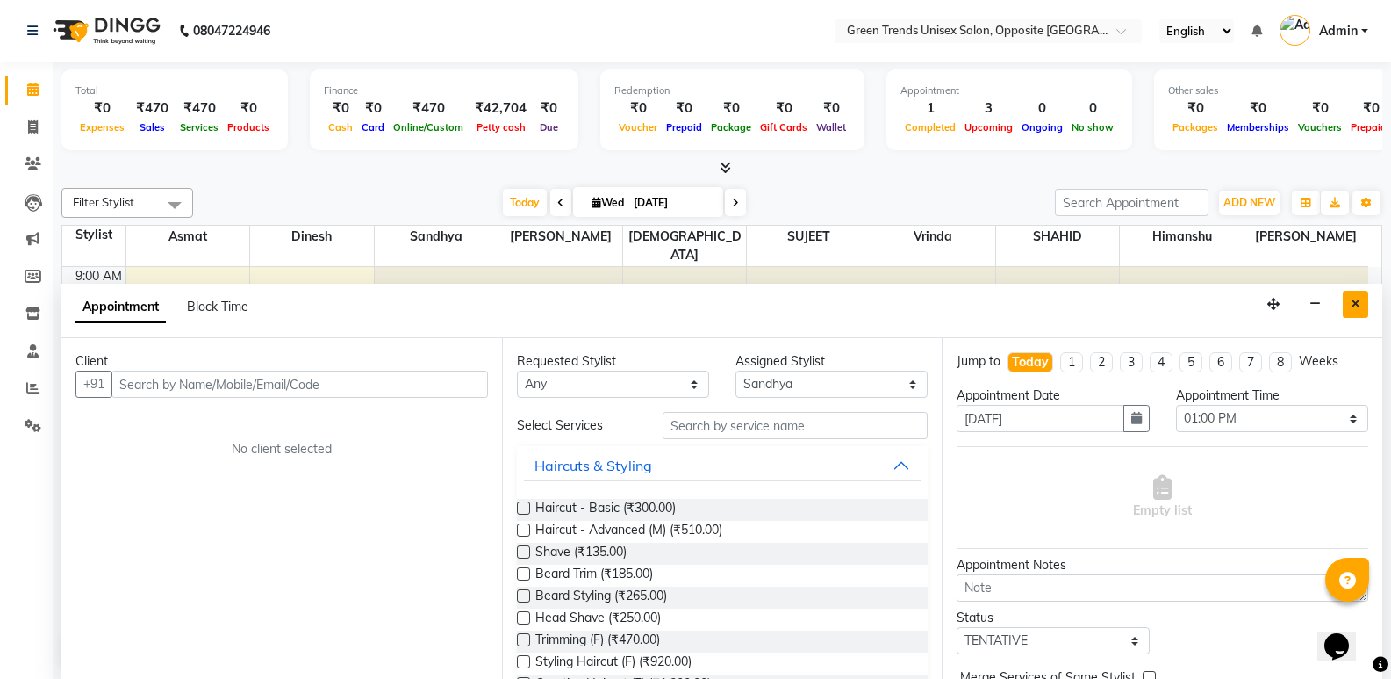
click at [1354, 302] on icon "Close" at bounding box center [1356, 304] width 10 height 12
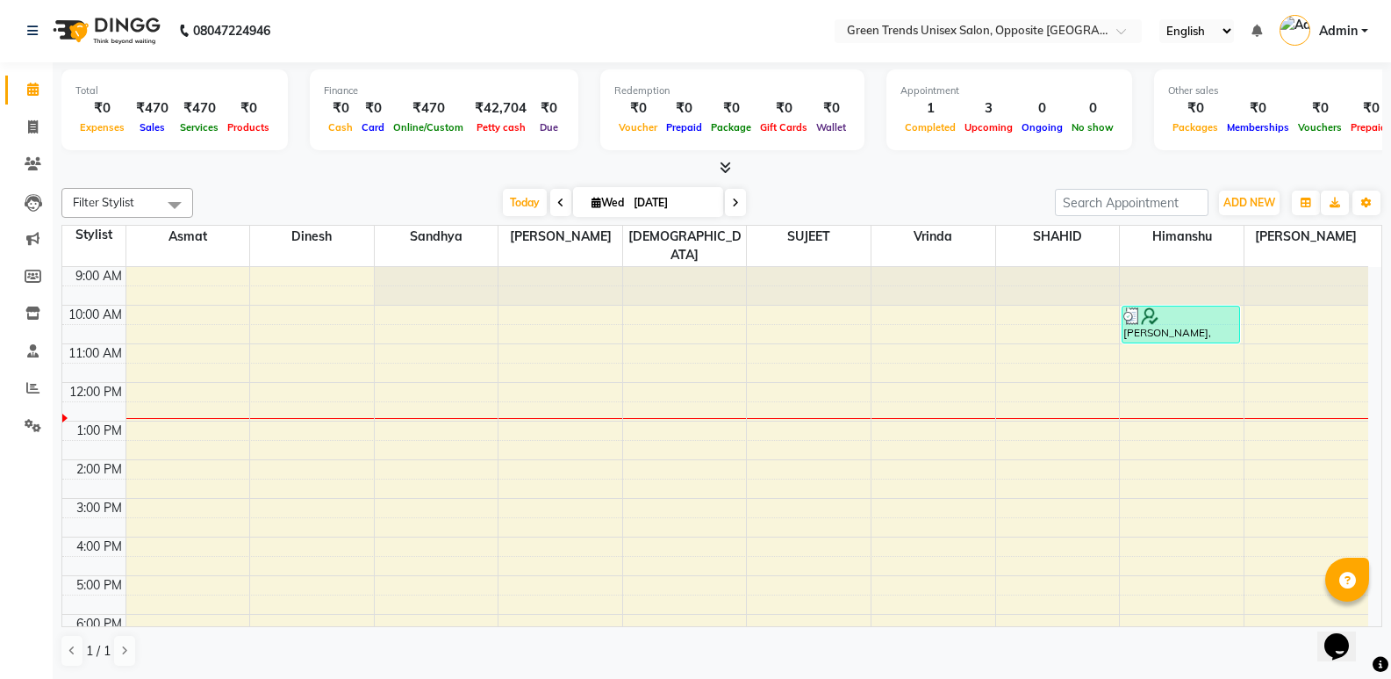
click at [433, 410] on div "9:00 AM 10:00 AM 11:00 AM 12:00 PM 1:00 PM 2:00 PM 3:00 PM 4:00 PM 5:00 PM 6:00…" at bounding box center [715, 517] width 1306 height 501
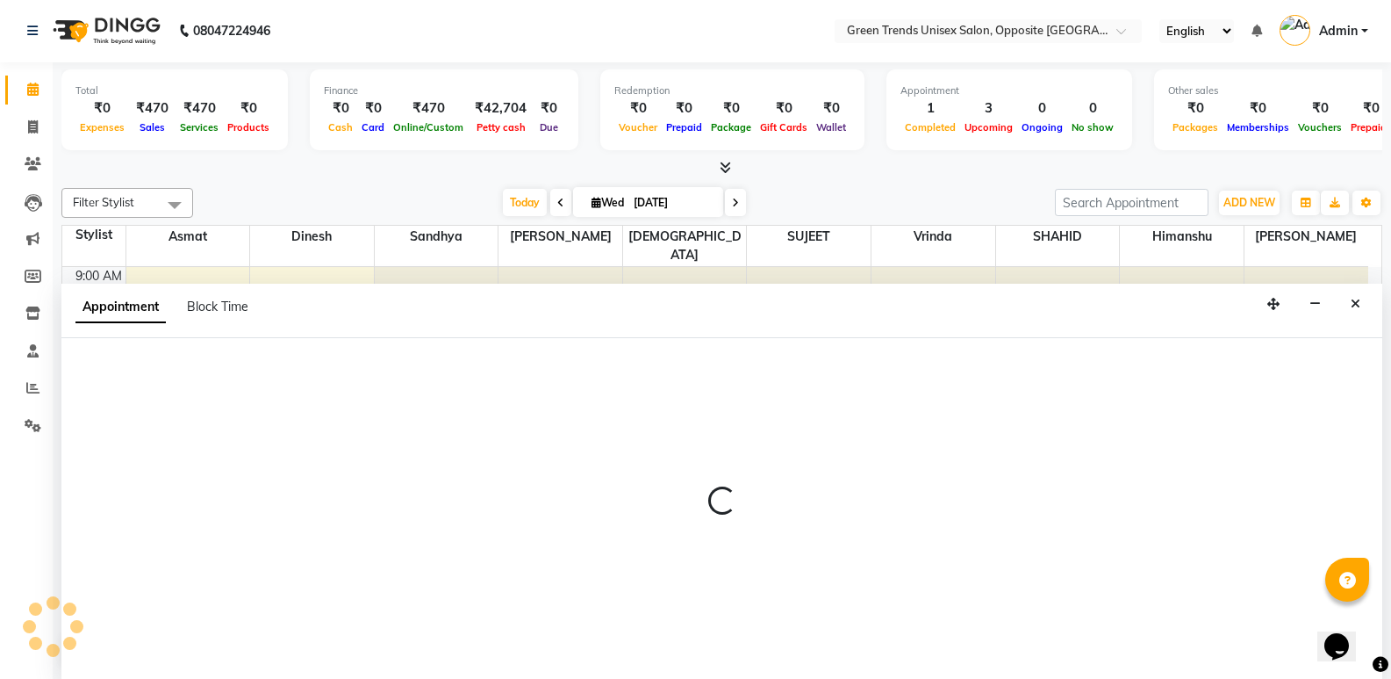
select select "35063"
select select "780"
select select "tentative"
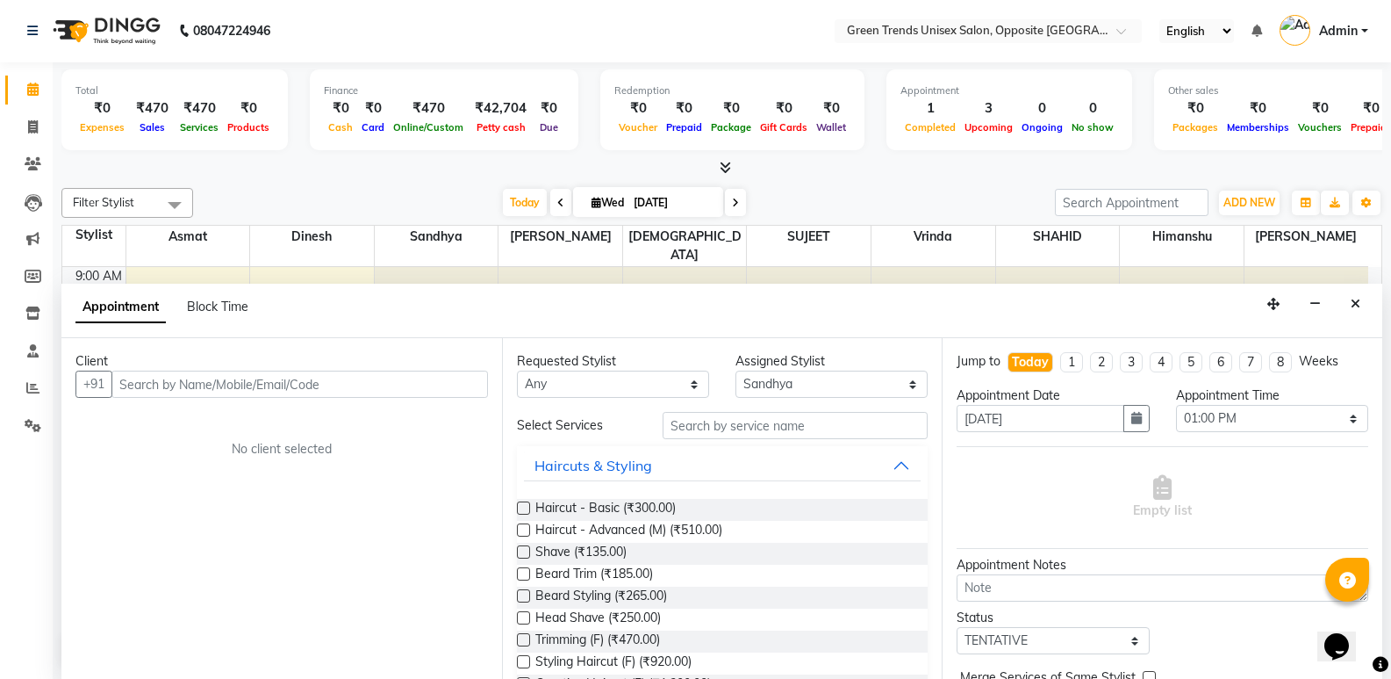
click at [1354, 298] on icon "Close" at bounding box center [1356, 304] width 10 height 12
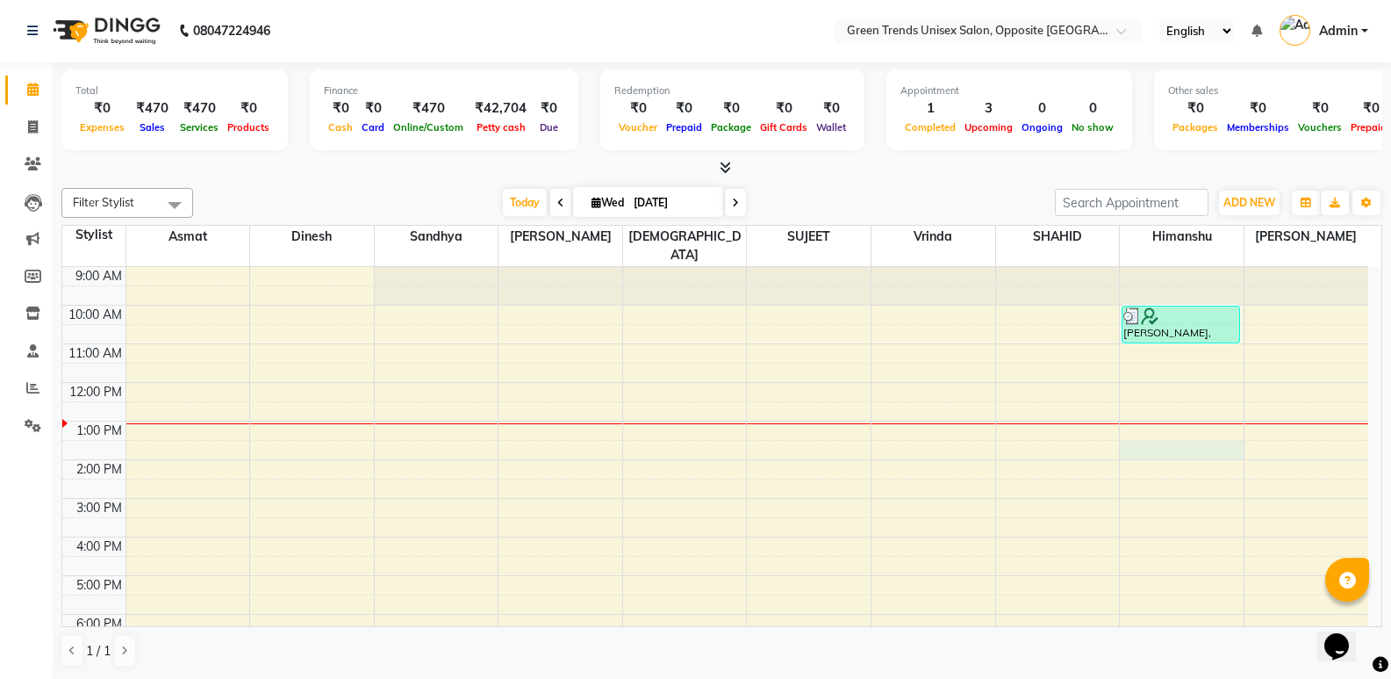
click at [1130, 429] on div "9:00 AM 10:00 AM 11:00 AM 12:00 PM 1:00 PM 2:00 PM 3:00 PM 4:00 PM 5:00 PM 6:00…" at bounding box center [715, 517] width 1306 height 501
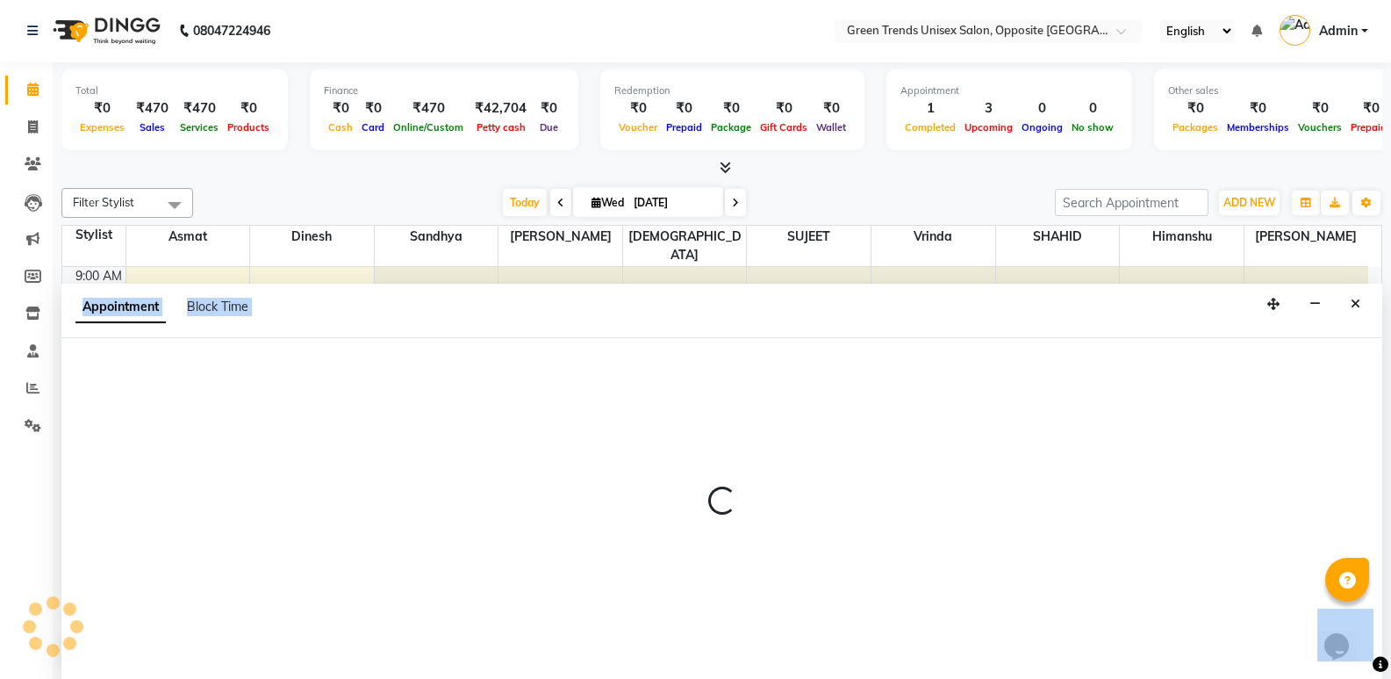
select select "82136"
select select "tentative"
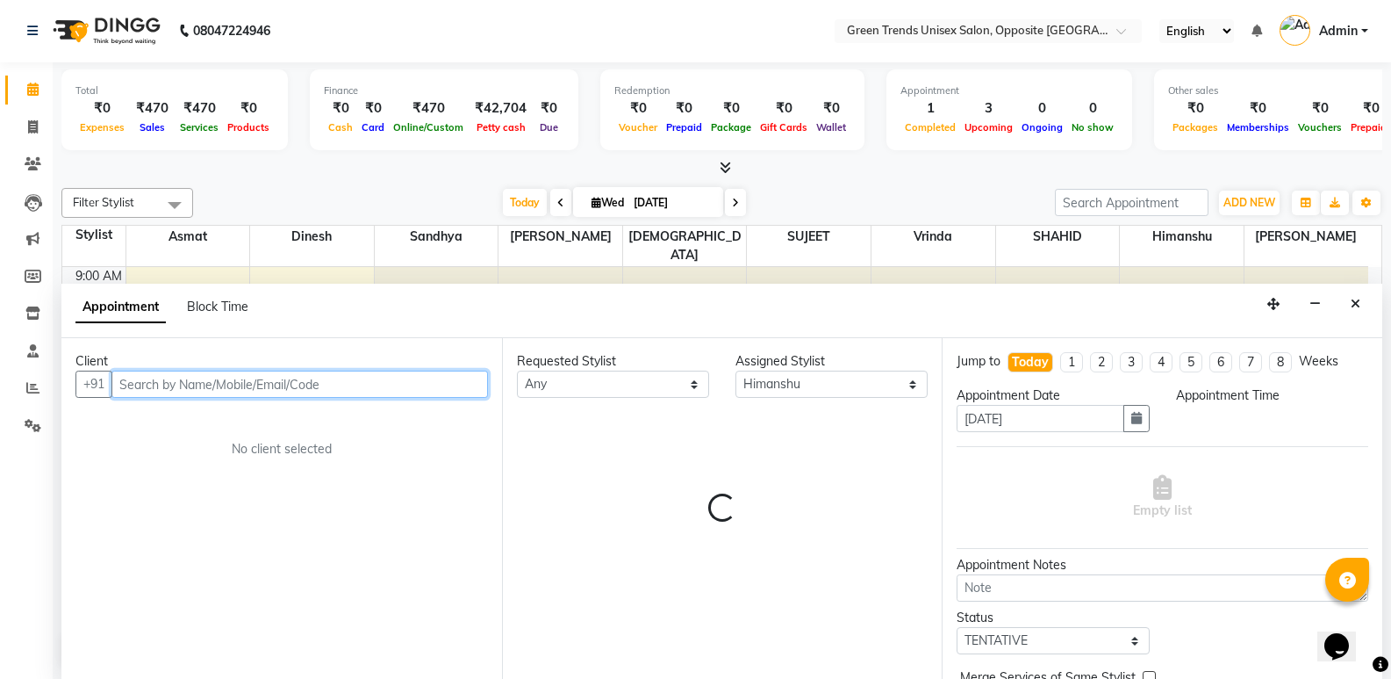
select select "810"
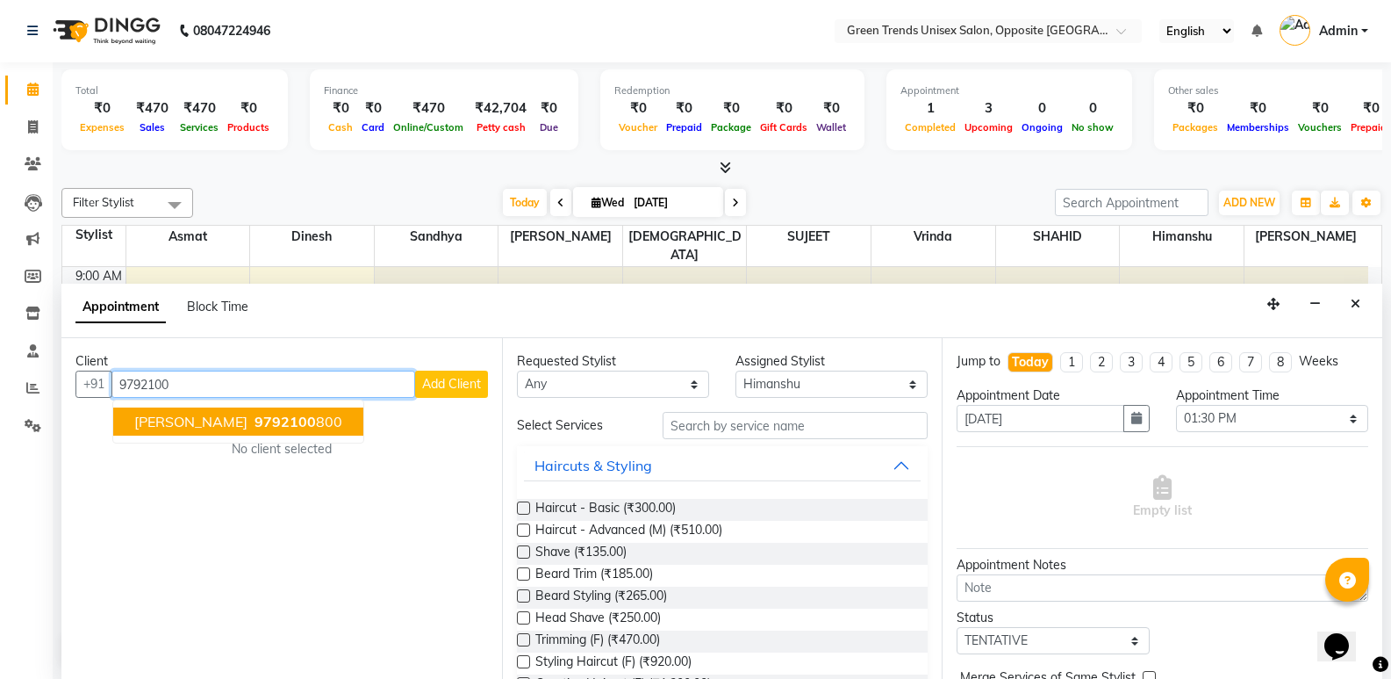
click at [255, 424] on span "9792100" at bounding box center [285, 422] width 61 height 18
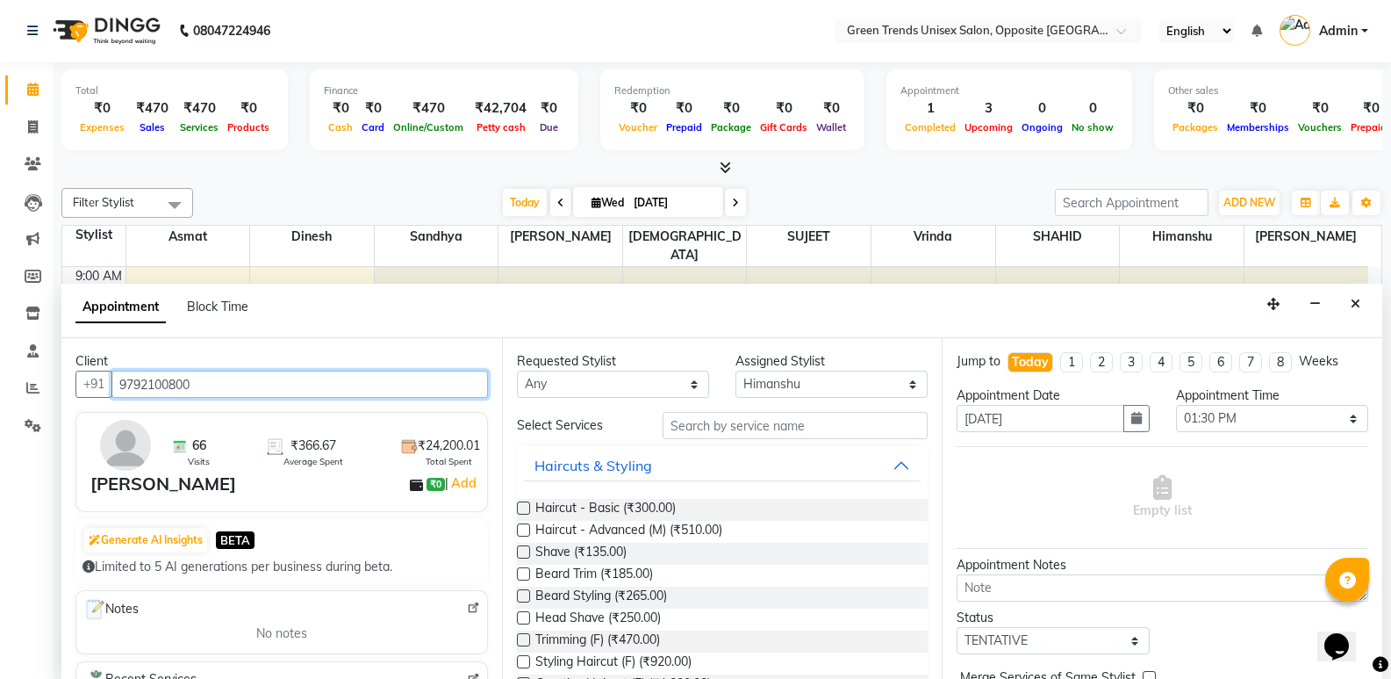
type input "9792100800"
click at [526, 507] on label at bounding box center [523, 507] width 13 height 13
click at [526, 507] on input "checkbox" at bounding box center [522, 509] width 11 height 11
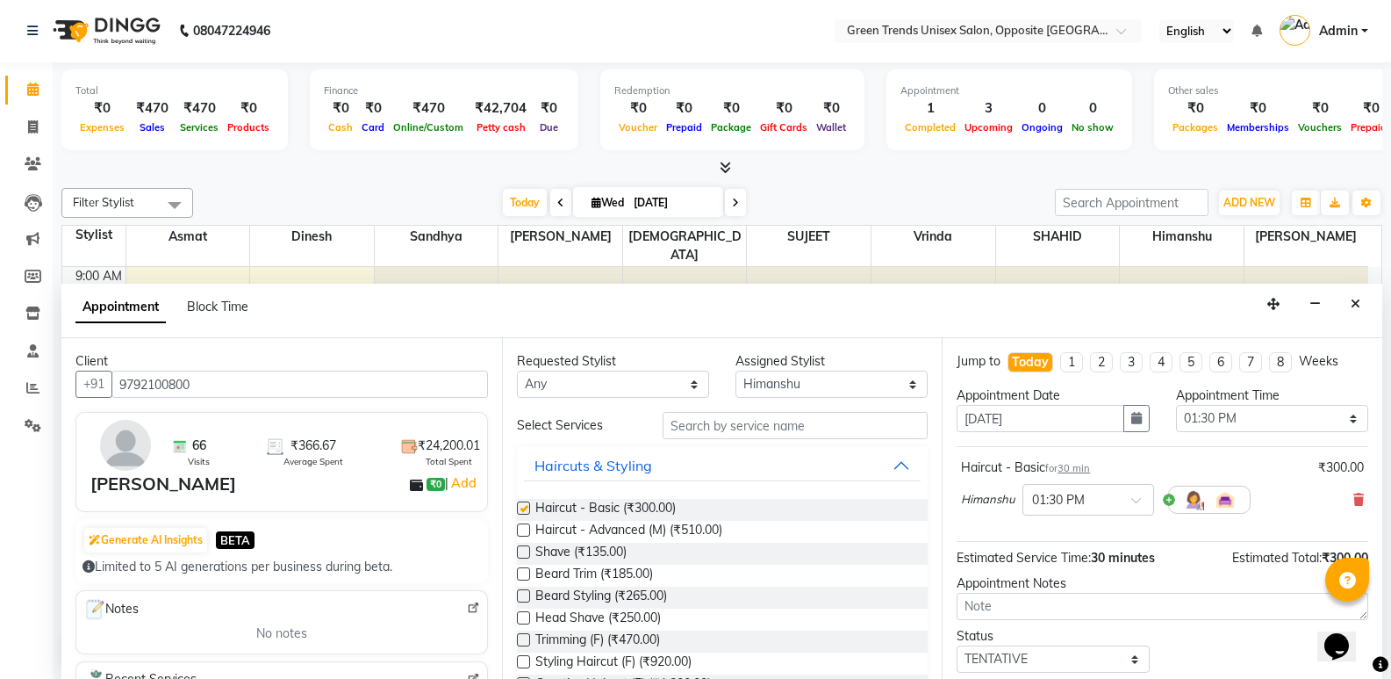
checkbox input "false"
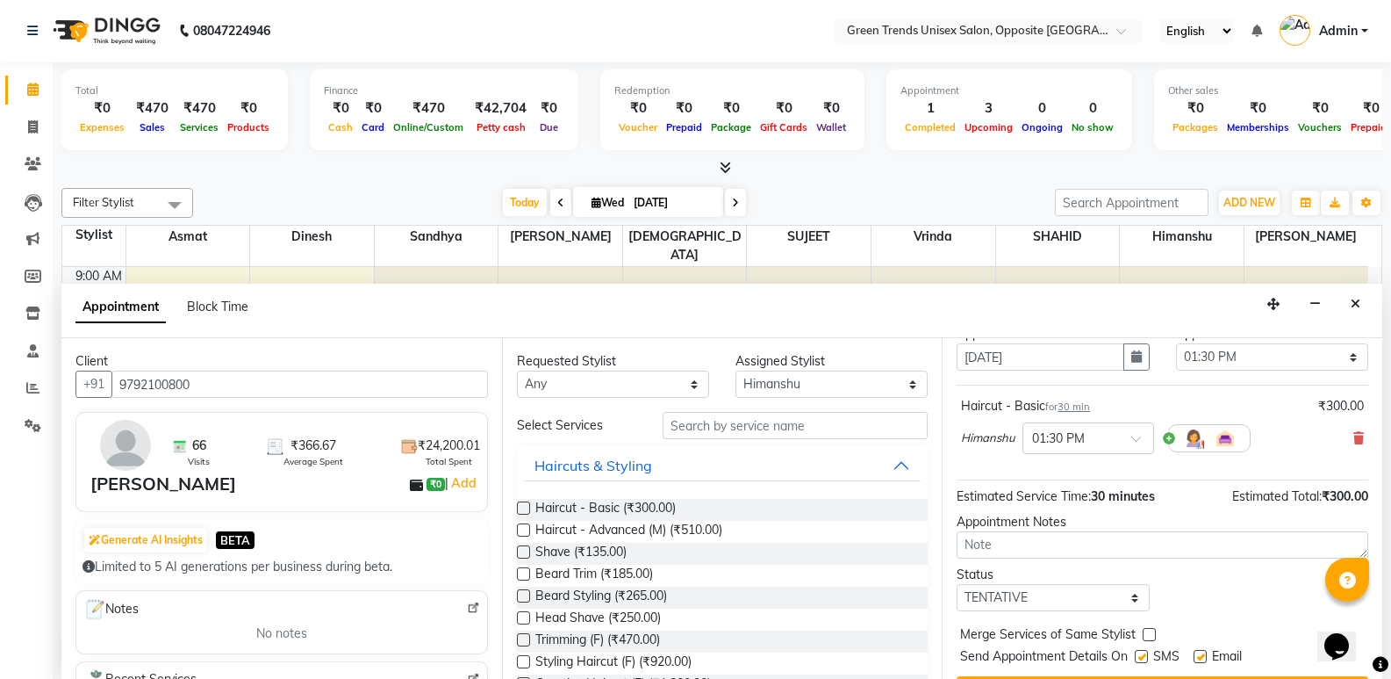
scroll to position [104, 0]
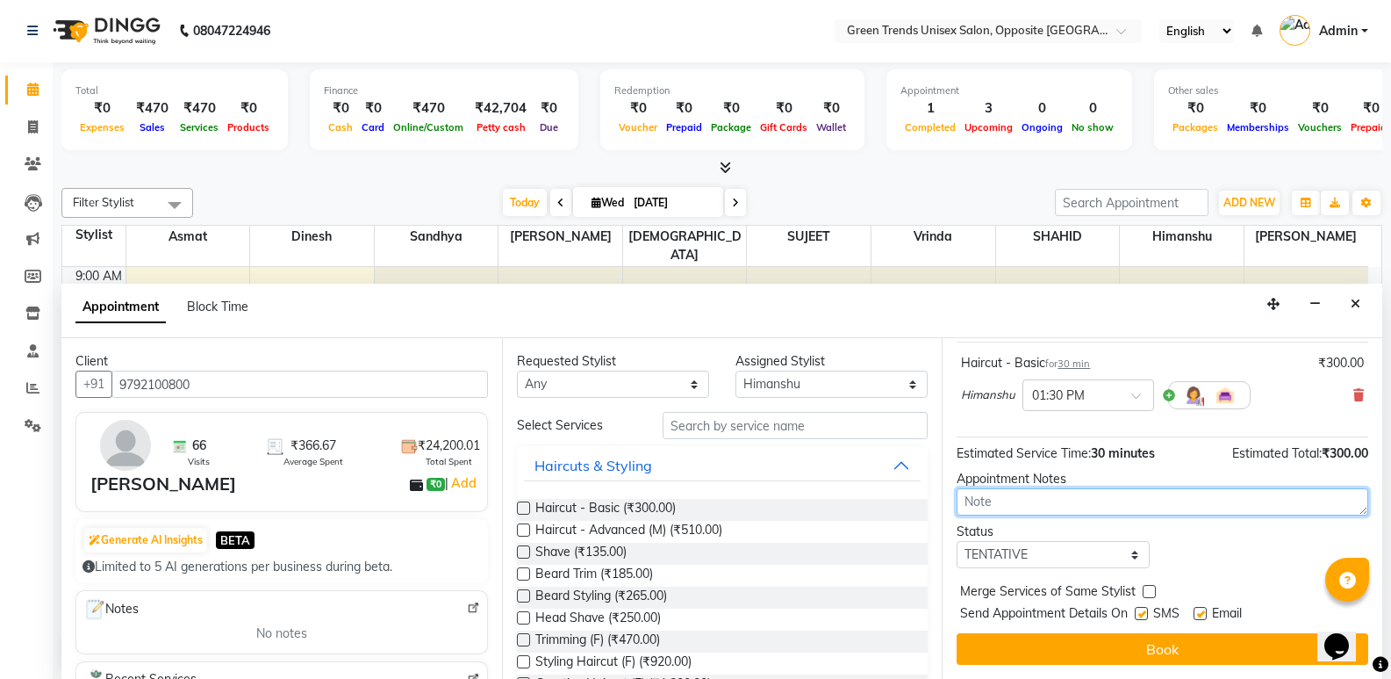
click at [1202, 493] on textarea at bounding box center [1163, 501] width 412 height 27
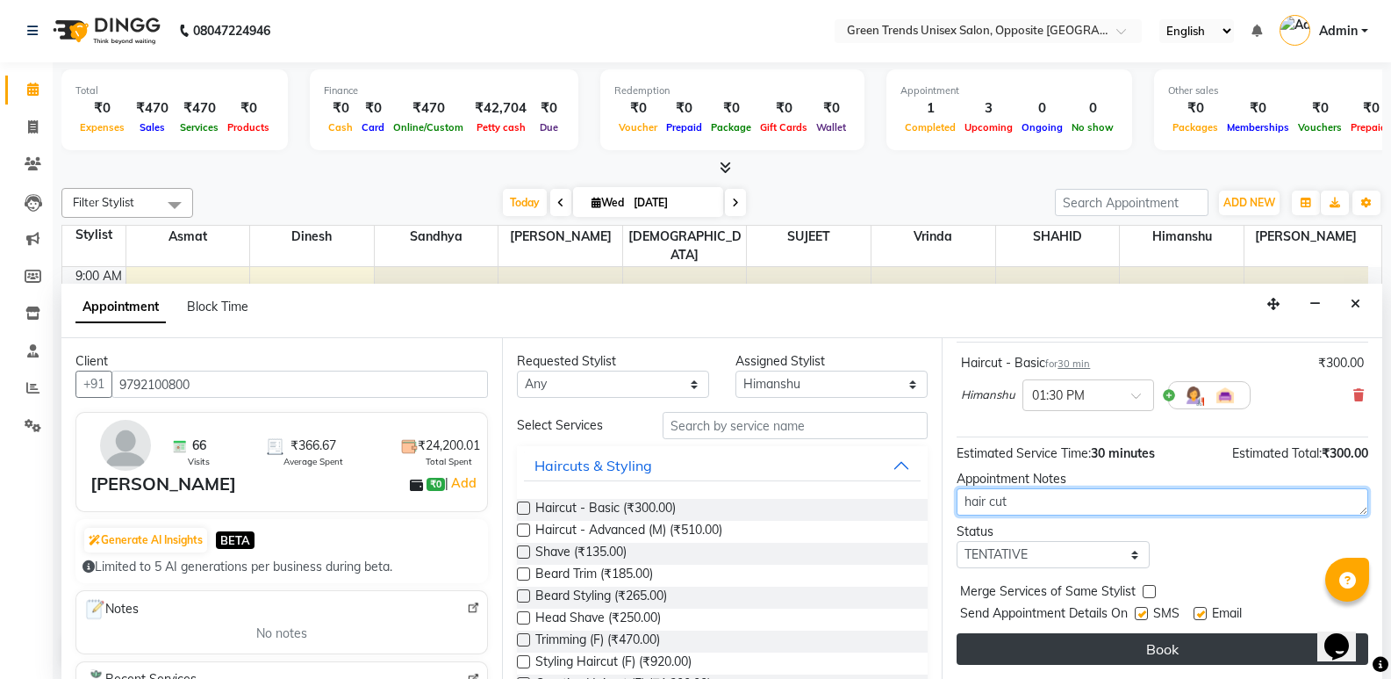
type textarea "hair cut"
click at [1108, 658] on button "Book" at bounding box center [1163, 649] width 412 height 32
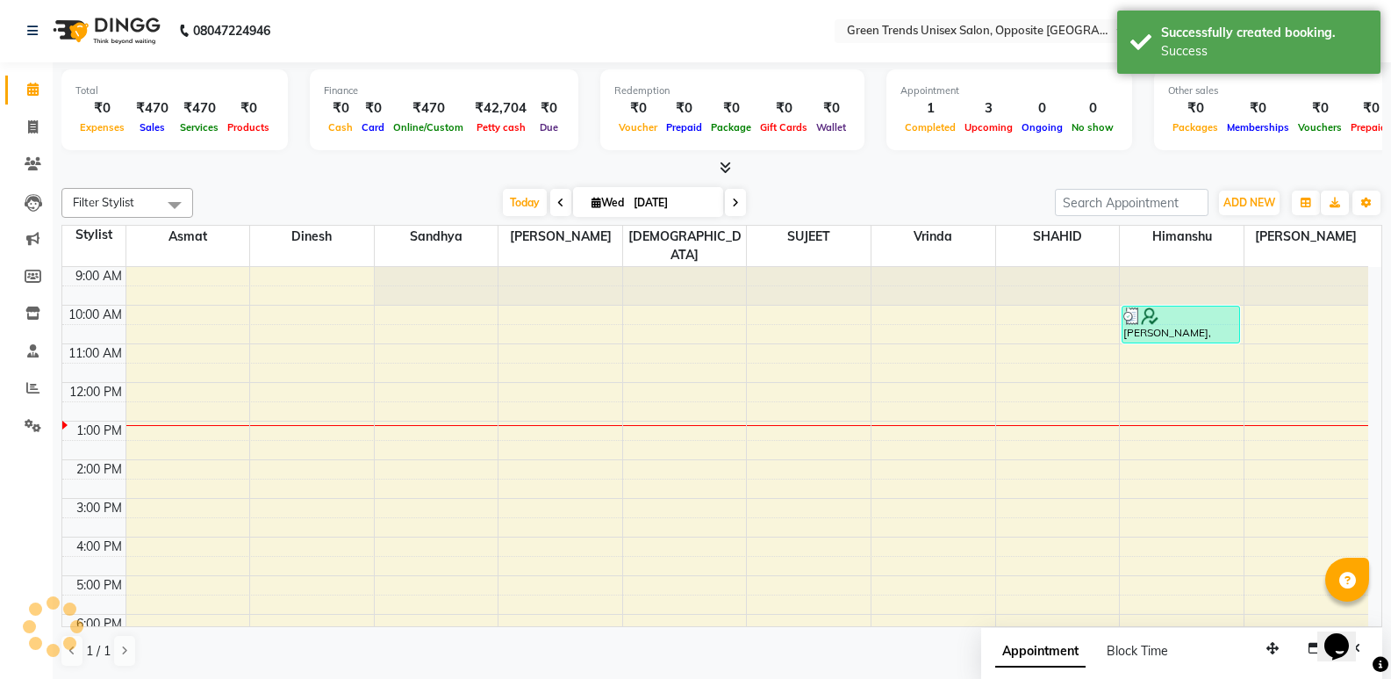
scroll to position [0, 0]
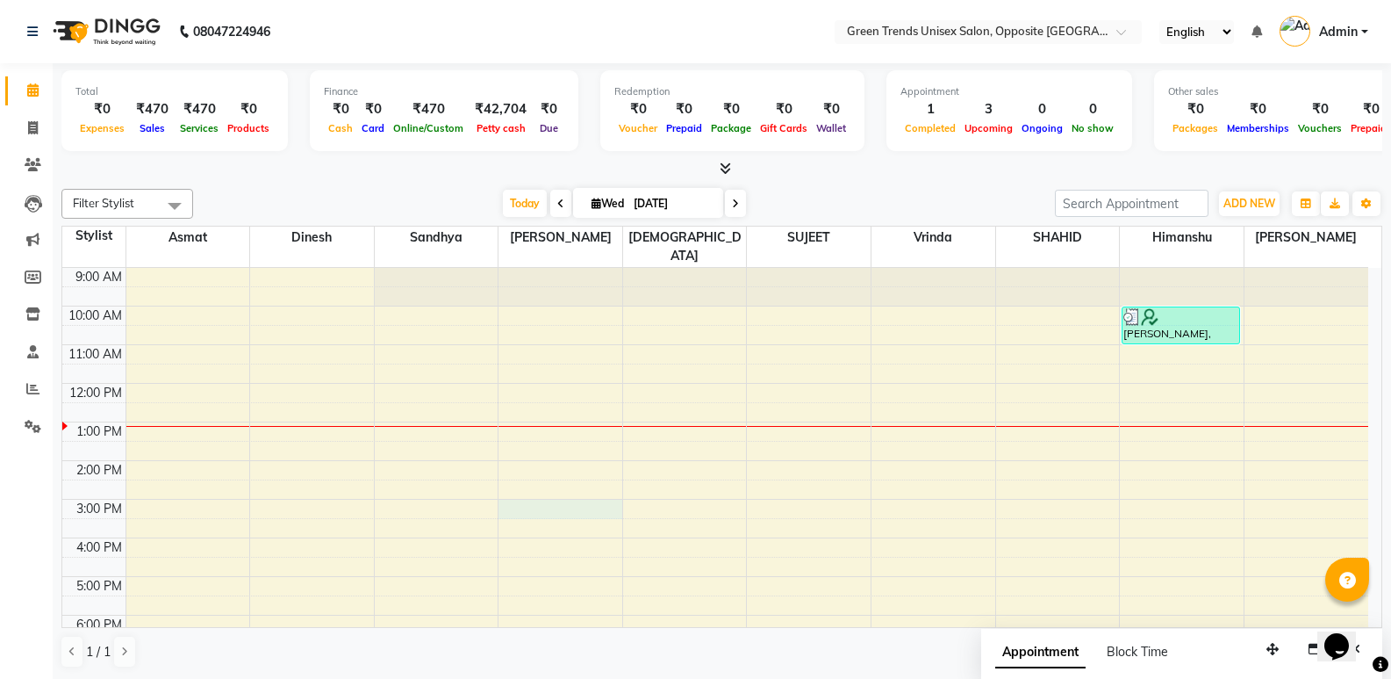
click at [551, 494] on div "9:00 AM 10:00 AM 11:00 AM 12:00 PM 1:00 PM 2:00 PM 3:00 PM 4:00 PM 5:00 PM 6:00…" at bounding box center [715, 518] width 1306 height 501
select select "57999"
select select "tentative"
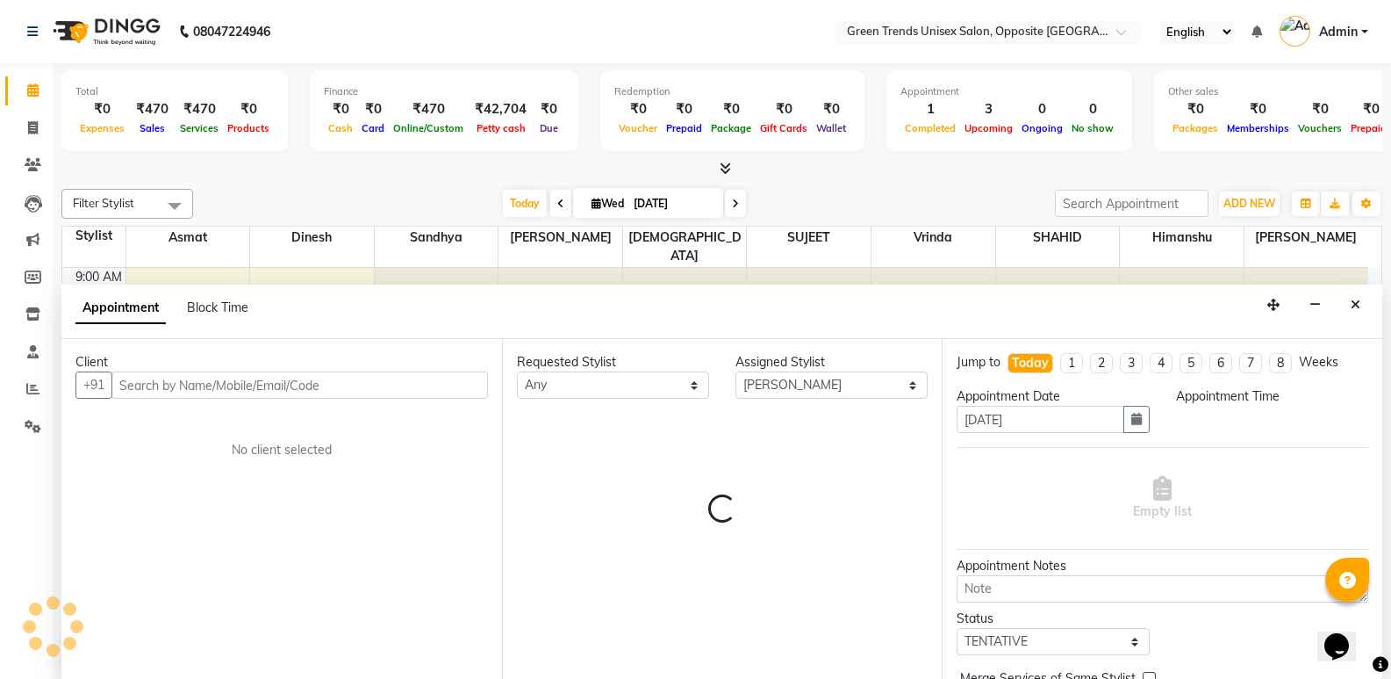
scroll to position [1, 0]
select select "900"
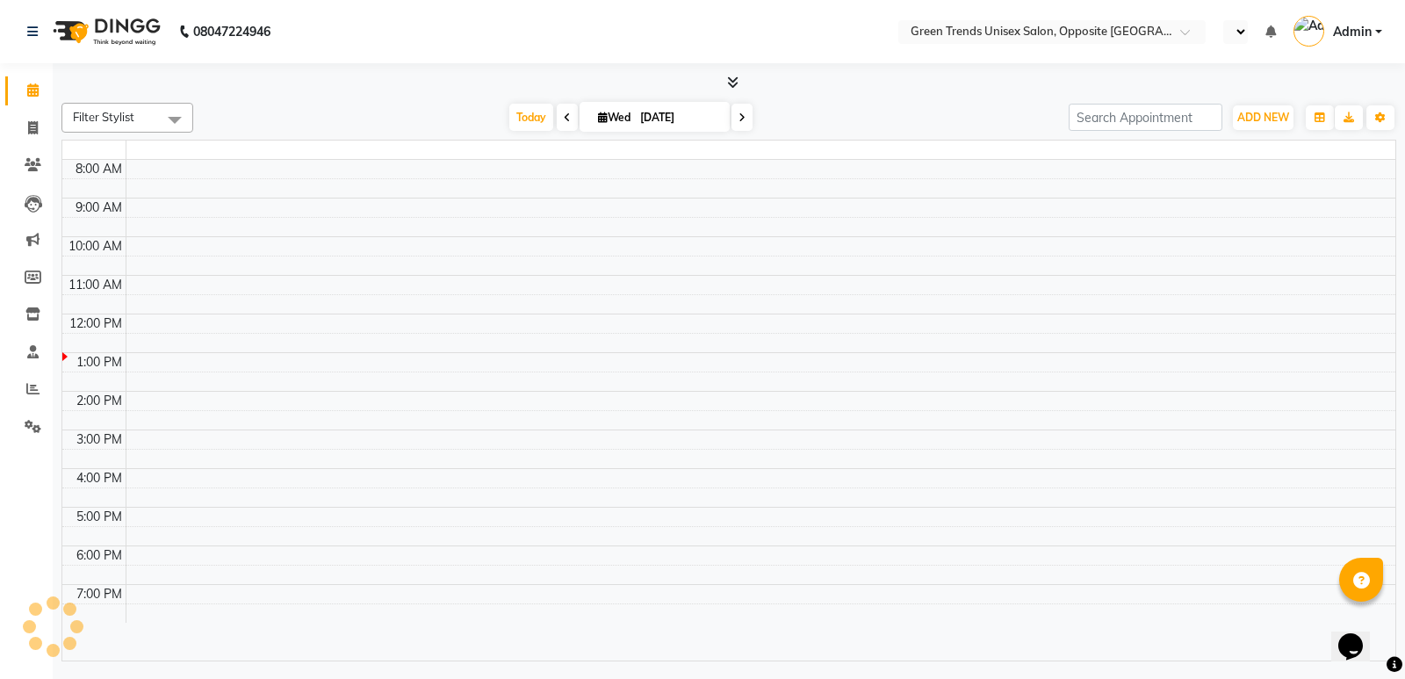
select select "en"
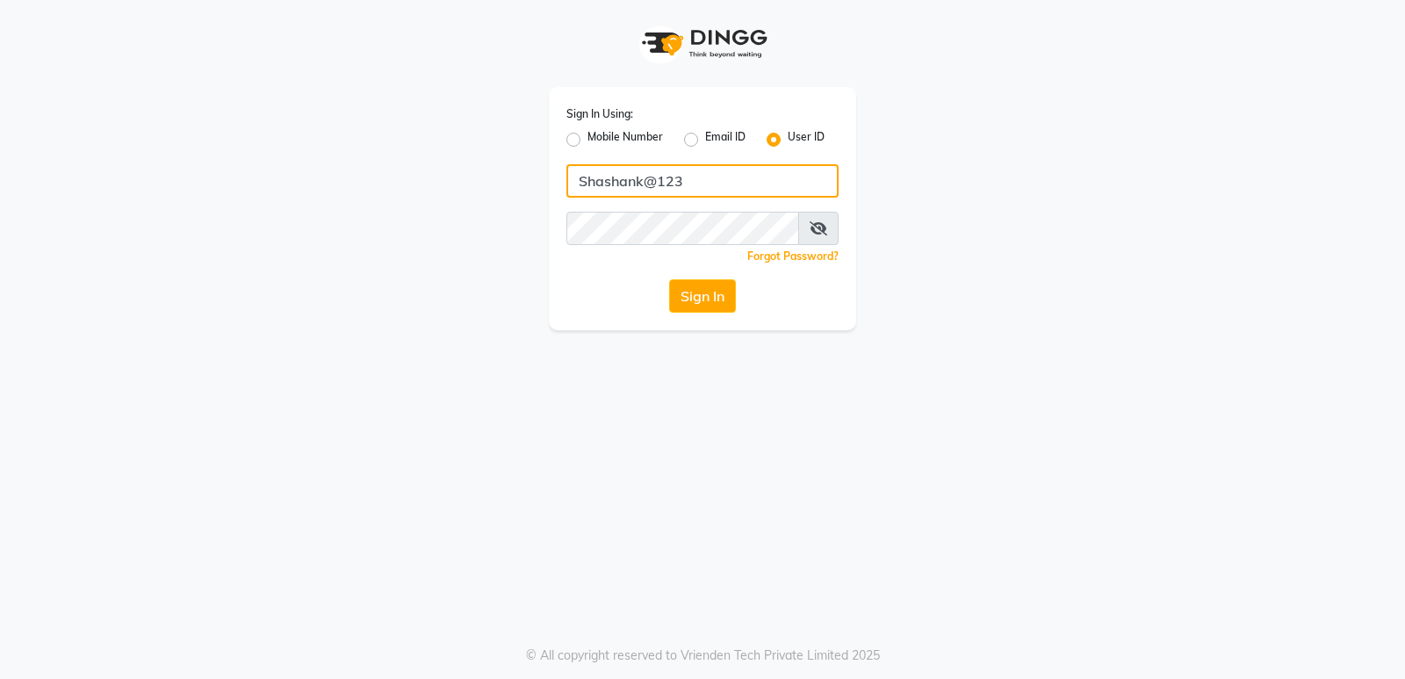
click at [691, 175] on input "Shashank@123" at bounding box center [702, 180] width 272 height 33
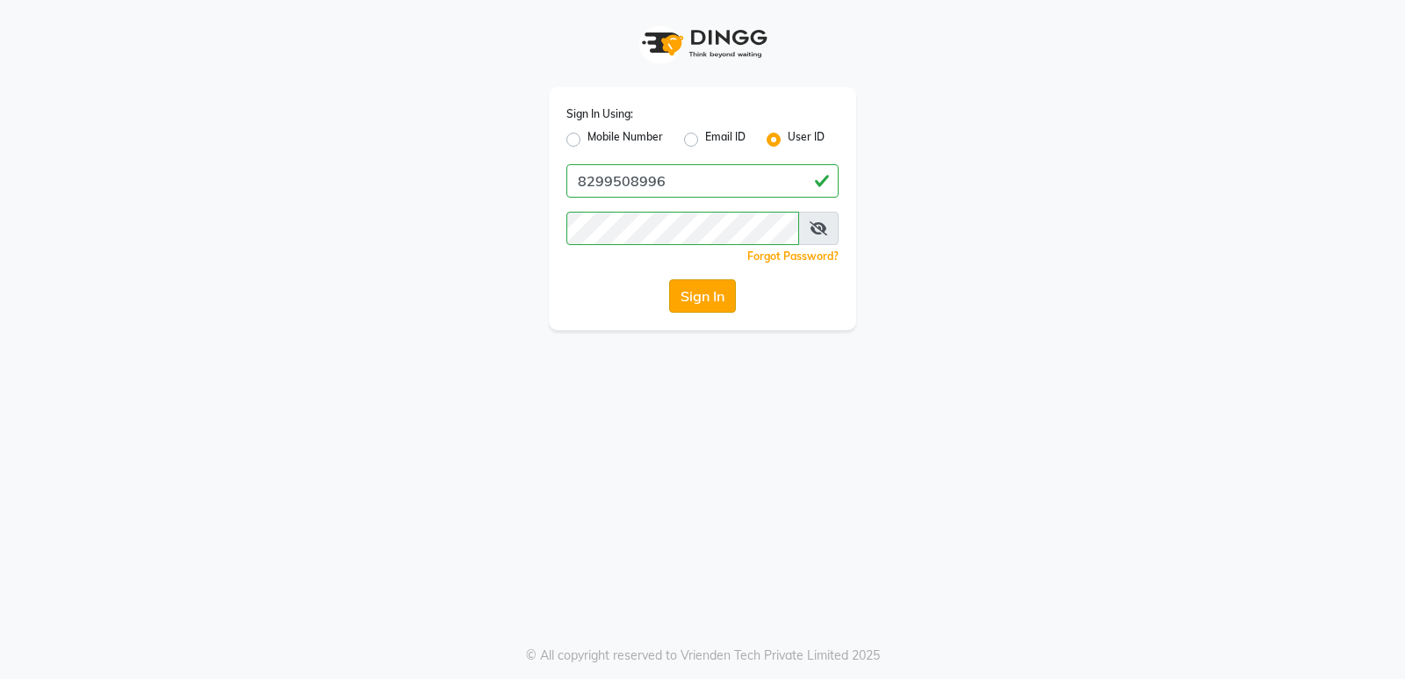
click at [686, 291] on button "Sign In" at bounding box center [702, 295] width 67 height 33
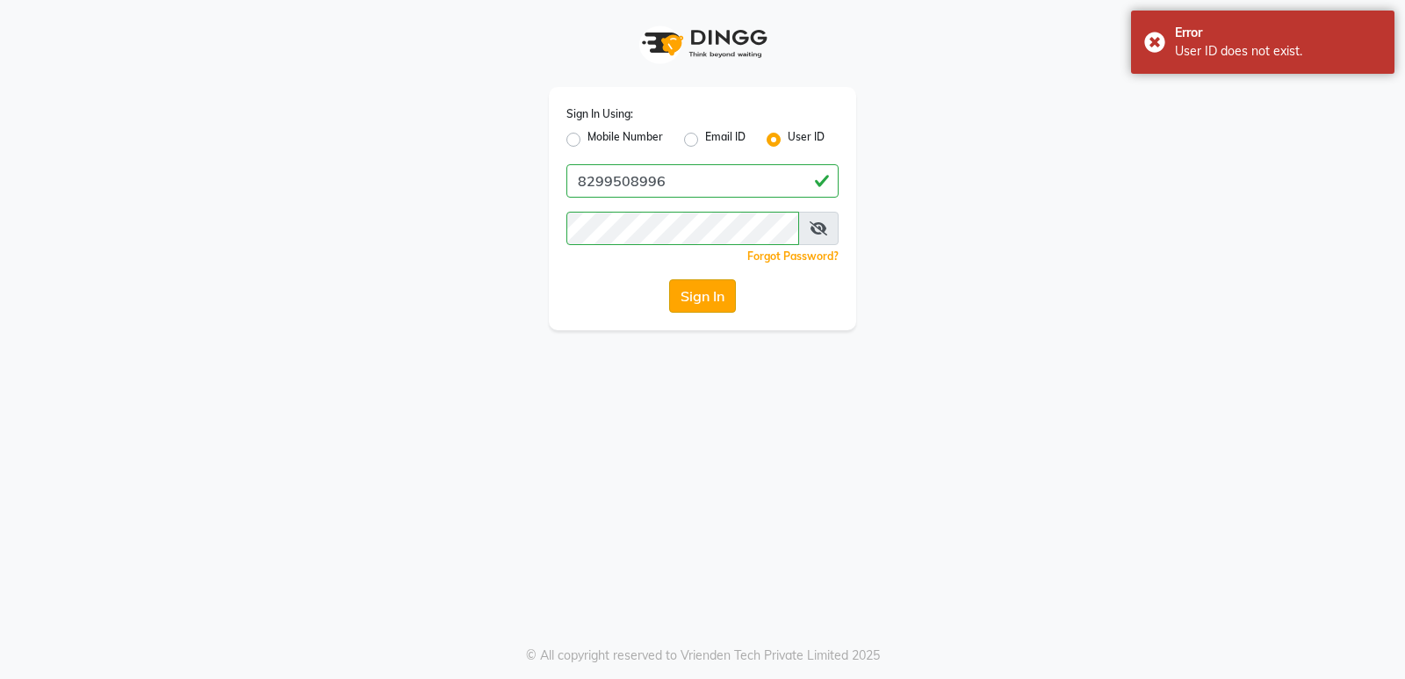
click at [686, 291] on button "Sign In" at bounding box center [702, 295] width 67 height 33
click at [712, 188] on input "8299508996" at bounding box center [702, 180] width 272 height 33
click at [693, 299] on button "Sign In" at bounding box center [702, 295] width 67 height 33
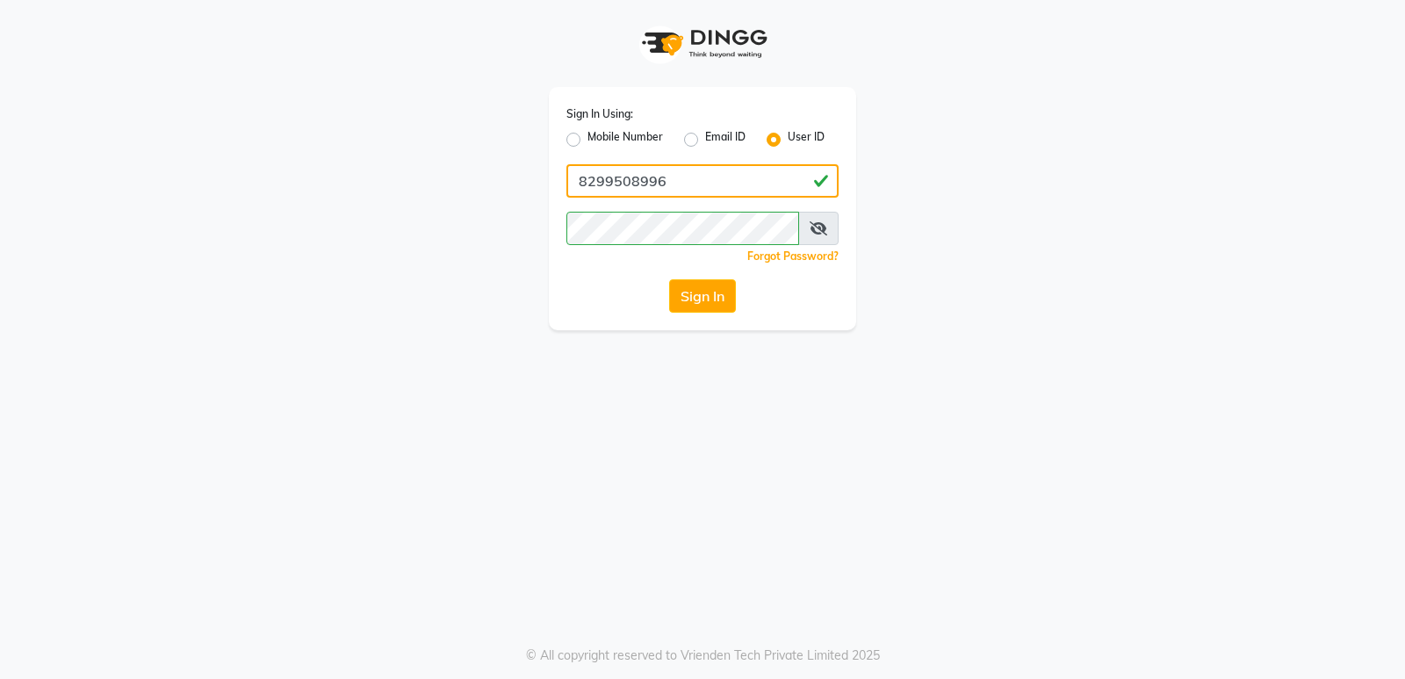
click at [733, 191] on input "8299508996" at bounding box center [702, 180] width 272 height 33
type input "Shashank@123"
click at [693, 302] on button "Sign In" at bounding box center [702, 295] width 67 height 33
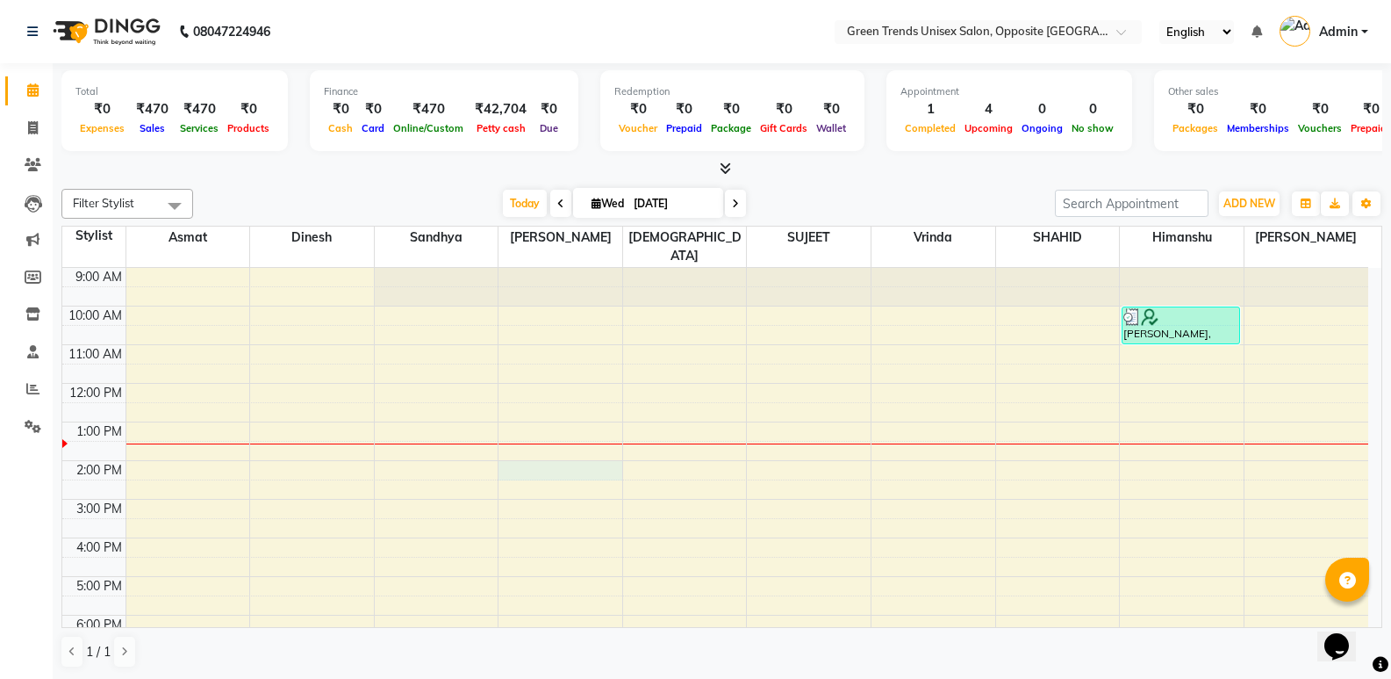
click at [502, 460] on div "9:00 AM 10:00 AM 11:00 AM 12:00 PM 1:00 PM 2:00 PM 3:00 PM 4:00 PM 5:00 PM 6:00…" at bounding box center [715, 518] width 1306 height 501
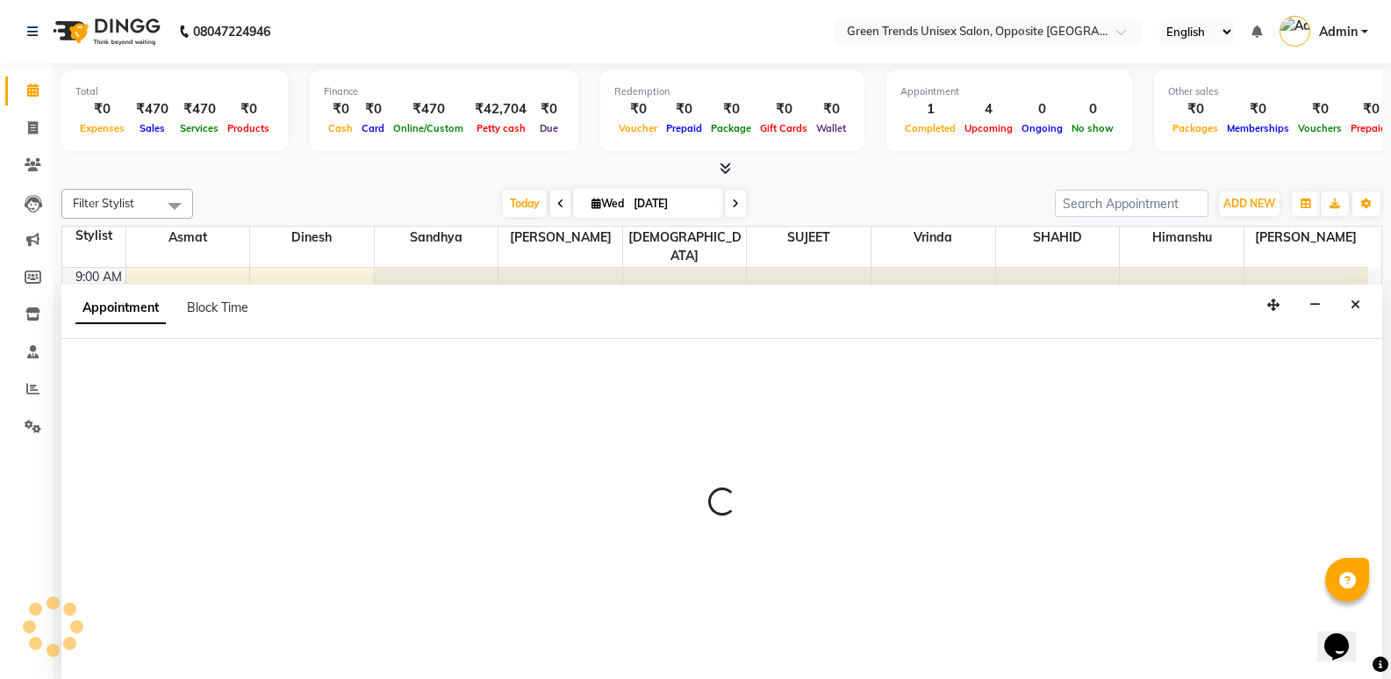
scroll to position [1, 0]
select select "57999"
select select "tentative"
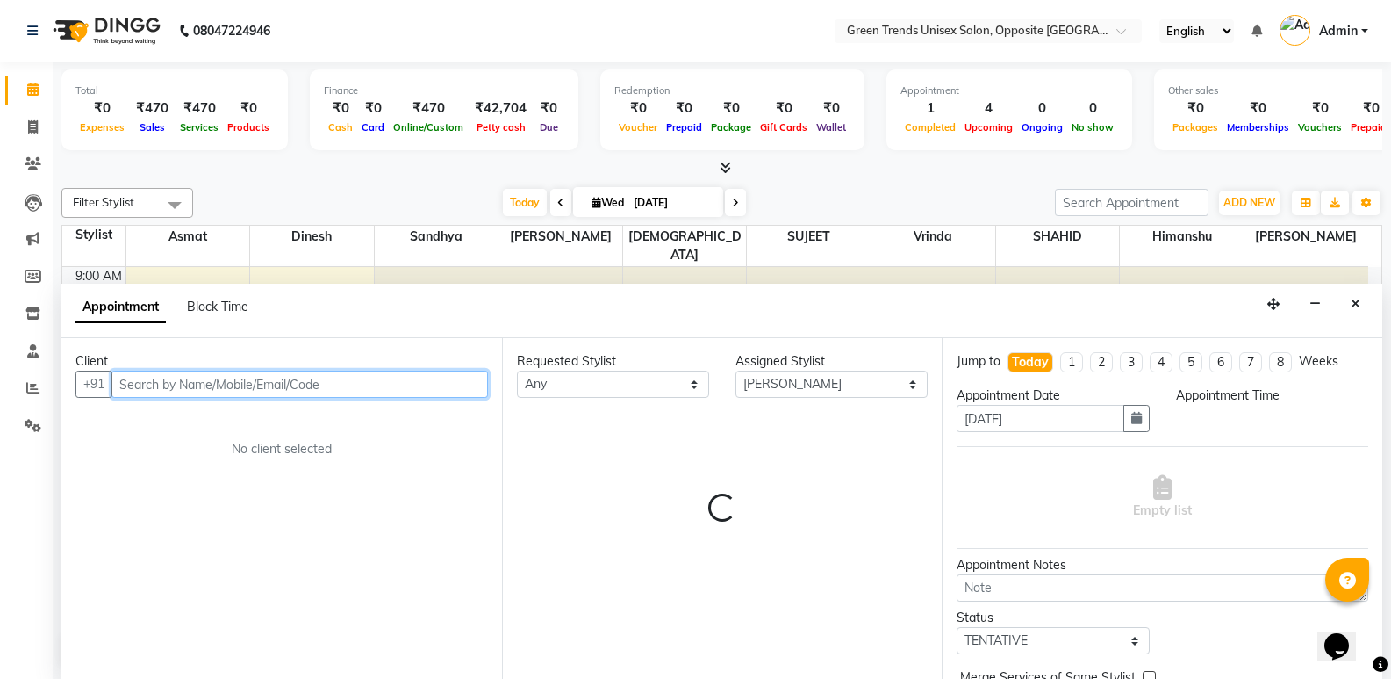
select select "840"
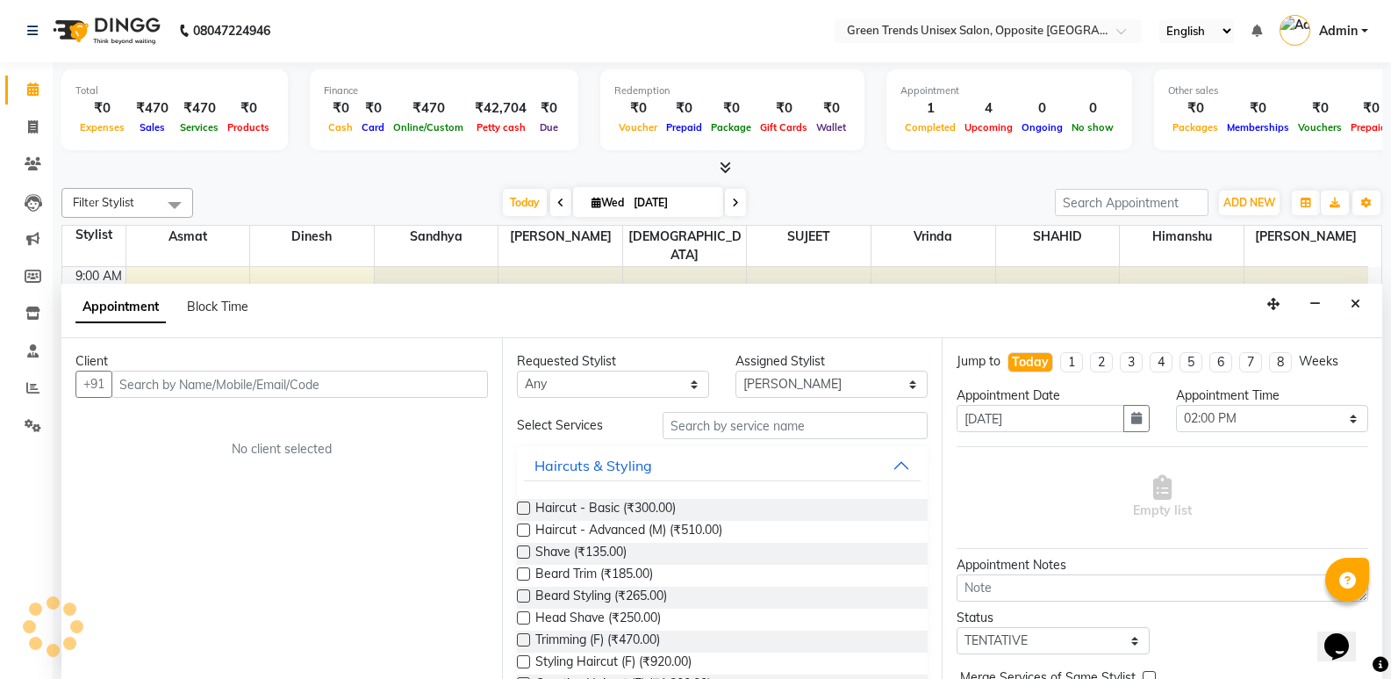
click at [1360, 27] on link "Admin" at bounding box center [1324, 31] width 89 height 29
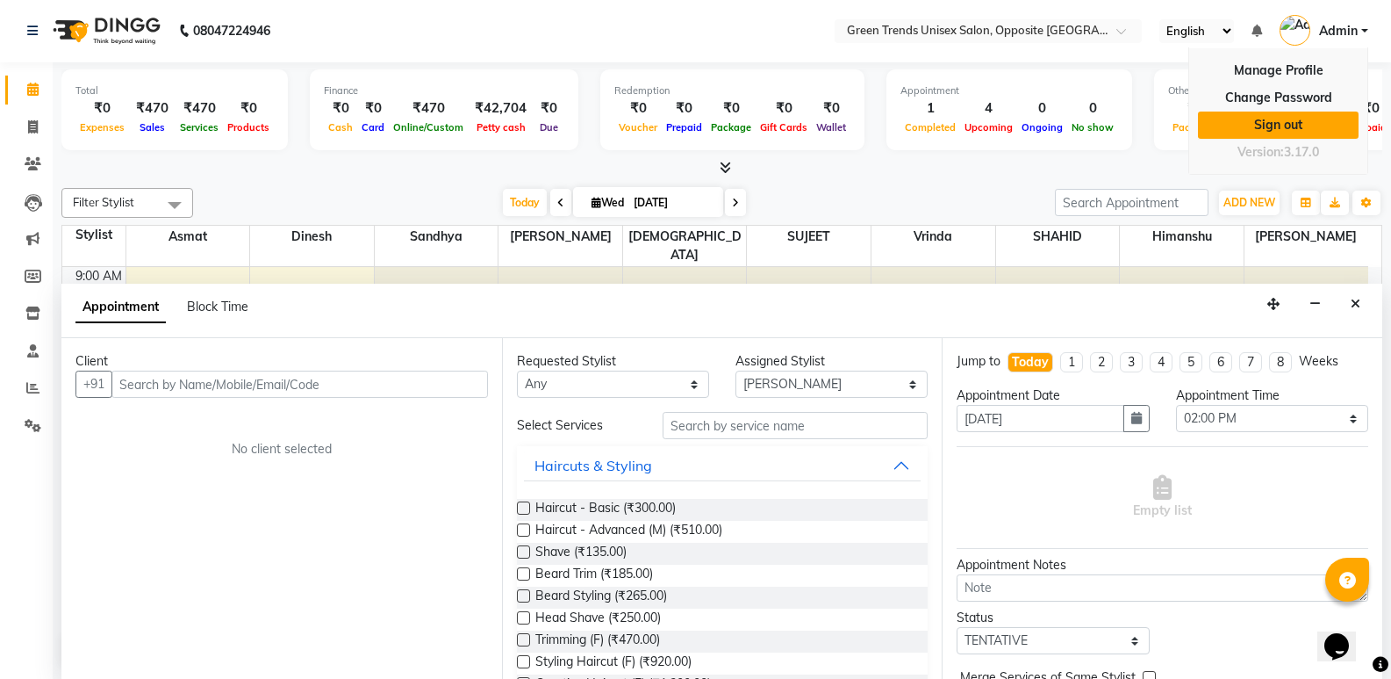
click at [1328, 124] on link "Sign out" at bounding box center [1278, 124] width 161 height 27
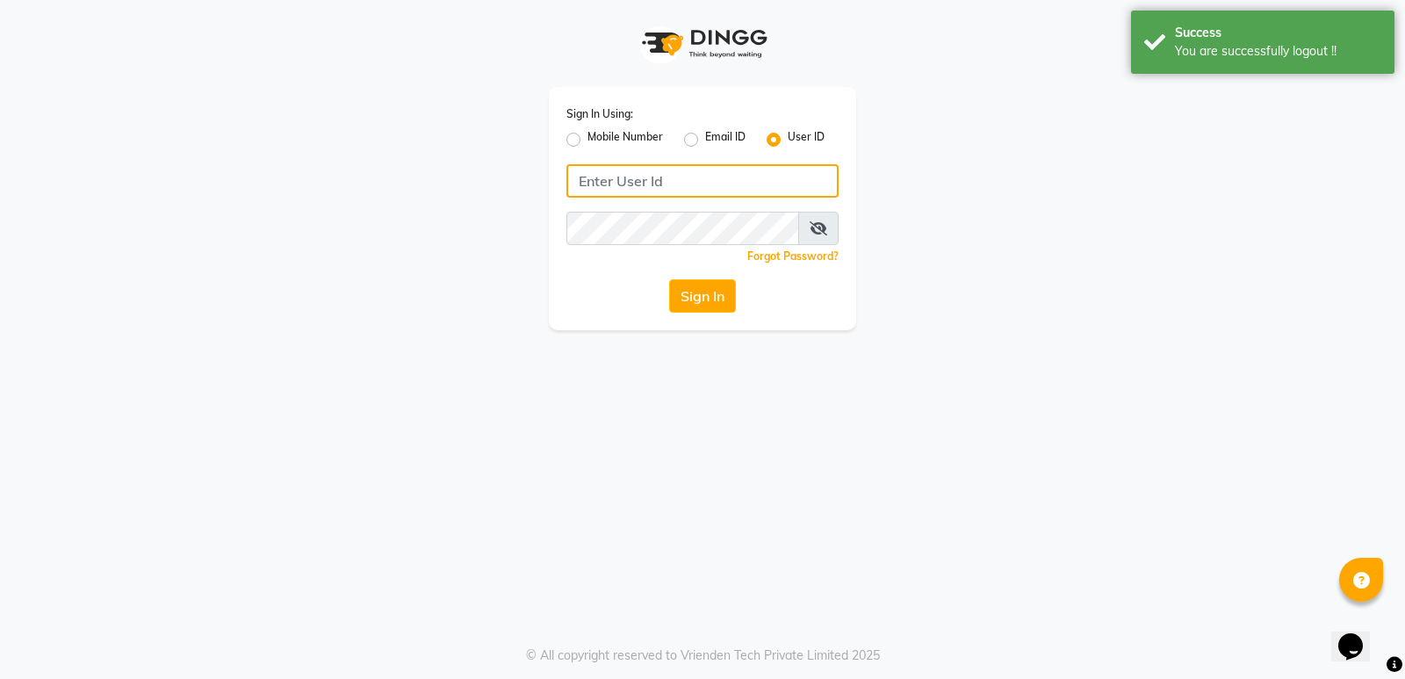
type input "Shashank@123"
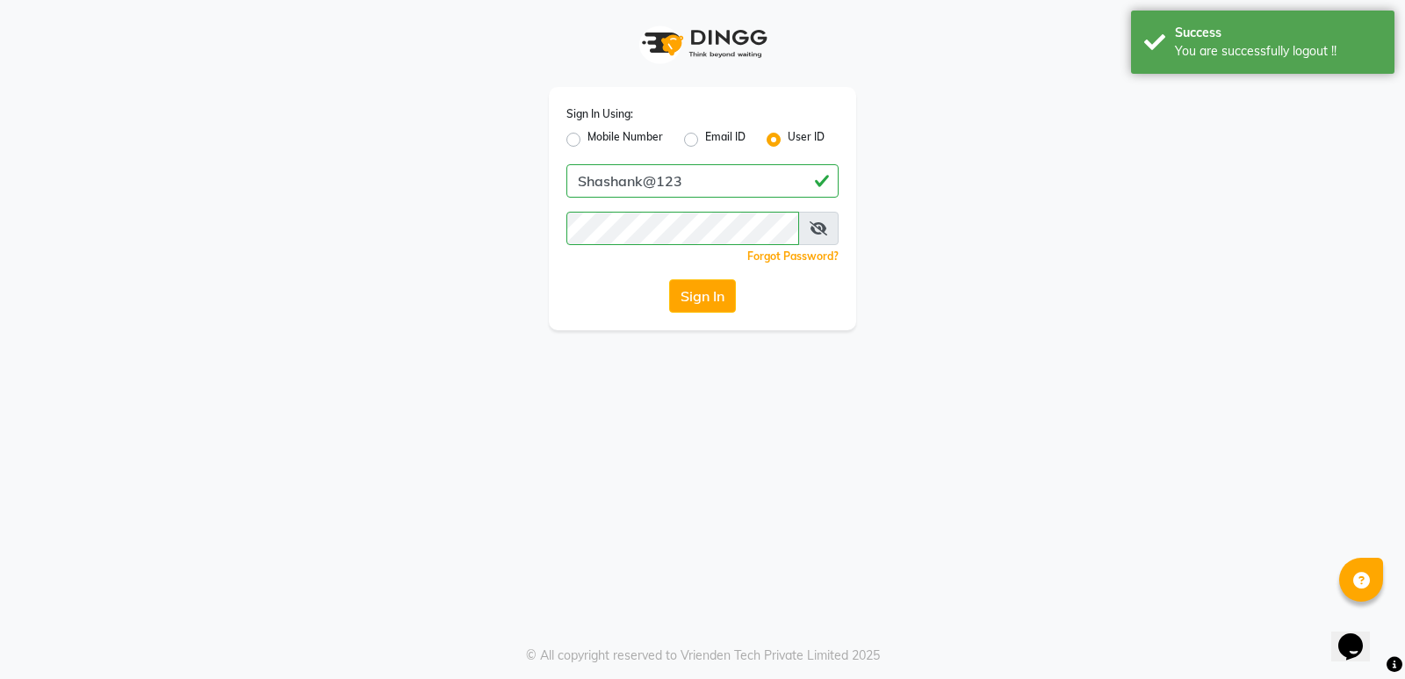
click at [587, 134] on label "Mobile Number" at bounding box center [624, 139] width 75 height 21
click at [587, 134] on input "Mobile Number" at bounding box center [592, 134] width 11 height 11
radio input "true"
radio input "false"
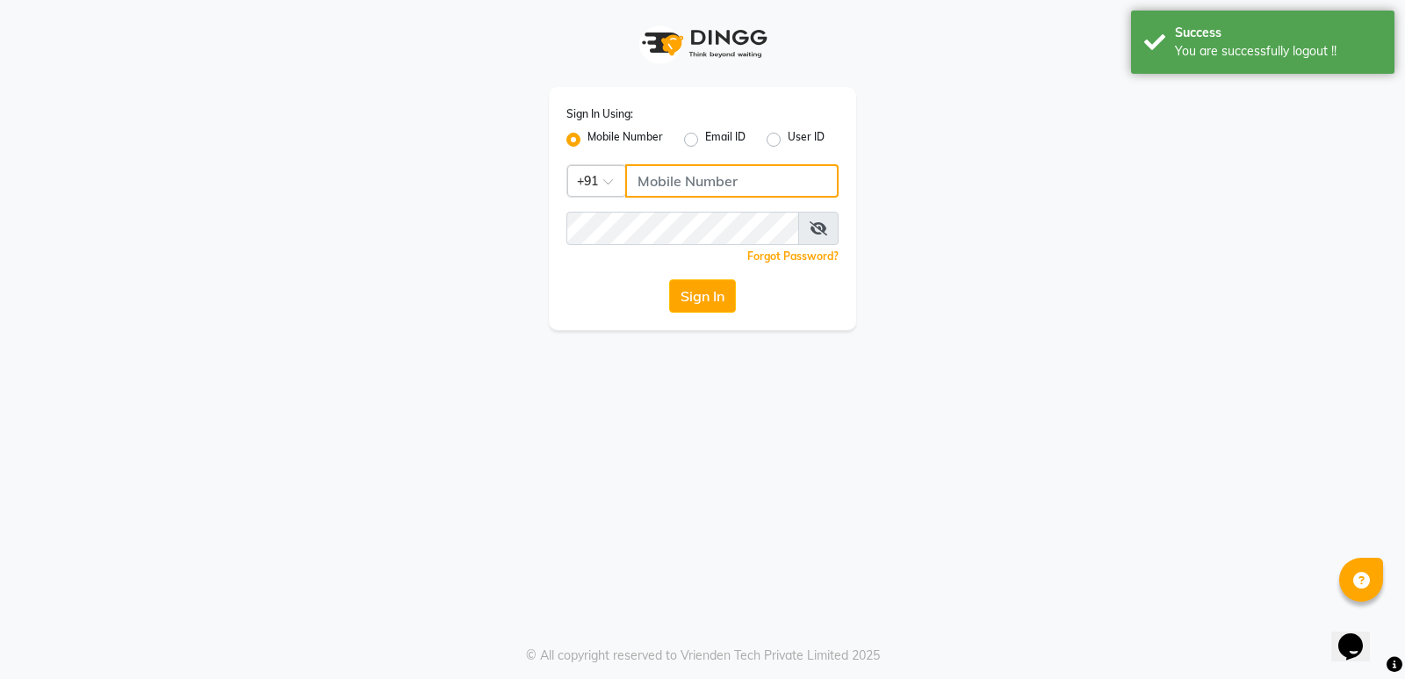
click at [668, 182] on input "Username" at bounding box center [731, 180] width 213 height 33
type input "8299508996"
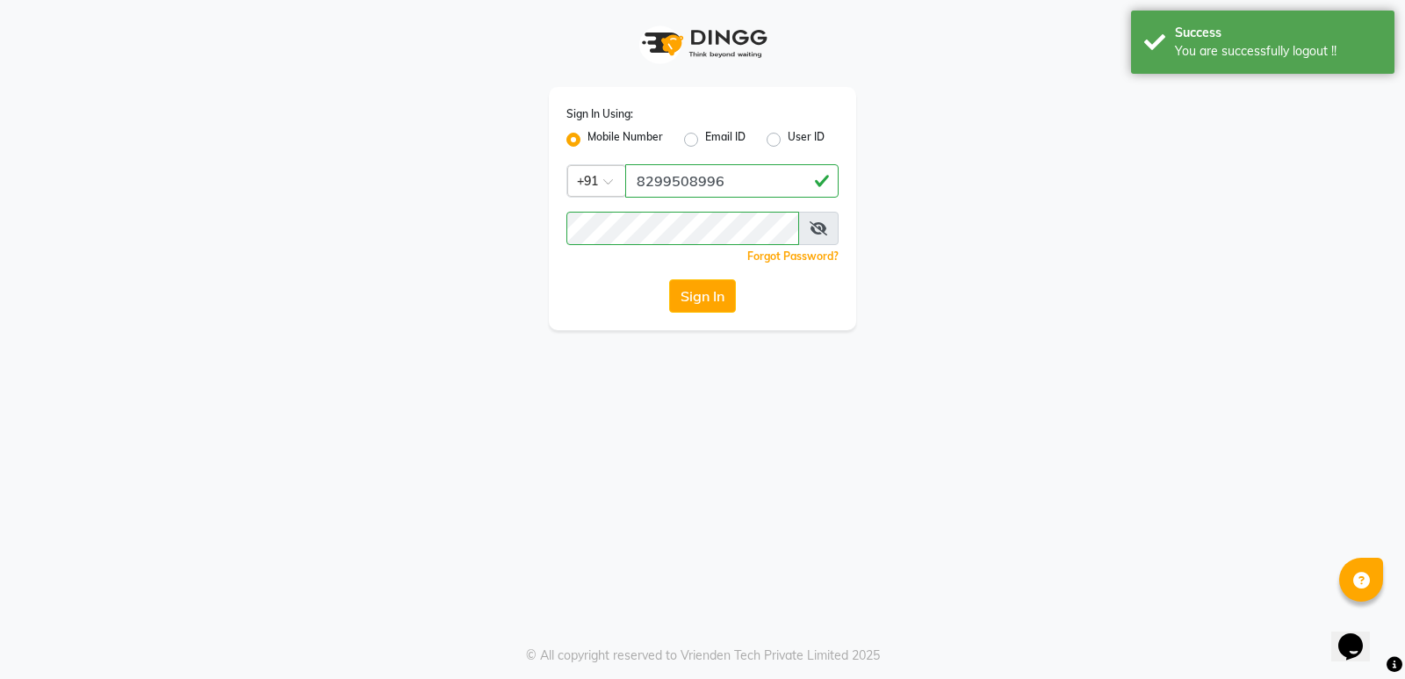
click at [691, 295] on button "Sign In" at bounding box center [702, 295] width 67 height 33
